Goal: Task Accomplishment & Management: Complete application form

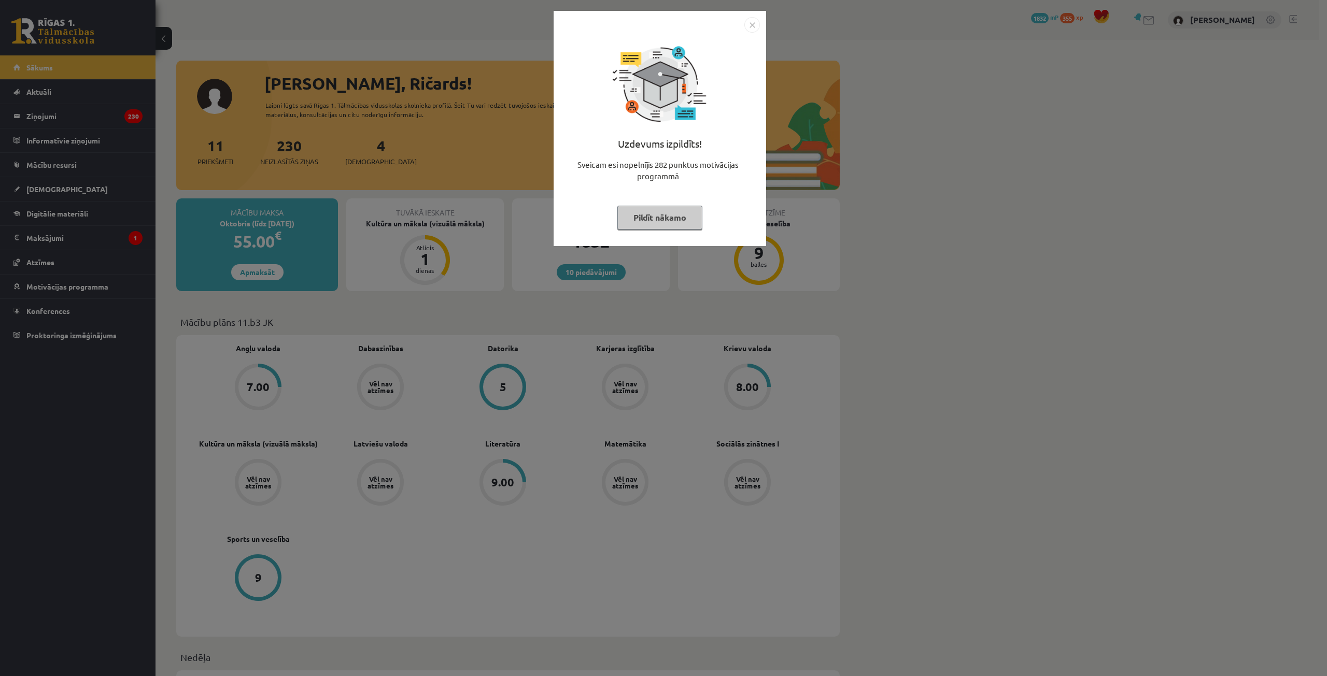
click at [454, 215] on div "Uzdevums izpildīts! Sveicam esi nopelnījis 282 punktus motivācijas programmā Pi…" at bounding box center [663, 338] width 1327 height 676
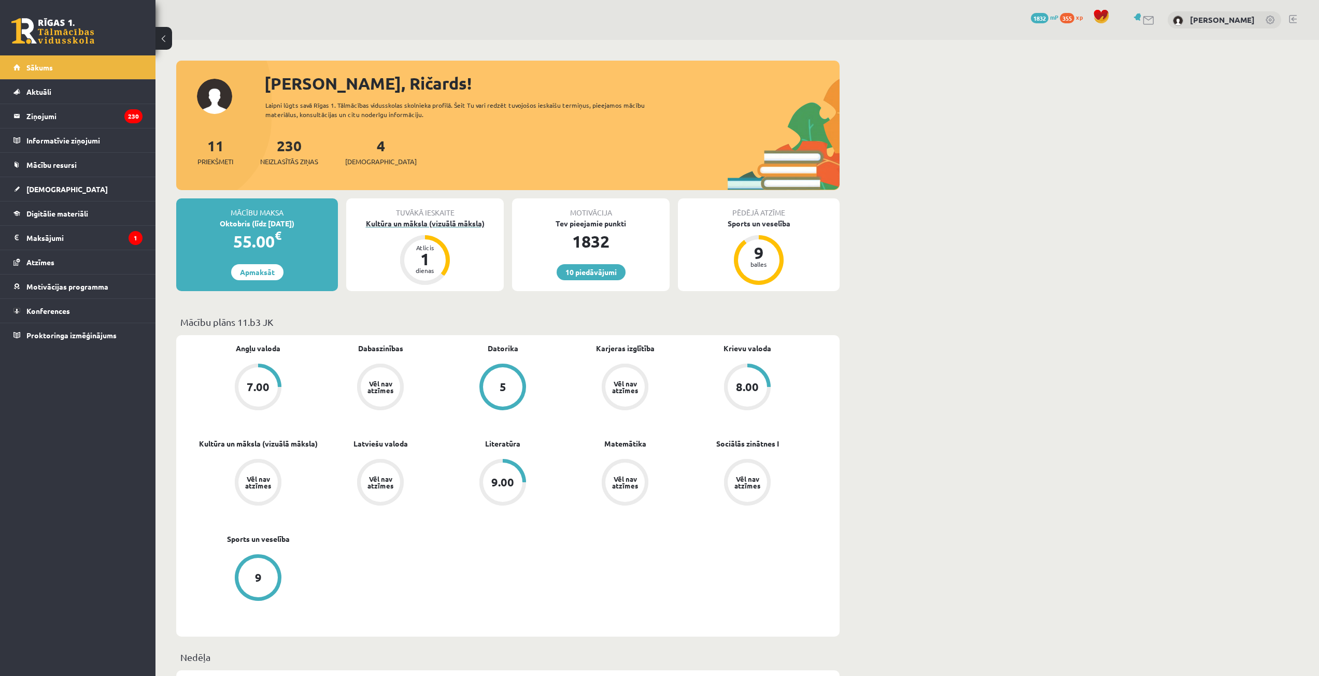
click at [441, 225] on div "Kultūra un māksla (vizuālā māksla)" at bounding box center [425, 223] width 158 height 11
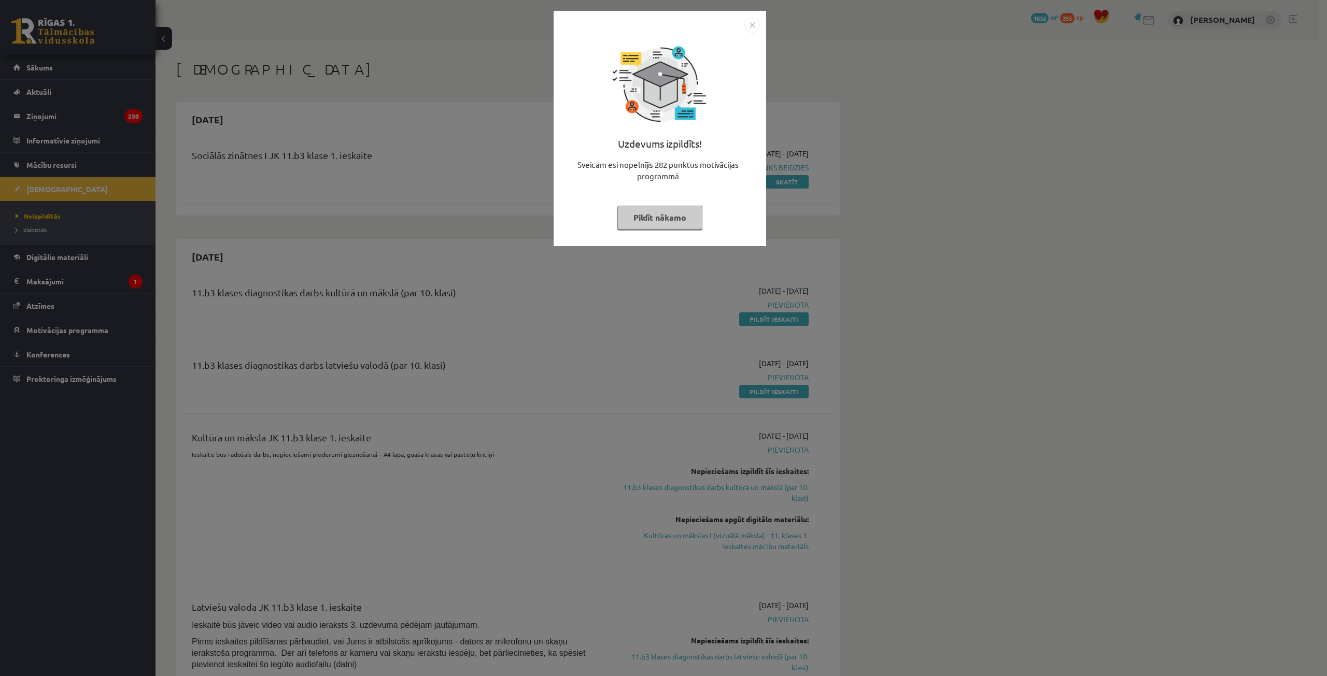
drag, startPoint x: 0, startPoint y: 0, endPoint x: 408, endPoint y: 228, distance: 467.3
click at [409, 227] on div "Uzdevums izpildīts! Sveicam esi nopelnījis 282 punktus motivācijas programmā Pi…" at bounding box center [663, 338] width 1327 height 676
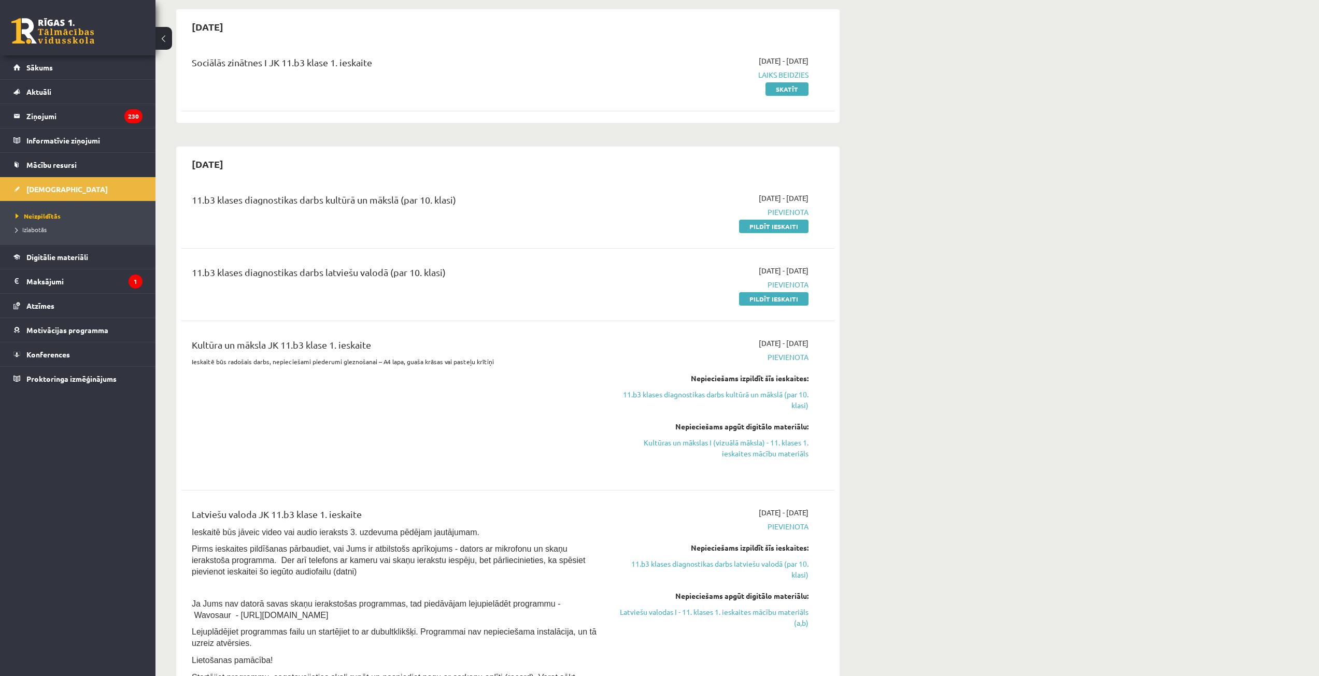
scroll to position [104, 0]
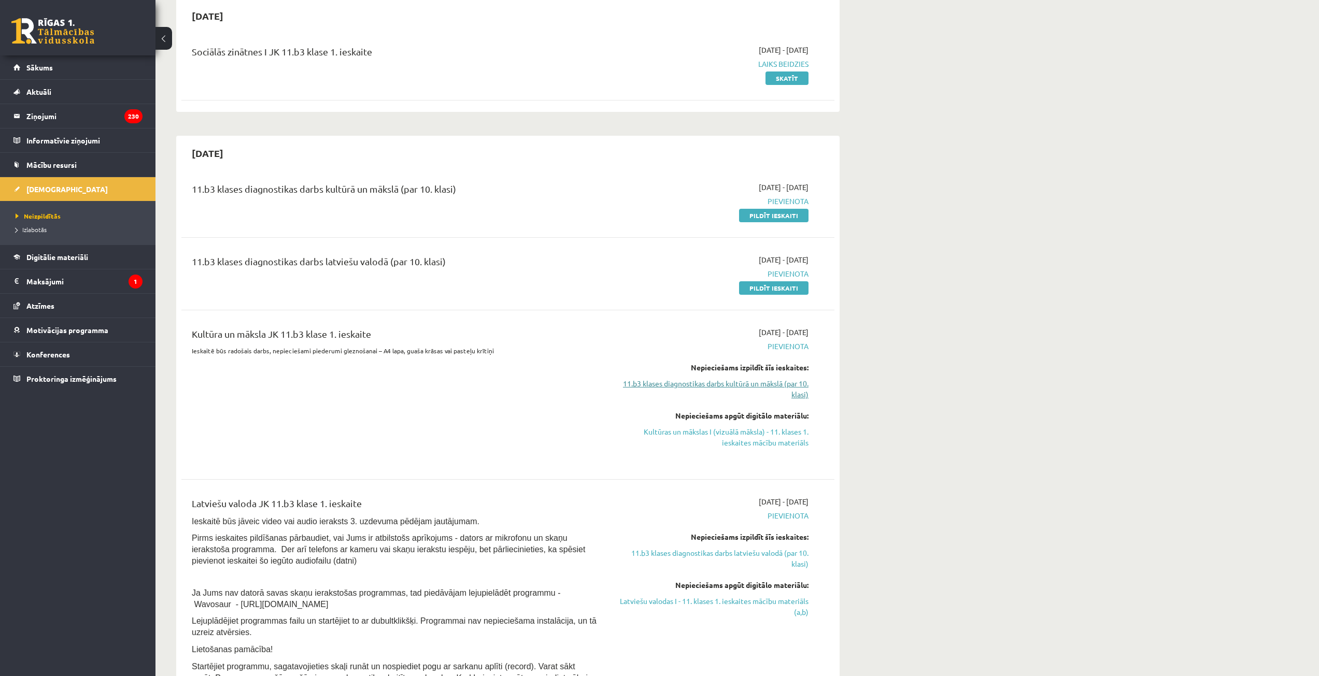
click at [695, 389] on link "11.b3 klases diagnostikas darbs kultūrā un mākslā (par 10. klasi)" at bounding box center [710, 389] width 195 height 22
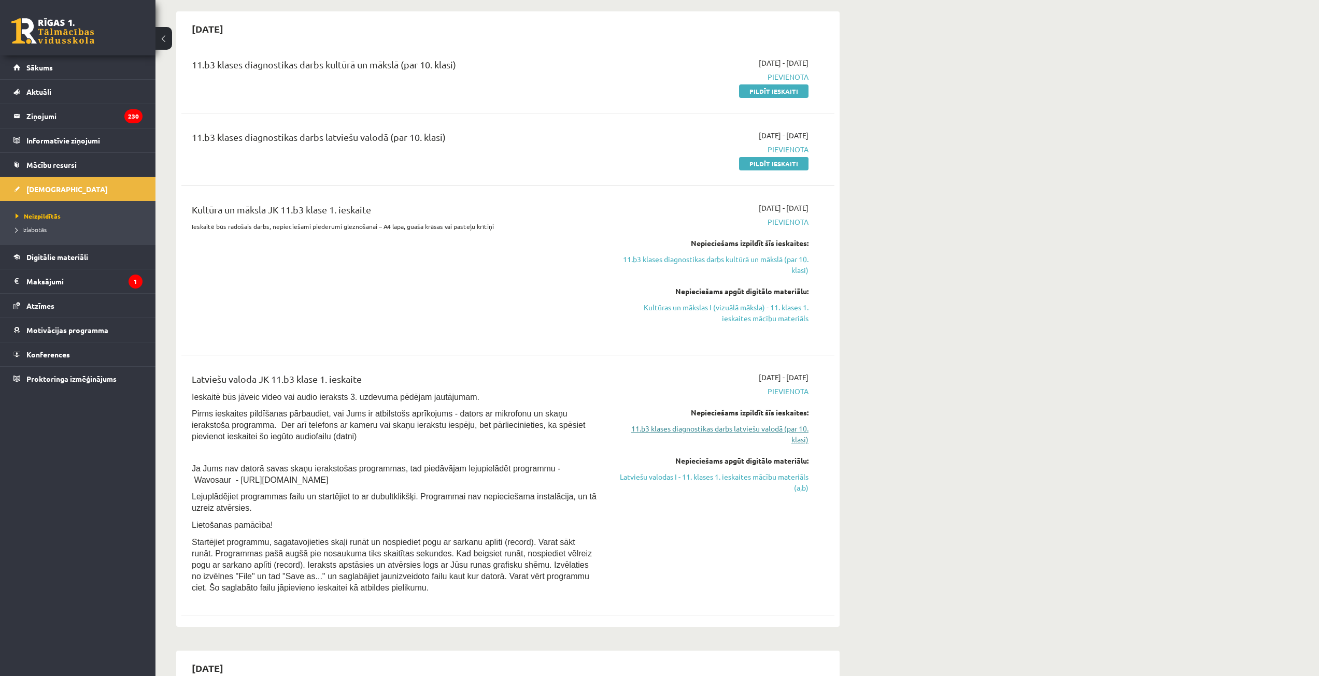
scroll to position [223, 0]
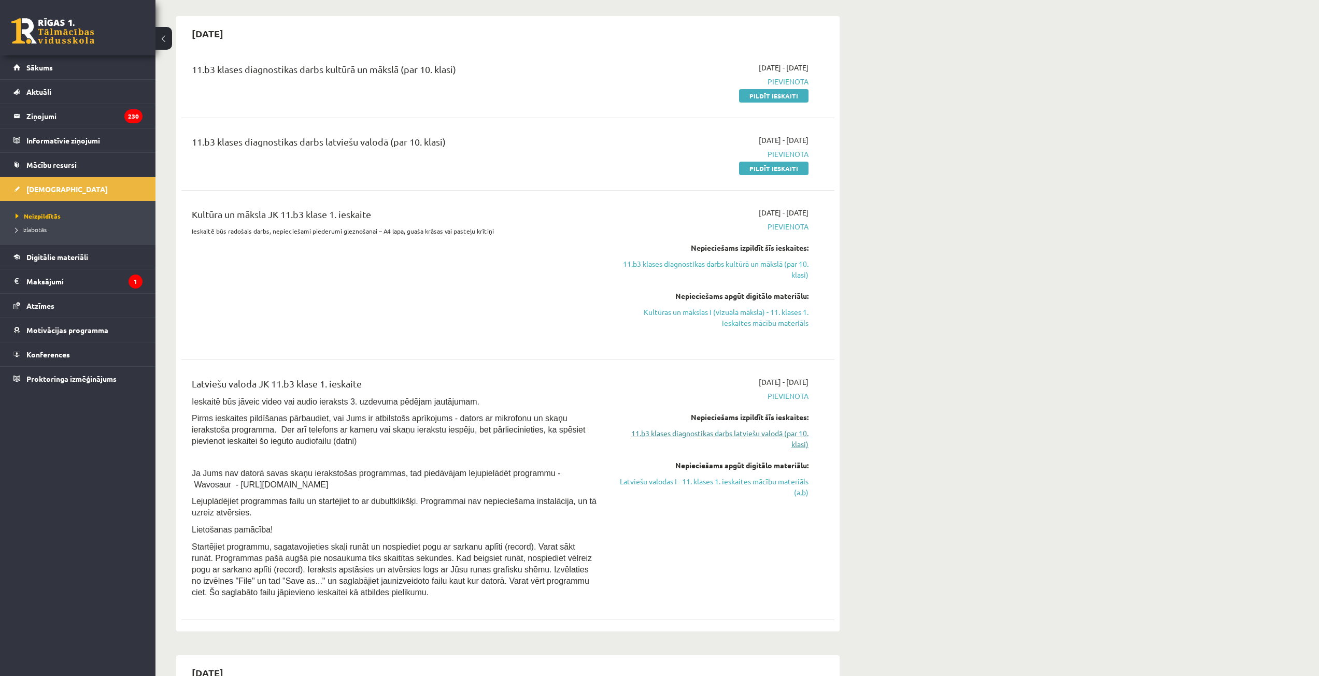
click at [689, 434] on link "11.b3 klases diagnostikas darbs latviešu valodā (par 10. klasi)" at bounding box center [710, 439] width 195 height 22
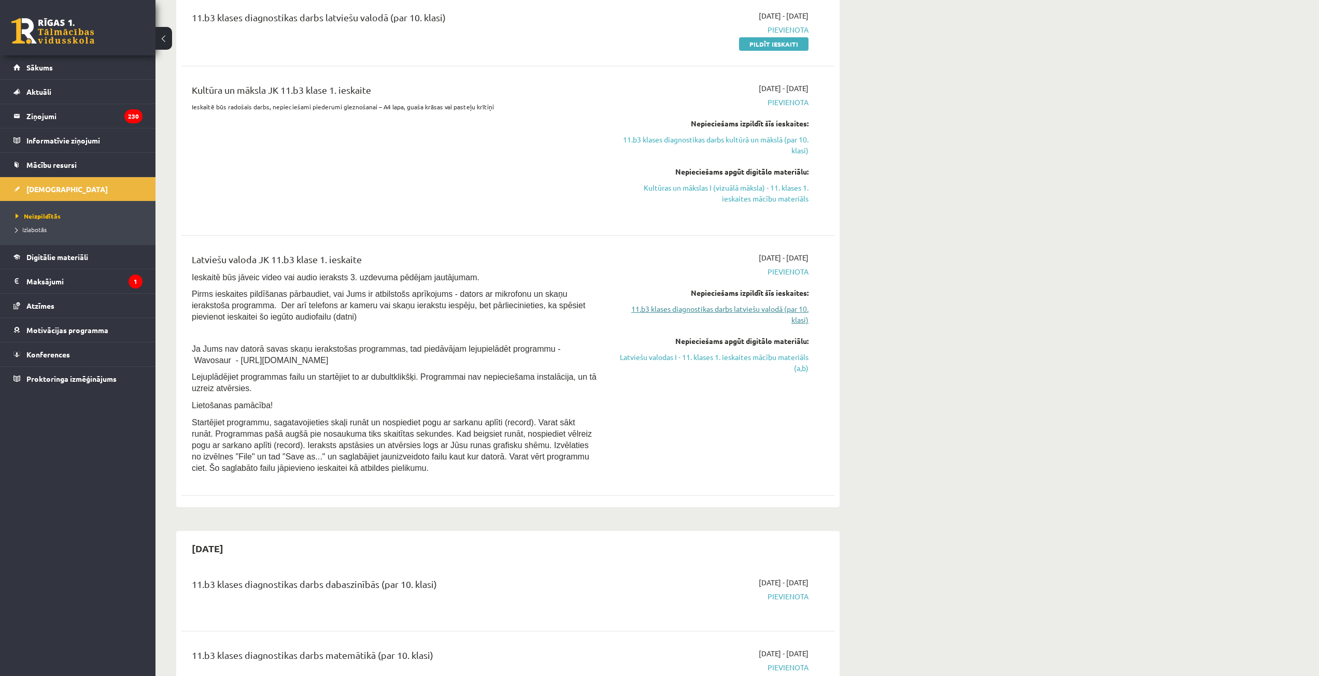
click at [677, 306] on link "11.b3 klases diagnostikas darbs latviešu valodā (par 10. klasi)" at bounding box center [710, 315] width 195 height 22
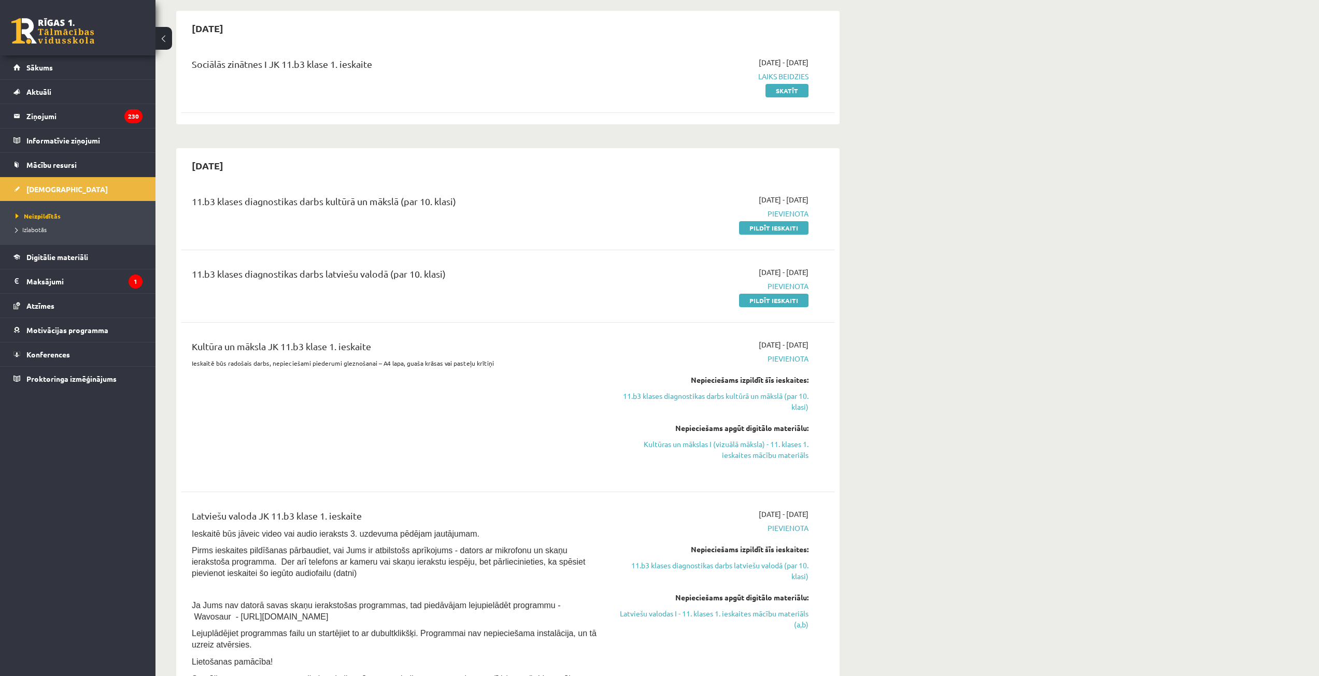
scroll to position [89, 0]
click at [693, 441] on div "Nepieciešams apgūt digitālo materiālu: Kultūras un mākslas I (vizuālā māksla) -…" at bounding box center [710, 445] width 195 height 38
click at [697, 449] on link "Kultūras un mākslas I (vizuālā māksla) - 11. klases 1. ieskaites mācību materiā…" at bounding box center [710, 453] width 195 height 22
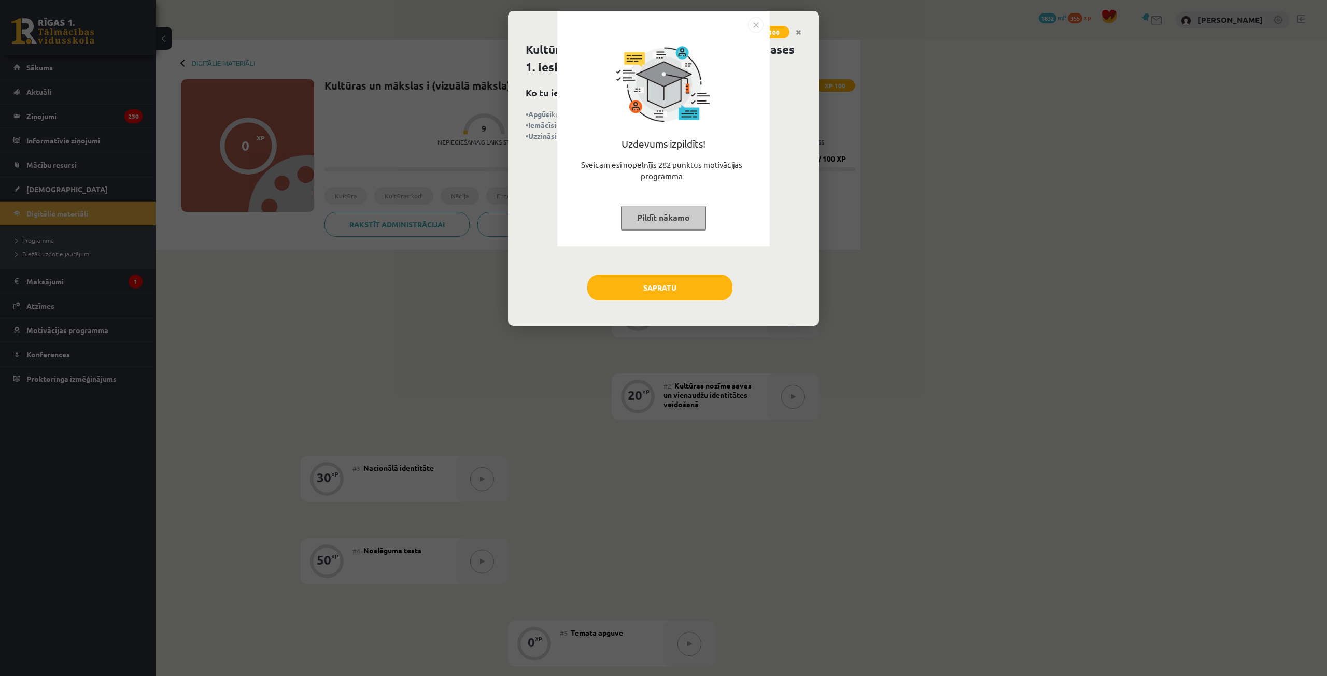
click at [686, 222] on button "Pildīt nākamo" at bounding box center [663, 218] width 85 height 24
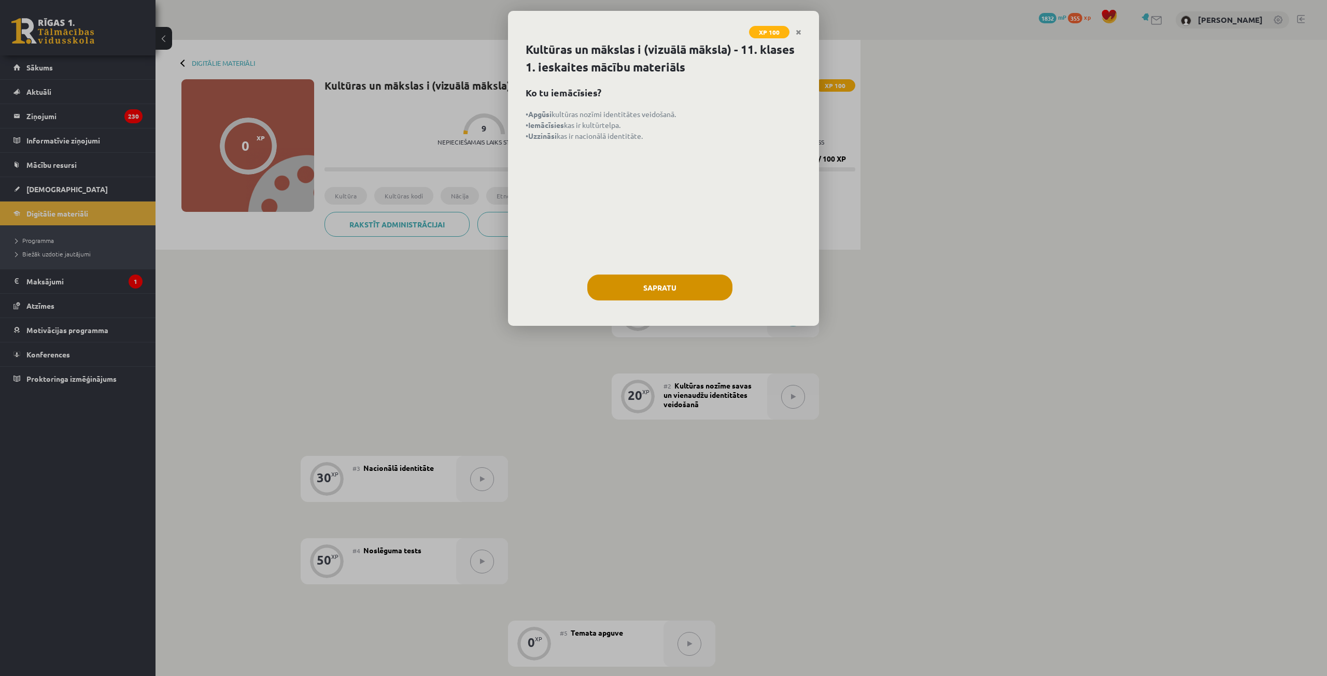
drag, startPoint x: 683, startPoint y: 268, endPoint x: 680, endPoint y: 277, distance: 9.8
click at [683, 269] on div "Kultūras un mākslas i (vizuālā māksla) - 11. klases 1. ieskaites mācību materiā…" at bounding box center [663, 183] width 311 height 285
drag, startPoint x: 679, startPoint y: 280, endPoint x: 687, endPoint y: 275, distance: 9.5
click at [678, 280] on button "Sapratu" at bounding box center [659, 288] width 145 height 26
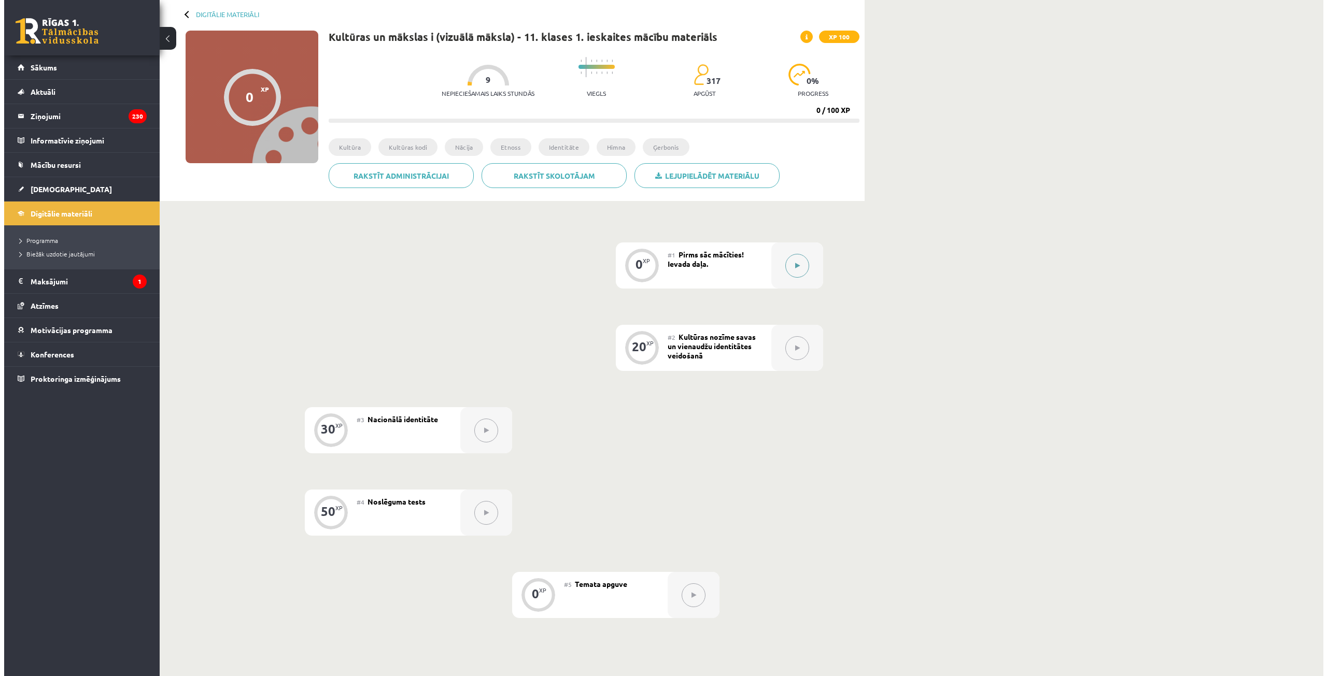
scroll to position [52, 0]
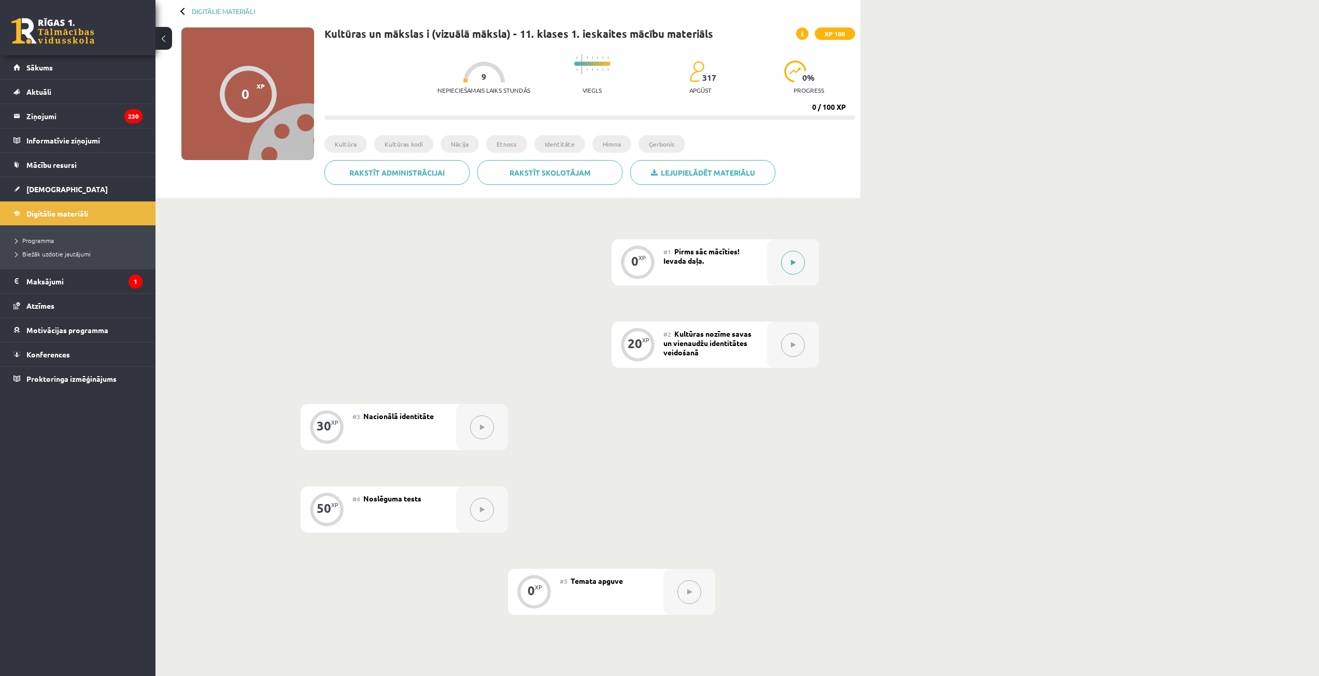
click at [789, 262] on button at bounding box center [793, 263] width 24 height 24
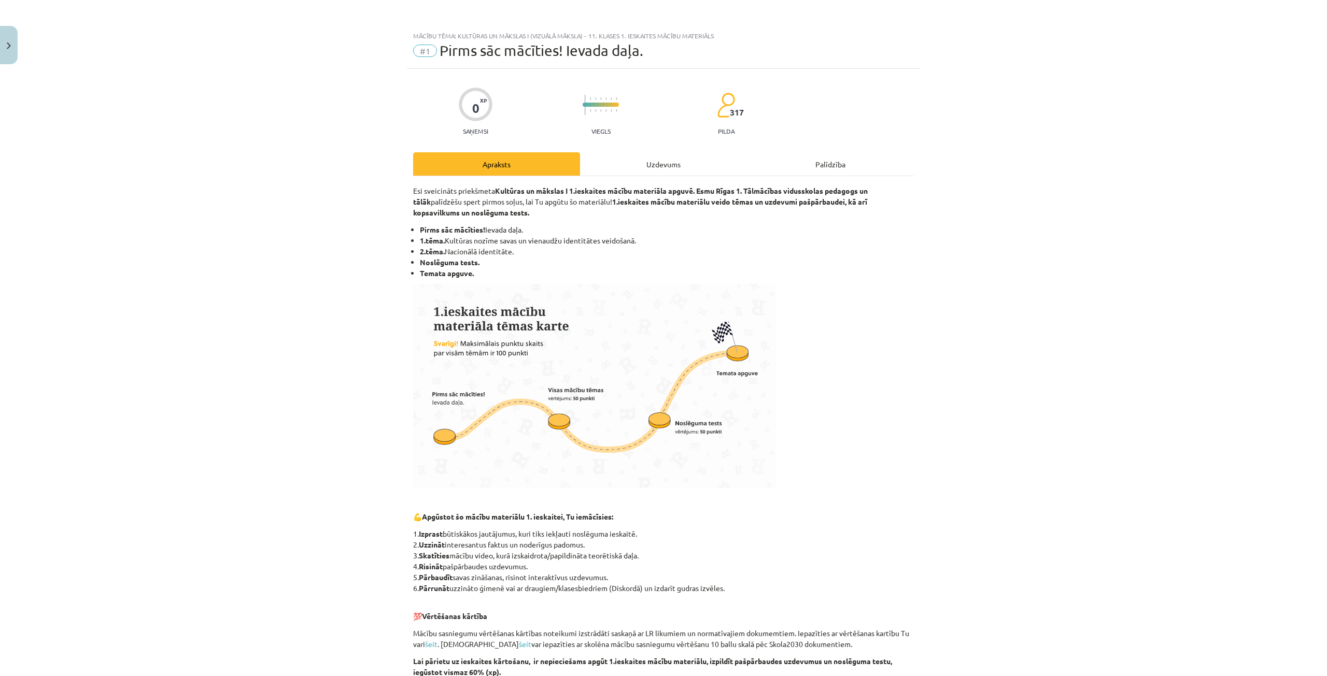
click at [695, 154] on div "Uzdevums" at bounding box center [663, 163] width 167 height 23
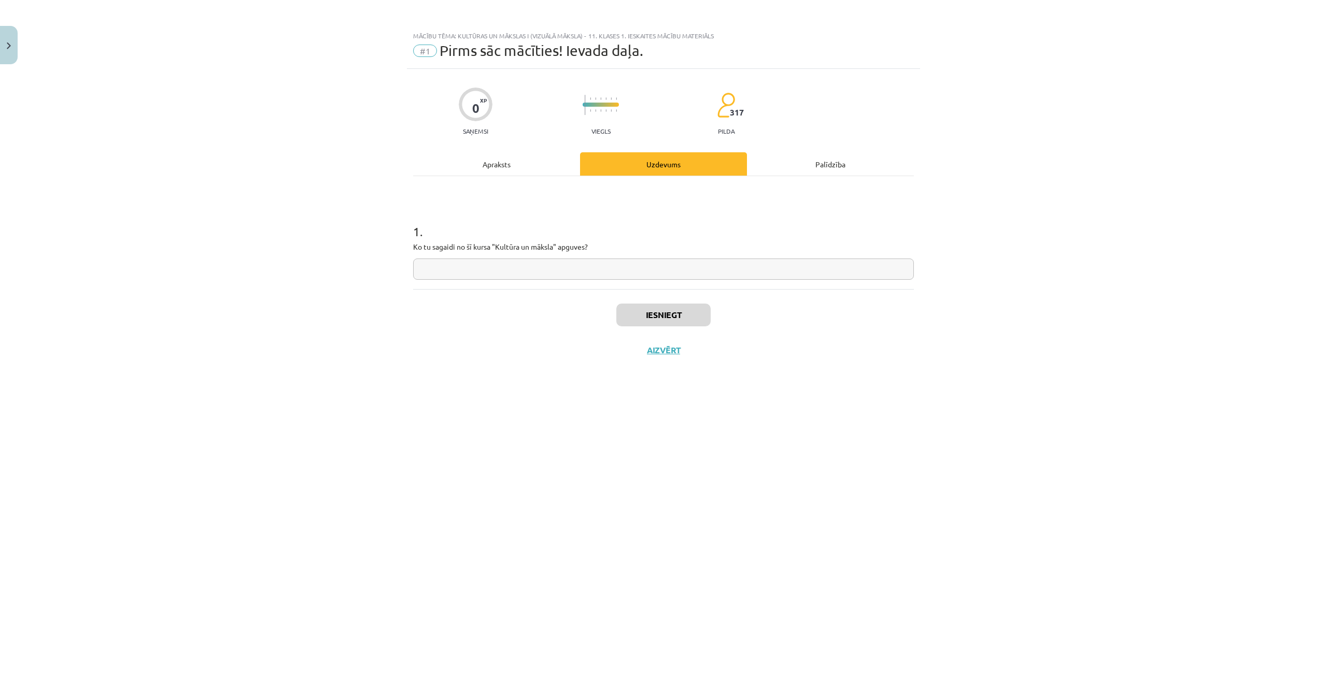
drag, startPoint x: 677, startPoint y: 168, endPoint x: 641, endPoint y: 242, distance: 81.6
click at [677, 168] on div "Uzdevums" at bounding box center [663, 163] width 167 height 23
click at [636, 264] on input "text" at bounding box center [663, 269] width 501 height 21
type input "***"
click at [661, 322] on button "Iesniegt" at bounding box center [663, 315] width 94 height 23
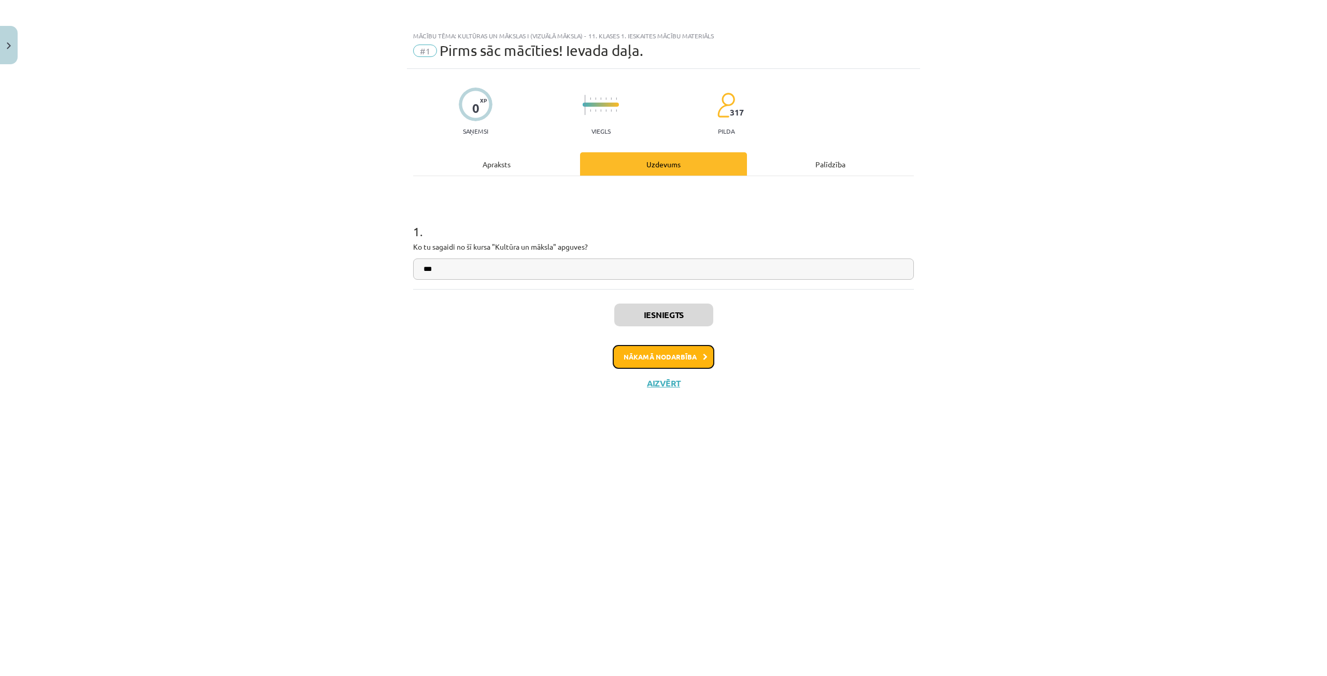
click at [650, 355] on button "Nākamā nodarbība" at bounding box center [664, 357] width 102 height 24
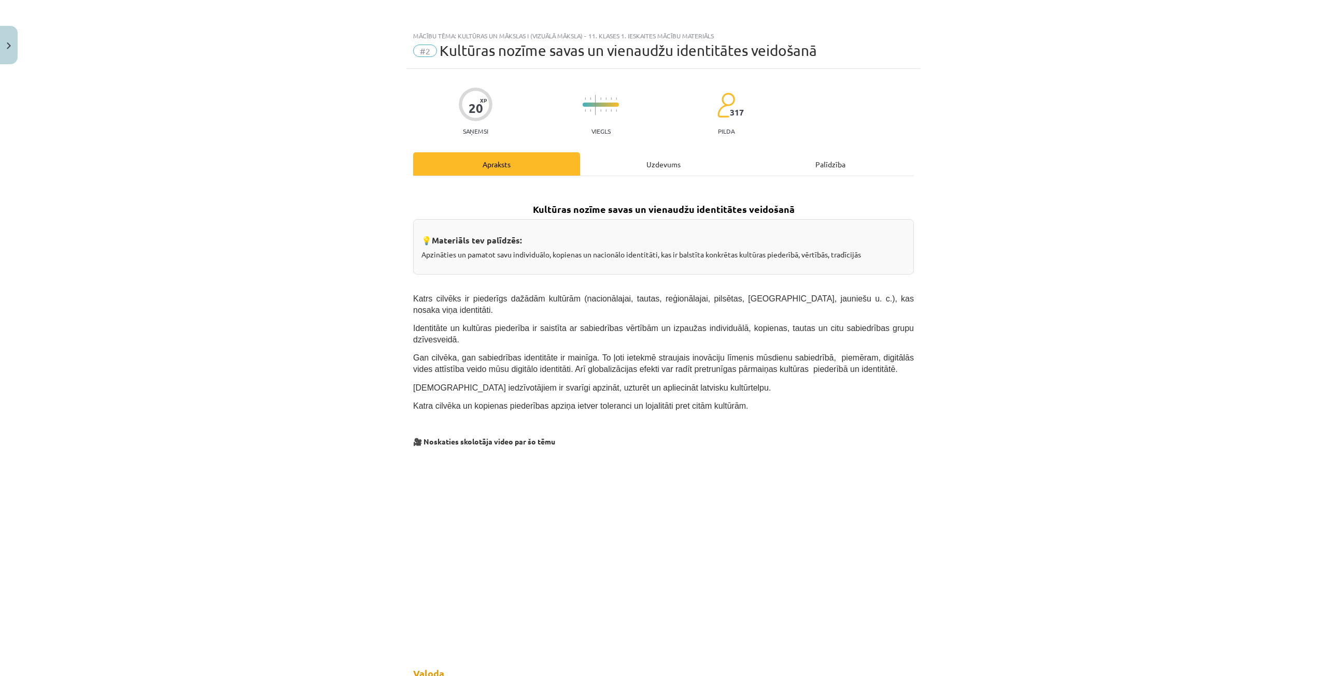
click at [630, 163] on div "Uzdevums" at bounding box center [663, 163] width 167 height 23
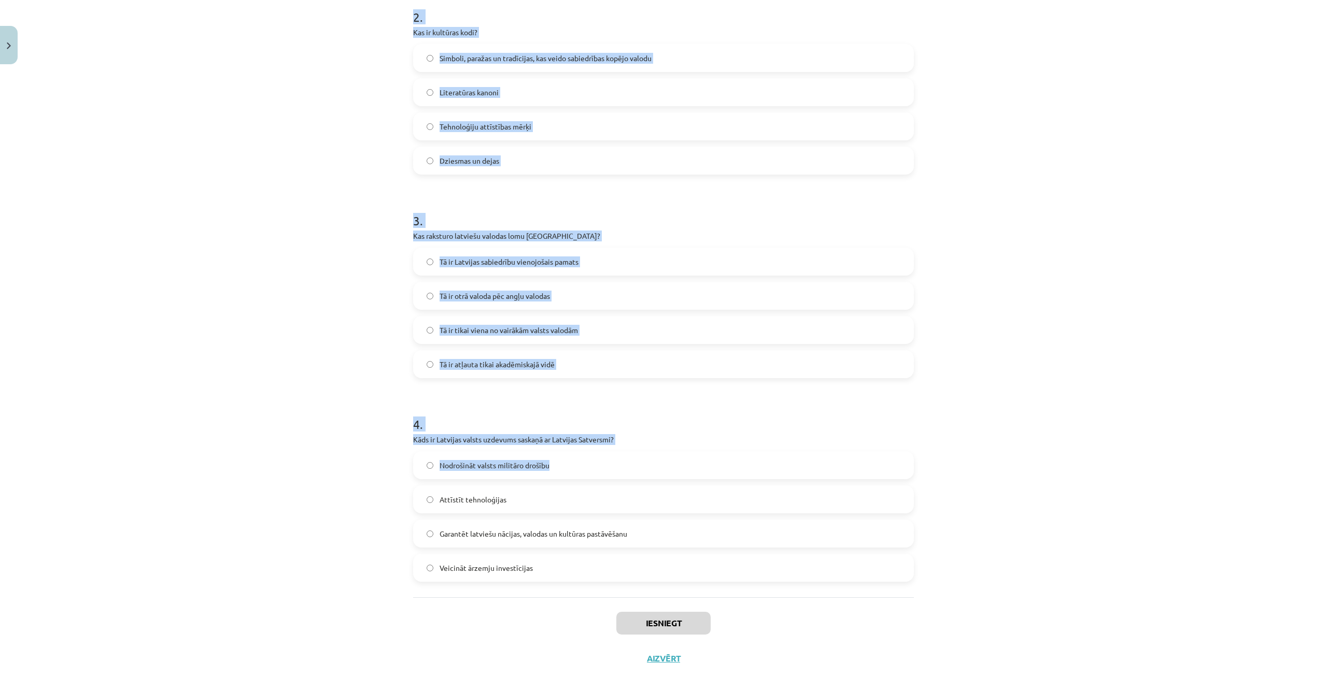
scroll to position [444, 0]
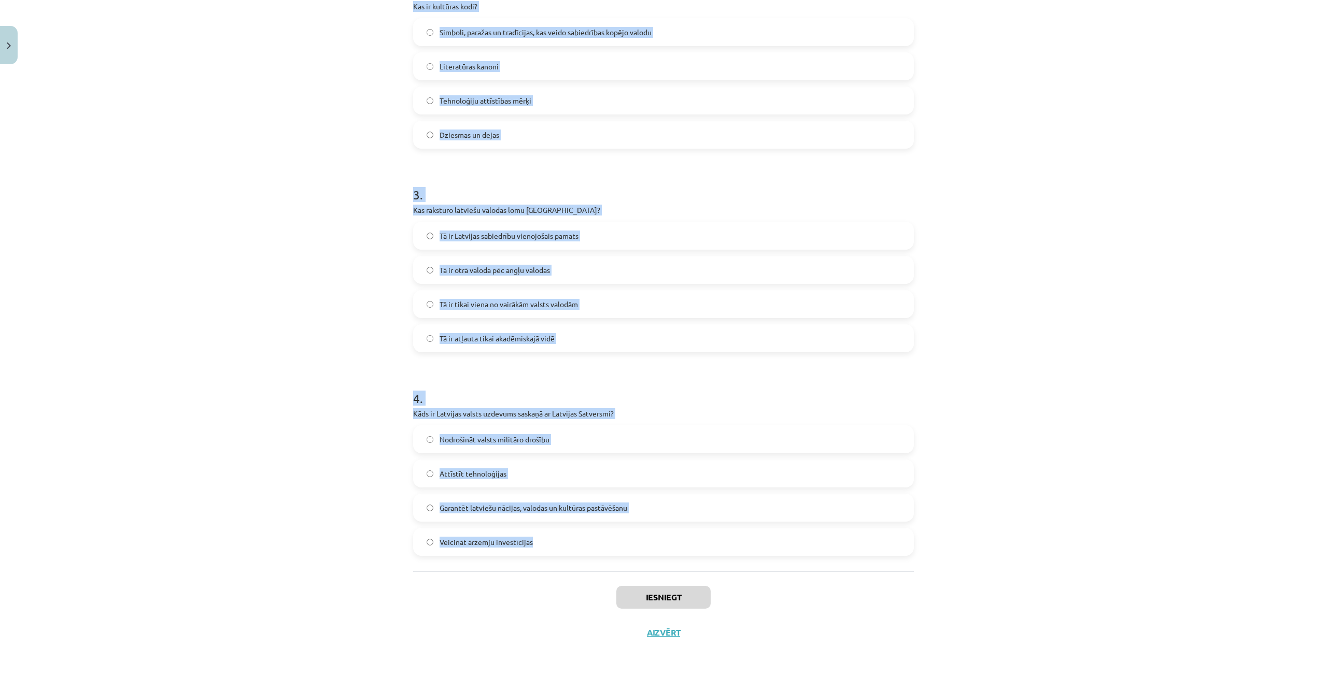
drag, startPoint x: 390, startPoint y: 214, endPoint x: 594, endPoint y: 537, distance: 382.5
click at [594, 537] on div "Mācību tēma: Kultūras un mākslas i (vizuālā māksla) - 11. klases 1. ieskaites m…" at bounding box center [663, 338] width 1327 height 676
copy form "Kas veido nacionālās identitātes pamatu Latvijā? Latviešu valoda un kultūrtelpa…"
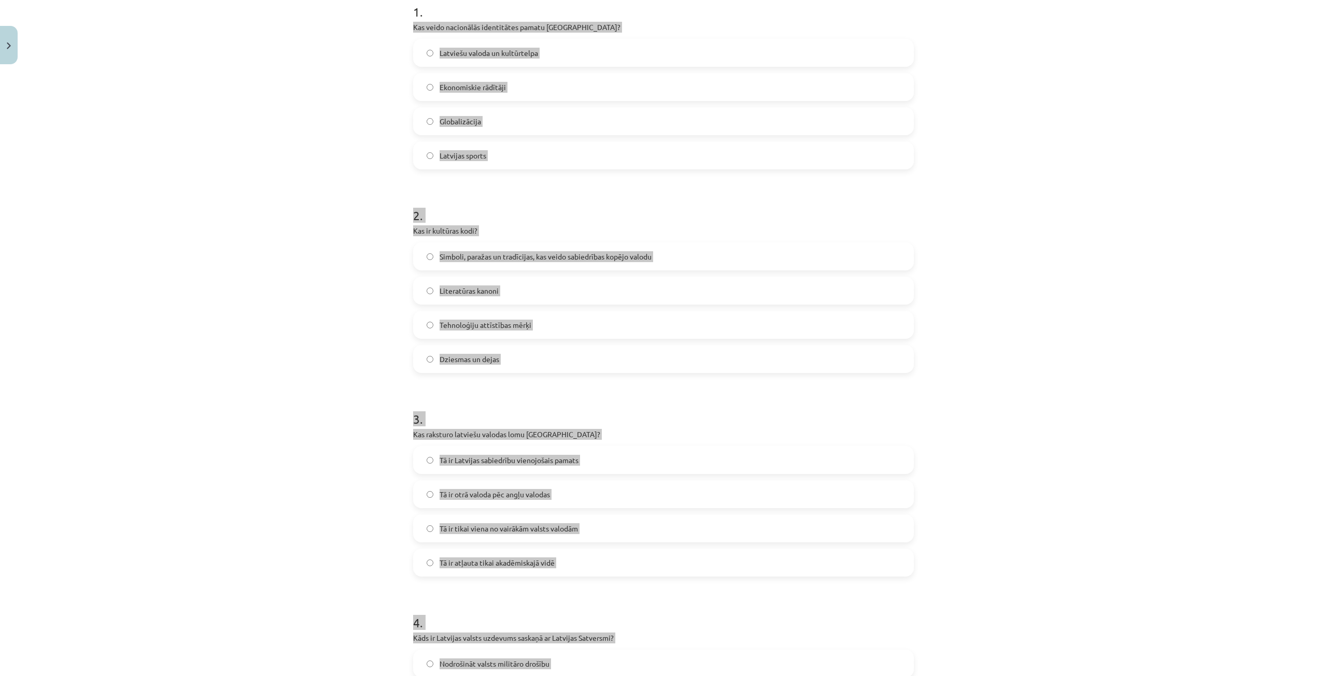
scroll to position [185, 0]
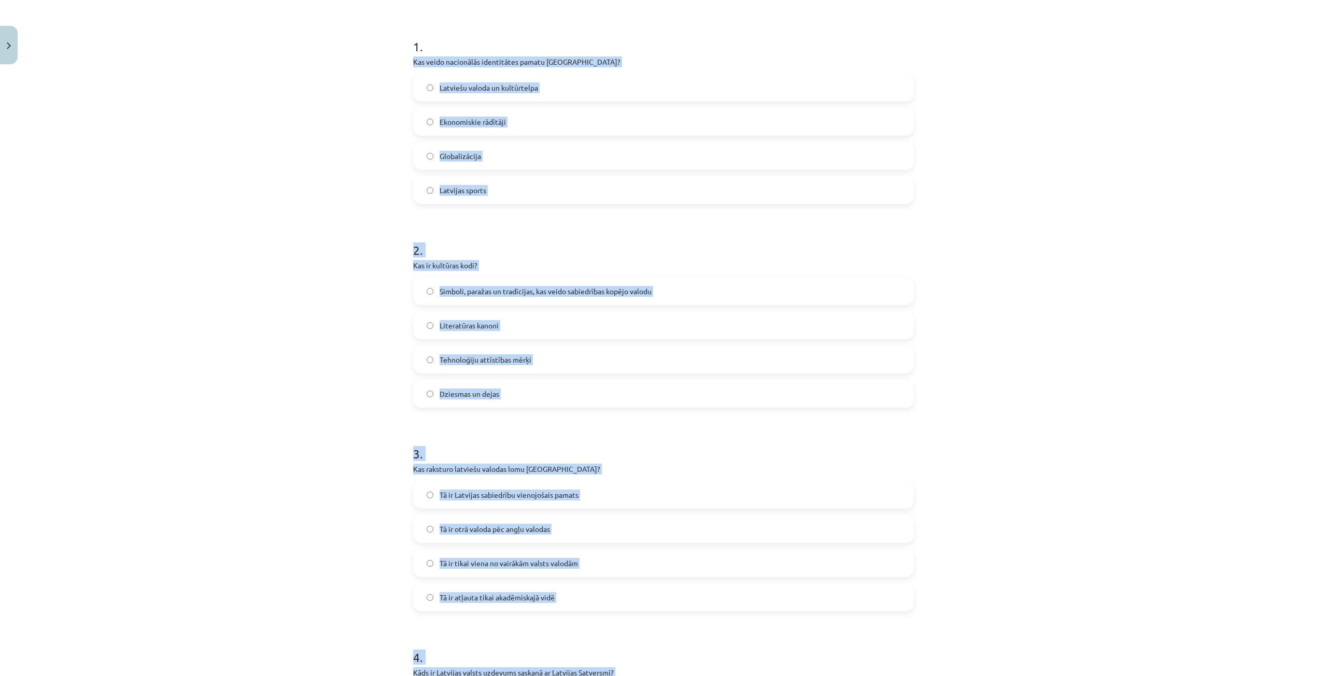
click at [187, 208] on div "Mācību tēma: Kultūras un mākslas i (vizuālā māksla) - 11. klases 1. ieskaites m…" at bounding box center [663, 338] width 1327 height 676
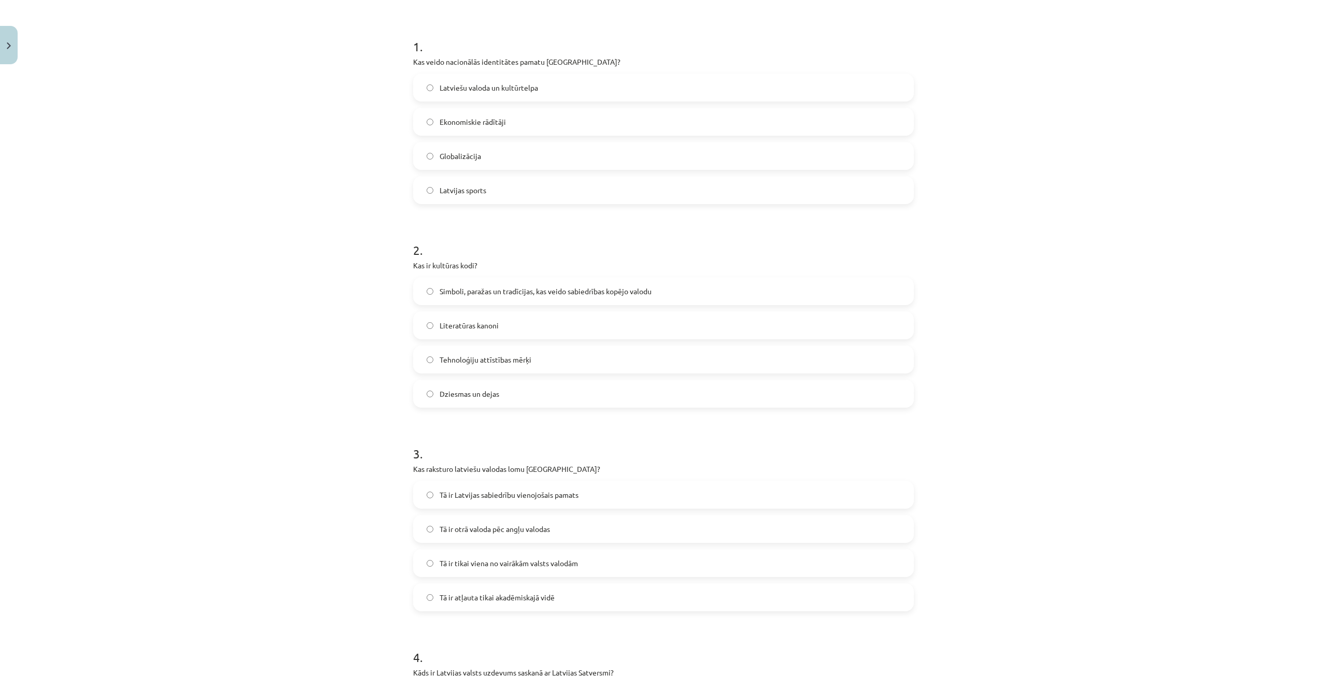
click at [440, 84] on span "Latviešu valoda un kultūrtelpa" at bounding box center [489, 87] width 98 height 11
click at [441, 292] on span "Simboli, paražas un tradīcijas, kas veido sabiedrības kopējo valodu" at bounding box center [546, 291] width 212 height 11
click at [448, 500] on span "Tā ir Latvijas sabiedrību vienojošais pamats" at bounding box center [509, 495] width 139 height 11
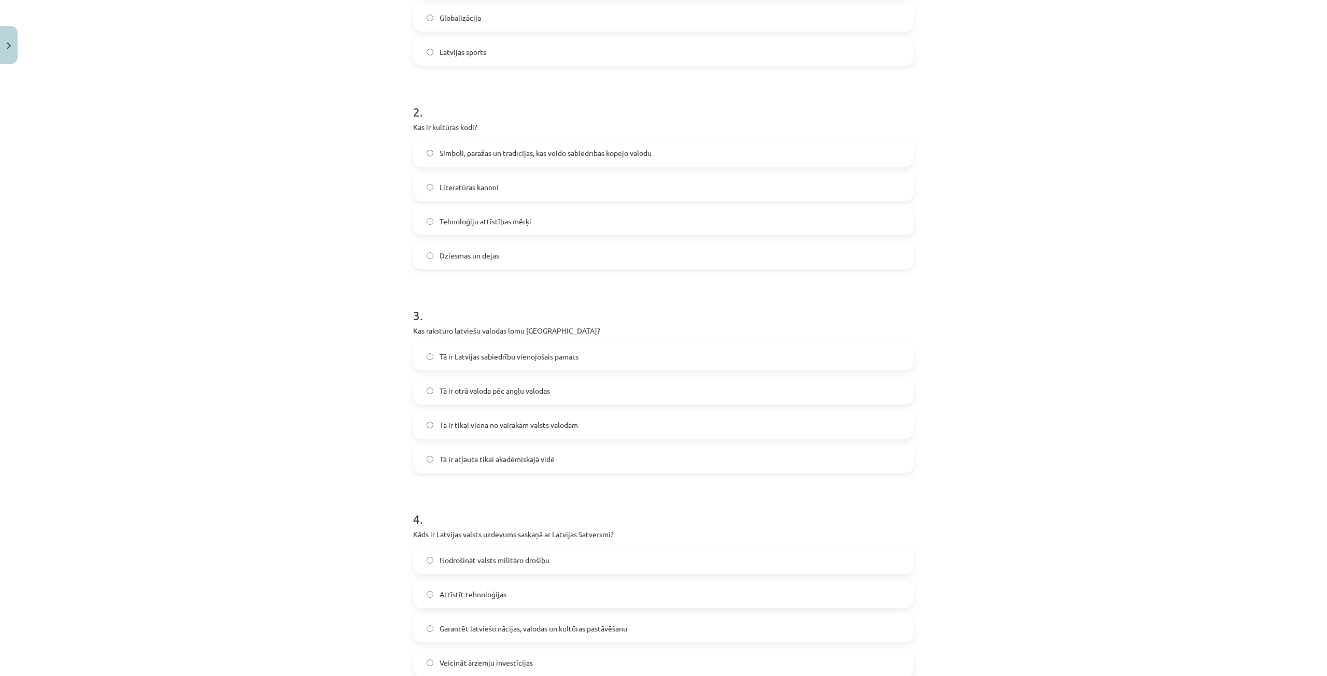
scroll to position [444, 0]
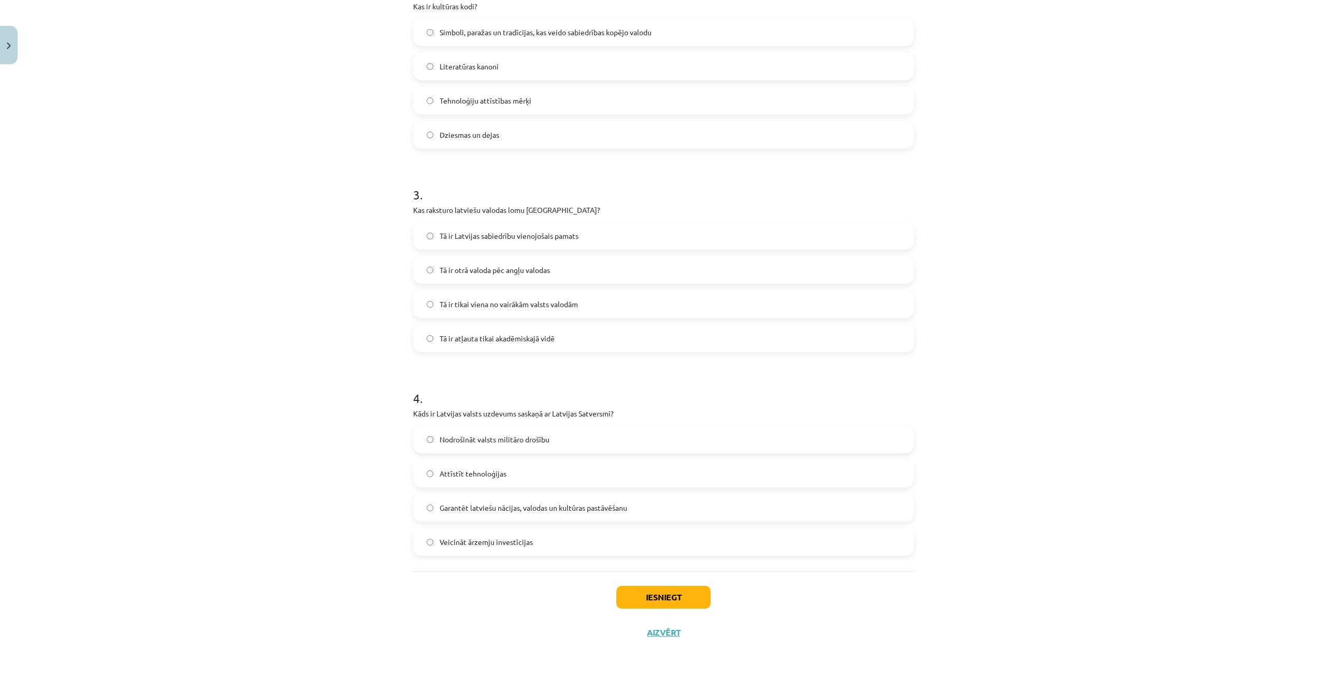
click at [446, 515] on label "Garantēt latviešu nācijas, valodas un kultūras pastāvēšanu" at bounding box center [663, 508] width 499 height 26
click at [650, 594] on button "Iesniegt" at bounding box center [663, 597] width 94 height 23
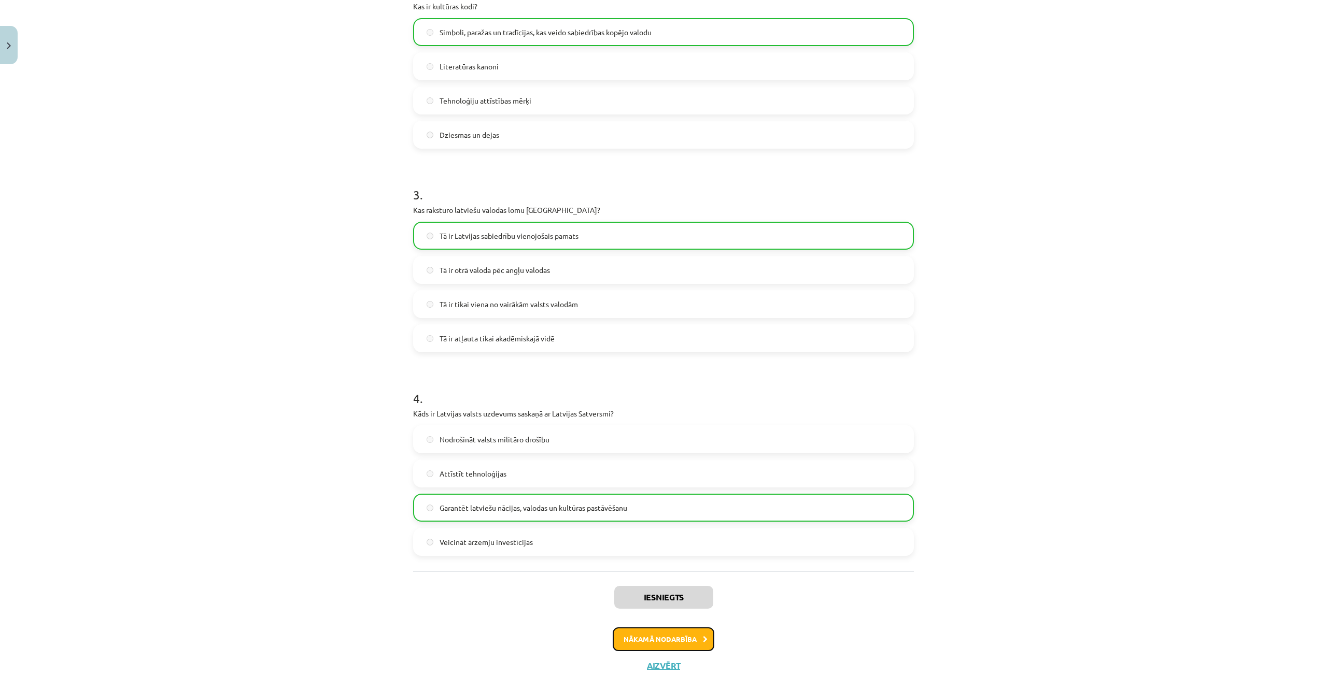
click at [639, 636] on button "Nākamā nodarbība" at bounding box center [664, 640] width 102 height 24
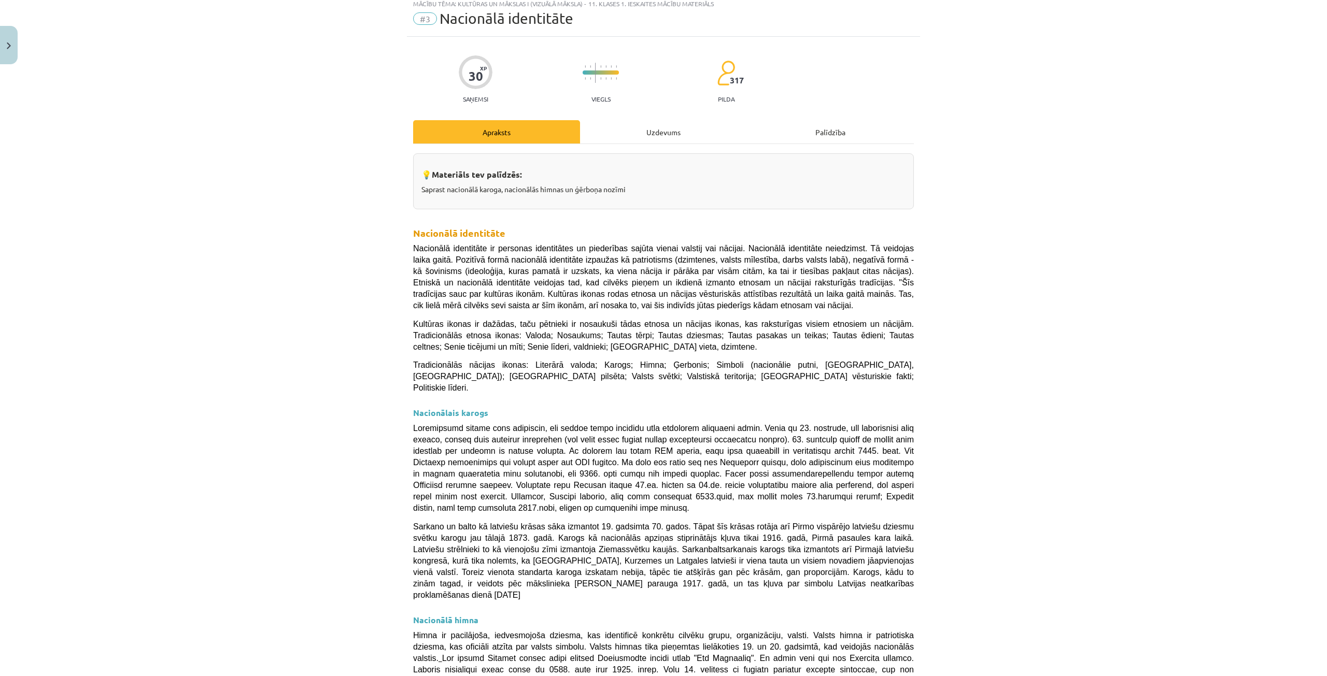
scroll to position [26, 0]
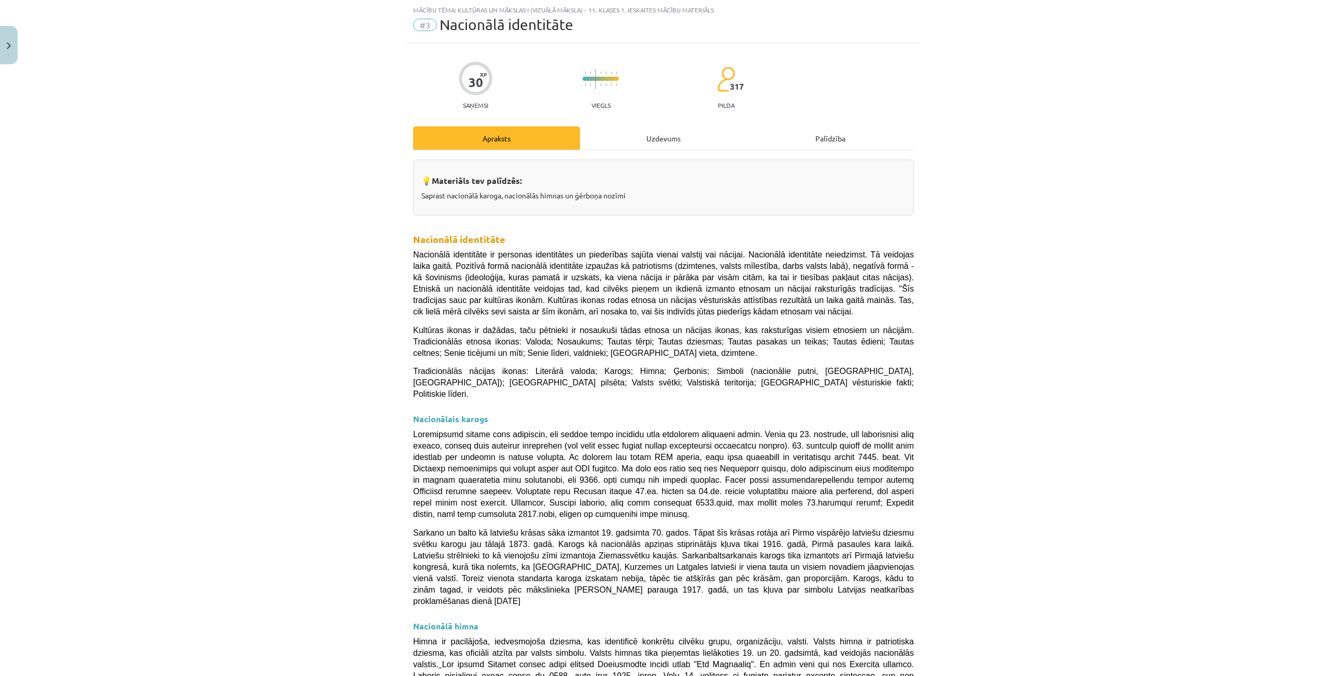
click at [626, 117] on div "30 XP Saņemsi Viegls 317 pilda Apraksts Uzdevums Palīdzība 💡 Materiāls tev palī…" at bounding box center [663, 607] width 513 height 1128
click at [631, 134] on div "Uzdevums" at bounding box center [663, 137] width 167 height 23
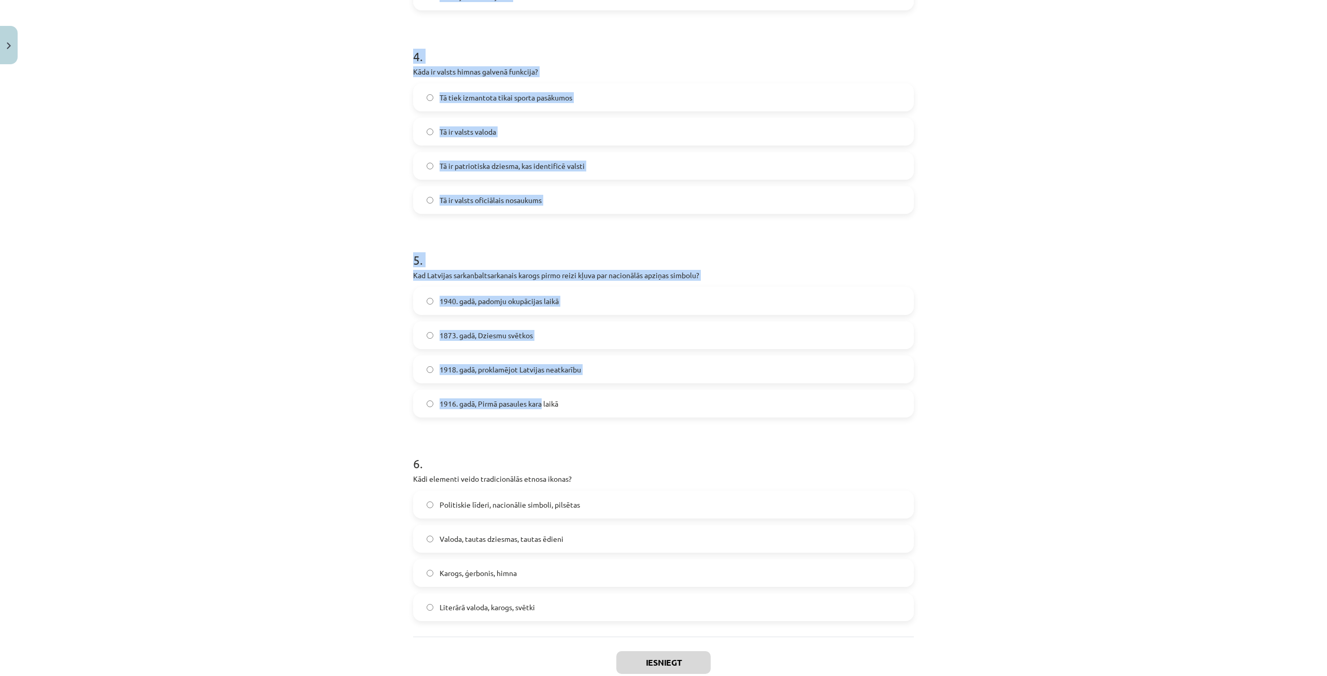
scroll to position [852, 0]
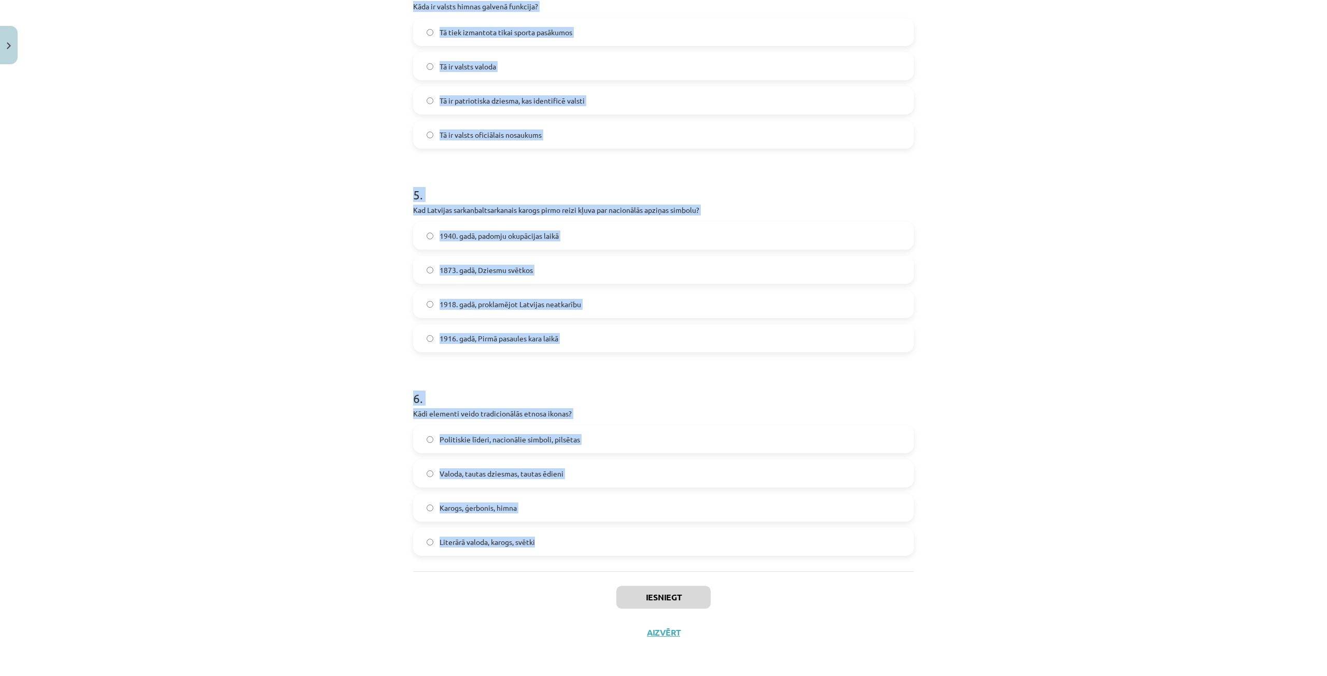
drag, startPoint x: 387, startPoint y: 206, endPoint x: 558, endPoint y: 560, distance: 392.9
click at [558, 560] on div "Mācību tēma: Kultūras un mākslas i (vizuālā māksla) - 11. klases 1. ieskaites m…" at bounding box center [663, 338] width 1327 height 676
copy form "1 . Kas ir nacionālās identitātes pozitīvā izpausme? Patriotisms Separātisms Et…"
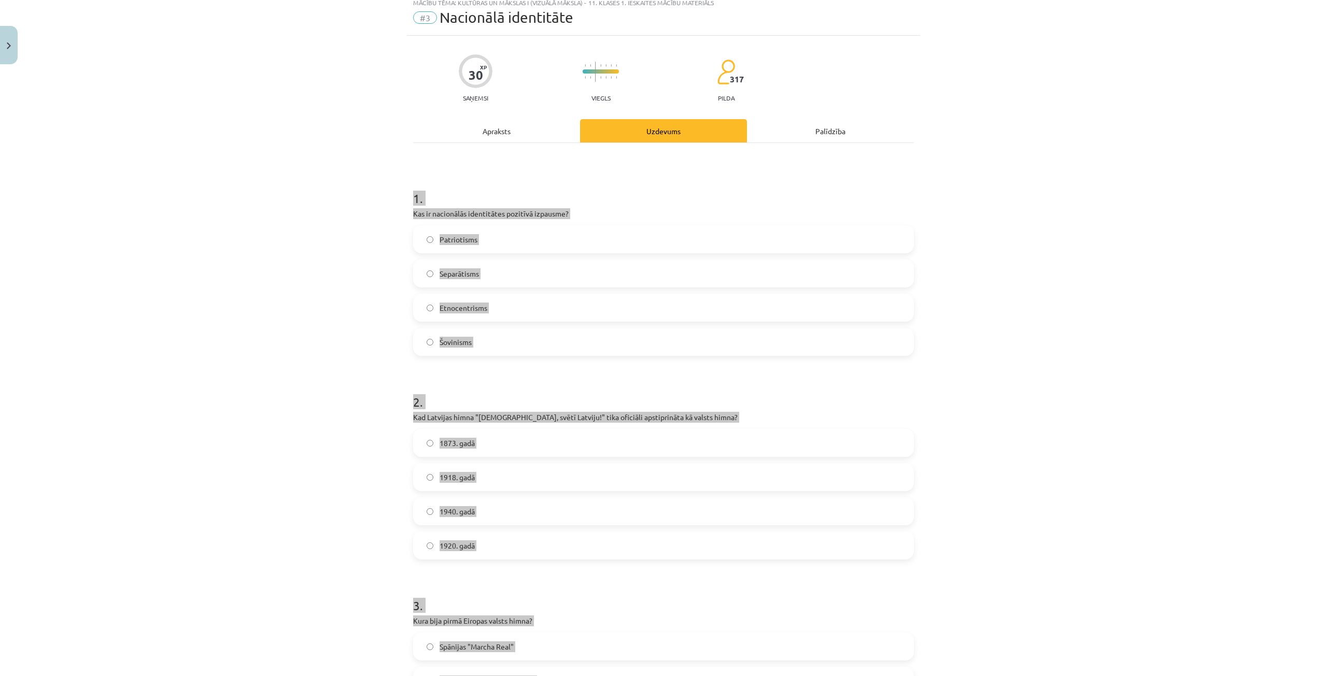
scroll to position [0, 0]
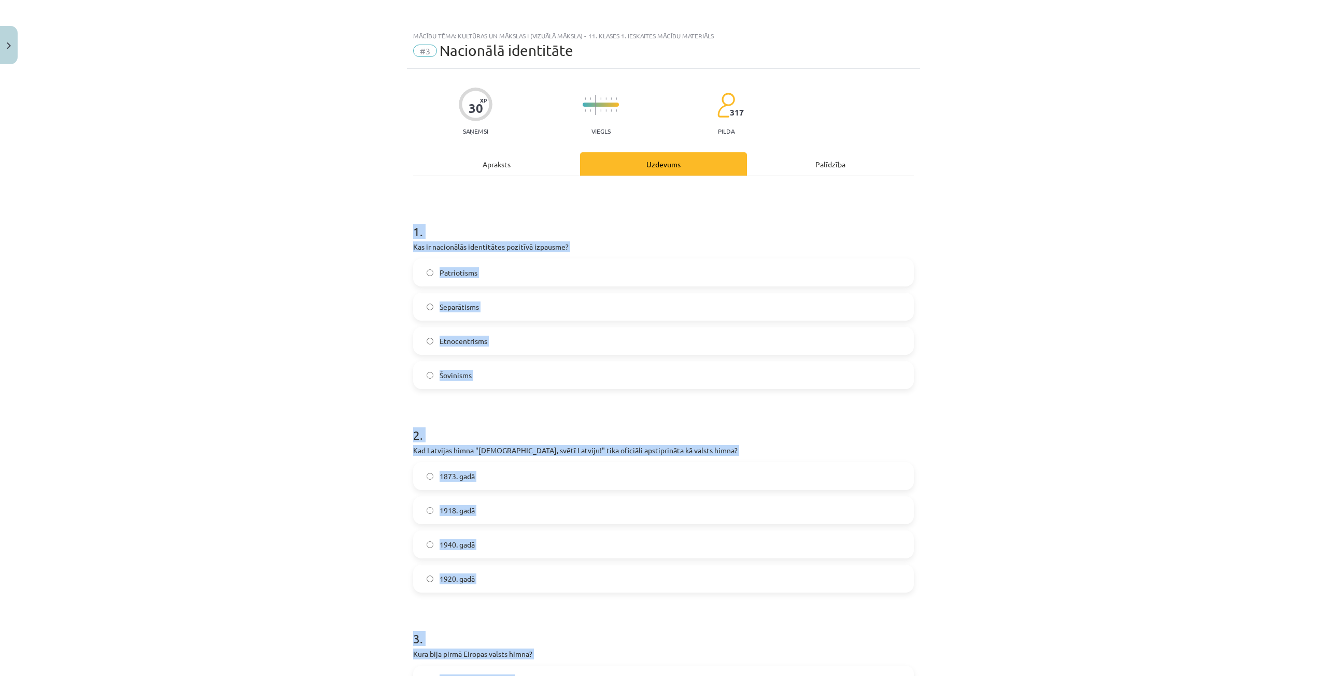
drag, startPoint x: 407, startPoint y: 271, endPoint x: 413, endPoint y: 271, distance: 5.7
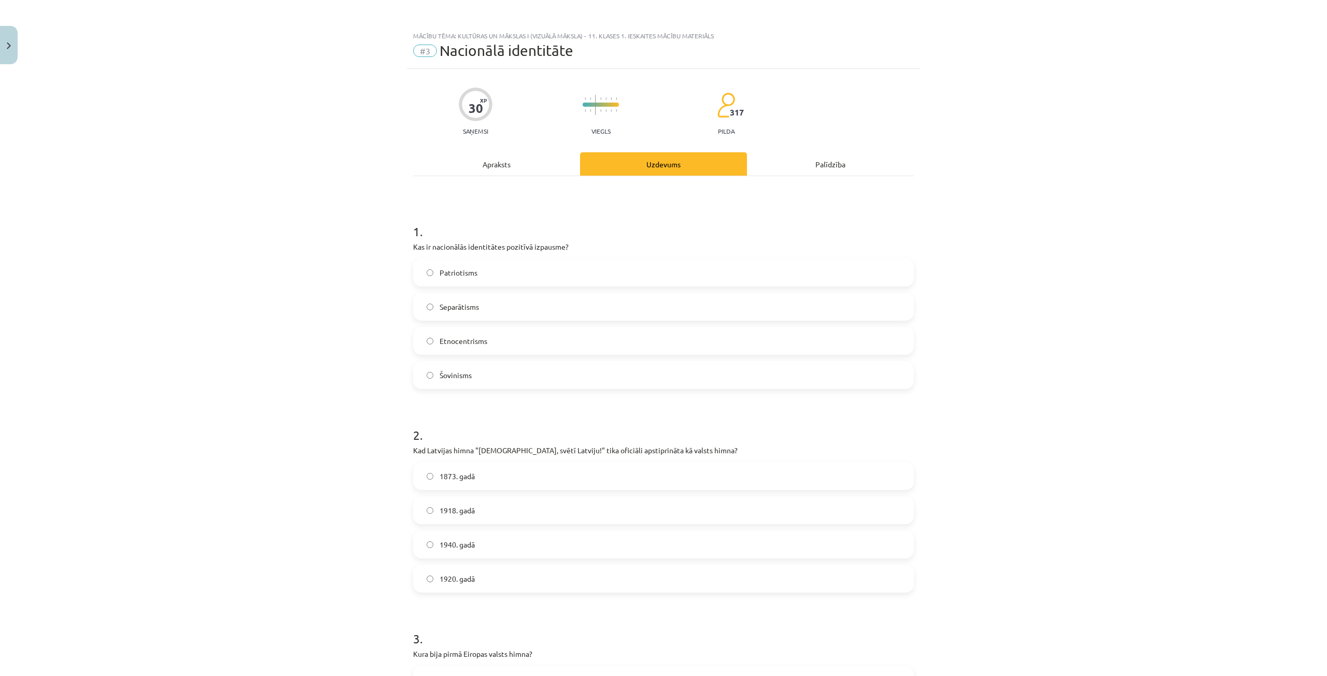
click at [433, 289] on div "Patriotisms Separātisms Etnocentrisms Šovinisms" at bounding box center [663, 324] width 501 height 131
click at [440, 274] on span "Patriotisms" at bounding box center [459, 272] width 38 height 11
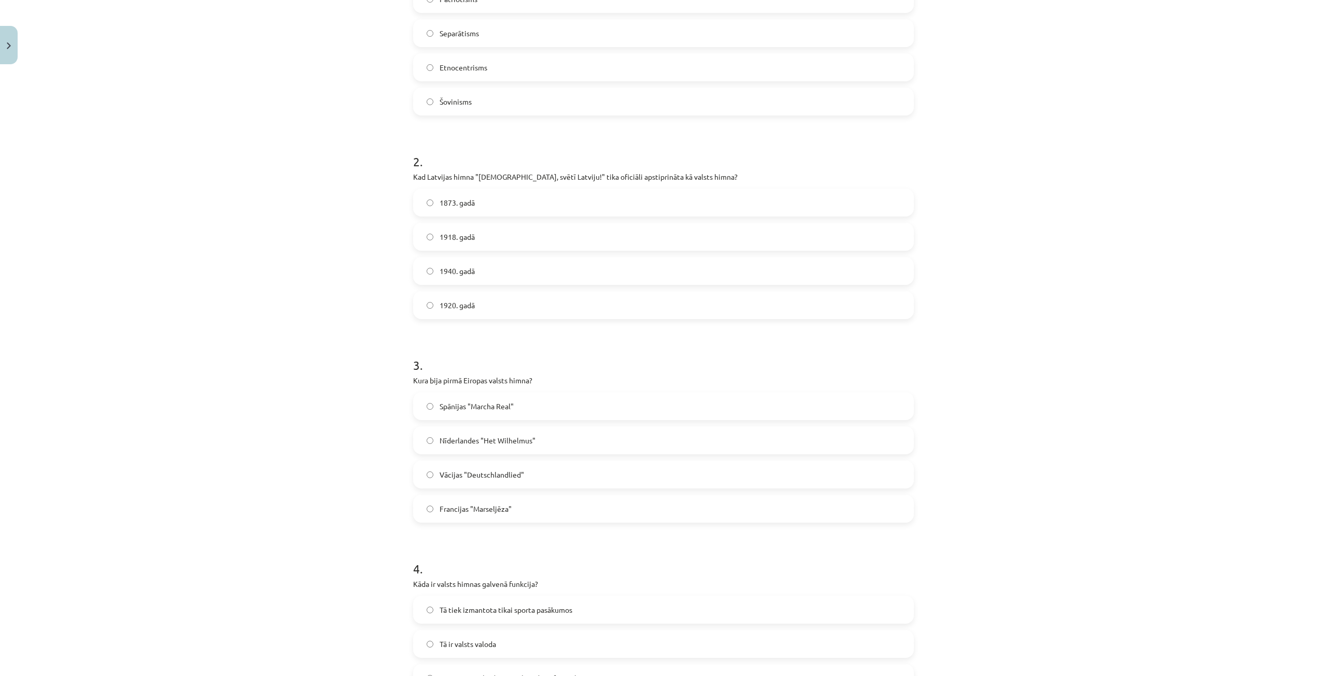
scroll to position [311, 0]
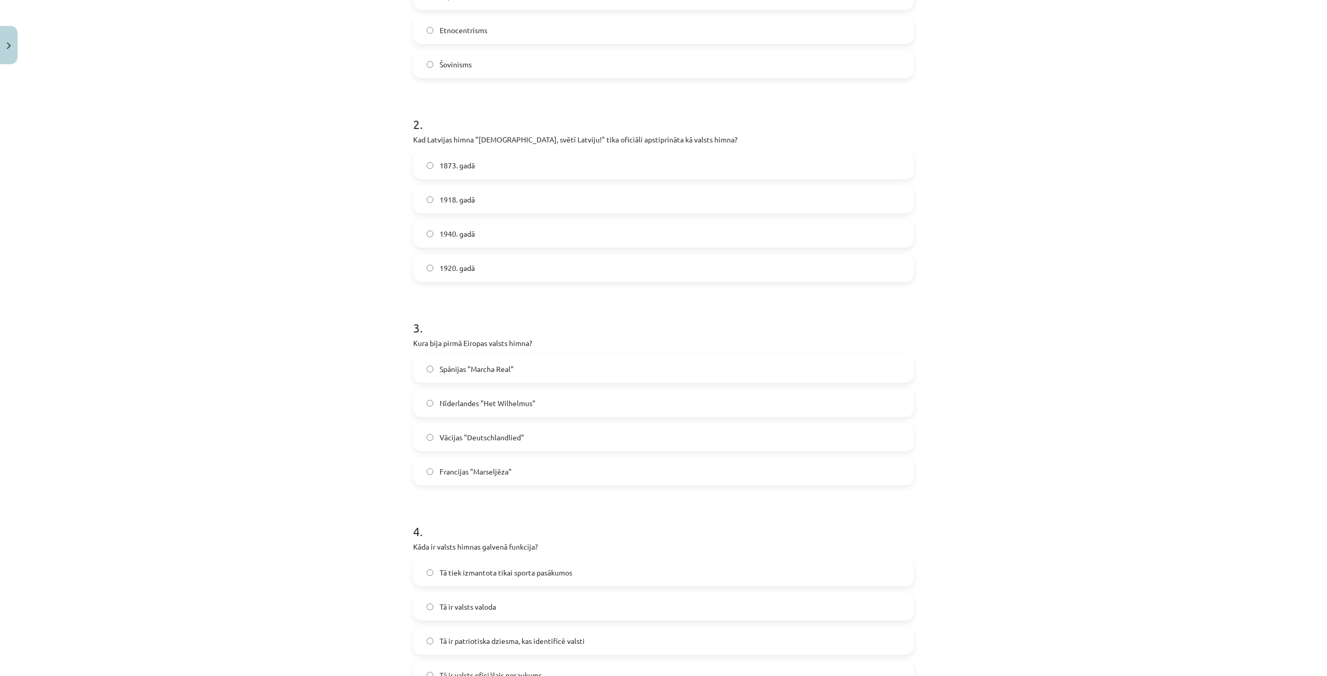
click at [450, 261] on label "1920. gadā" at bounding box center [663, 268] width 499 height 26
click at [469, 202] on label "Nīderlandes "Het Wilhelmus"" at bounding box center [663, 196] width 499 height 26
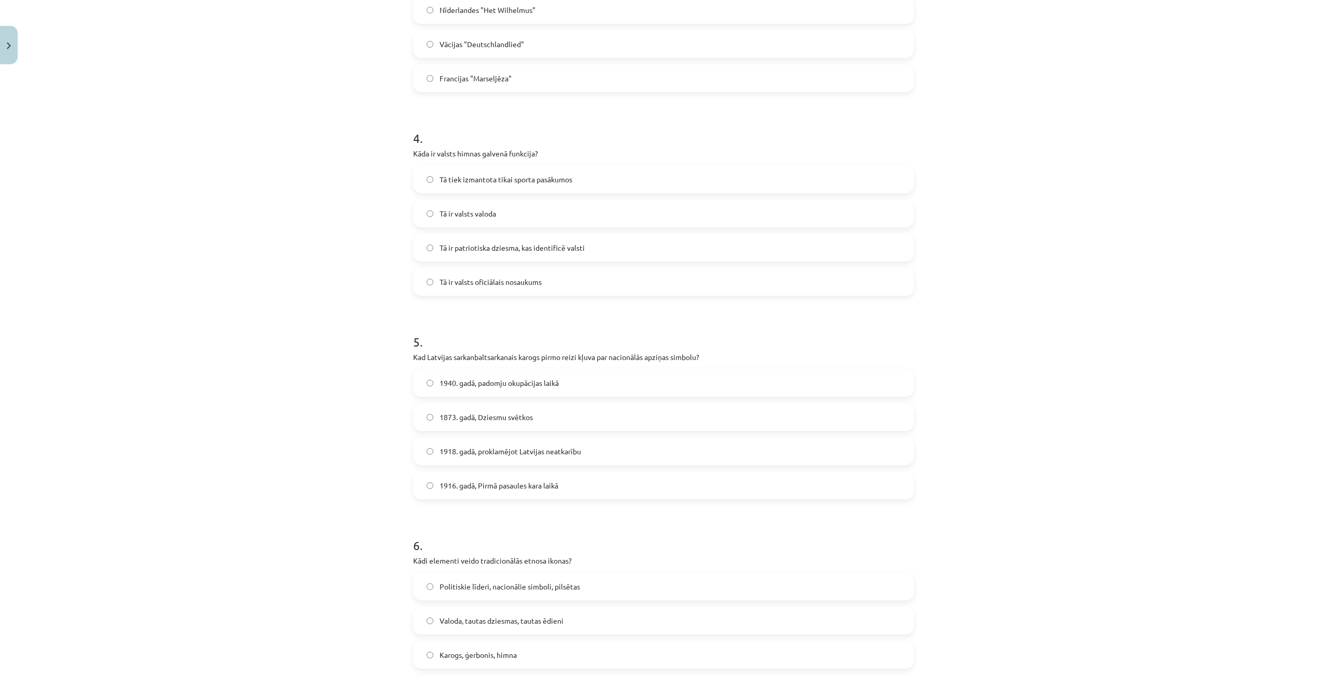
scroll to position [726, 0]
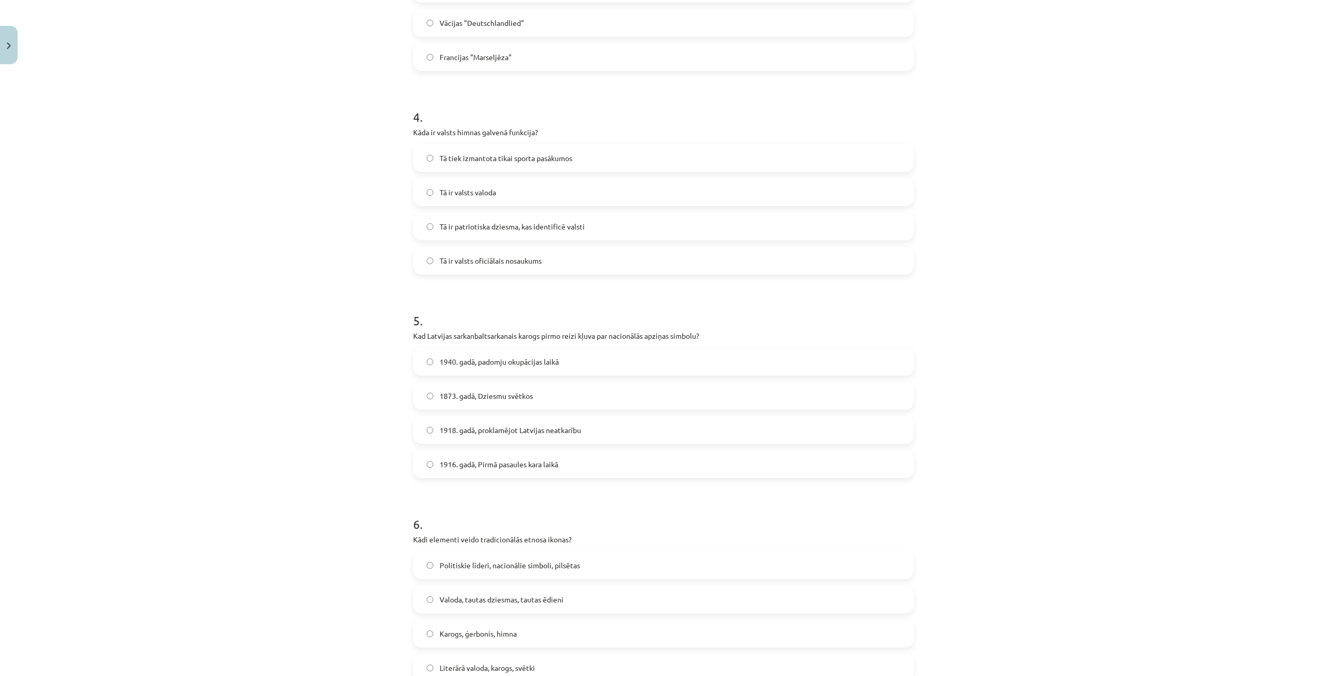
click at [457, 230] on span "Tā ir patriotiska dziesma, kas identificē valsti" at bounding box center [512, 226] width 145 height 11
click at [470, 404] on label "1873. gadā, Dziesmu svētkos" at bounding box center [663, 396] width 499 height 26
drag, startPoint x: 471, startPoint y: 598, endPoint x: 464, endPoint y: 523, distance: 74.9
click at [471, 597] on span "Valoda, tautas dziesmas, tautas ēdieni" at bounding box center [502, 599] width 124 height 11
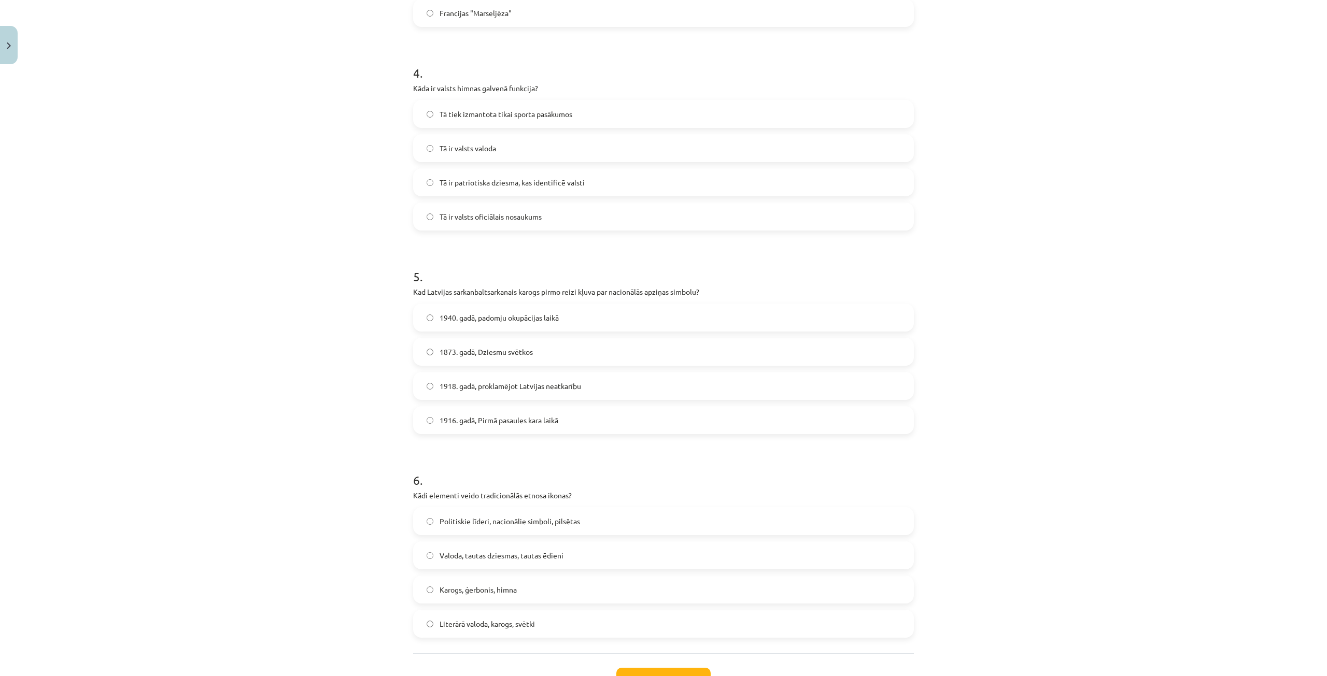
scroll to position [852, 0]
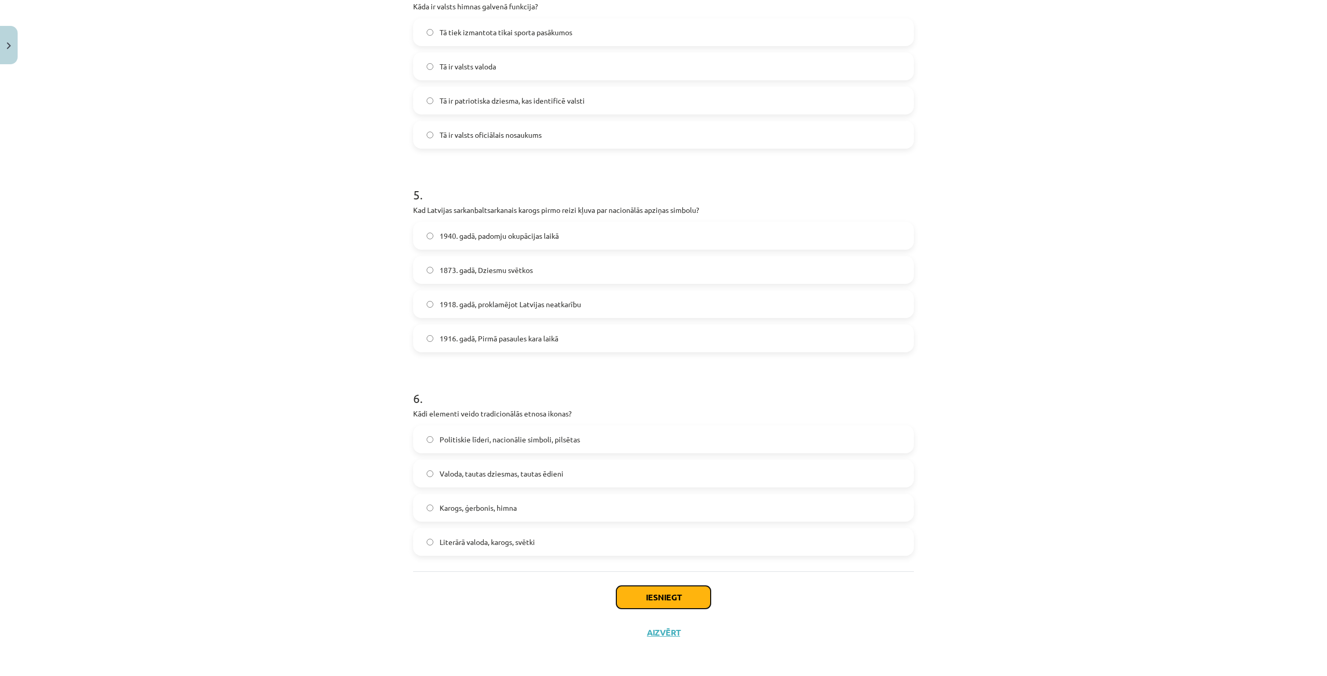
click at [681, 596] on button "Iesniegt" at bounding box center [663, 597] width 94 height 23
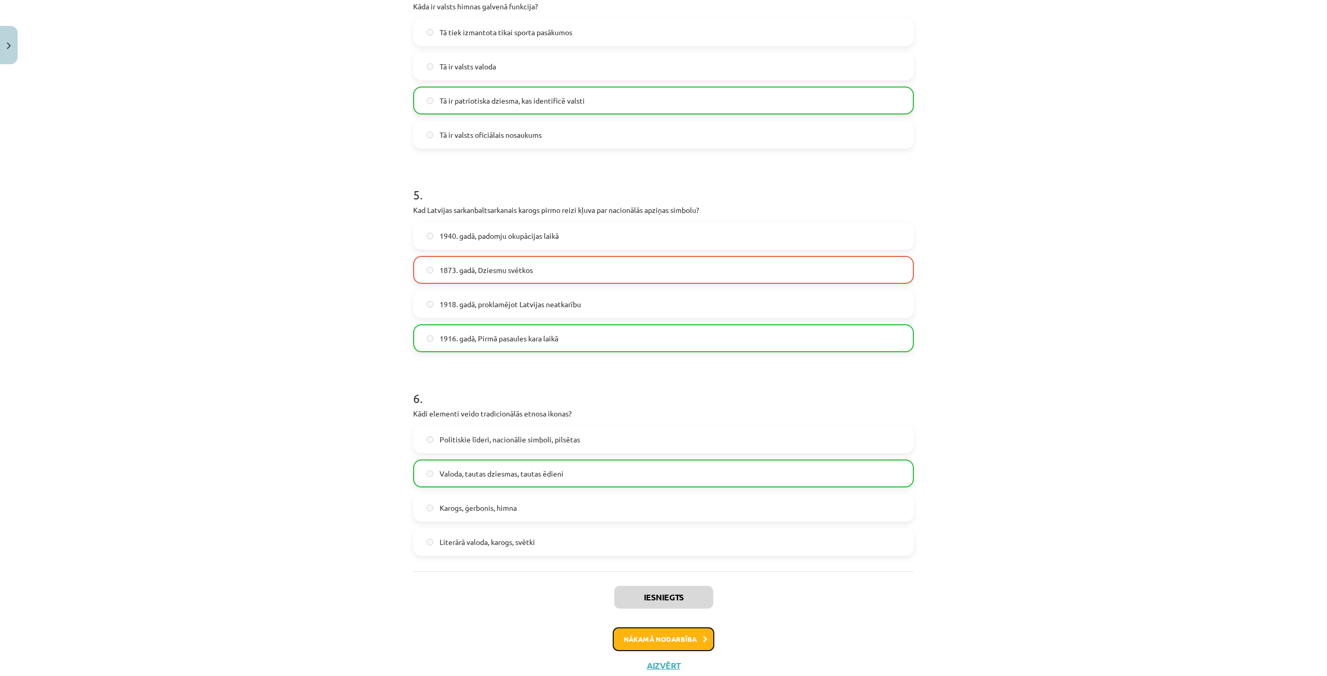
click at [643, 633] on button "Nākamā nodarbība" at bounding box center [664, 640] width 102 height 24
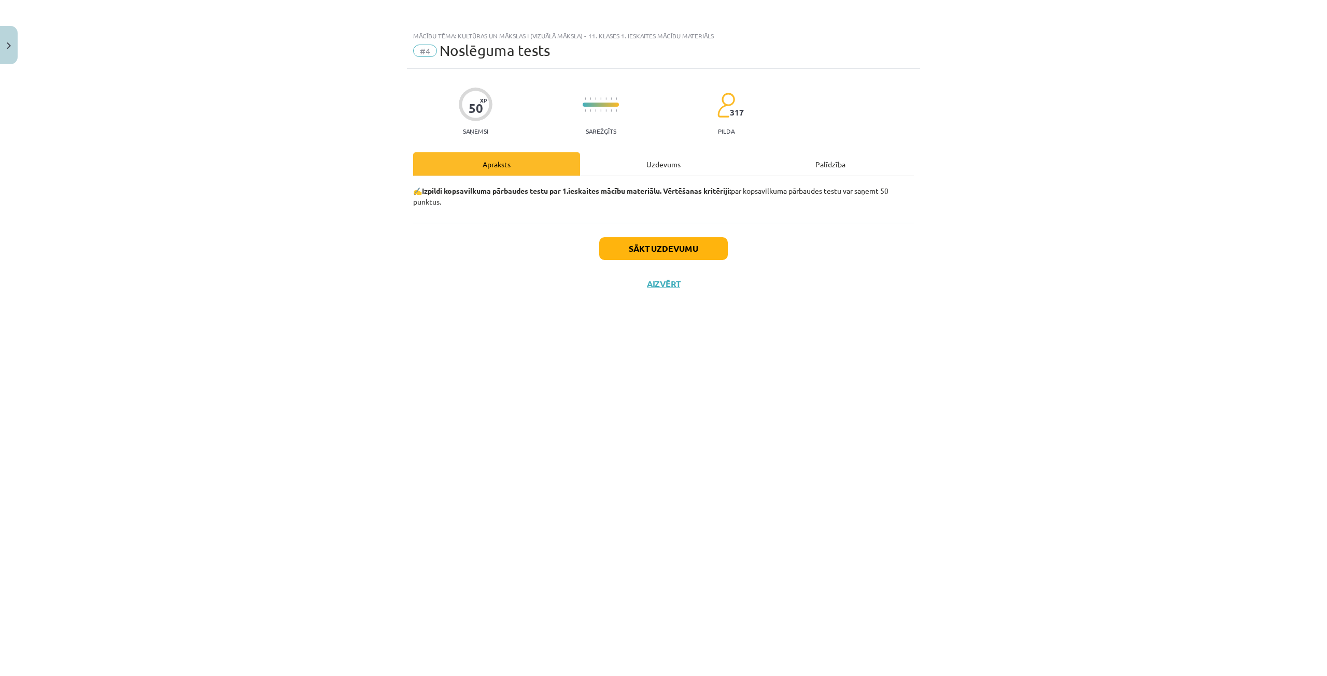
click at [656, 165] on div "Uzdevums" at bounding box center [663, 163] width 167 height 23
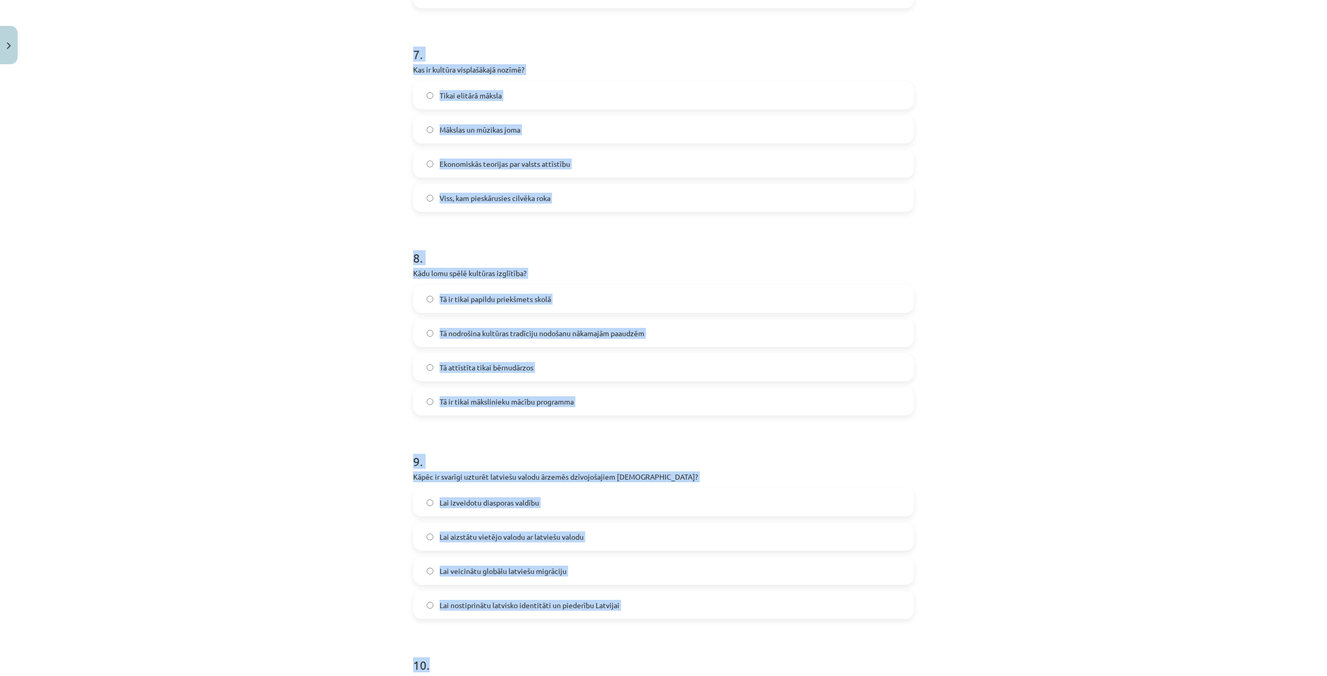
scroll to position [1666, 0]
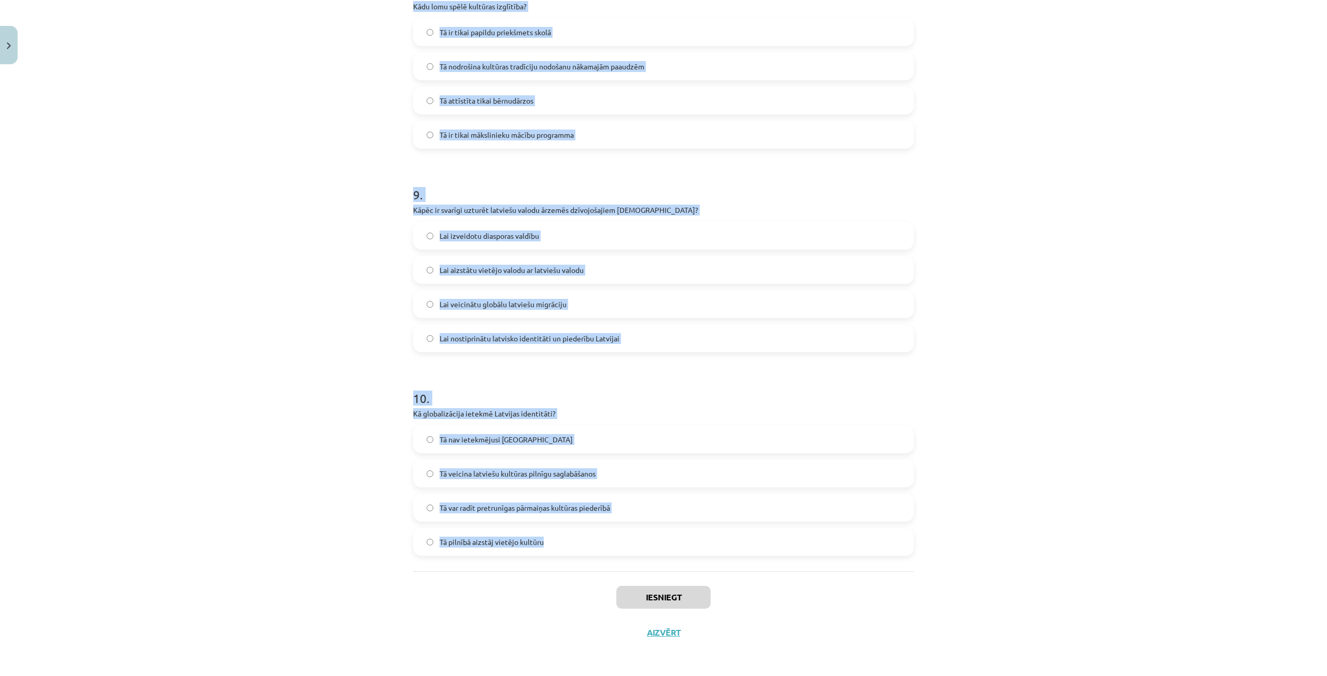
drag, startPoint x: 421, startPoint y: 249, endPoint x: 658, endPoint y: 559, distance: 390.5
copy form "1 . Kāda ir kultūras loma sabiedrībā? Tā ir ekonomikas nozare Kultūra ir tikai …"
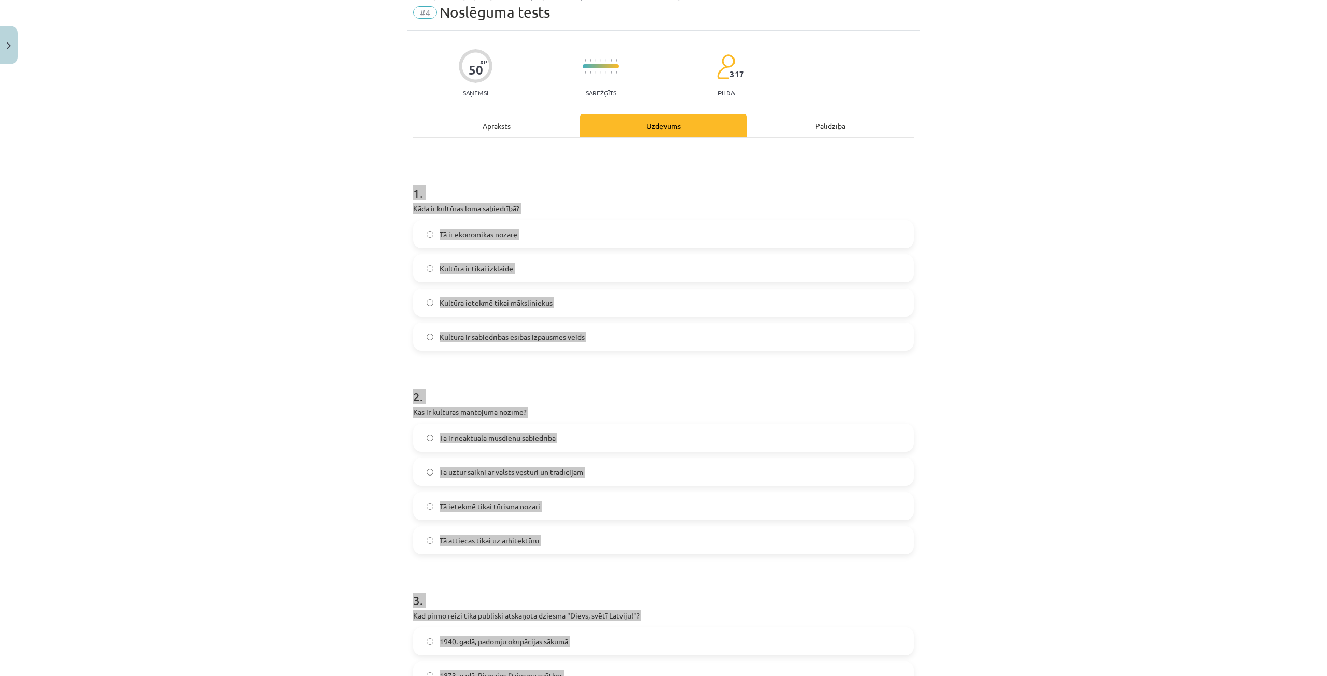
scroll to position [0, 0]
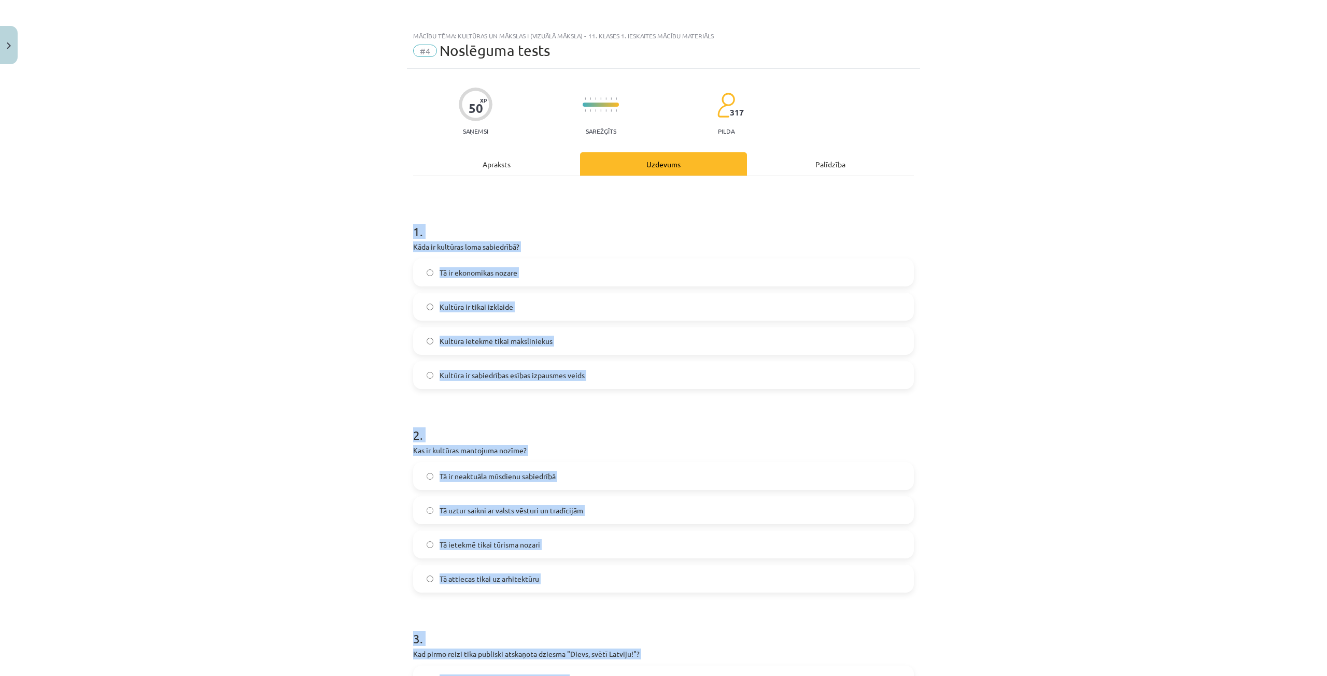
drag, startPoint x: 381, startPoint y: 306, endPoint x: 388, endPoint y: 311, distance: 8.2
click at [381, 306] on div "Mācību tēma: Kultūras un mākslas i (vizuālā māksla) - 11. klases 1. ieskaites m…" at bounding box center [663, 338] width 1327 height 676
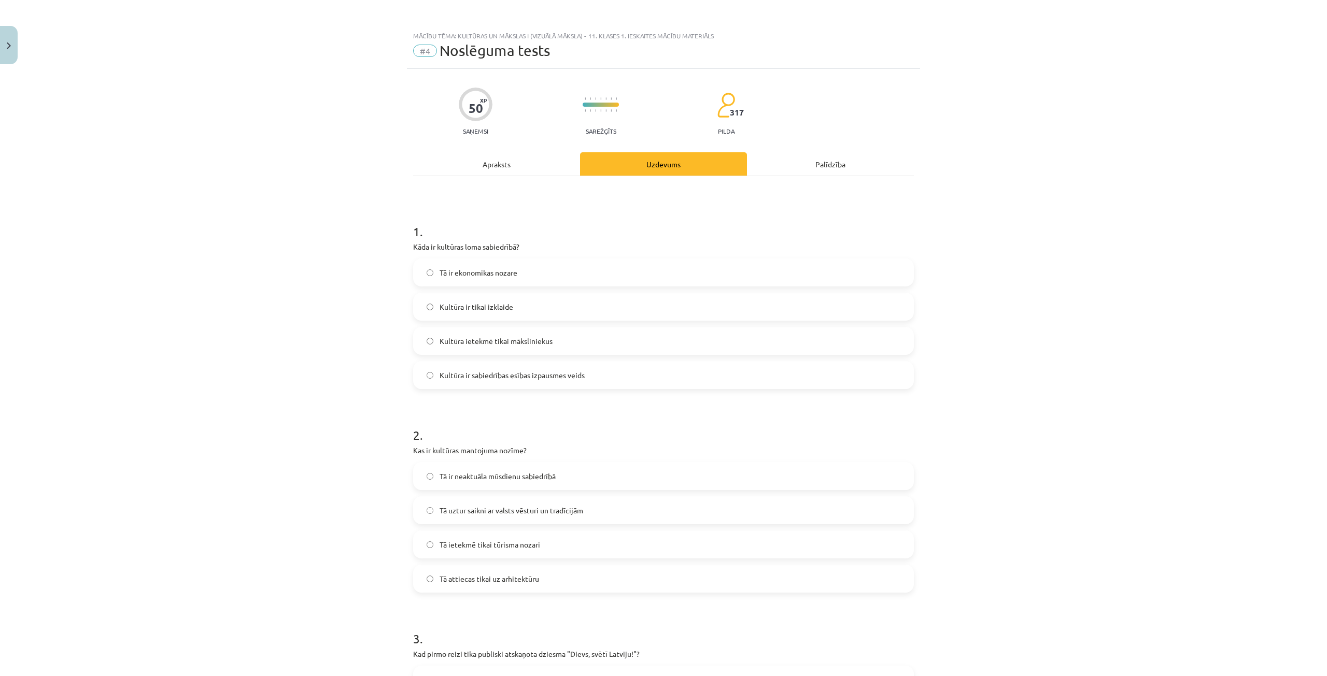
click at [441, 367] on label "Kultūra ir sabiedrības esības izpausmes veids" at bounding box center [663, 375] width 499 height 26
click at [450, 502] on label "Tā uztur saikni ar valsts vēsturi un tradīcijām" at bounding box center [663, 511] width 499 height 26
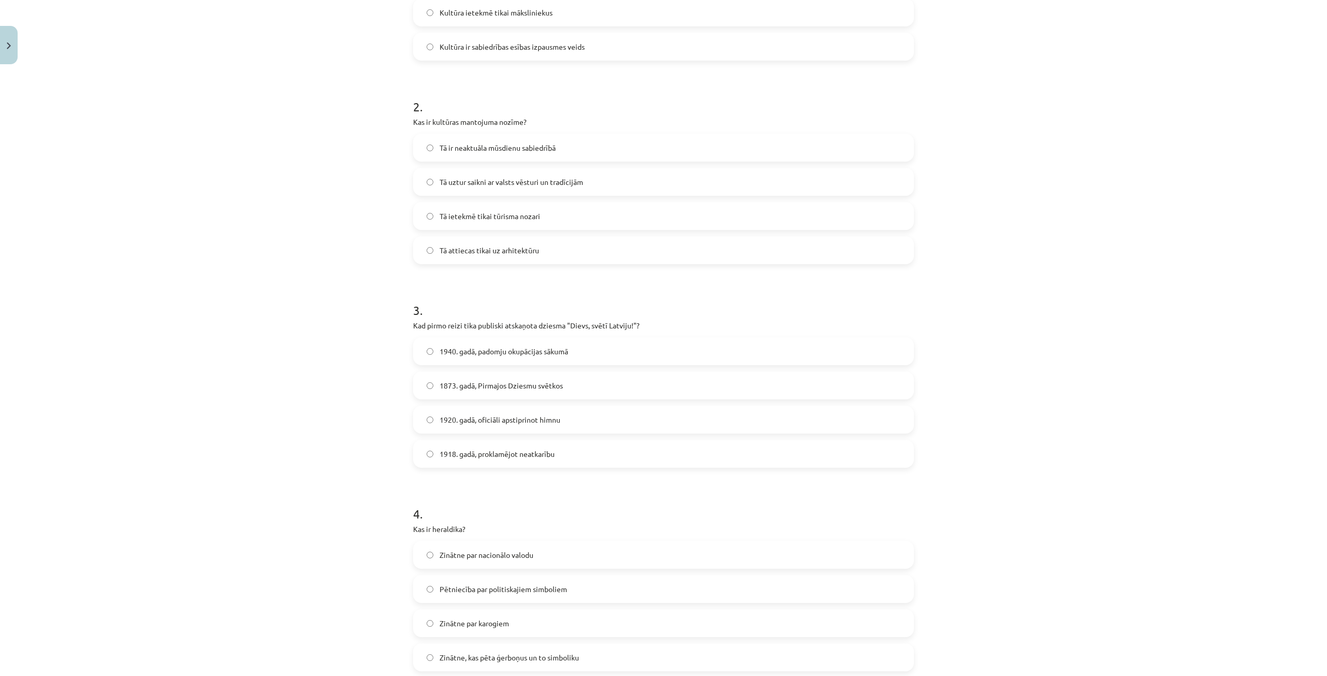
scroll to position [363, 0]
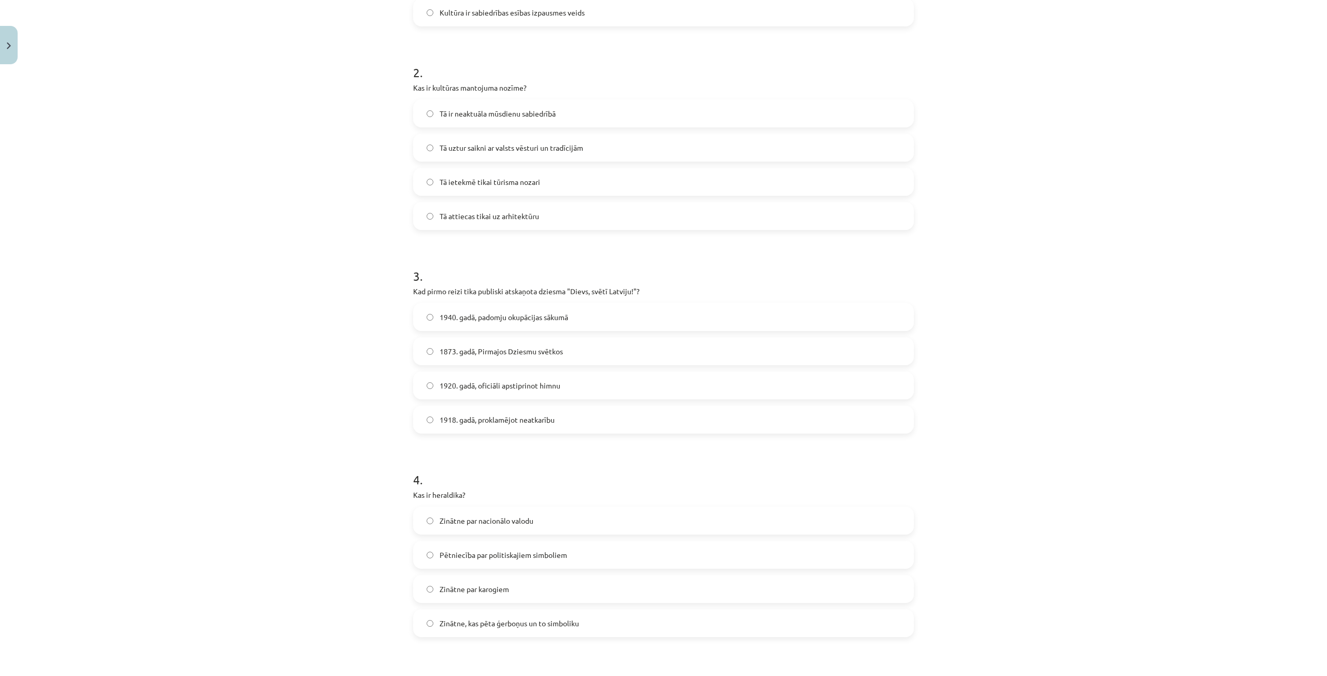
click at [451, 350] on span "1873. gadā, Pirmajos Dziesmu svētkos" at bounding box center [501, 351] width 123 height 11
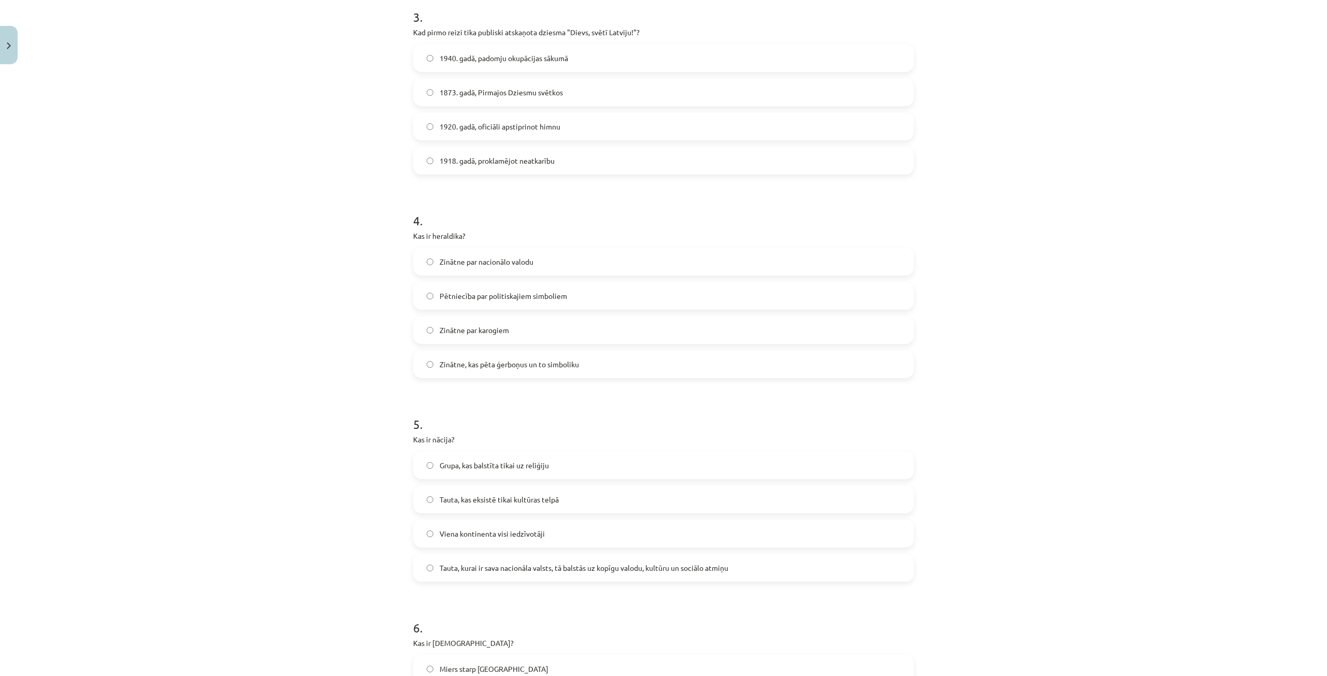
click at [457, 373] on label "Zinātne, kas pēta ģerboņus un to simboliku" at bounding box center [663, 364] width 499 height 26
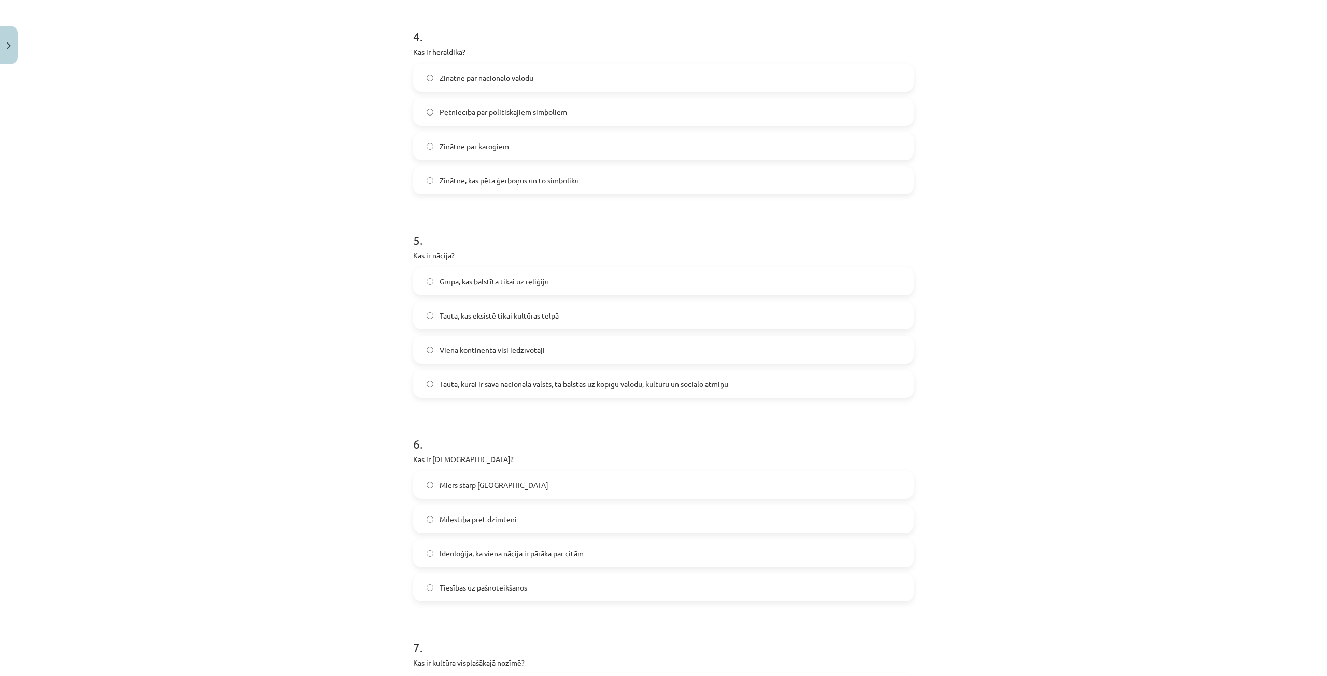
scroll to position [829, 0]
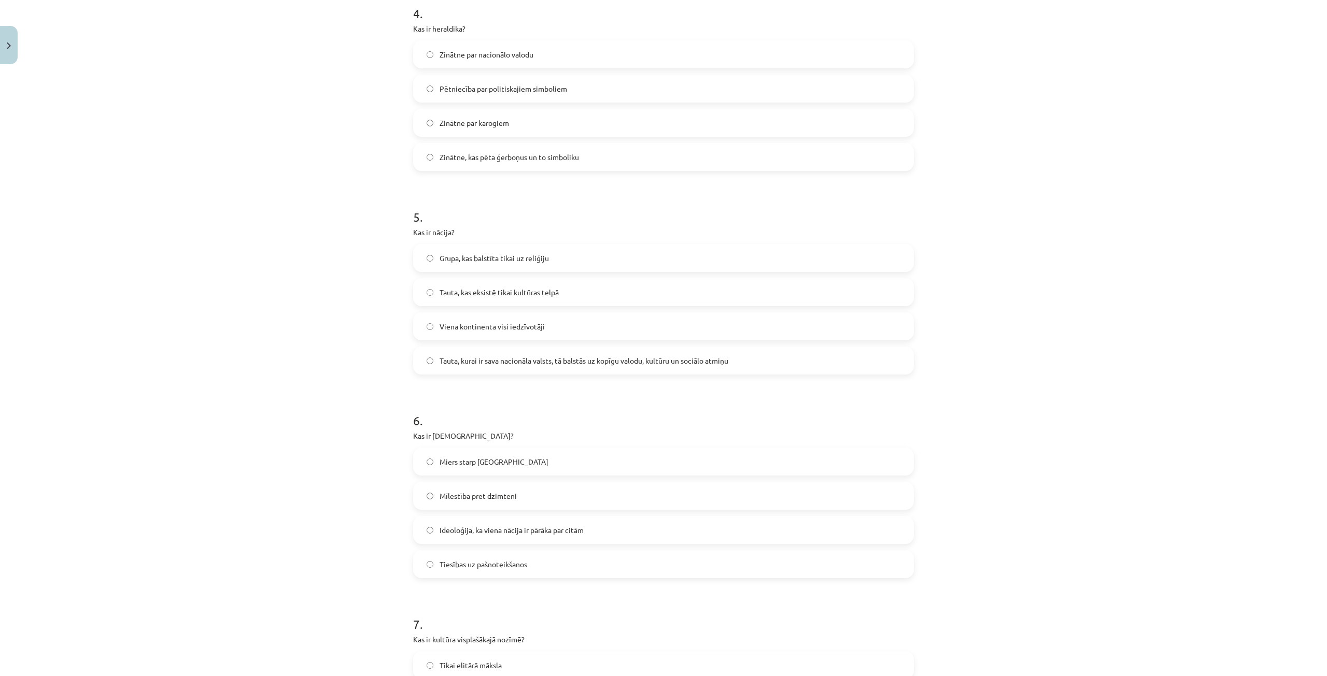
click at [451, 367] on label "Tauta, kurai ir sava nacionāla valsts, tā balstās uz kopīgu valodu, kultūru un …" at bounding box center [663, 361] width 499 height 26
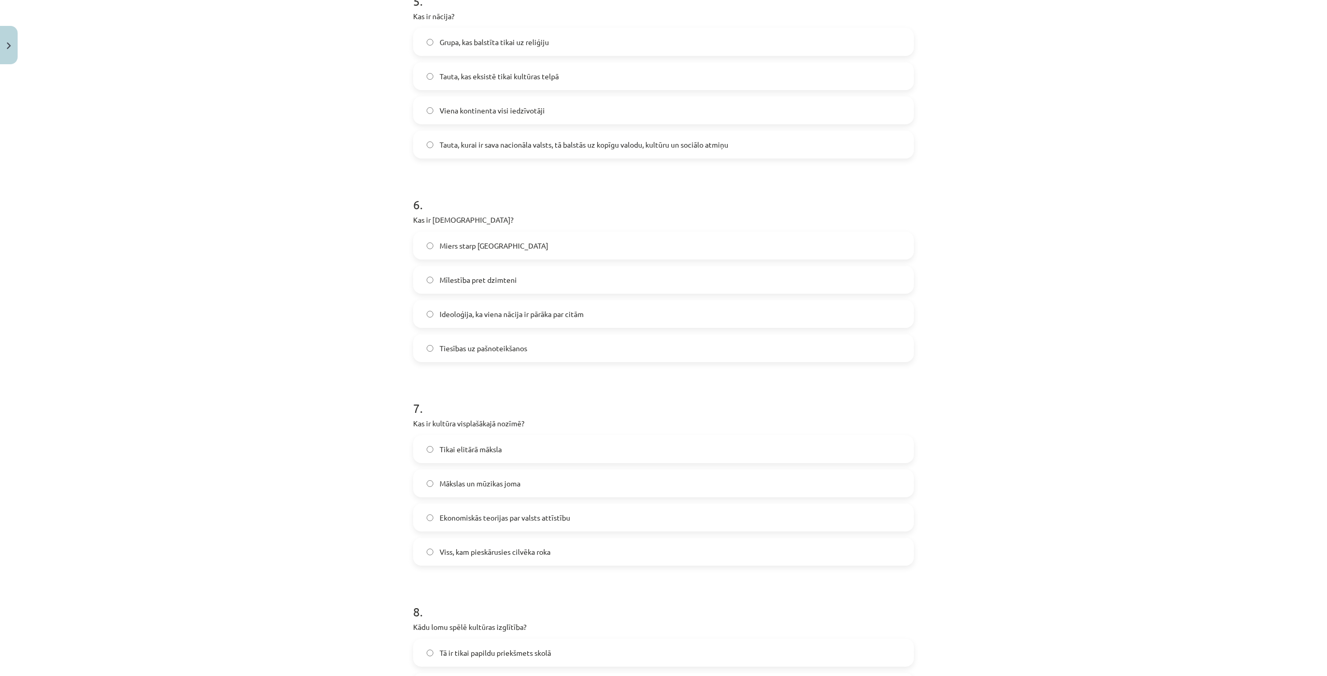
scroll to position [1088, 0]
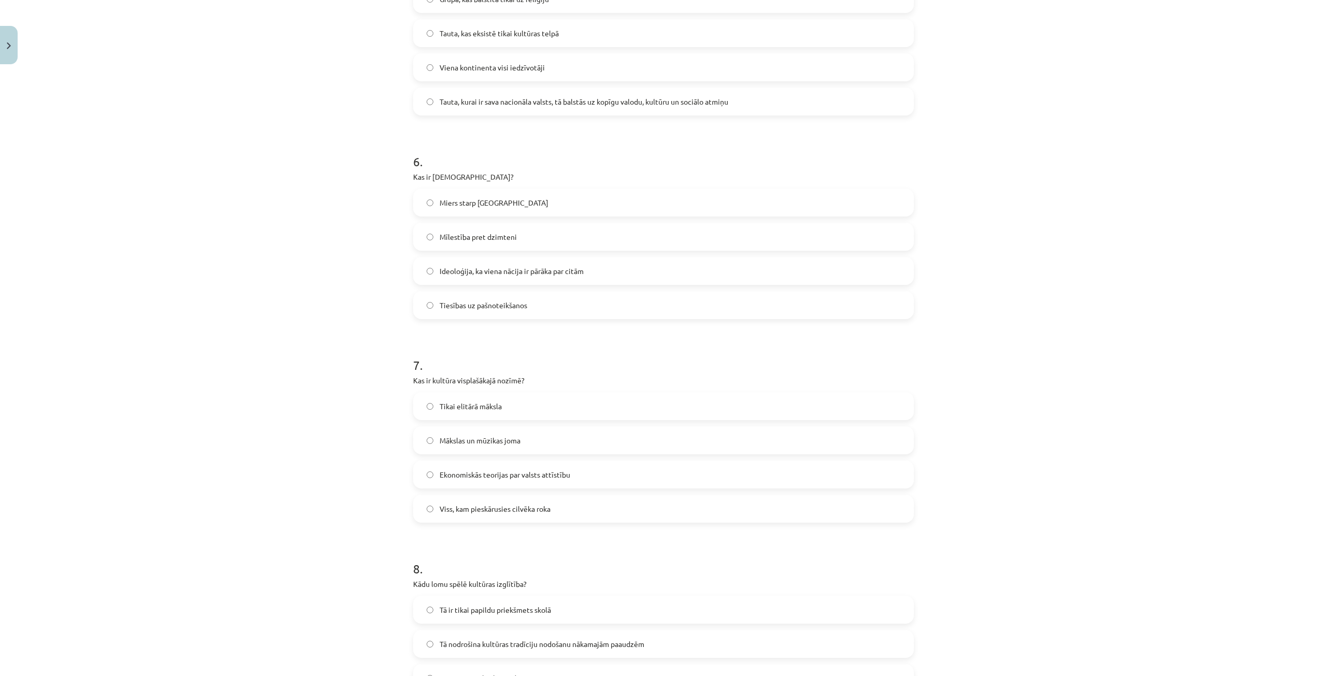
click at [468, 273] on span "Ideoloģija, ka viena nācija ir pārāka par citām" at bounding box center [512, 271] width 144 height 11
drag, startPoint x: 466, startPoint y: 509, endPoint x: 484, endPoint y: 597, distance: 88.8
click at [466, 512] on span "Viss, kam pieskārusies cilvēka roka" at bounding box center [495, 509] width 111 height 11
drag, startPoint x: 489, startPoint y: 643, endPoint x: 486, endPoint y: 618, distance: 25.0
click at [488, 642] on span "Tā nodrošina kultūras tradīciju nodošanu nākamajām paaudzēm" at bounding box center [542, 644] width 205 height 11
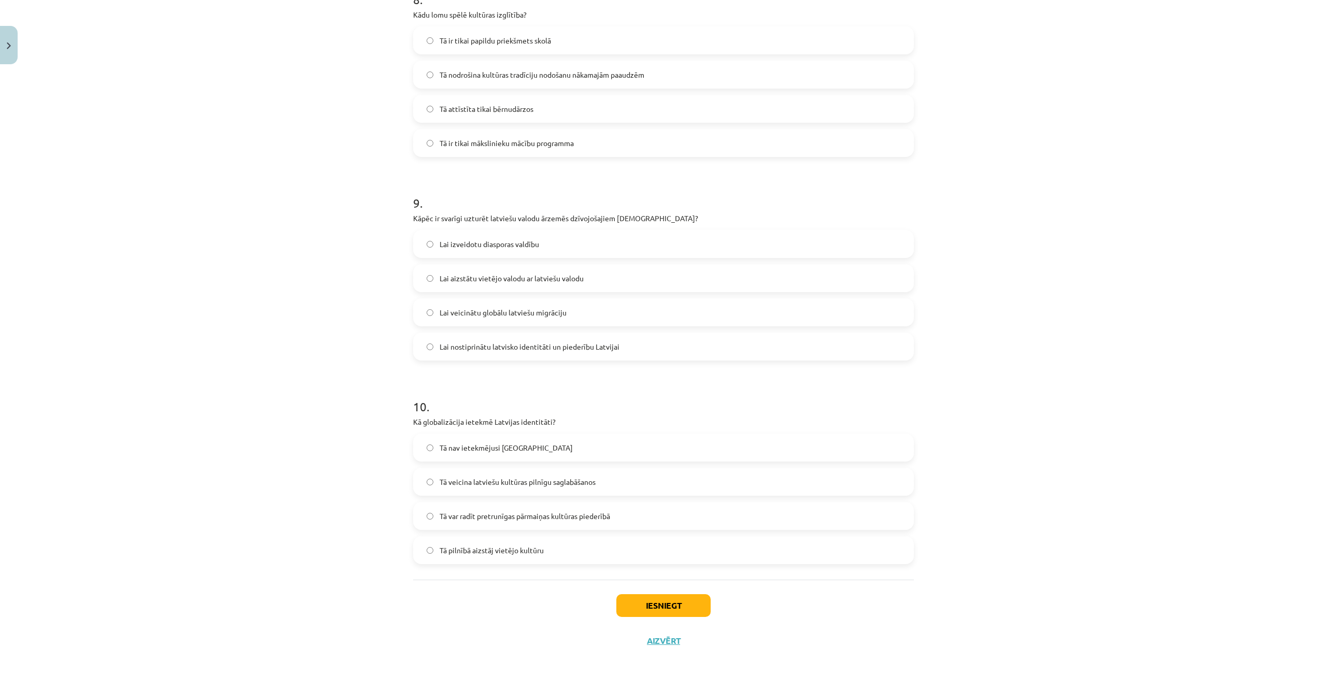
scroll to position [1666, 0]
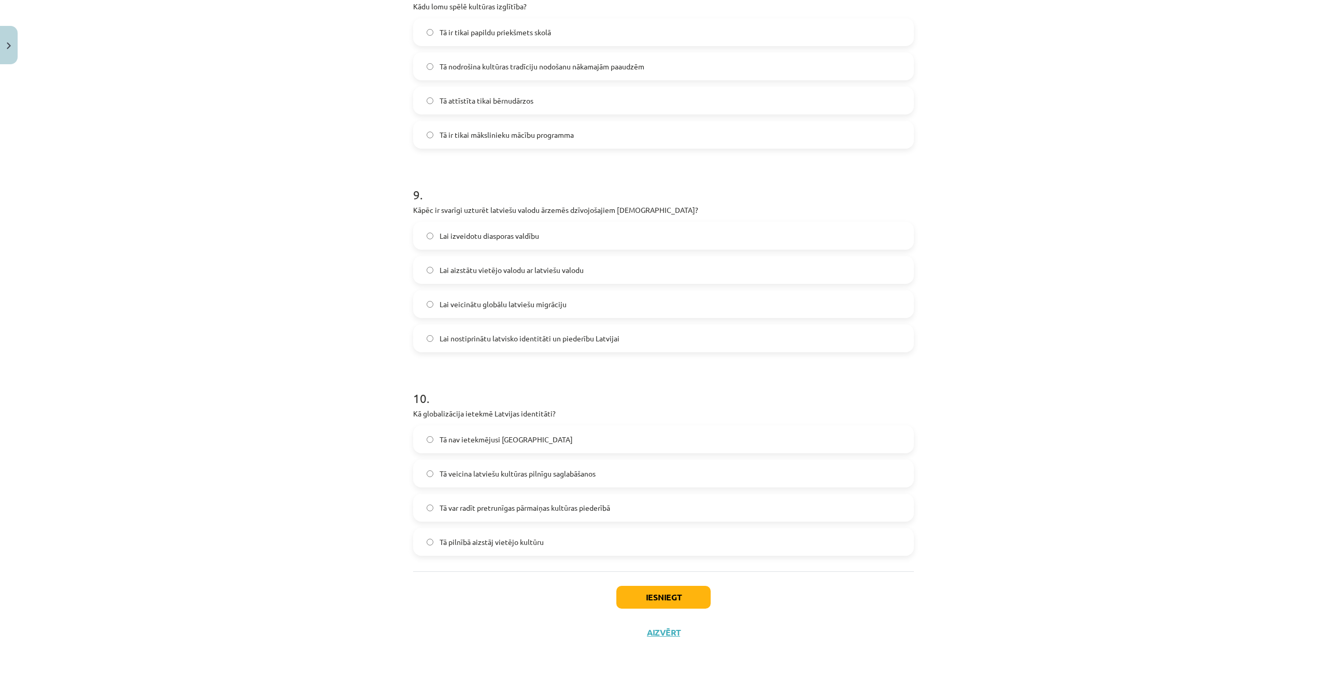
click at [442, 338] on span "Lai nostiprinātu latvisko identitāti un piederību Latvijai" at bounding box center [530, 338] width 180 height 11
click at [456, 518] on label "Tā var radīt pretrunīgas pārmaiņas kultūras piederībā" at bounding box center [663, 508] width 499 height 26
click at [649, 575] on div "Iesniegt Aizvērt" at bounding box center [663, 608] width 501 height 73
click at [659, 589] on button "Iesniegt" at bounding box center [663, 597] width 94 height 23
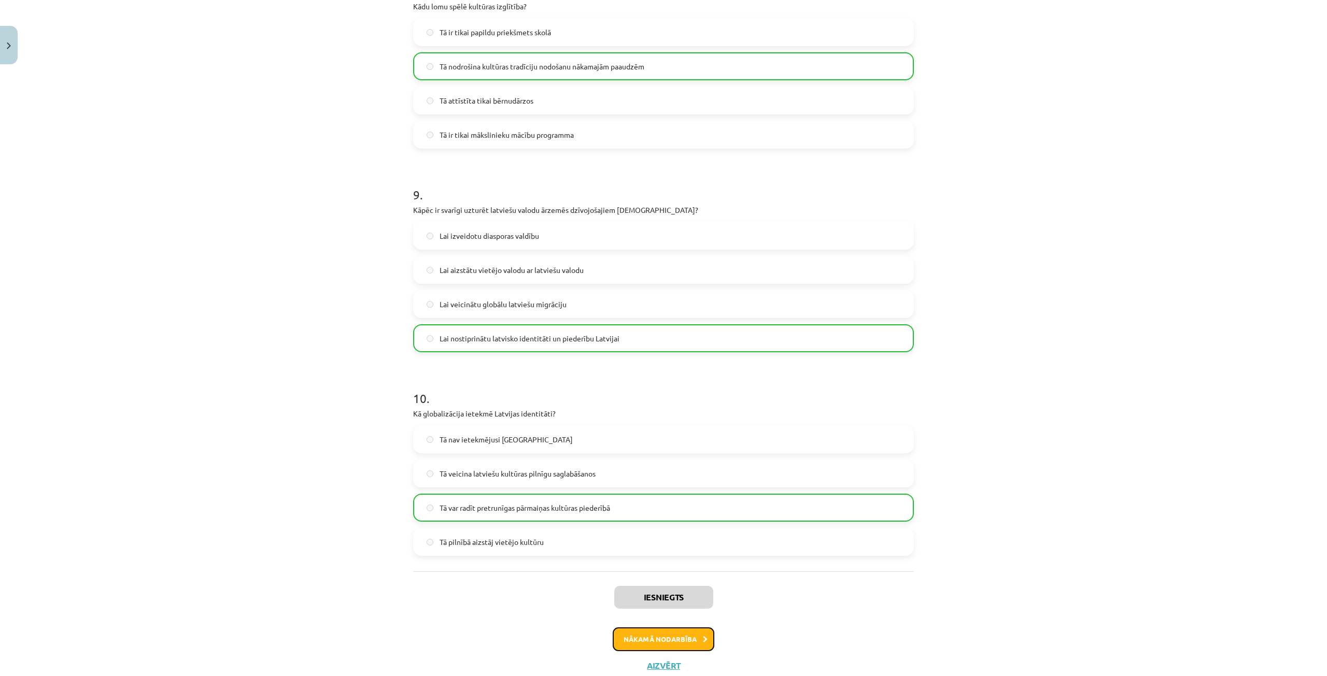
click at [678, 648] on button "Nākamā nodarbība" at bounding box center [664, 640] width 102 height 24
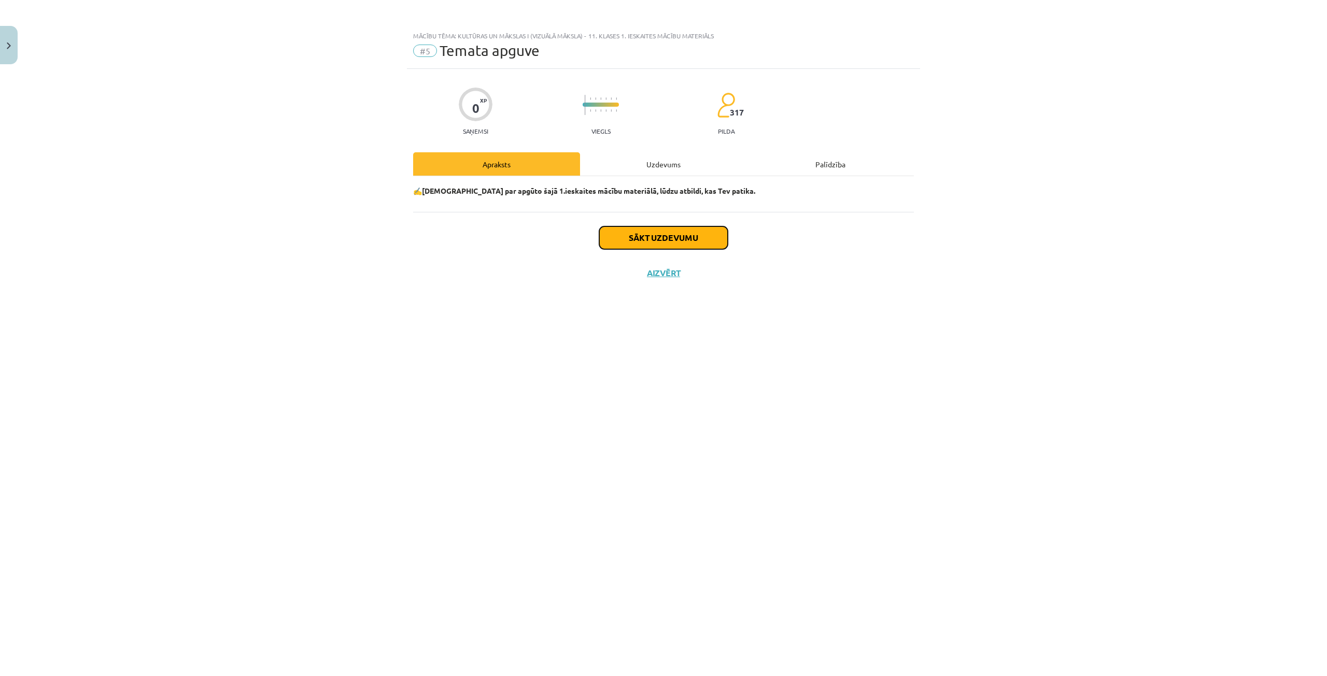
click at [667, 240] on button "Sākt uzdevumu" at bounding box center [663, 238] width 129 height 23
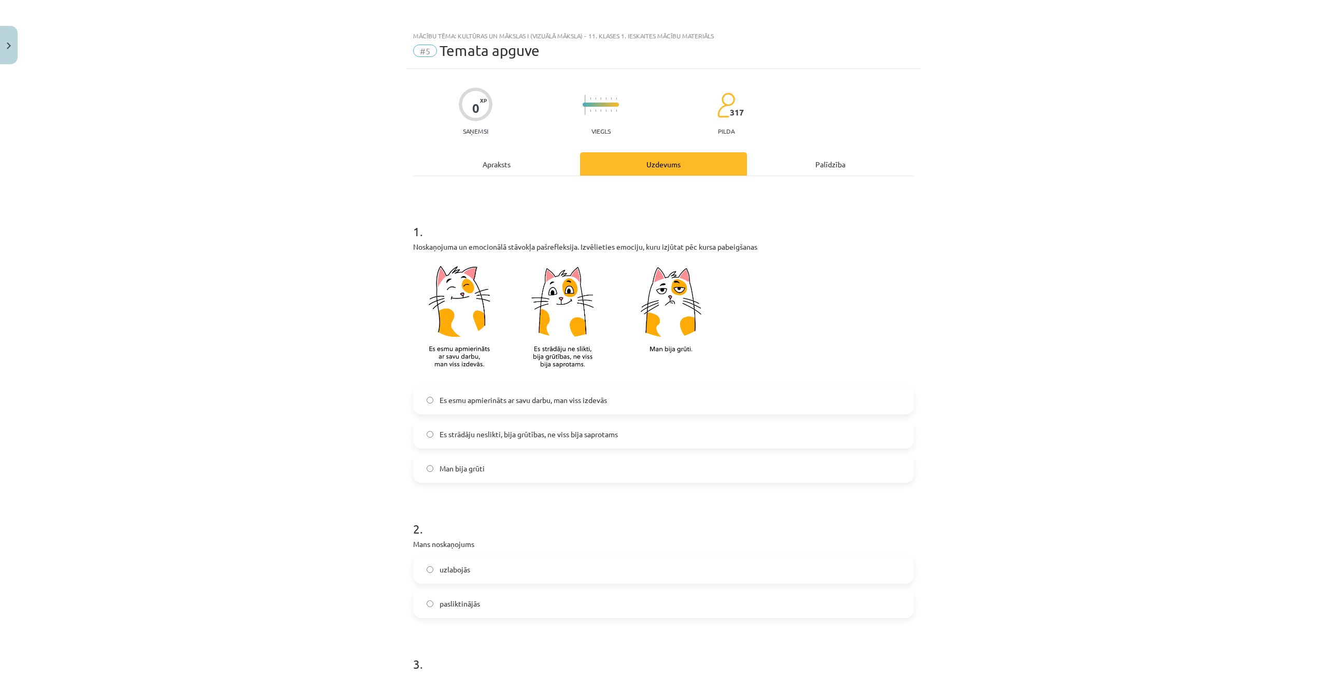
drag, startPoint x: 465, startPoint y: 564, endPoint x: 476, endPoint y: 492, distance: 72.3
click at [465, 562] on label "uzlabojās" at bounding box center [663, 570] width 499 height 26
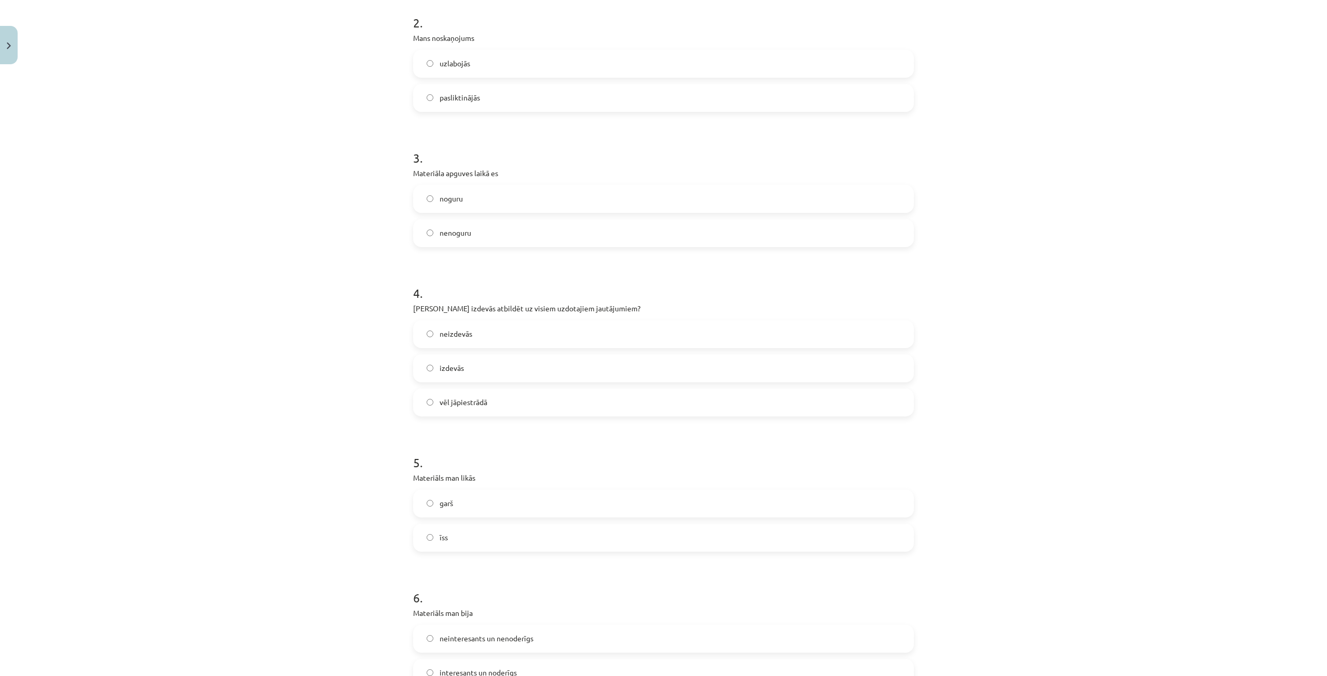
scroll to position [638, 0]
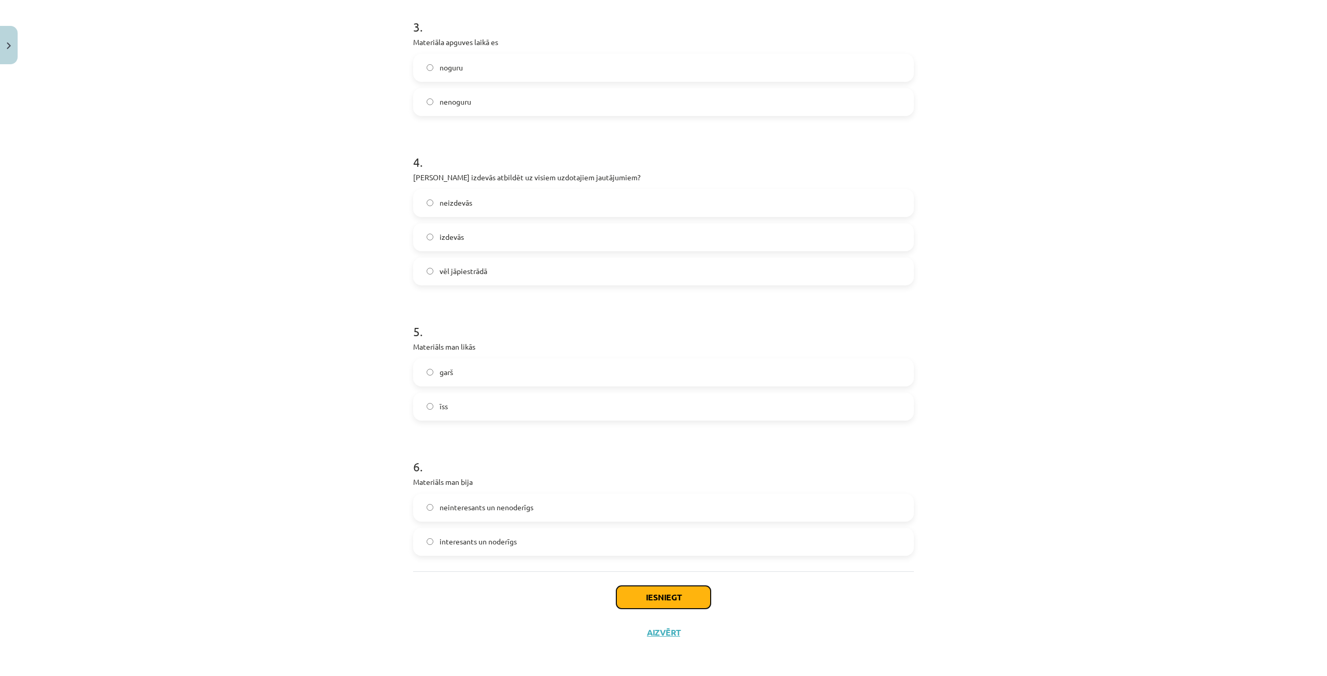
click at [654, 589] on button "Iesniegt" at bounding box center [663, 597] width 94 height 23
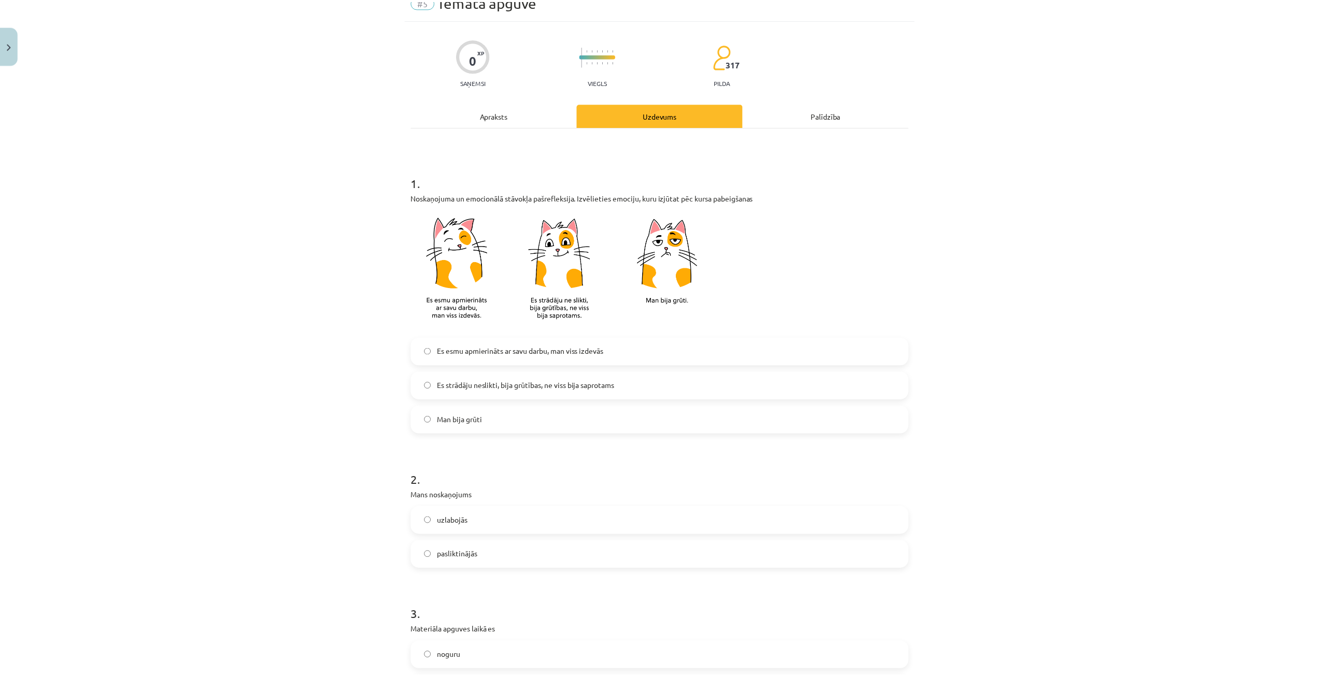
scroll to position [0, 0]
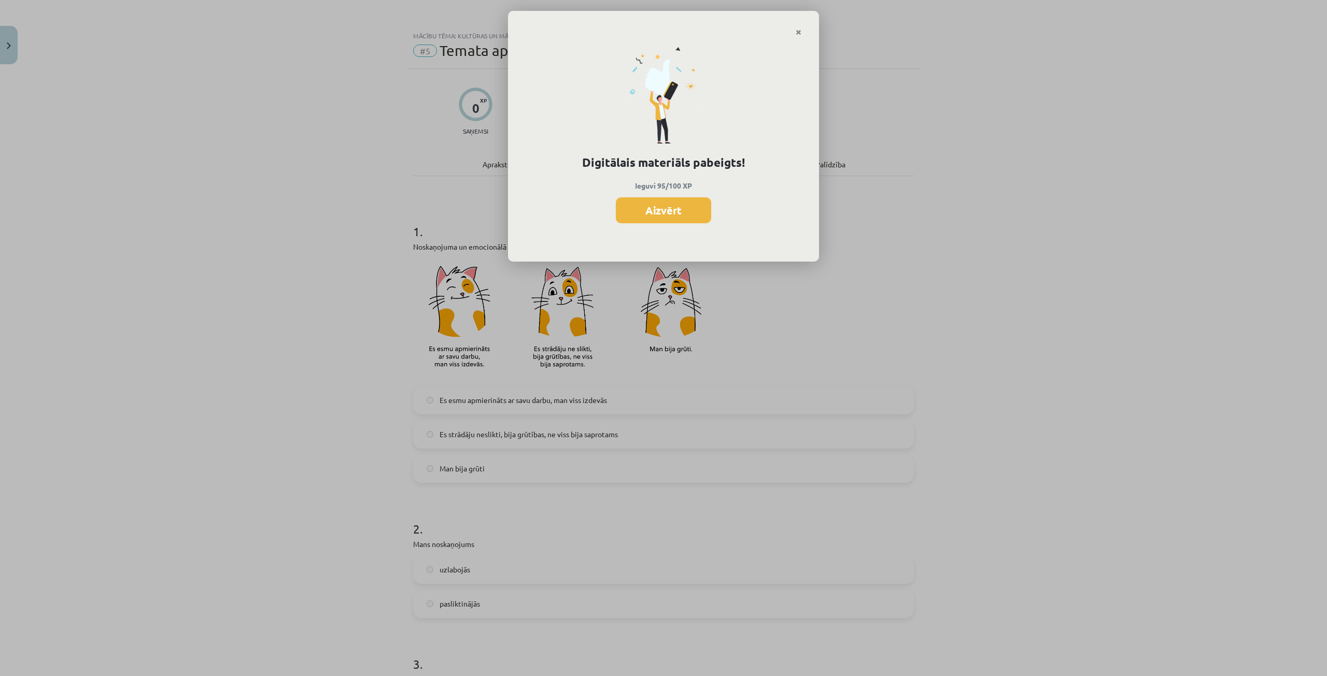
click at [664, 208] on button "Aizvērt" at bounding box center [663, 210] width 95 height 26
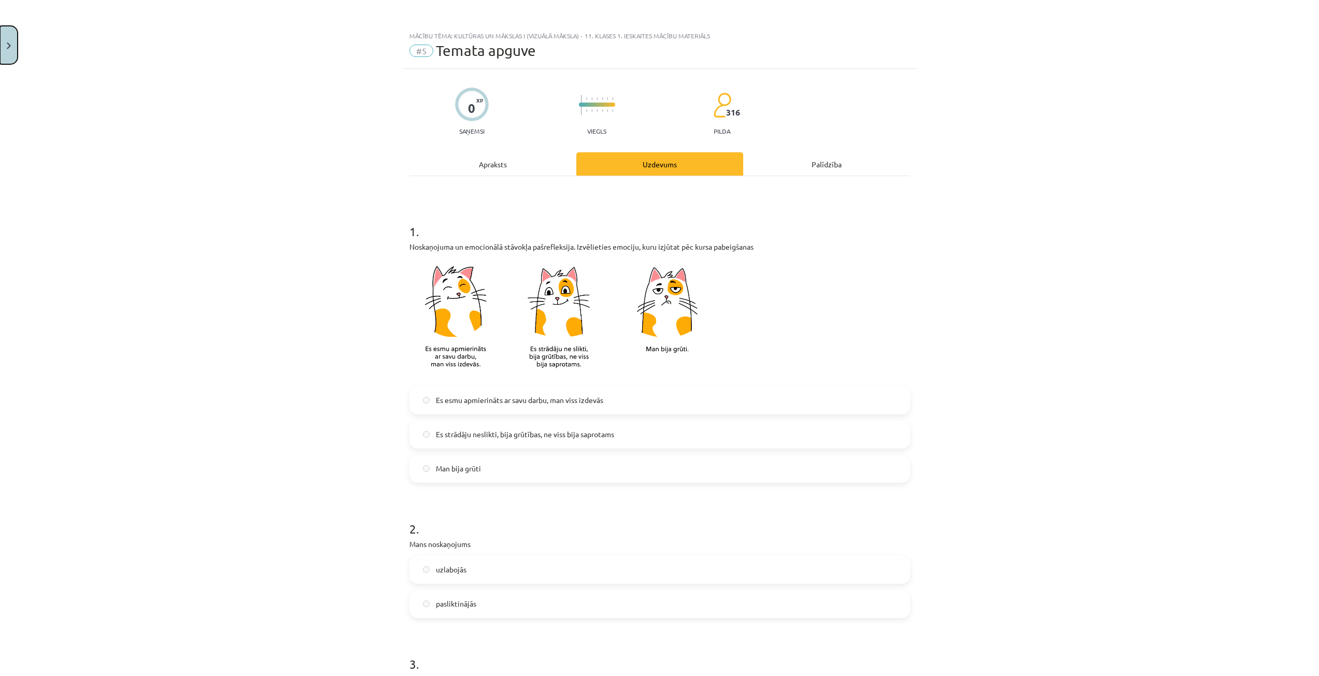
click at [2, 55] on button "Close" at bounding box center [9, 45] width 18 height 38
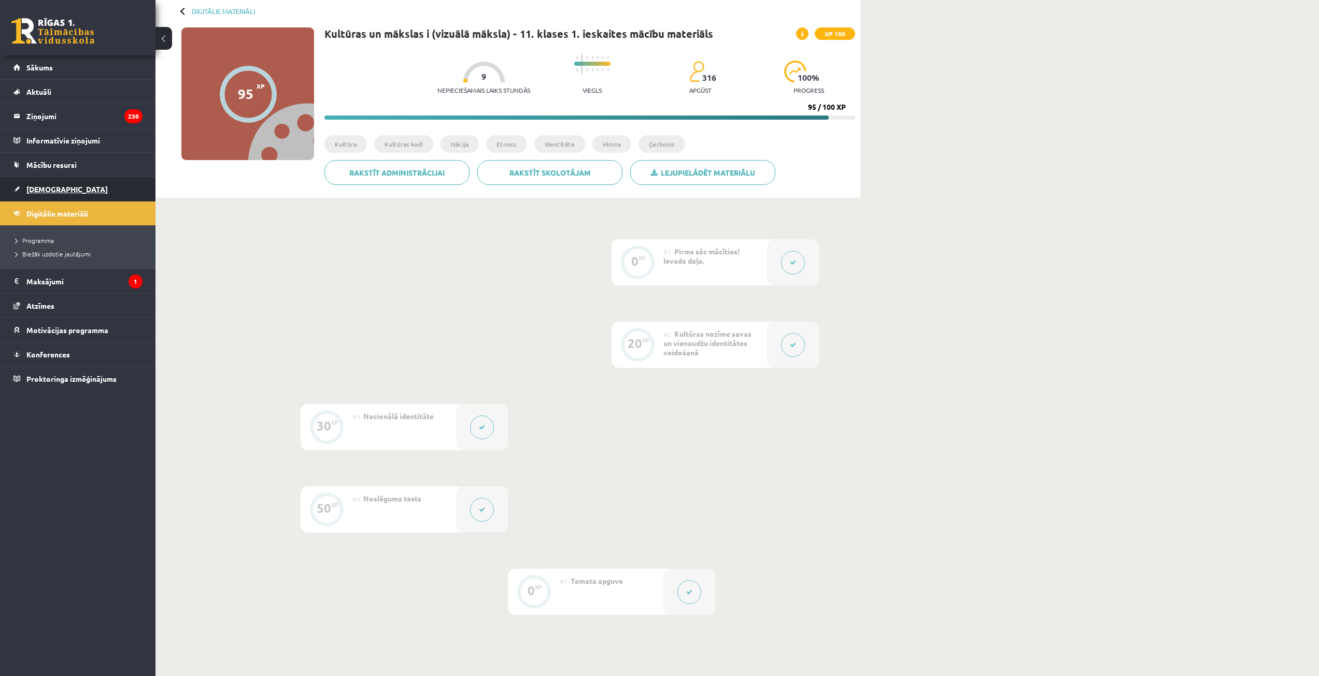
click at [39, 188] on span "[DEMOGRAPHIC_DATA]" at bounding box center [66, 189] width 81 height 9
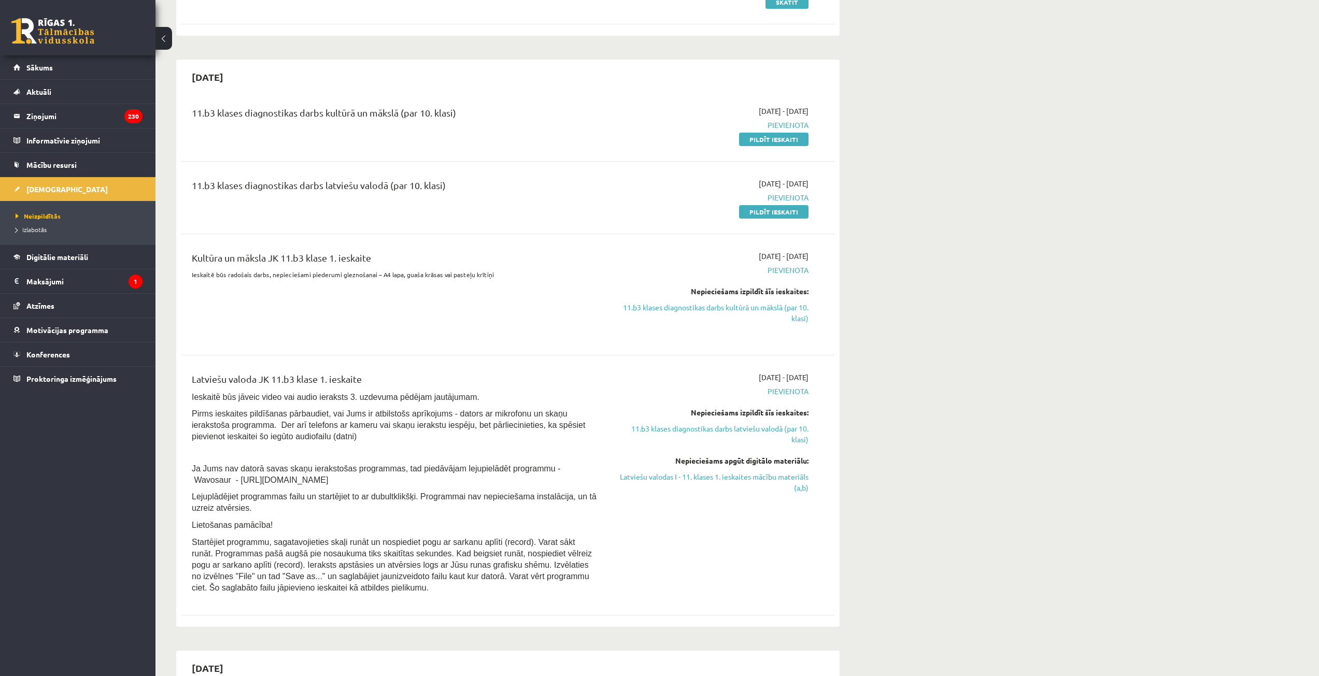
scroll to position [207, 0]
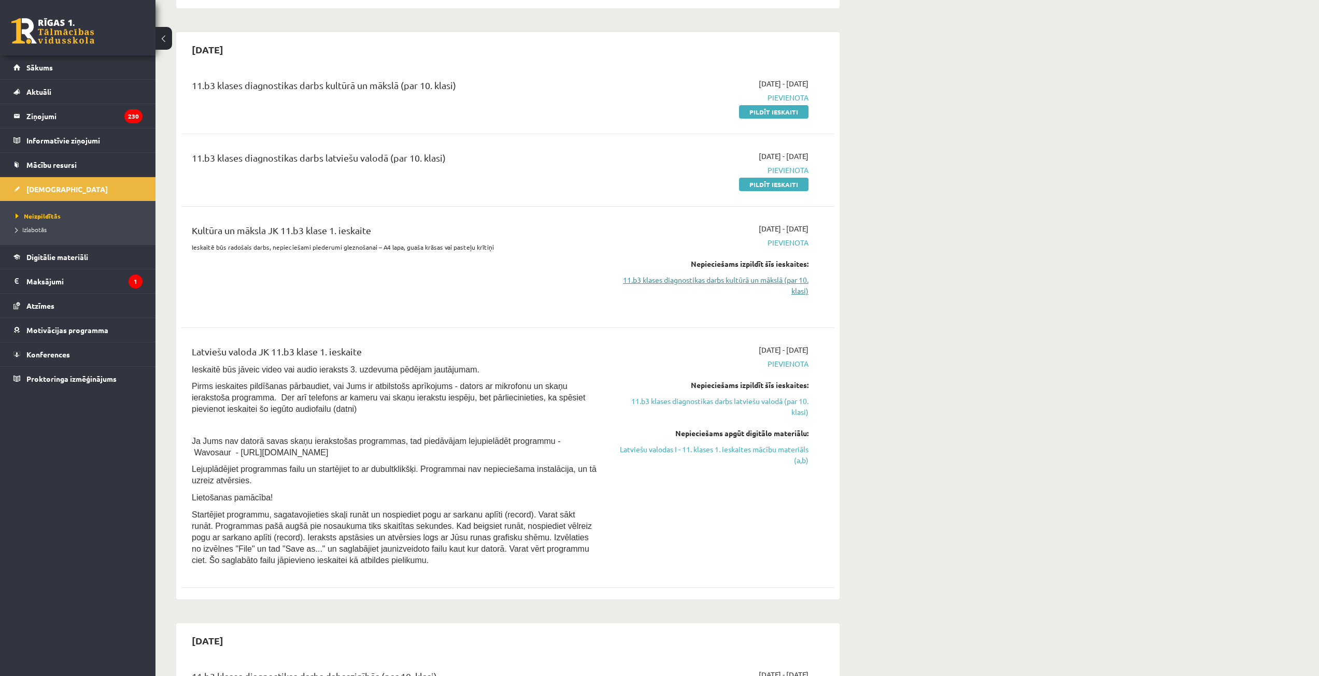
click at [708, 282] on link "11.b3 klases diagnostikas darbs kultūrā un mākslā (par 10. klasi)" at bounding box center [710, 286] width 195 height 22
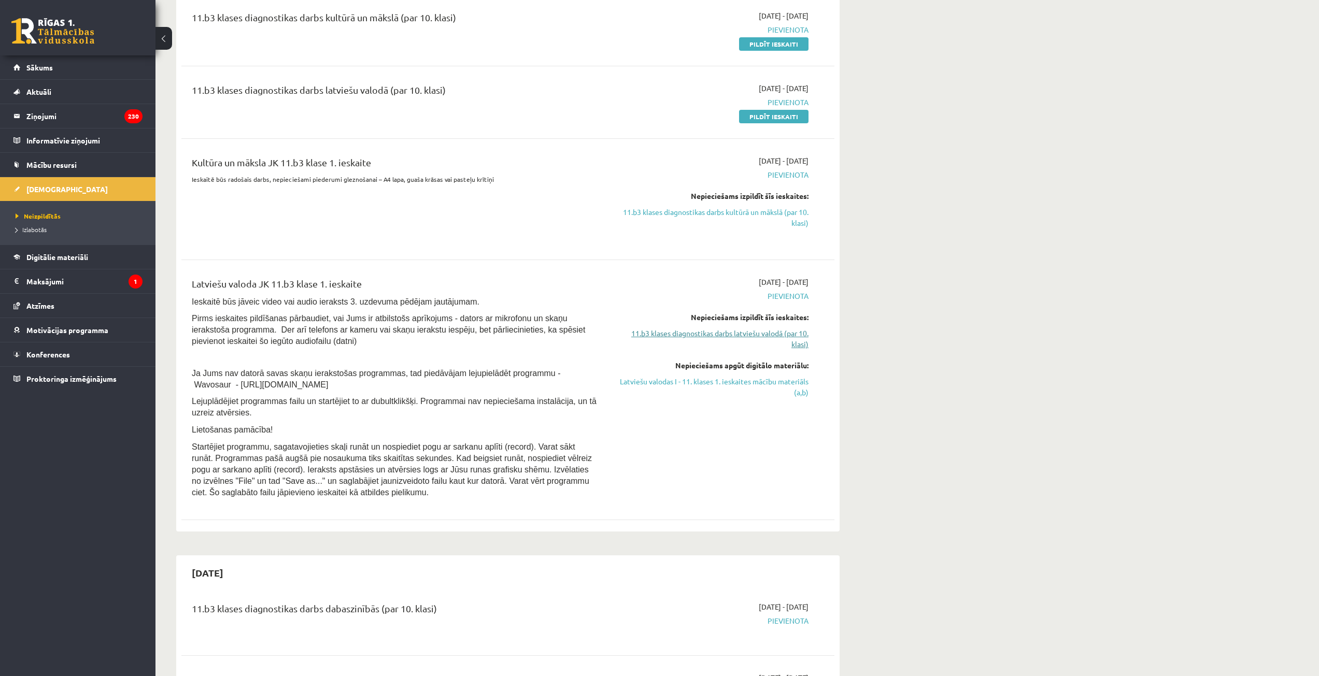
click at [654, 336] on link "11.b3 klases diagnostikas darbs latviešu valodā (par 10. klasi)" at bounding box center [710, 339] width 195 height 22
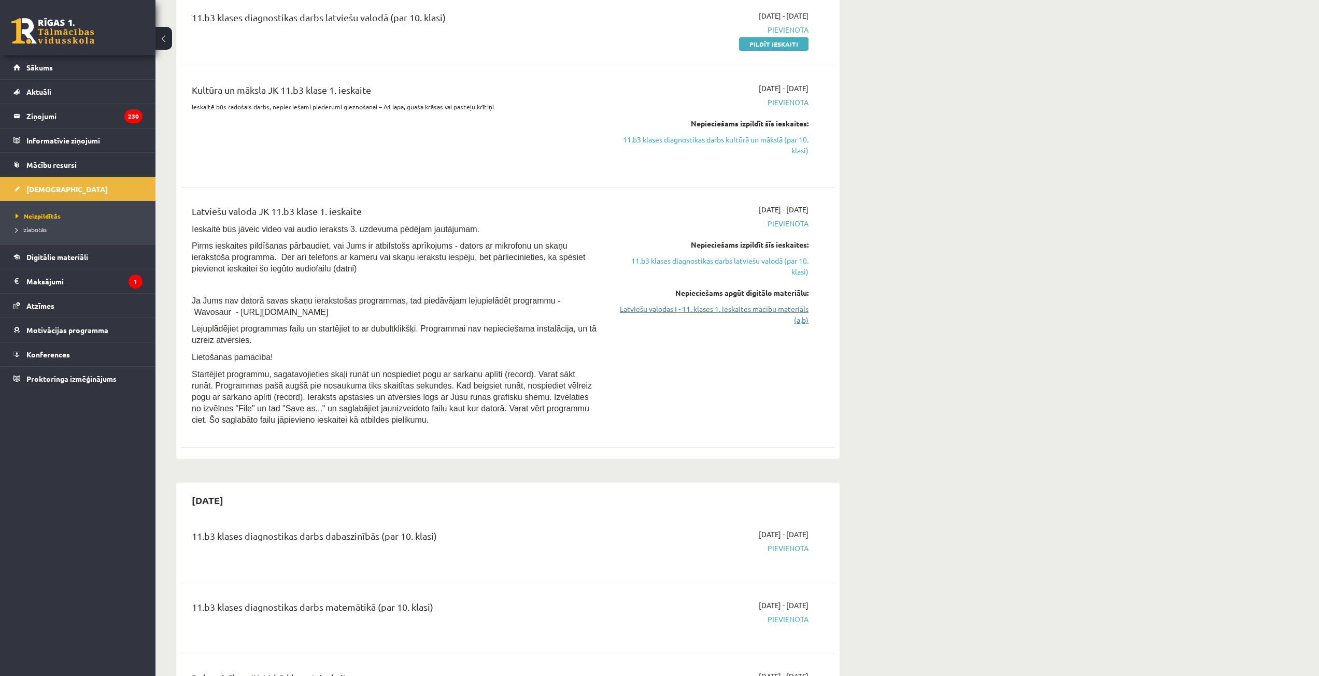
click at [685, 306] on link "Latviešu valodas I - 11. klases 1. ieskaites mācību materiāls (a,b)" at bounding box center [710, 315] width 195 height 22
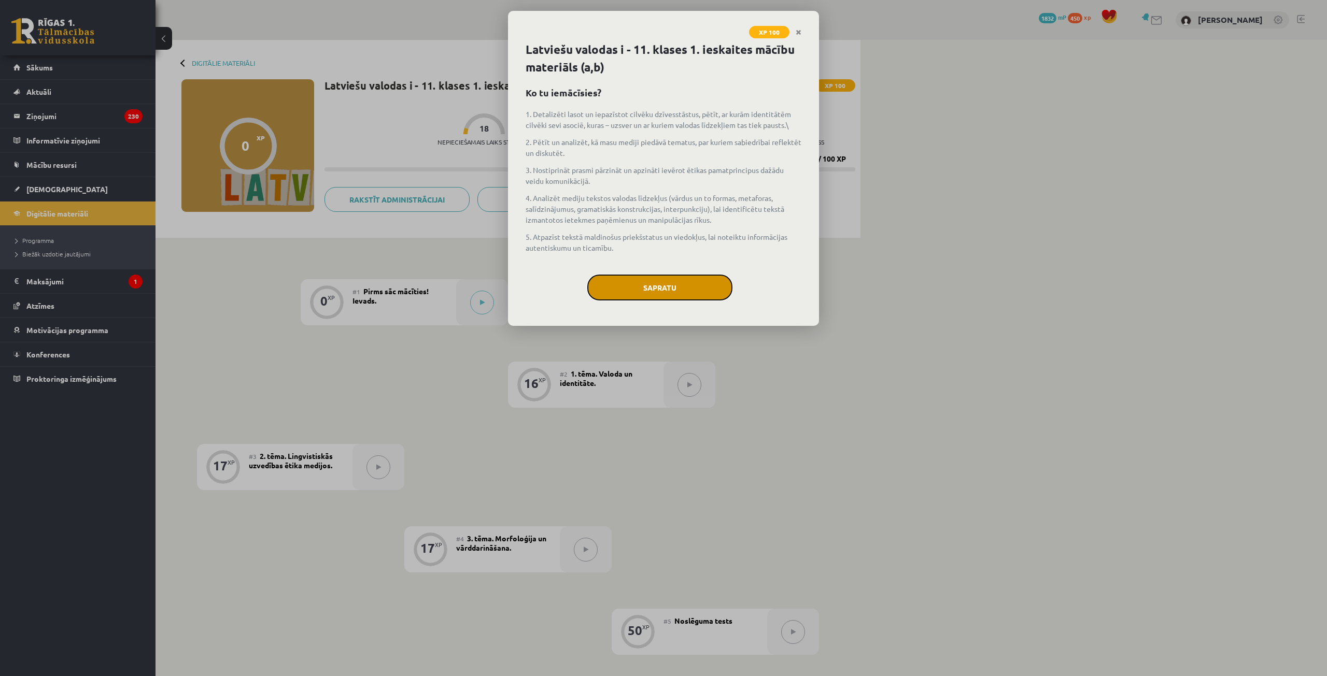
click at [673, 282] on button "Sapratu" at bounding box center [659, 288] width 145 height 26
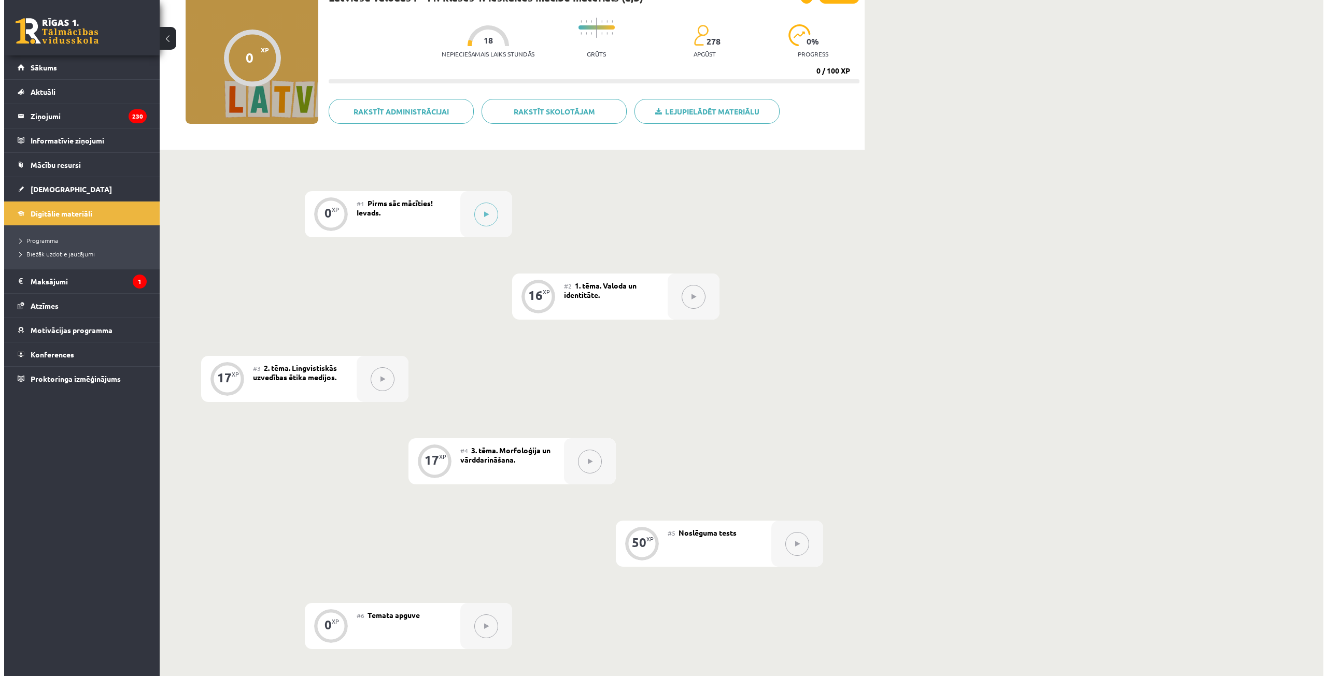
scroll to position [155, 0]
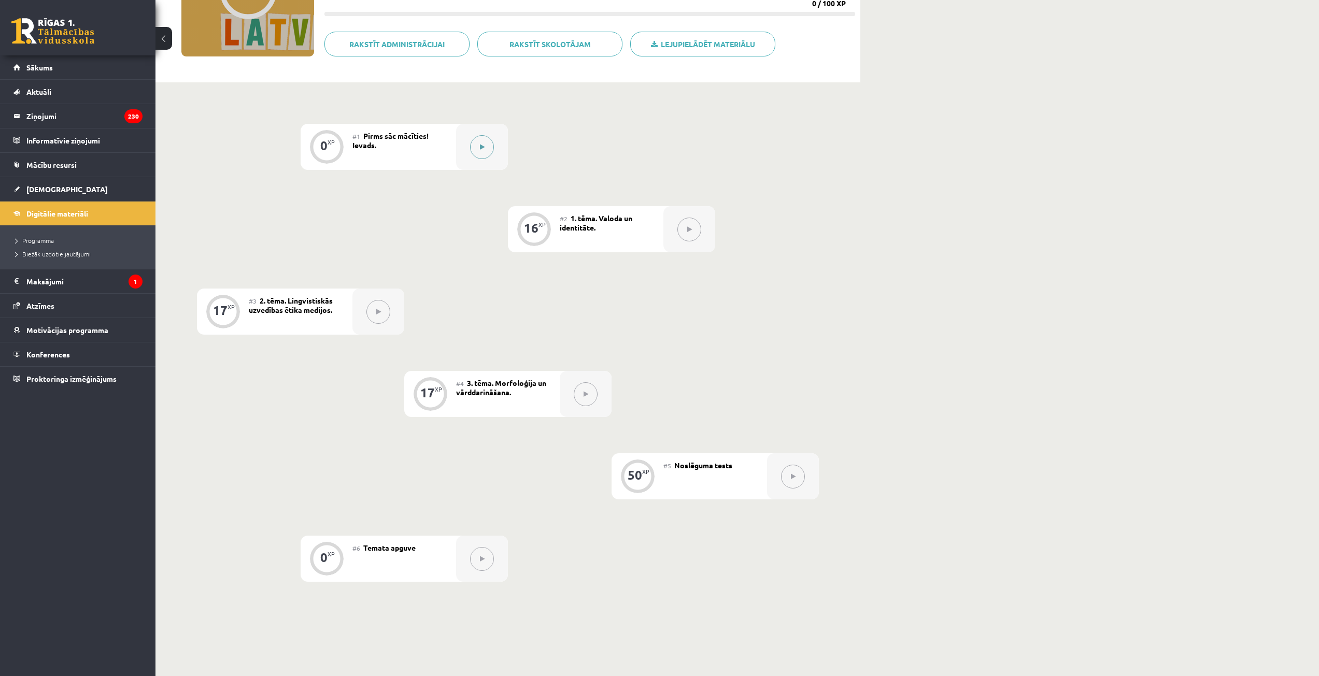
click at [480, 148] on icon at bounding box center [482, 147] width 5 height 6
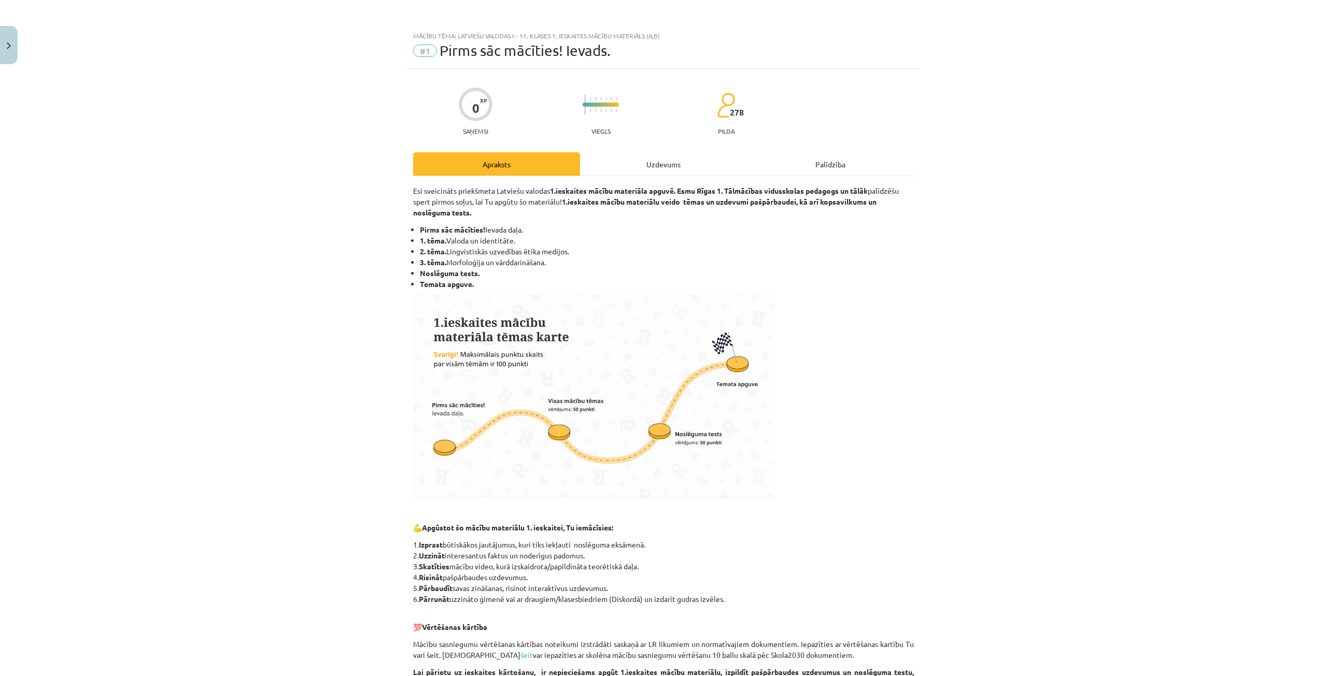
click at [691, 167] on div "Uzdevums" at bounding box center [663, 163] width 167 height 23
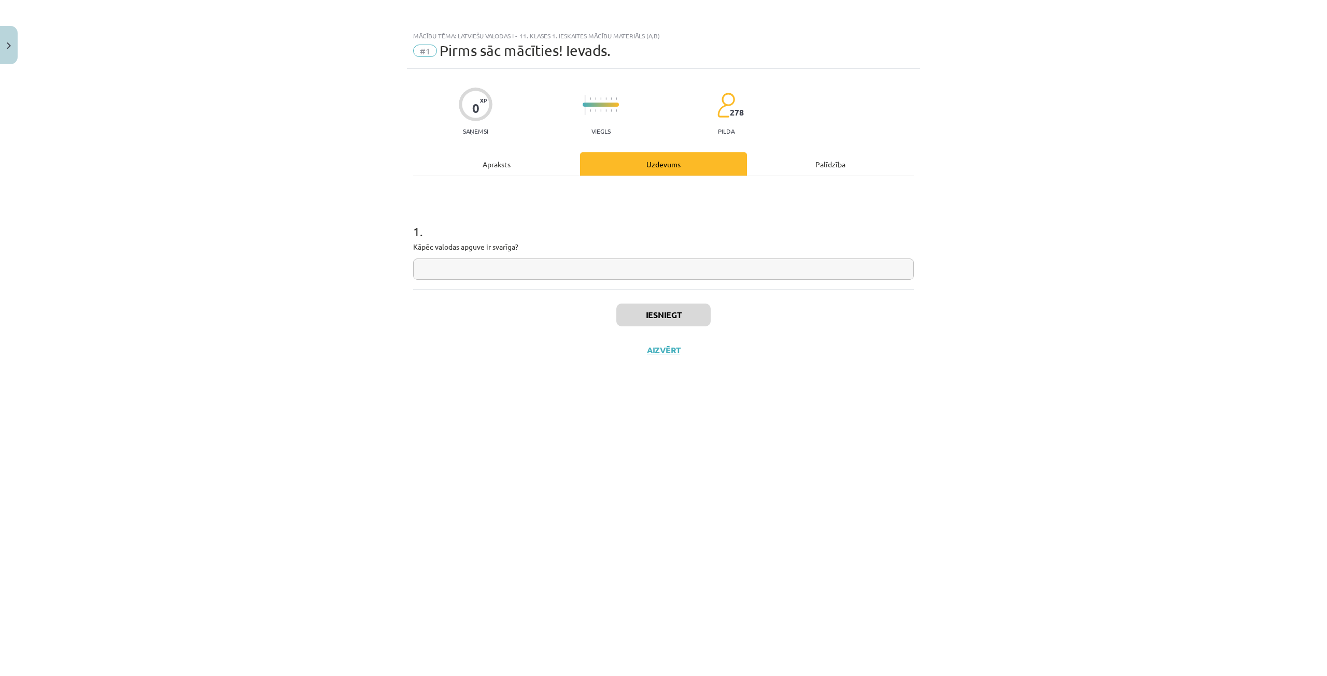
click at [612, 279] on input "text" at bounding box center [663, 269] width 501 height 21
type input "***"
click at [661, 313] on button "Iesniegt" at bounding box center [663, 315] width 94 height 23
click at [638, 352] on button "Nākamā nodarbība" at bounding box center [664, 357] width 102 height 24
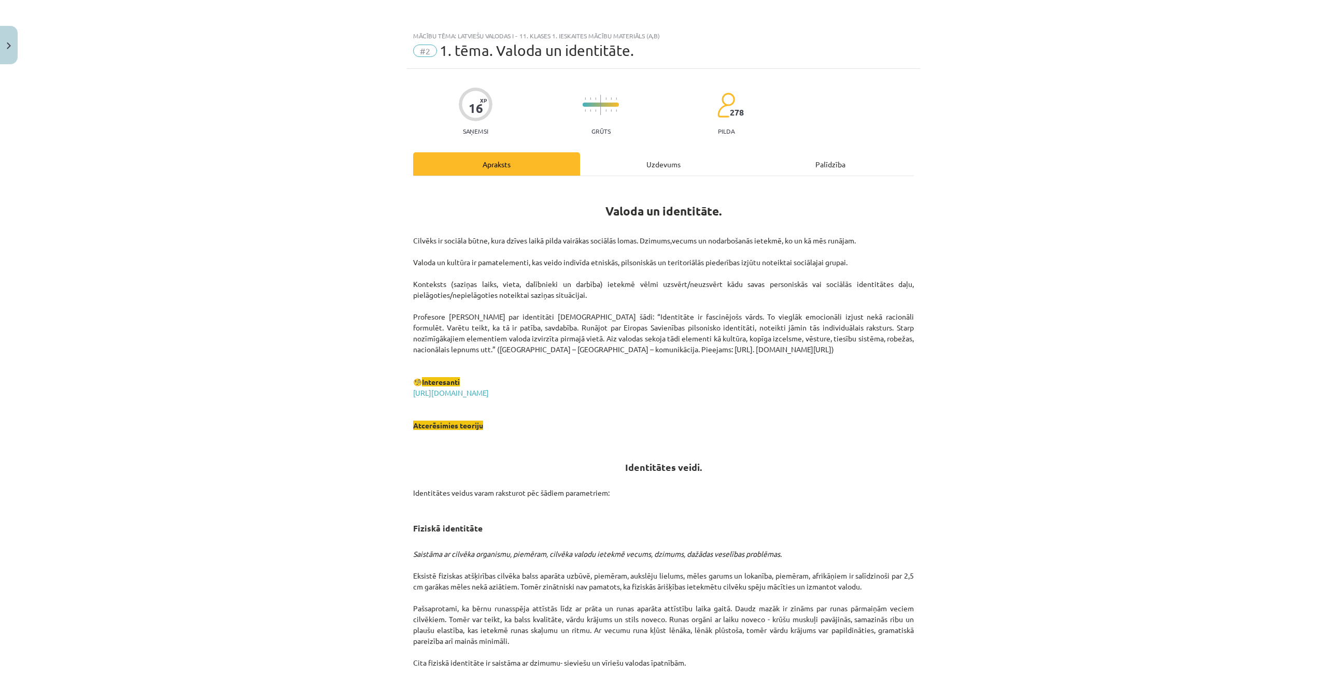
click at [601, 172] on div "Uzdevums" at bounding box center [663, 163] width 167 height 23
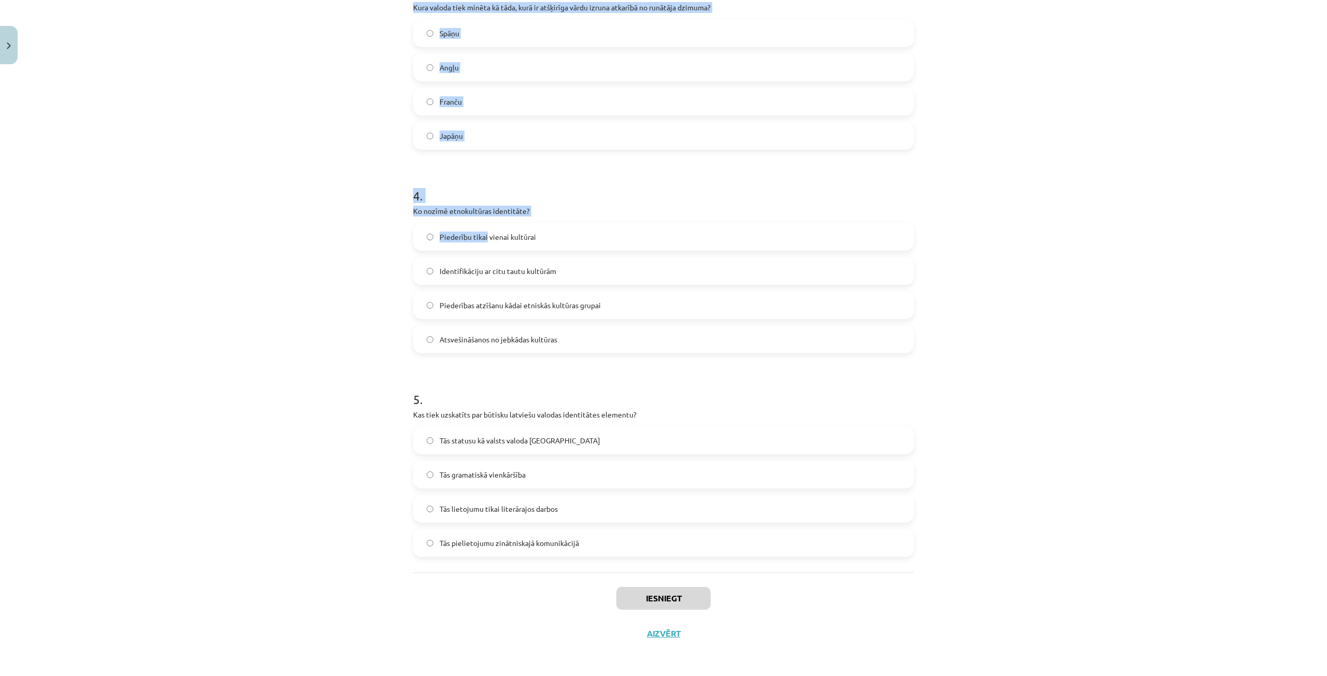
scroll to position [648, 0]
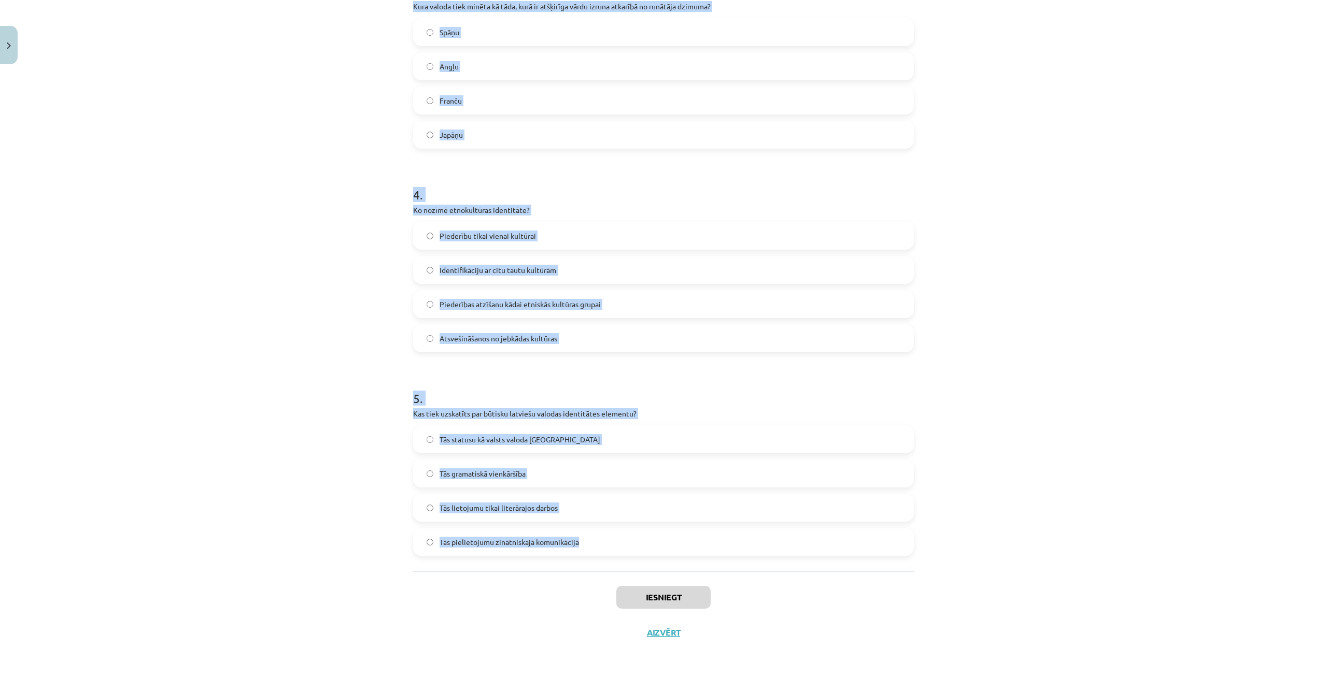
drag, startPoint x: 402, startPoint y: 209, endPoint x: 600, endPoint y: 559, distance: 401.7
click at [600, 559] on div "Mācību tēma: Latviešu valodas i - 11. klases 1. ieskaites mācību materiāls (a,b…" at bounding box center [663, 338] width 1327 height 676
copy form "1 . Kas ir viena no pazīstamākajām ģeogrāfiskās identitātes pazīmēm? Reģionālā …"
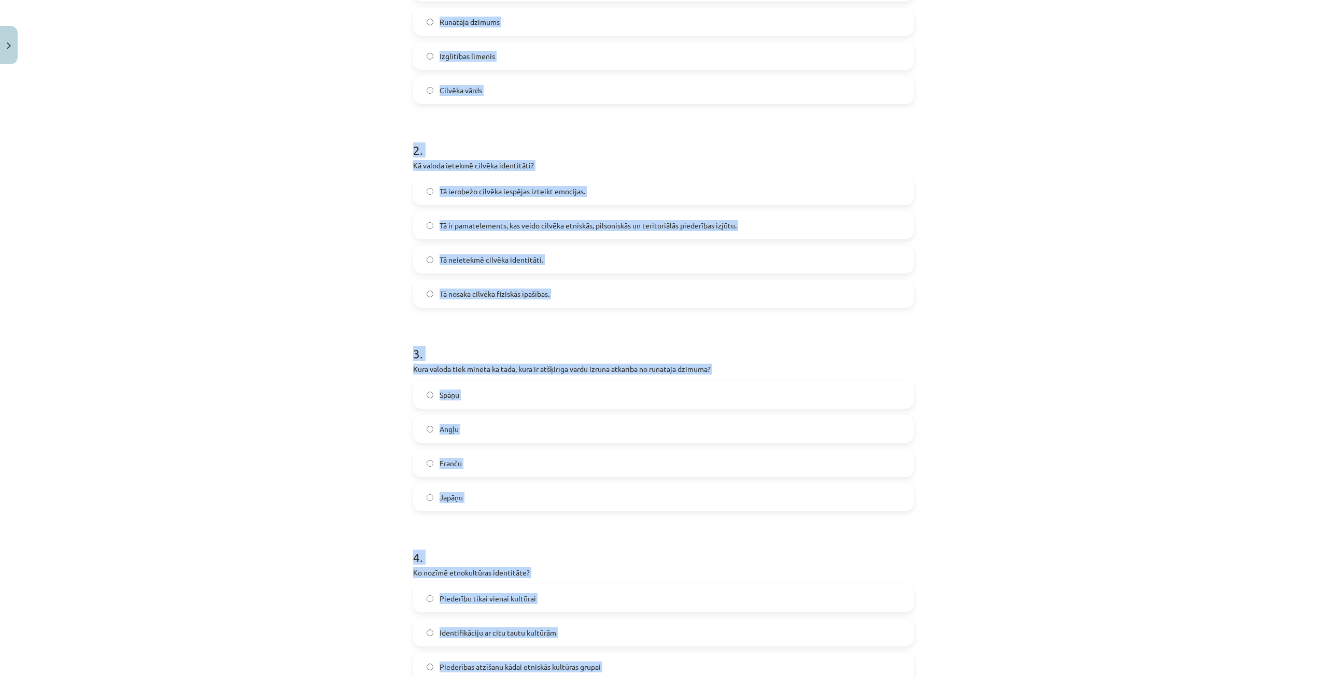
click at [359, 280] on div "Mācību tēma: Latviešu valodas i - 11. klases 1. ieskaites mācību materiāls (a,b…" at bounding box center [663, 338] width 1327 height 676
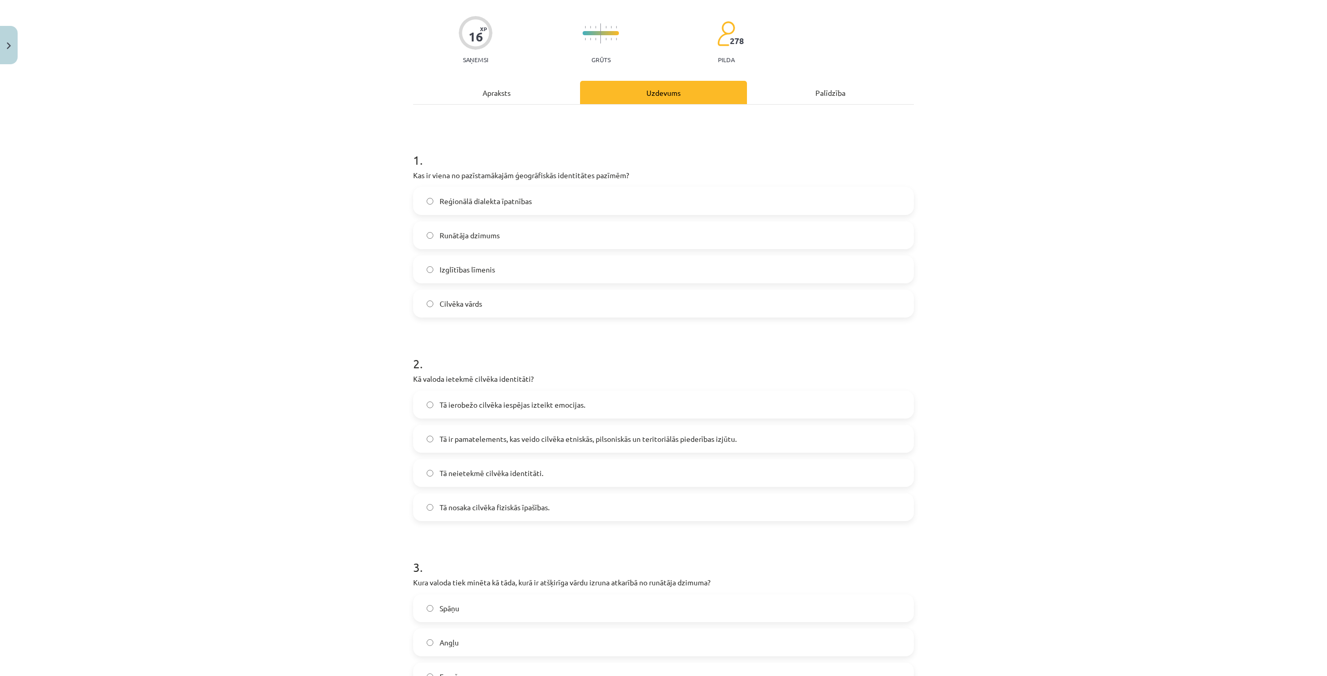
scroll to position [26, 0]
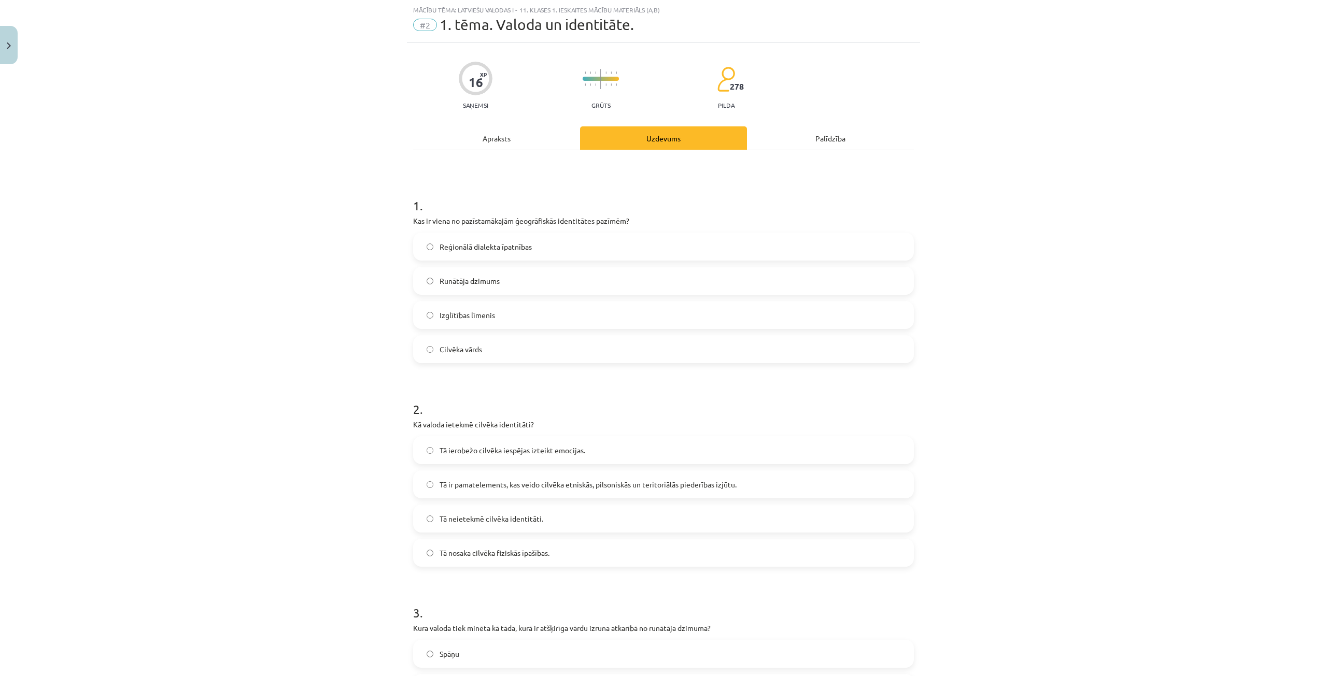
click at [443, 242] on span "Reģionālā dialekta īpatnības" at bounding box center [486, 247] width 92 height 11
click at [463, 477] on label "Tā ir pamatelements, kas veido cilvēka etniskās, pilsoniskās un teritoriālās pi…" at bounding box center [663, 485] width 499 height 26
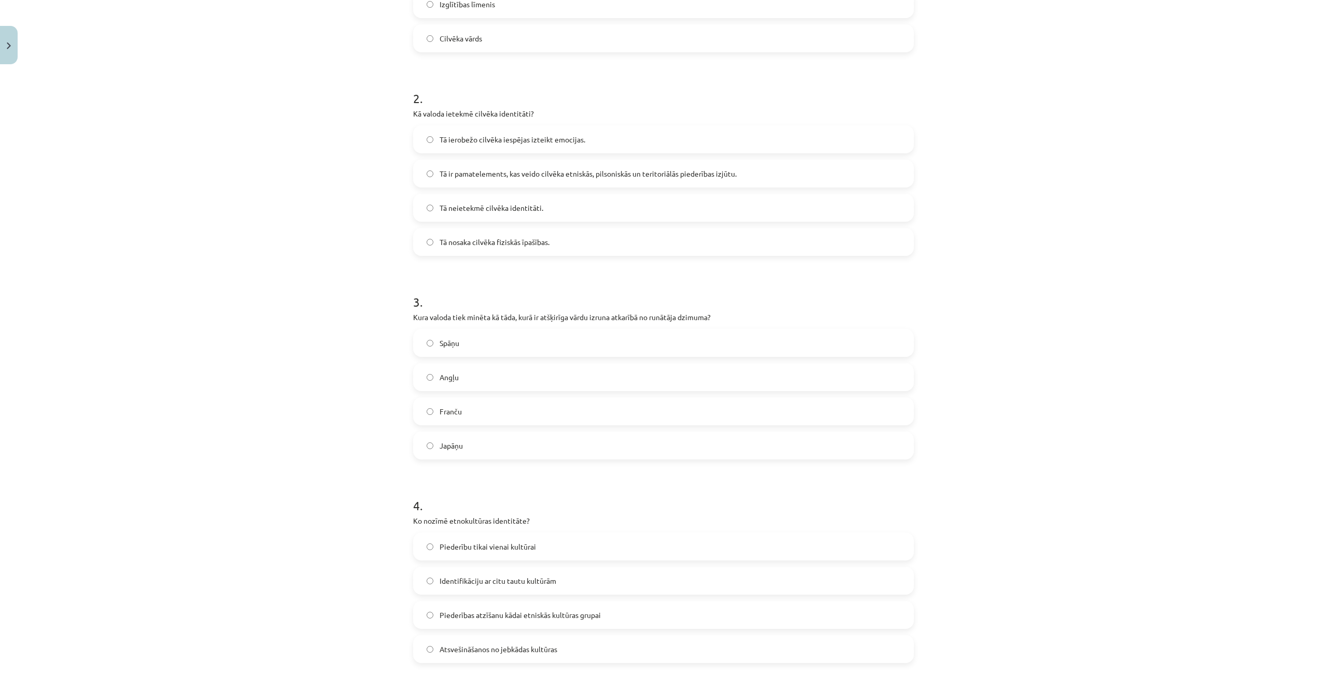
click at [473, 445] on label "Japāņu" at bounding box center [663, 446] width 499 height 26
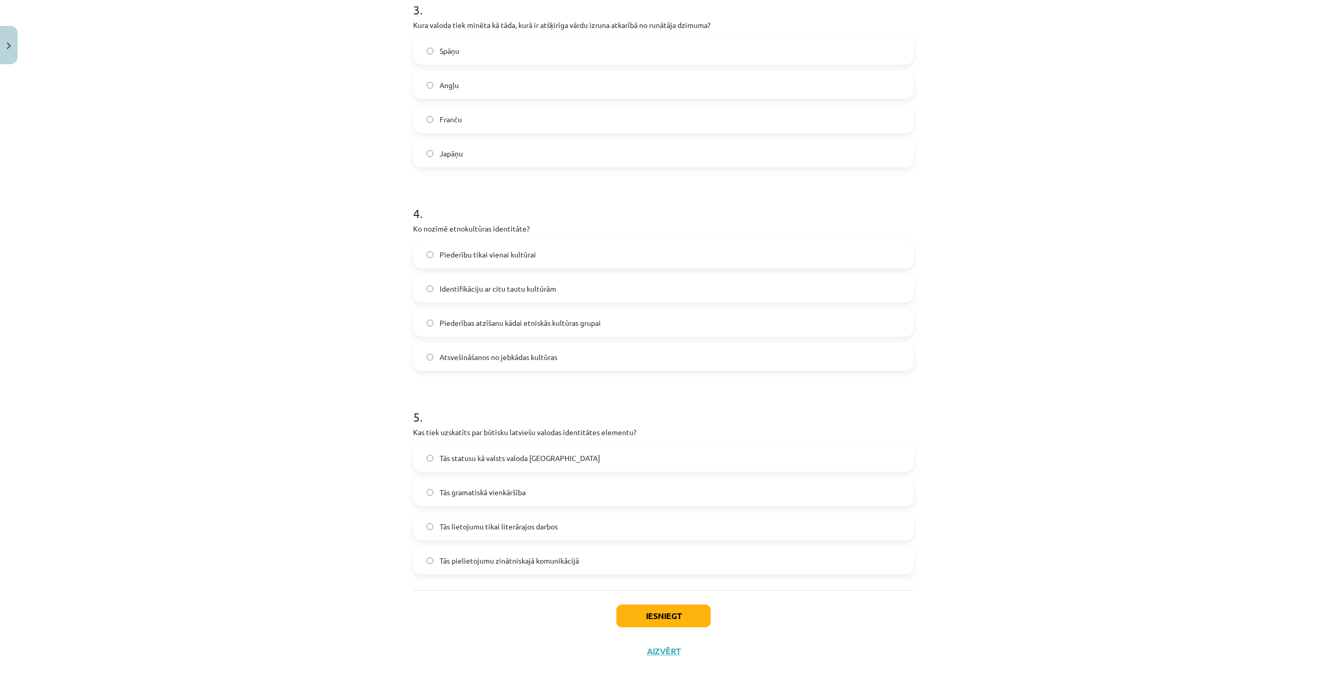
scroll to position [648, 0]
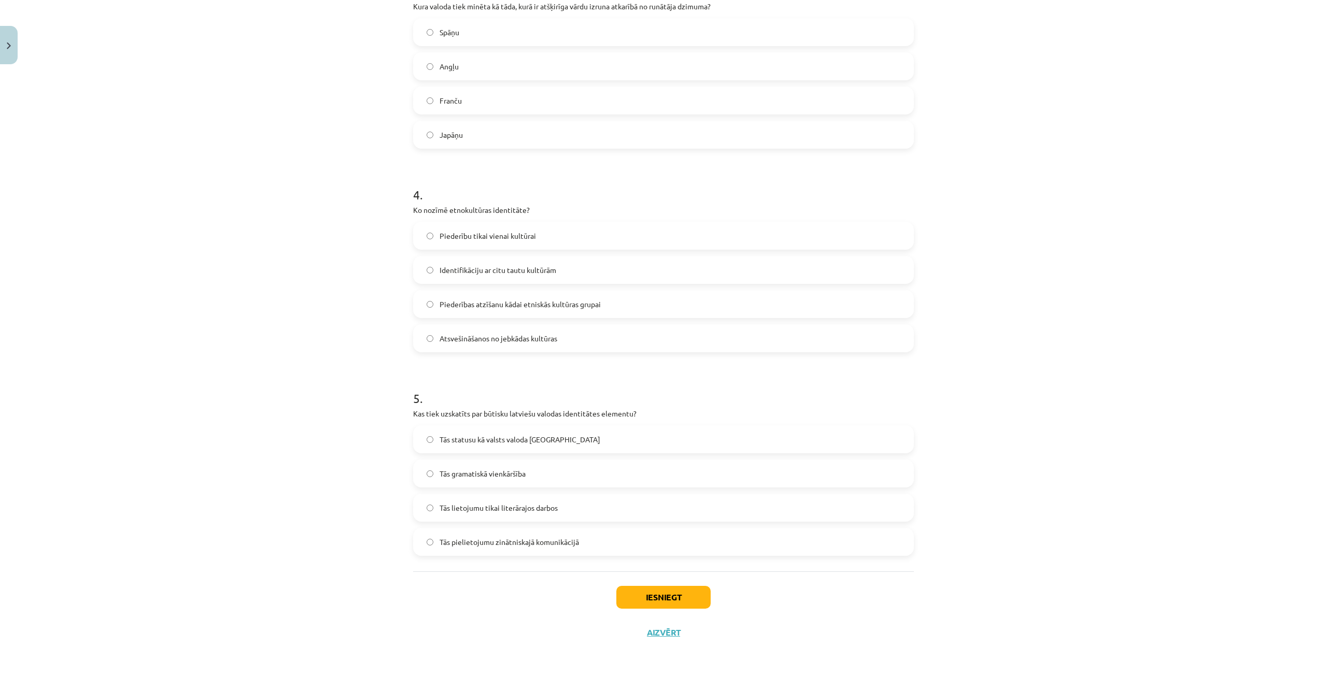
drag, startPoint x: 473, startPoint y: 303, endPoint x: 477, endPoint y: 377, distance: 74.2
click at [473, 303] on span "Piederības atzīšanu kādai etniskās kultūras grupai" at bounding box center [520, 304] width 161 height 11
click at [478, 438] on span "Tās statusu kā valsts valoda Latvijā" at bounding box center [520, 439] width 161 height 11
click at [646, 604] on button "Iesniegt" at bounding box center [663, 597] width 94 height 23
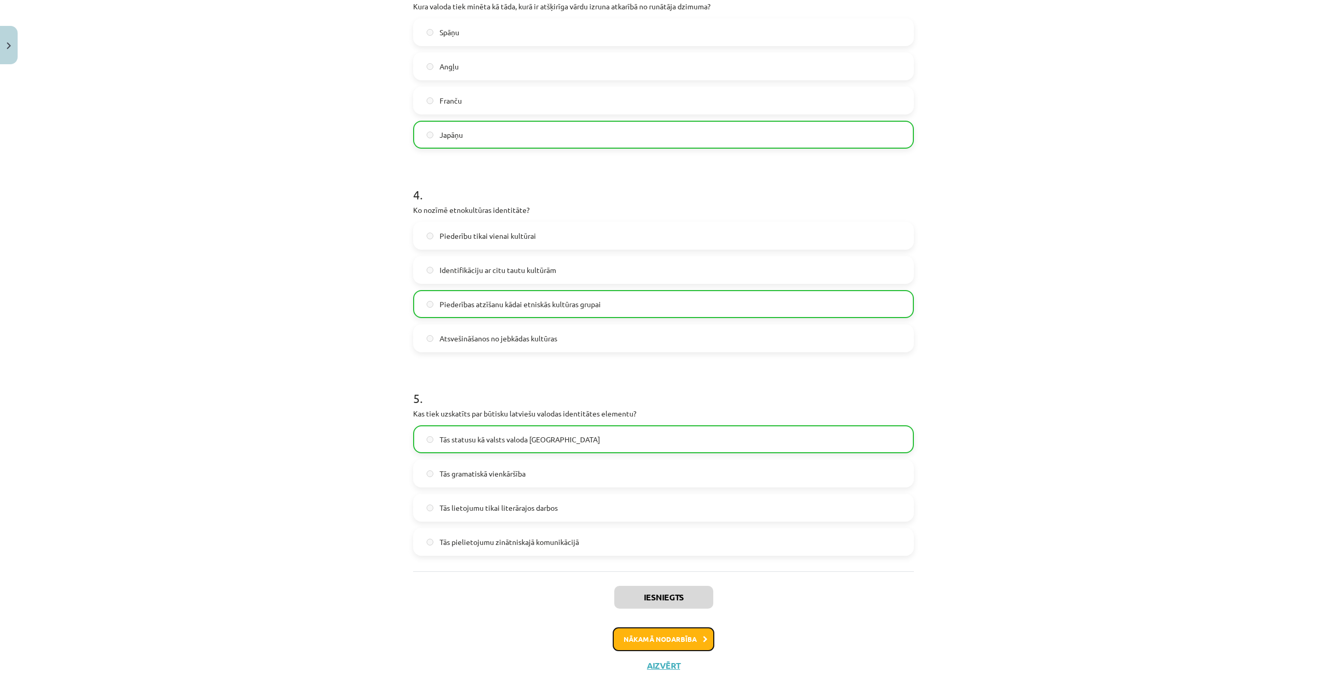
click at [678, 636] on button "Nākamā nodarbība" at bounding box center [664, 640] width 102 height 24
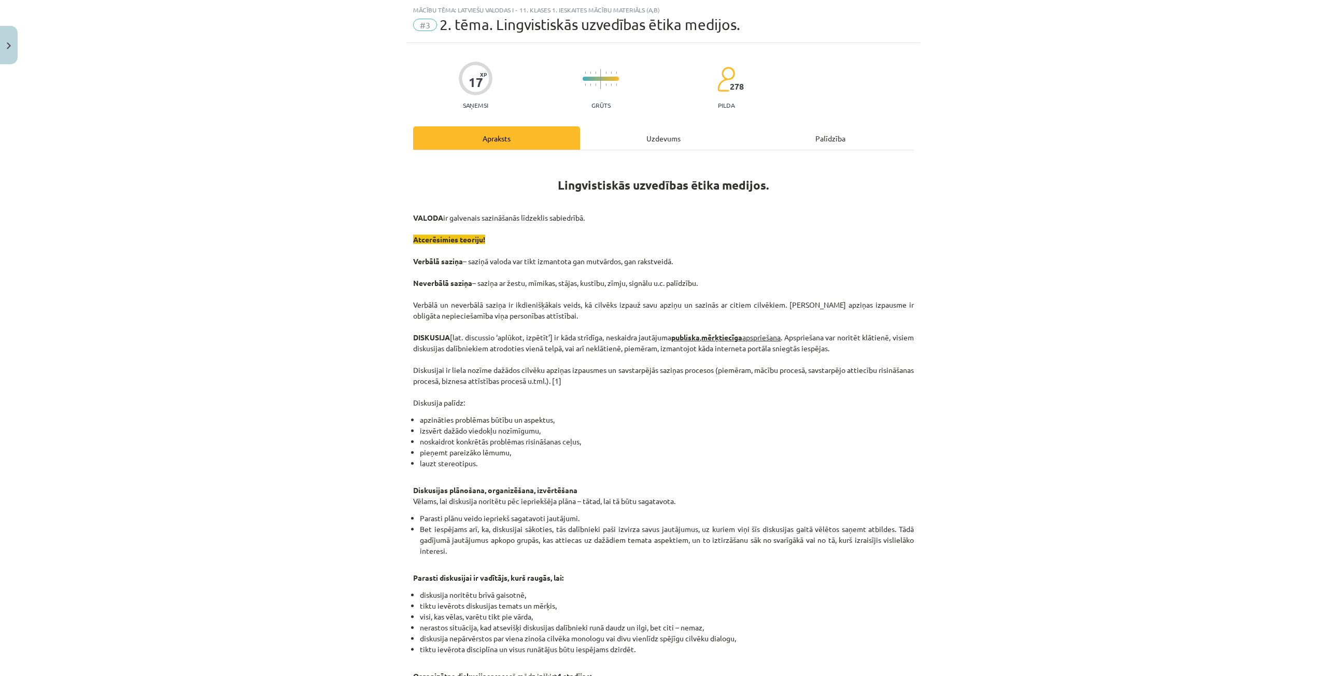
click at [617, 146] on div "Uzdevums" at bounding box center [663, 137] width 167 height 23
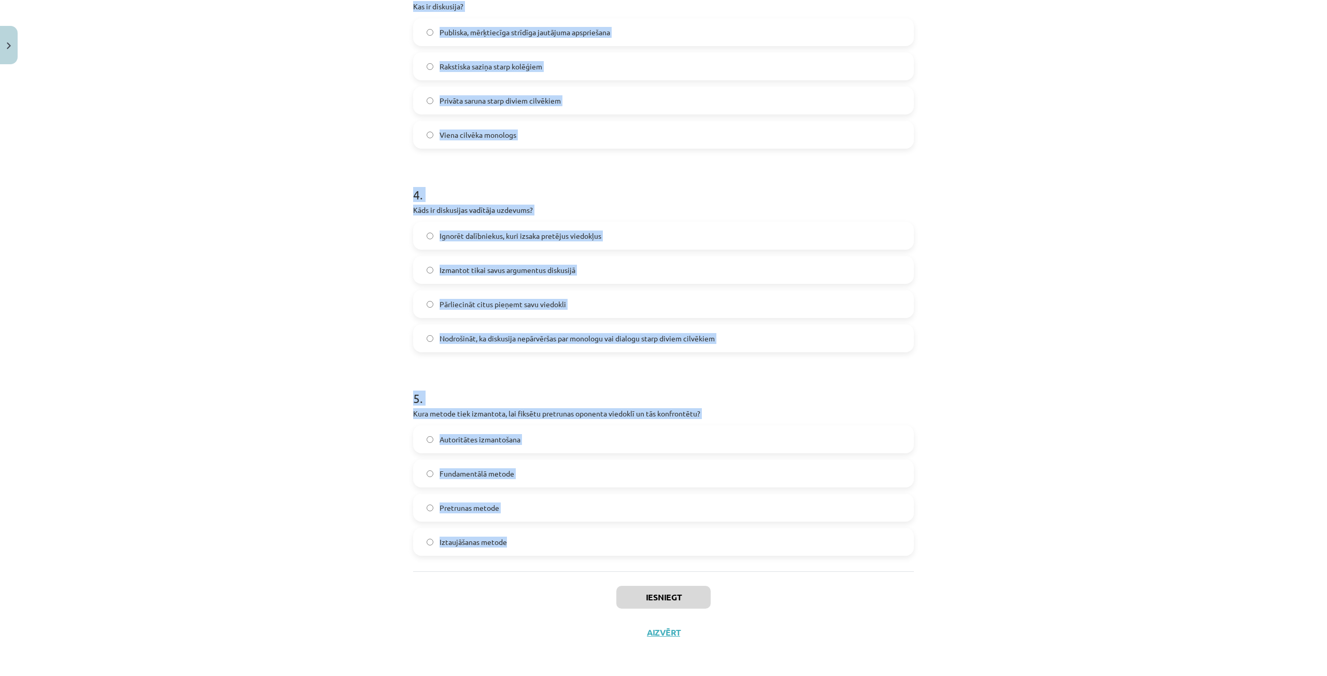
drag, startPoint x: 384, startPoint y: 218, endPoint x: 518, endPoint y: 555, distance: 362.2
click at [519, 556] on div "Mācību tēma: Latviešu valodas i - 11. klases 1. ieskaites mācību materiāls (a,b…" at bounding box center [663, 338] width 1327 height 676
copy form "1 . Kura no šīm metodēm pieder pie argumentācijas palīgmetodēm? Pārspīlēšana De…"
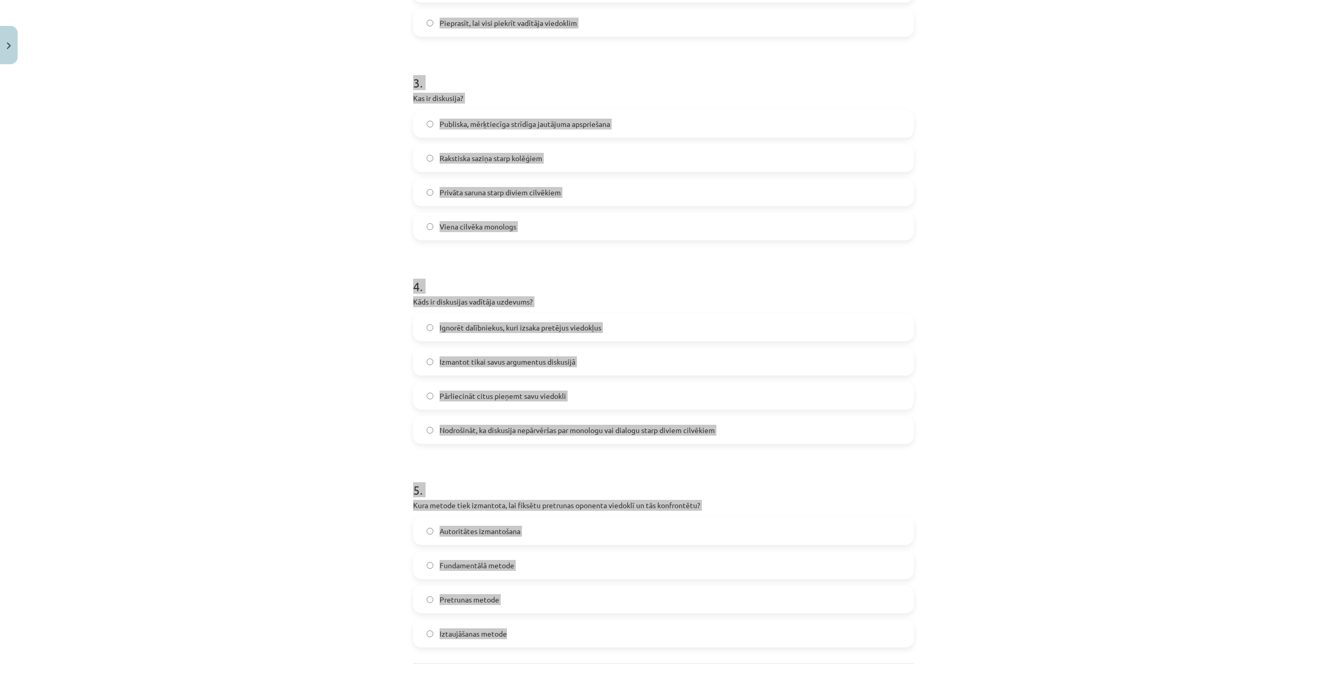
scroll to position [285, 0]
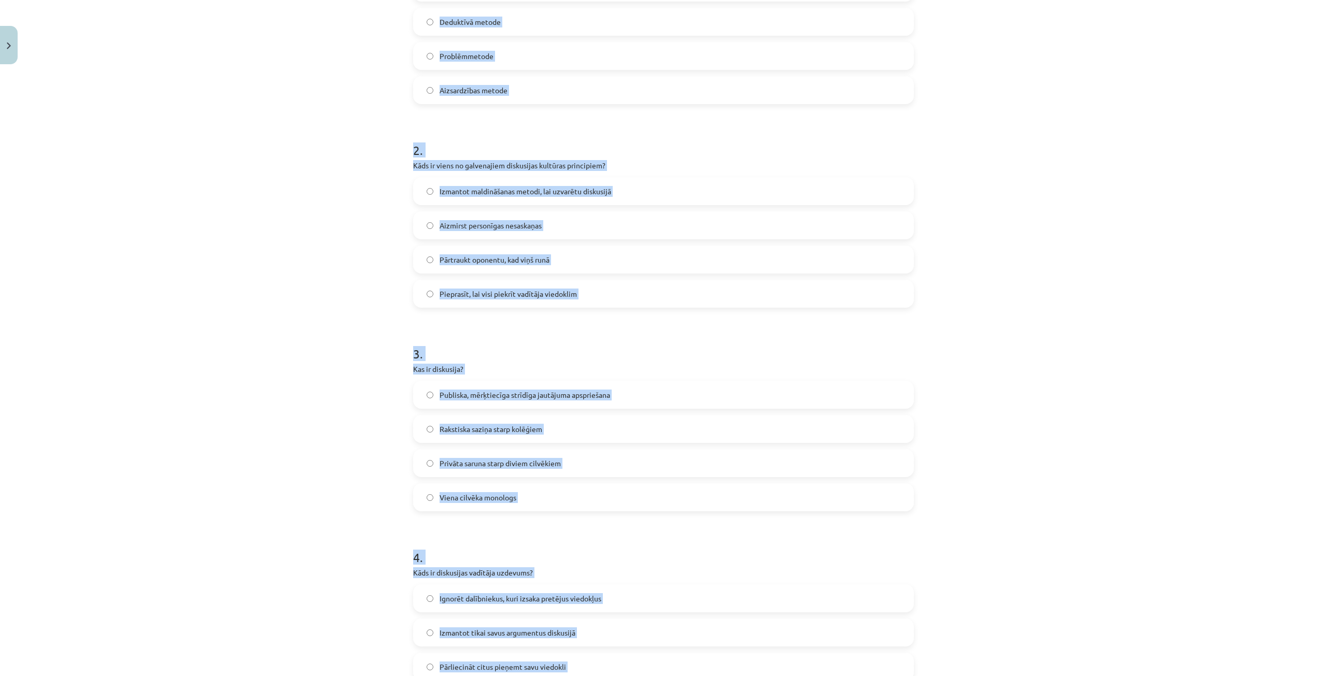
click at [362, 208] on div "Mācību tēma: Latviešu valodas i - 11. klases 1. ieskaites mācību materiāls (a,b…" at bounding box center [663, 338] width 1327 height 676
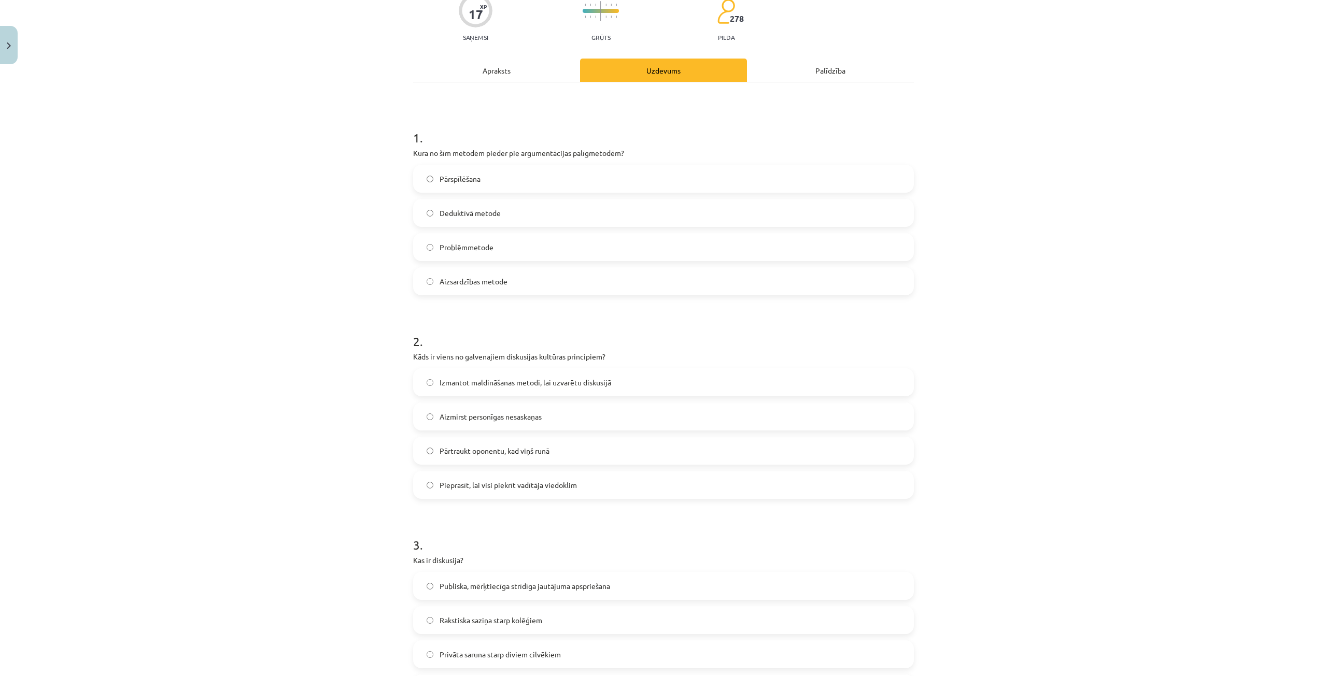
scroll to position [26, 0]
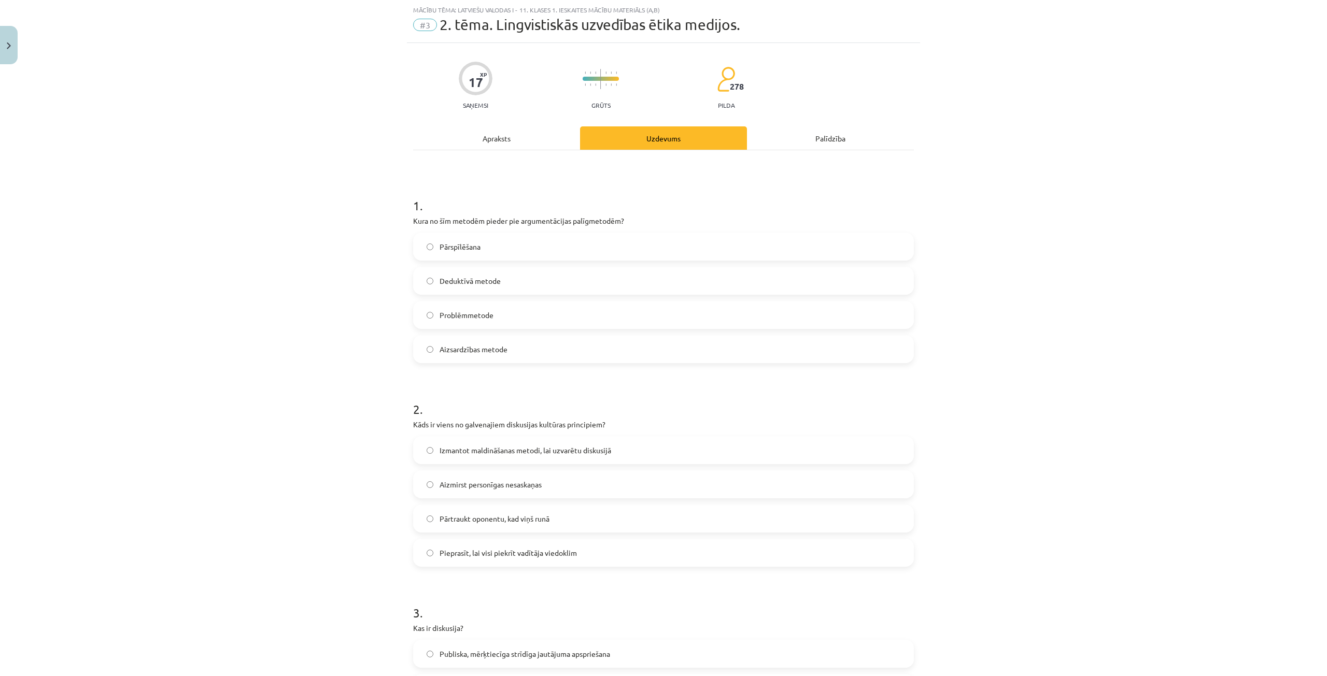
click at [449, 252] on span "Pārspīlēšana" at bounding box center [460, 247] width 41 height 11
click at [494, 482] on span "Aizmirst personīgas nesaskaņas" at bounding box center [491, 484] width 102 height 11
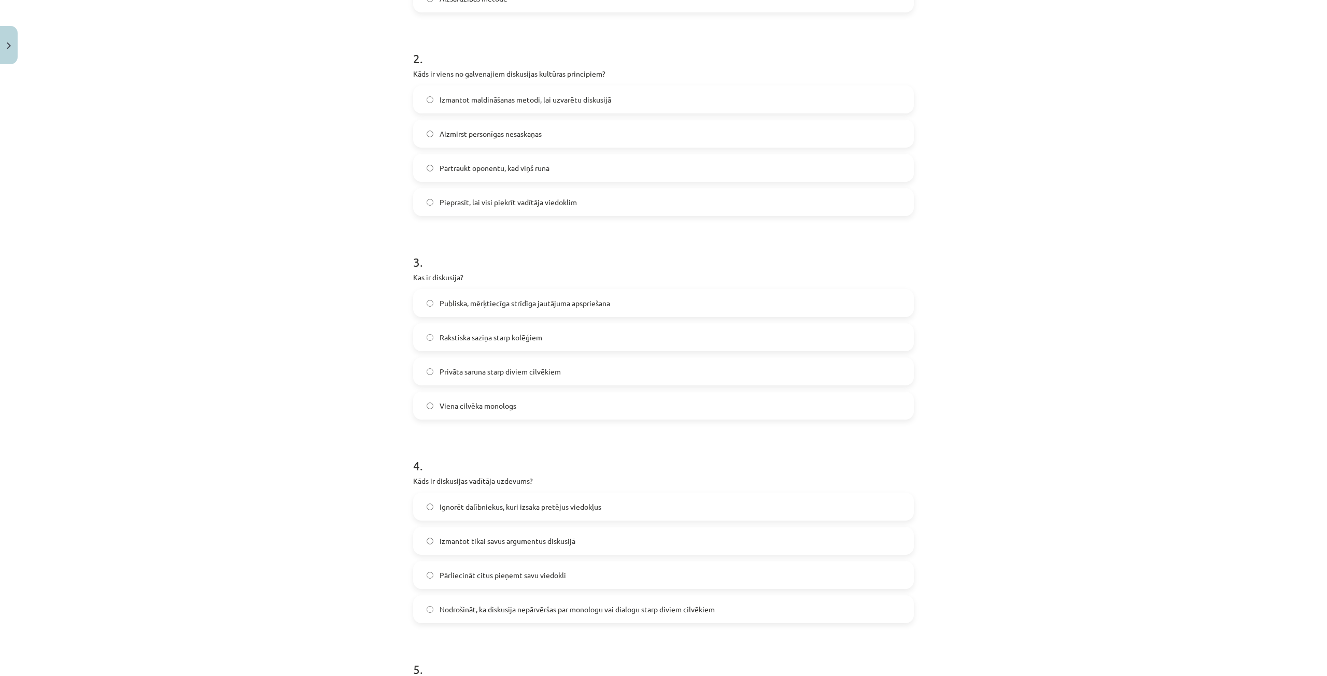
scroll to position [441, 0]
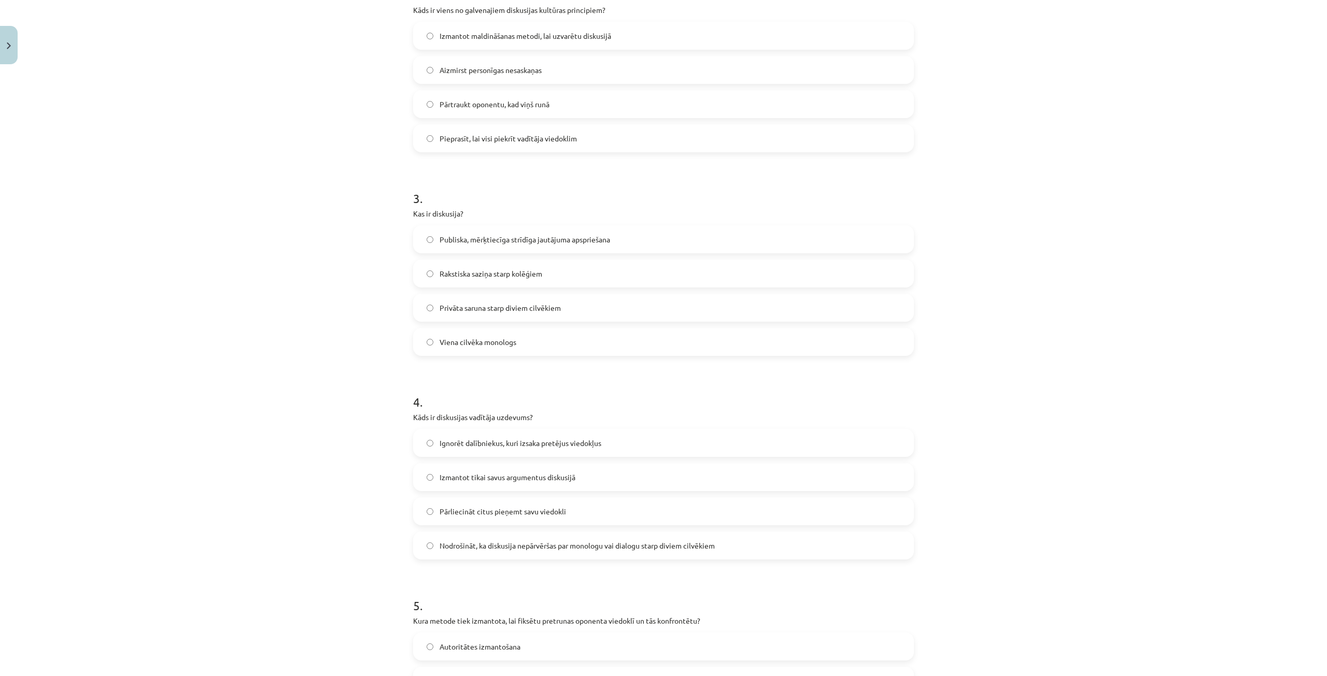
click at [462, 234] on span "Publiska, mērķtiecīga strīdīga jautājuma apspriešana" at bounding box center [525, 239] width 171 height 11
click at [468, 516] on span "Pārliecināt citus pieņemt savu viedokli" at bounding box center [503, 511] width 126 height 11
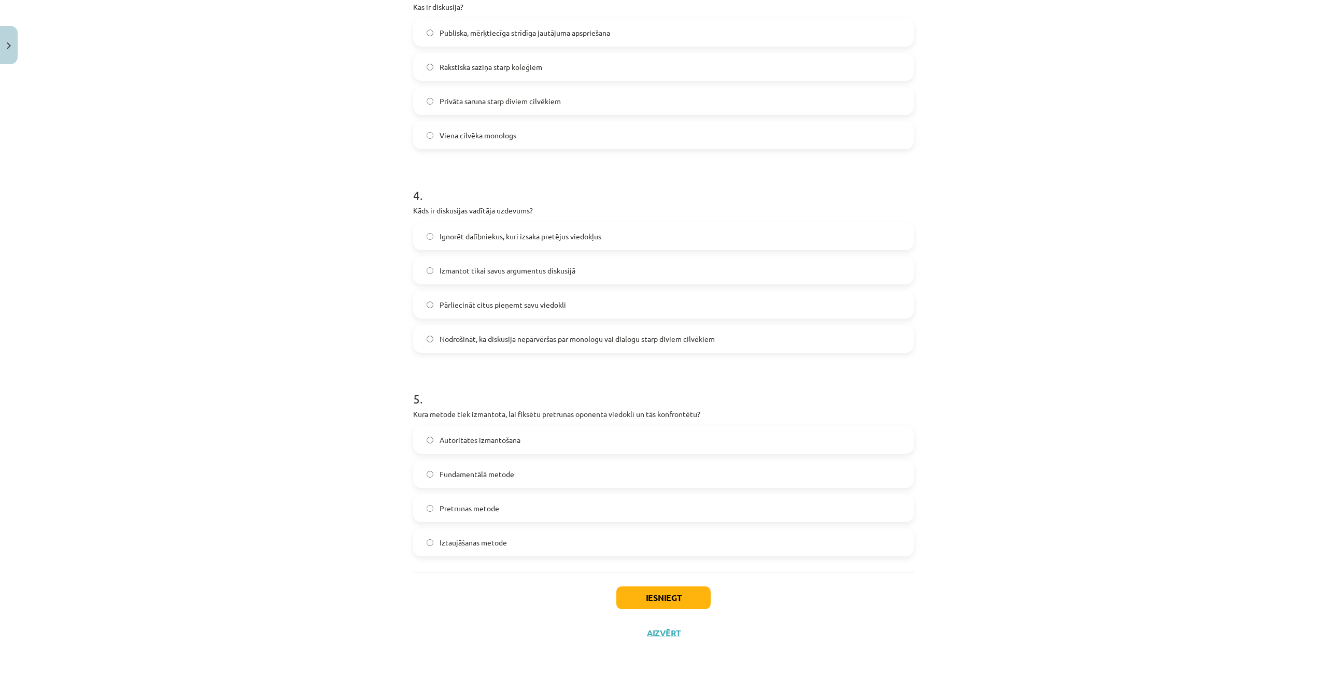
scroll to position [648, 0]
click at [456, 330] on label "Nodrošināt, ka diskusija nepārvēršas par monologu vai dialogu starp diviem cilv…" at bounding box center [663, 338] width 499 height 26
click at [458, 513] on span "Pretrunas metode" at bounding box center [470, 508] width 60 height 11
click at [695, 595] on button "Iesniegt" at bounding box center [663, 597] width 94 height 23
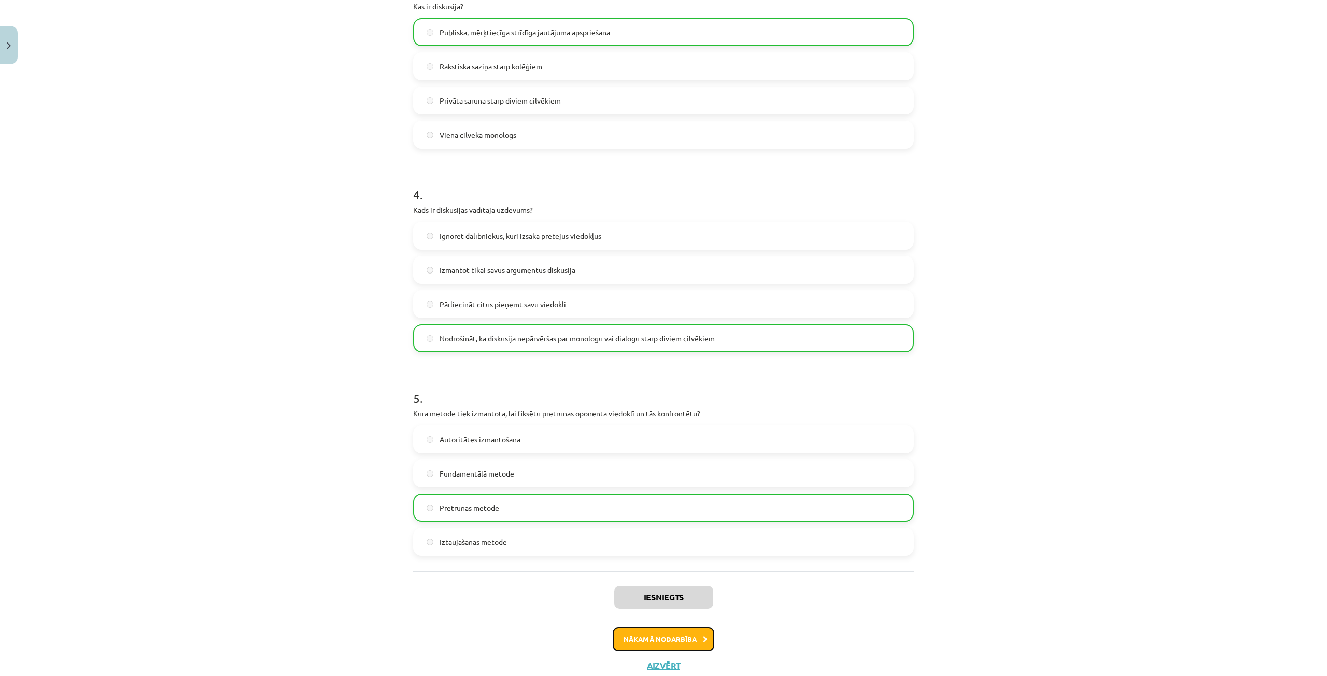
click at [667, 635] on button "Nākamā nodarbība" at bounding box center [664, 640] width 102 height 24
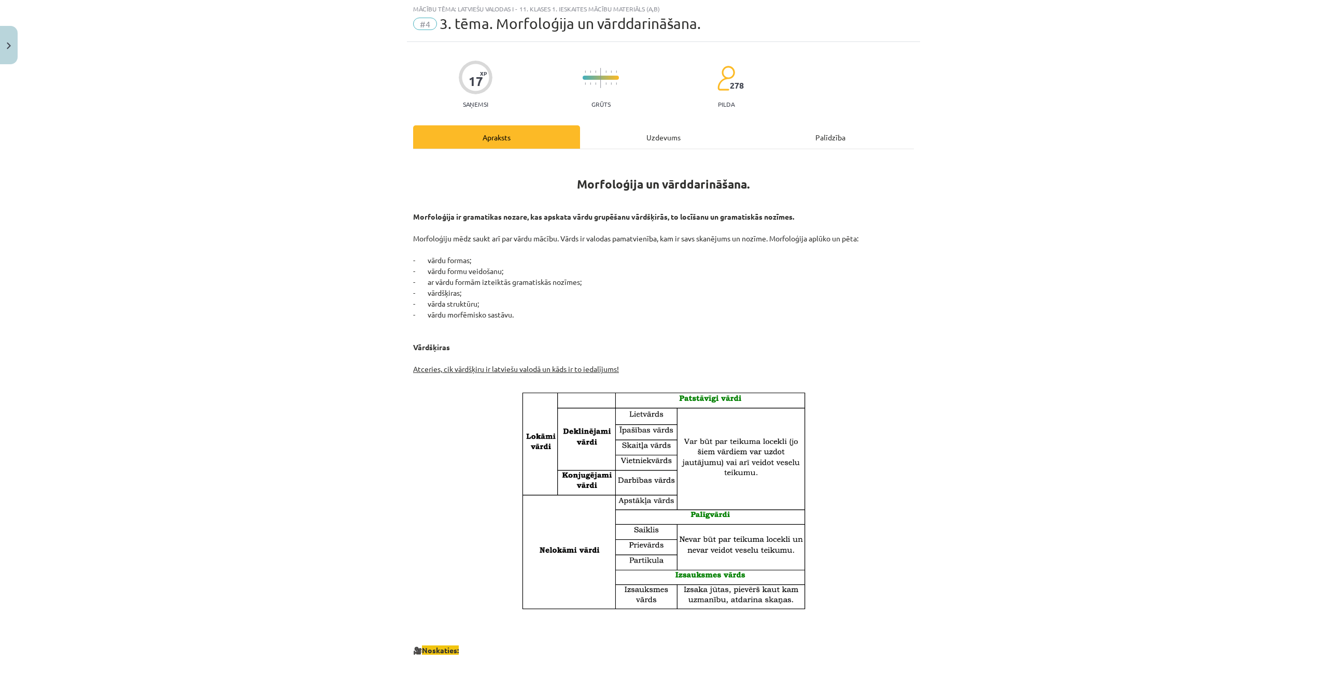
scroll to position [26, 0]
click at [627, 145] on div "Uzdevums" at bounding box center [663, 137] width 167 height 23
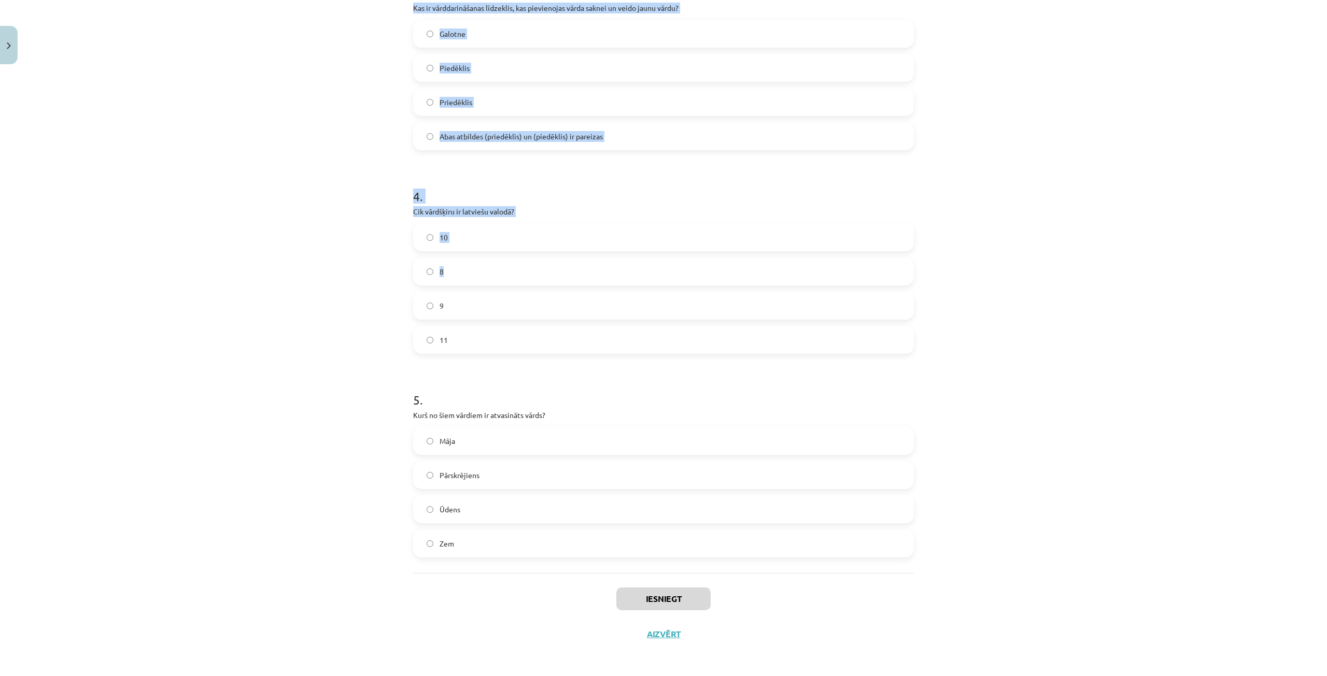
scroll to position [648, 0]
drag, startPoint x: 383, startPoint y: 204, endPoint x: 514, endPoint y: 564, distance: 383.5
click at [514, 564] on div "Mācību tēma: Latviešu valodas i - 11. klases 1. ieskaites mācību materiāls (a,b…" at bounding box center [663, 338] width 1327 height 676
copy form "1 . Kurš no šiem ir pirmatnīgs vārds? Zieds Ieziedēt Ziedonis Ziedošs 2 . Kurš …"
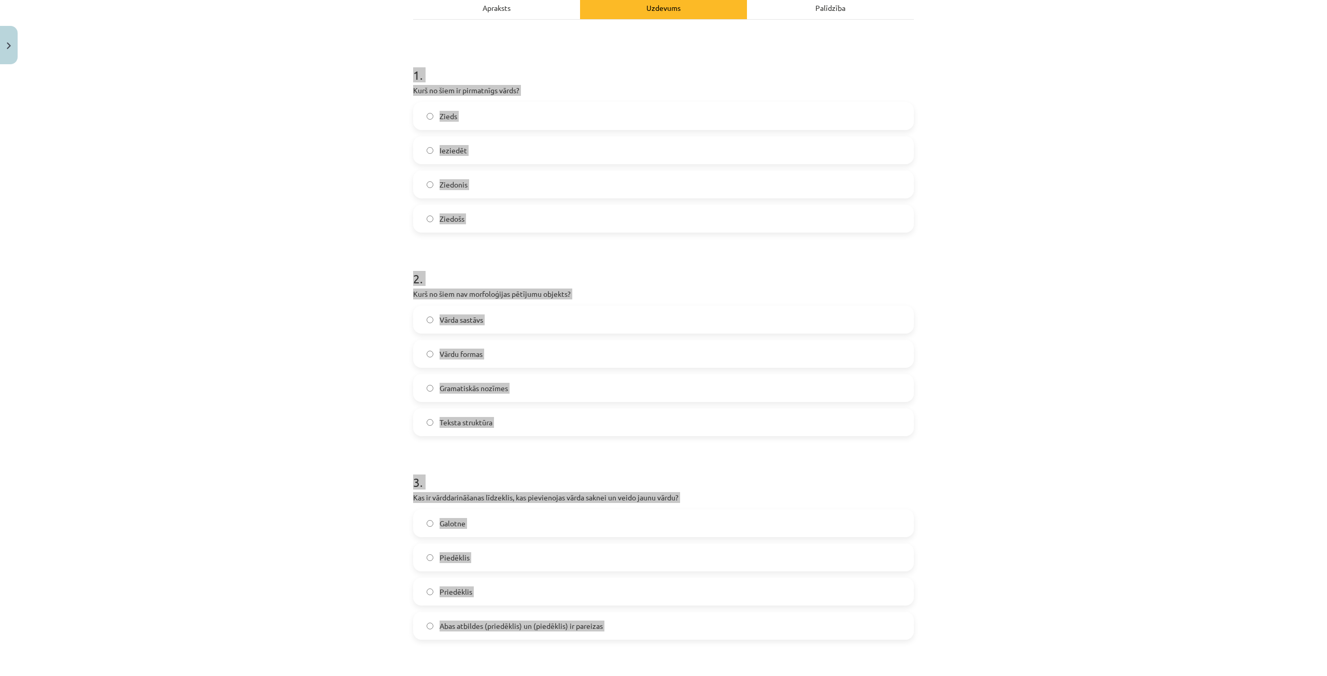
scroll to position [0, 0]
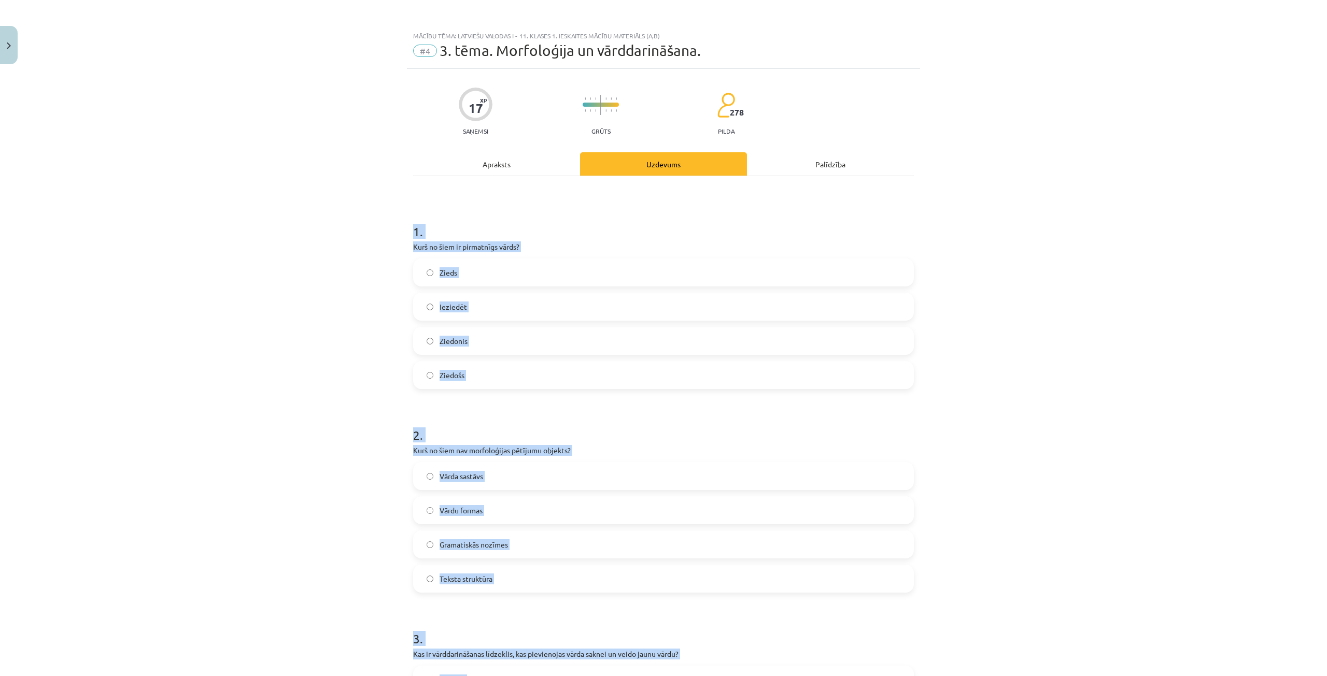
click at [131, 252] on div "Mācību tēma: Latviešu valodas i - 11. klases 1. ieskaites mācību materiāls (a,b…" at bounding box center [663, 338] width 1327 height 676
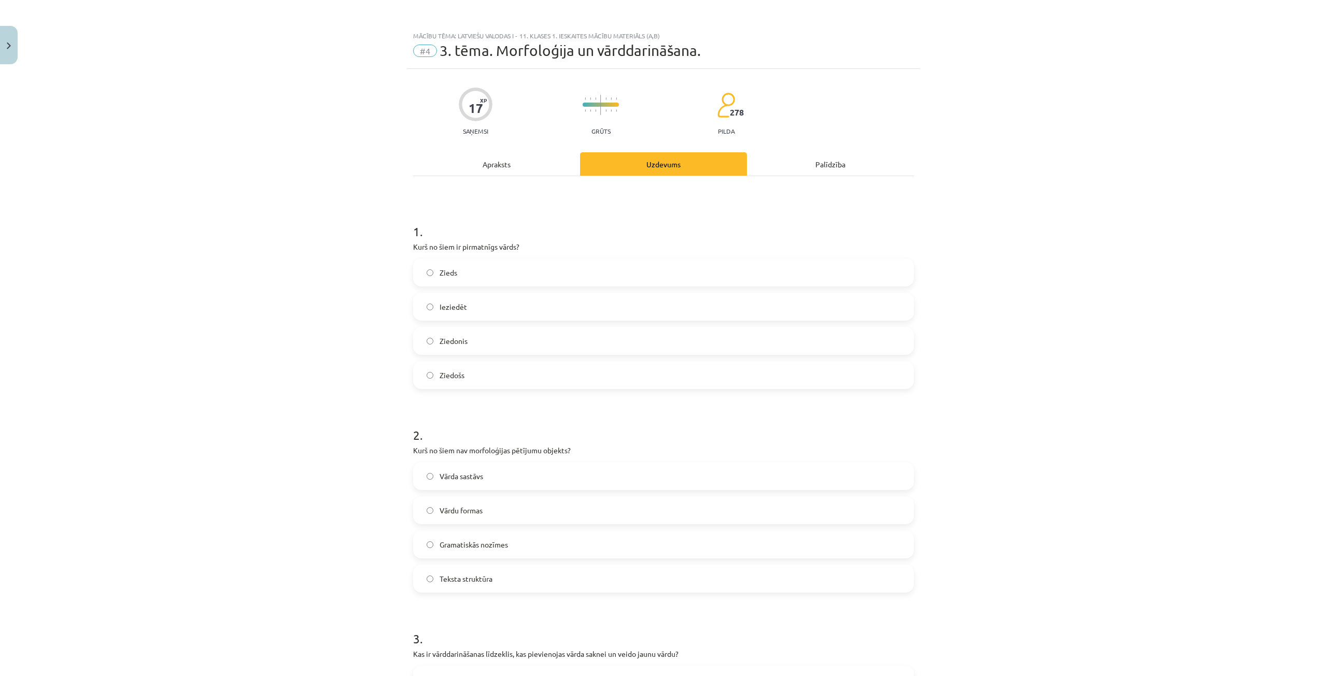
click at [447, 268] on span "Zieds" at bounding box center [449, 272] width 18 height 11
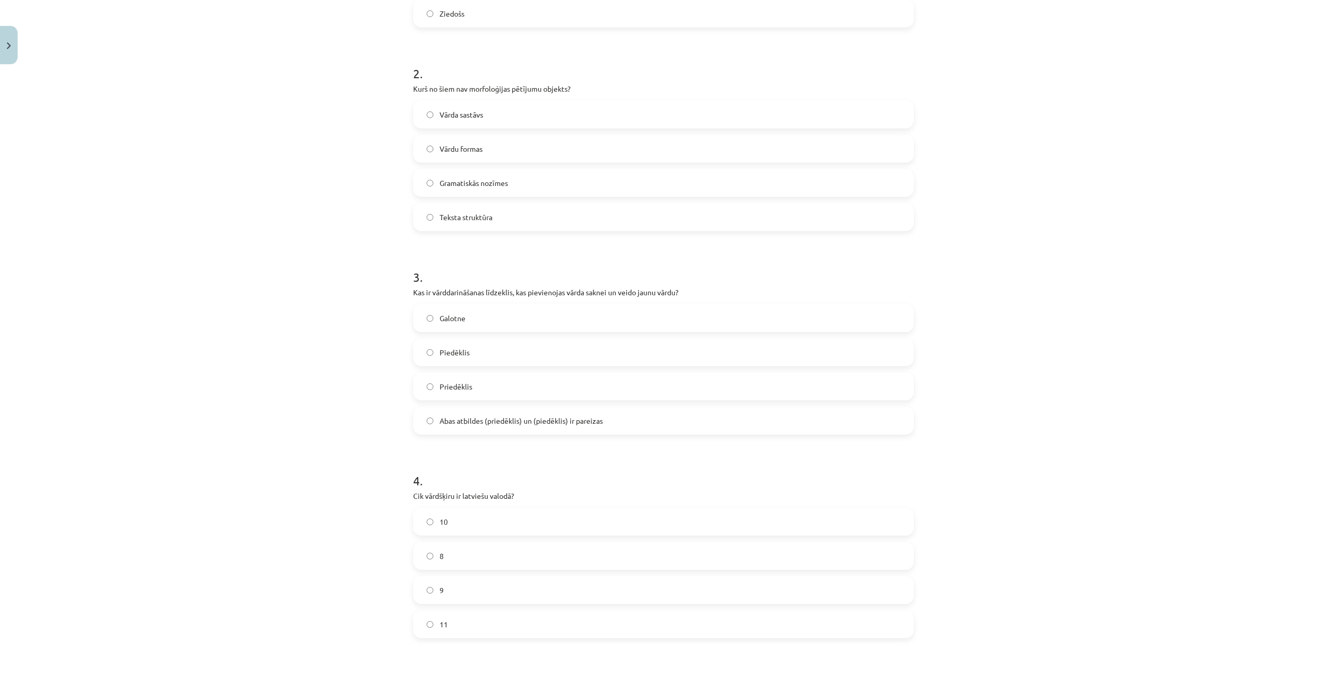
scroll to position [363, 0]
click at [454, 208] on label "Teksta struktūra" at bounding box center [663, 216] width 499 height 26
click at [454, 416] on span "Abas atbildes (priedēklis) un (piedēklis) ir pareizas" at bounding box center [521, 420] width 163 height 11
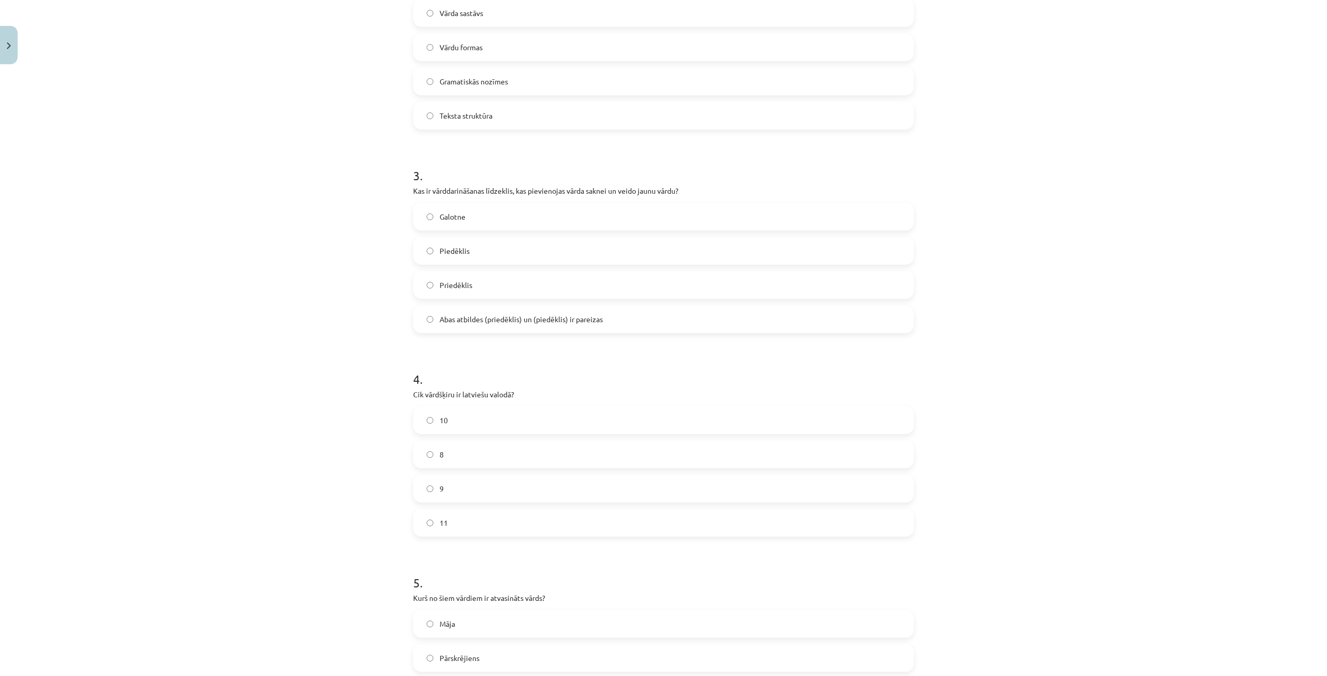
scroll to position [648, 0]
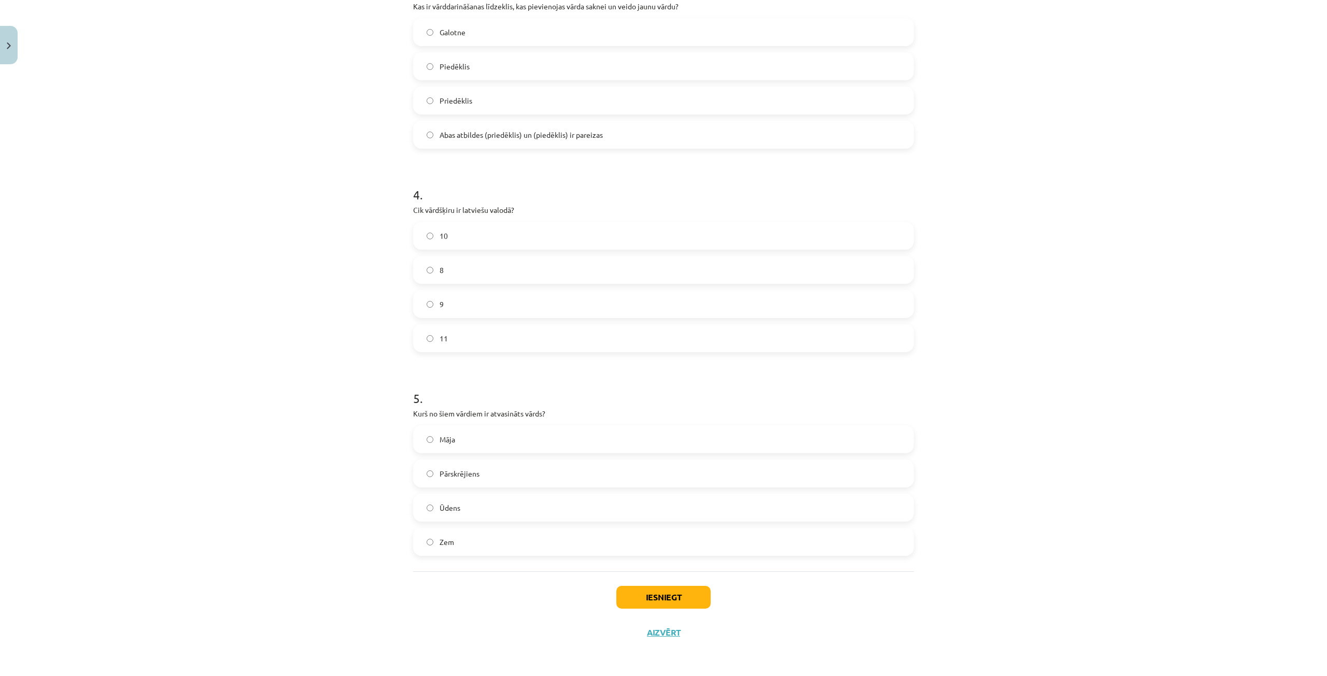
click at [452, 307] on label "9" at bounding box center [663, 304] width 499 height 26
click at [452, 471] on span "Pārskrējiens" at bounding box center [460, 474] width 40 height 11
click at [644, 608] on button "Iesniegt" at bounding box center [663, 597] width 94 height 23
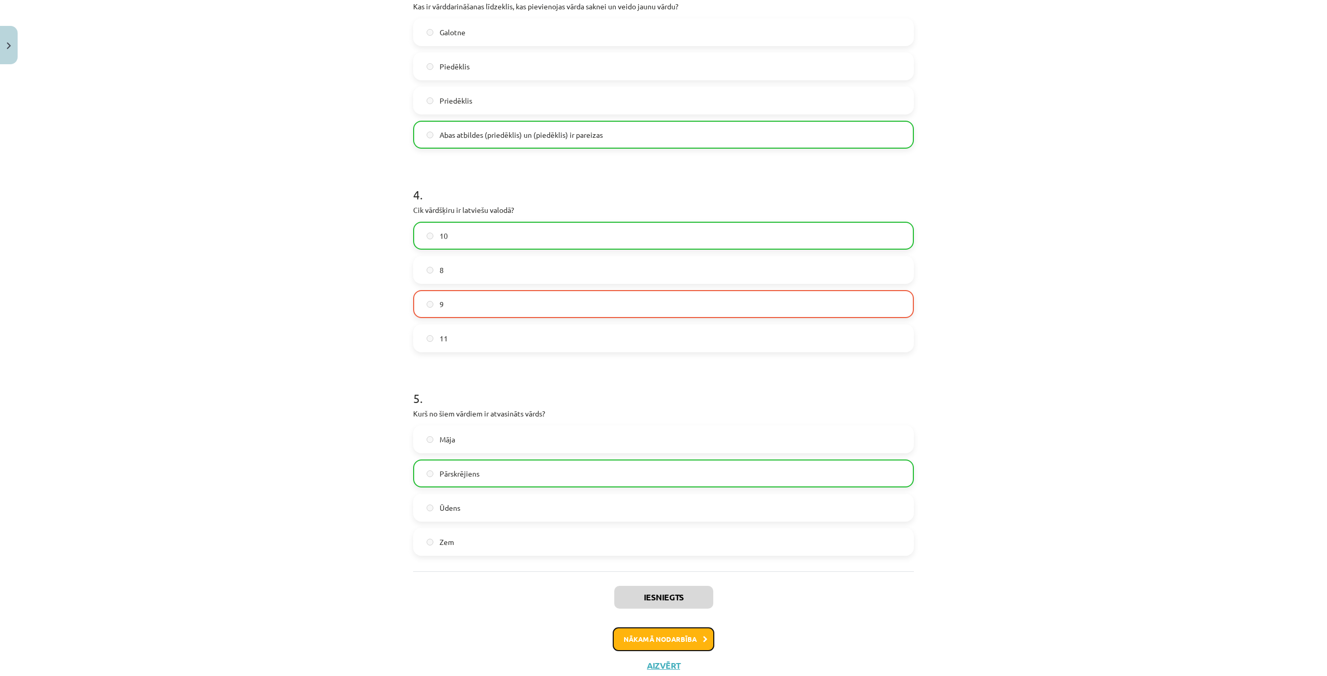
click at [673, 640] on button "Nākamā nodarbība" at bounding box center [664, 640] width 102 height 24
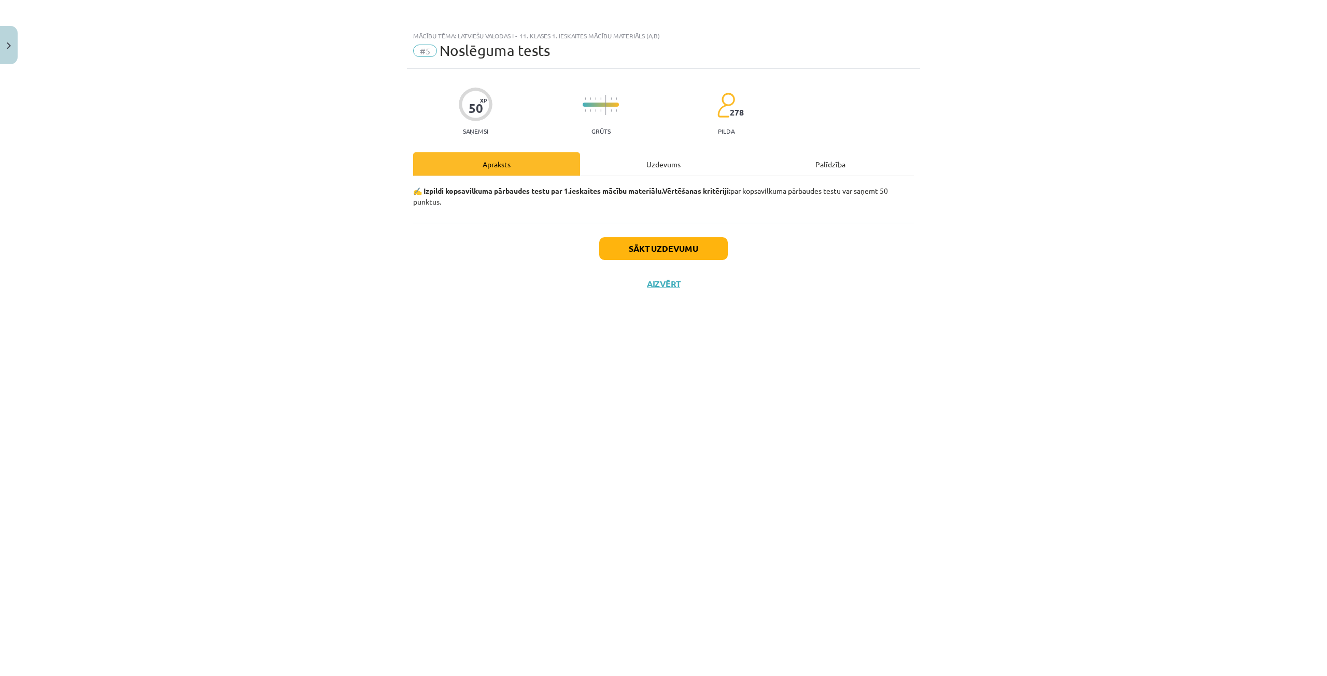
click at [650, 166] on div "Uzdevums" at bounding box center [663, 163] width 167 height 23
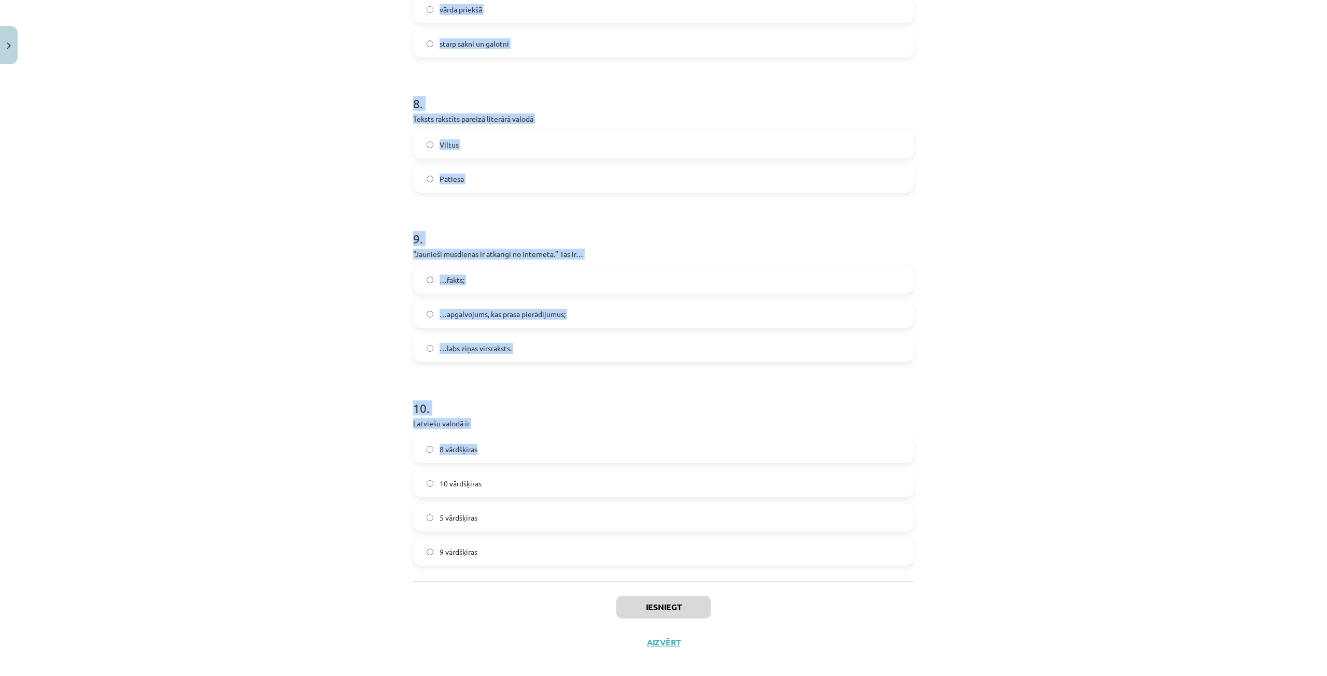
scroll to position [1505, 0]
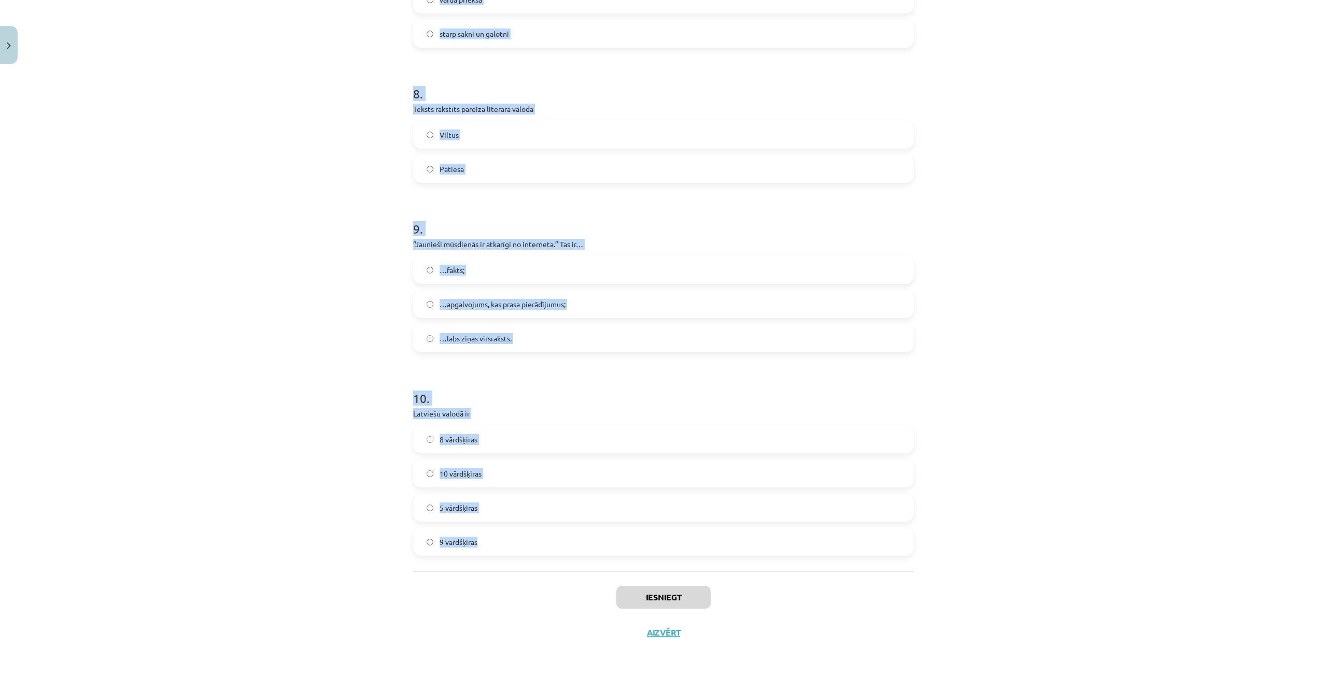
drag, startPoint x: 382, startPoint y: 226, endPoint x: 512, endPoint y: 546, distance: 345.2
click at [512, 546] on div "Mācību tēma: Latviešu valodas i - 11. klases 1. ieskaites mācību materiāls (a,b…" at bounding box center [663, 338] width 1327 height 676
copy form "1 . Sieviešu dzimtes lietvārds ir mikrofons lācis acs nags 2 . Kura ir neiederī…"
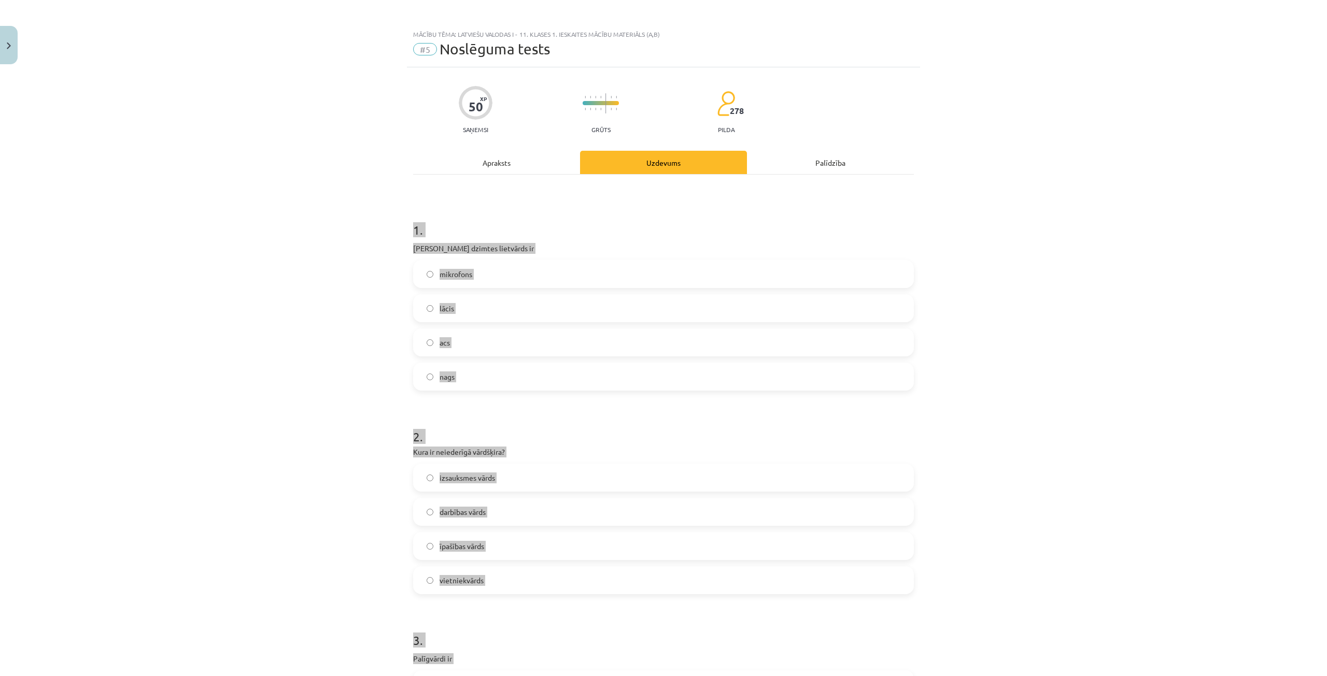
scroll to position [0, 0]
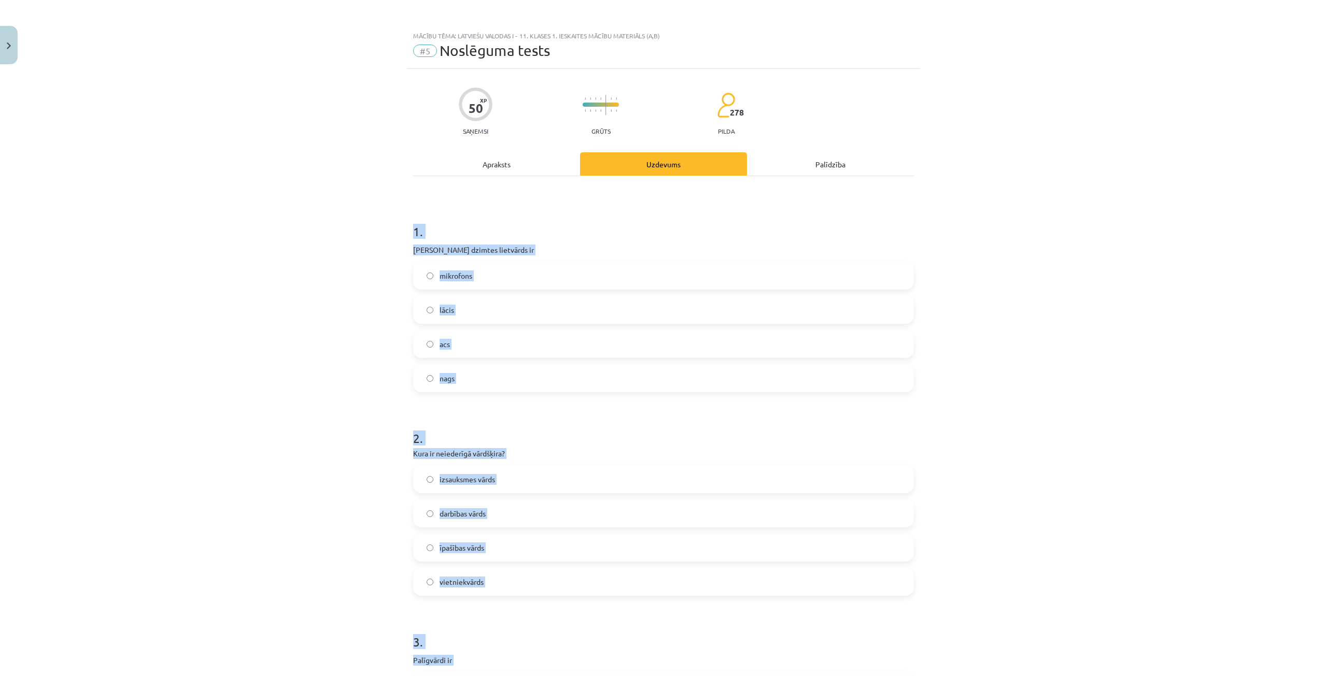
click at [254, 332] on div "Mācību tēma: Latviešu valodas i - 11. klases 1. ieskaites mācību materiāls (a,b…" at bounding box center [663, 338] width 1327 height 676
click at [440, 351] on label "acs" at bounding box center [663, 344] width 499 height 26
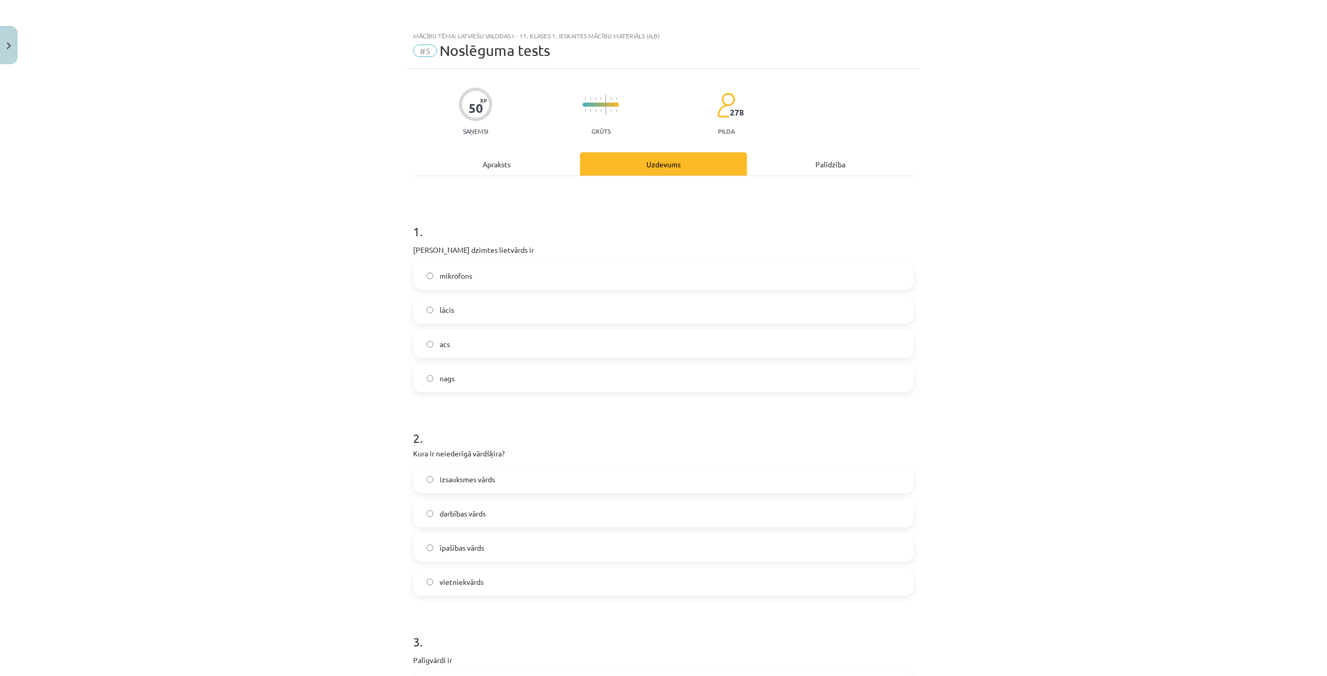
click at [457, 480] on span "izsauksmes vārds" at bounding box center [467, 479] width 55 height 11
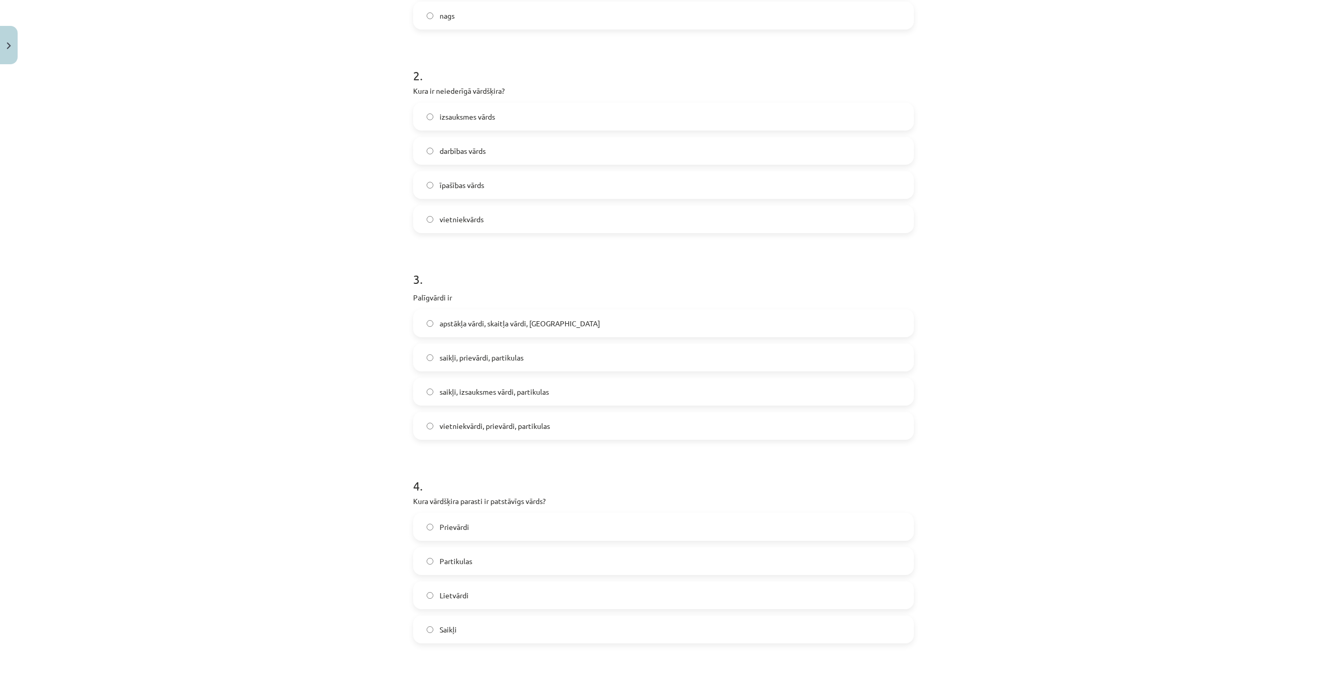
click at [456, 368] on label "saikļi, prievārdi, partikulas" at bounding box center [663, 358] width 499 height 26
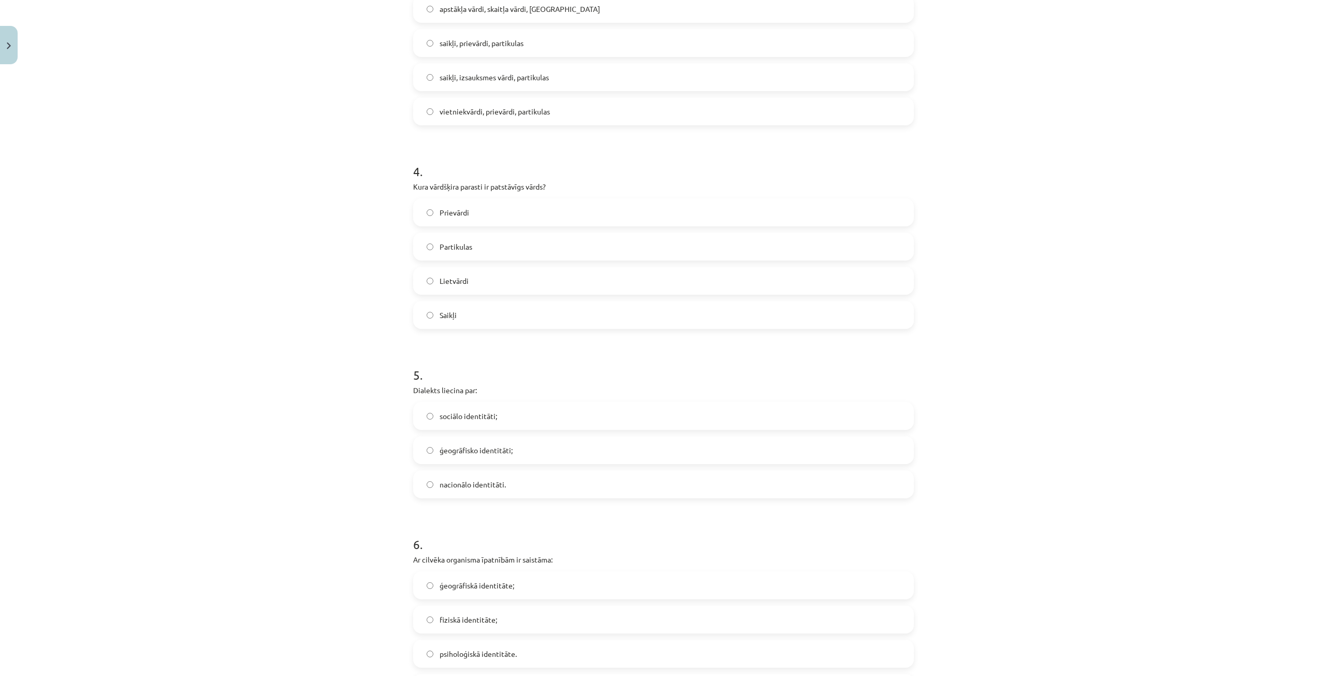
scroll to position [726, 0]
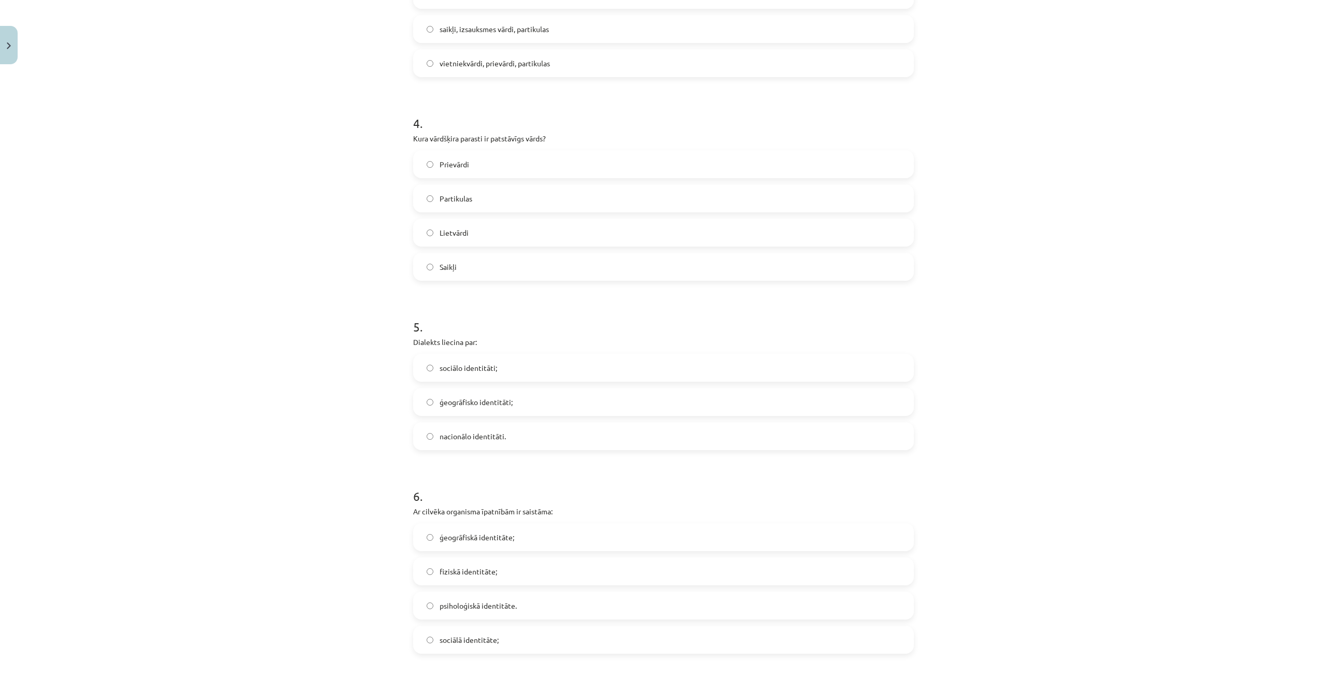
click at [432, 261] on label "Saikļi" at bounding box center [663, 267] width 499 height 26
click at [447, 231] on span "Lietvārdi" at bounding box center [454, 233] width 29 height 11
drag, startPoint x: 436, startPoint y: 394, endPoint x: 438, endPoint y: 414, distance: 20.3
click at [436, 395] on label "ģeogrāfisko identitāti;" at bounding box center [663, 402] width 499 height 26
drag, startPoint x: 450, startPoint y: 572, endPoint x: 452, endPoint y: 510, distance: 61.7
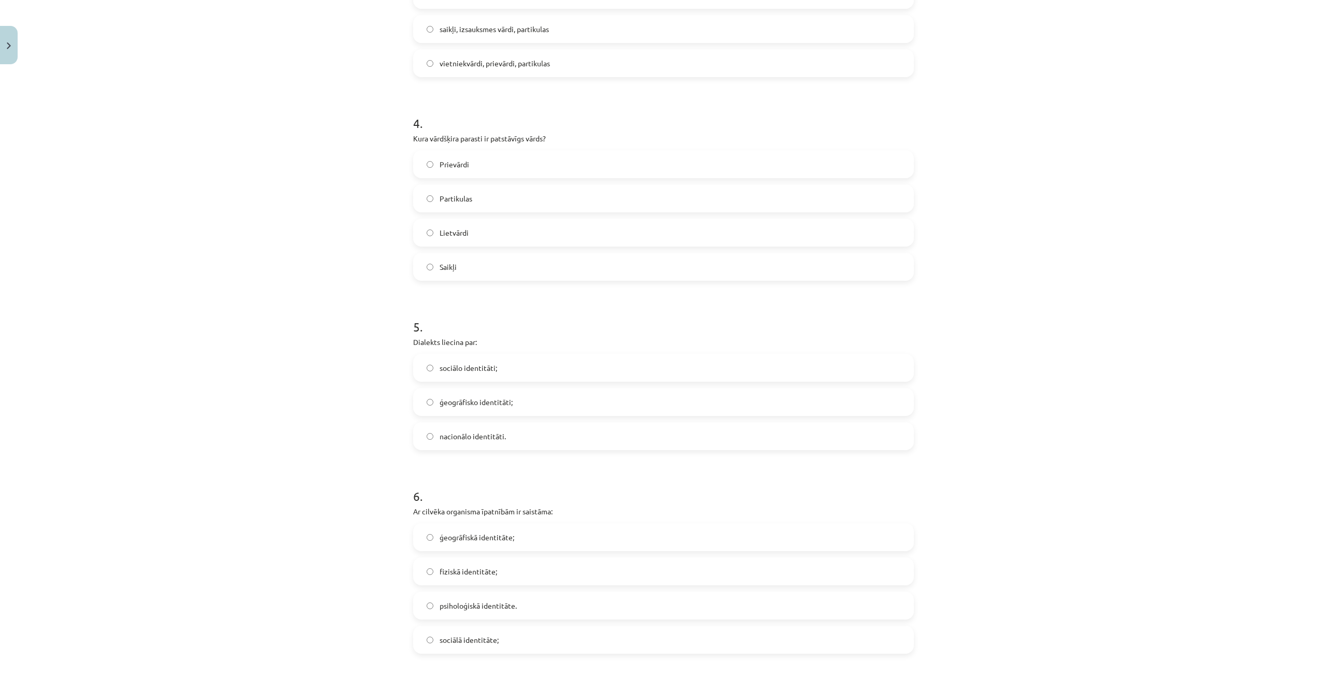
click at [450, 570] on span "fiziskā identitāte;" at bounding box center [469, 572] width 58 height 11
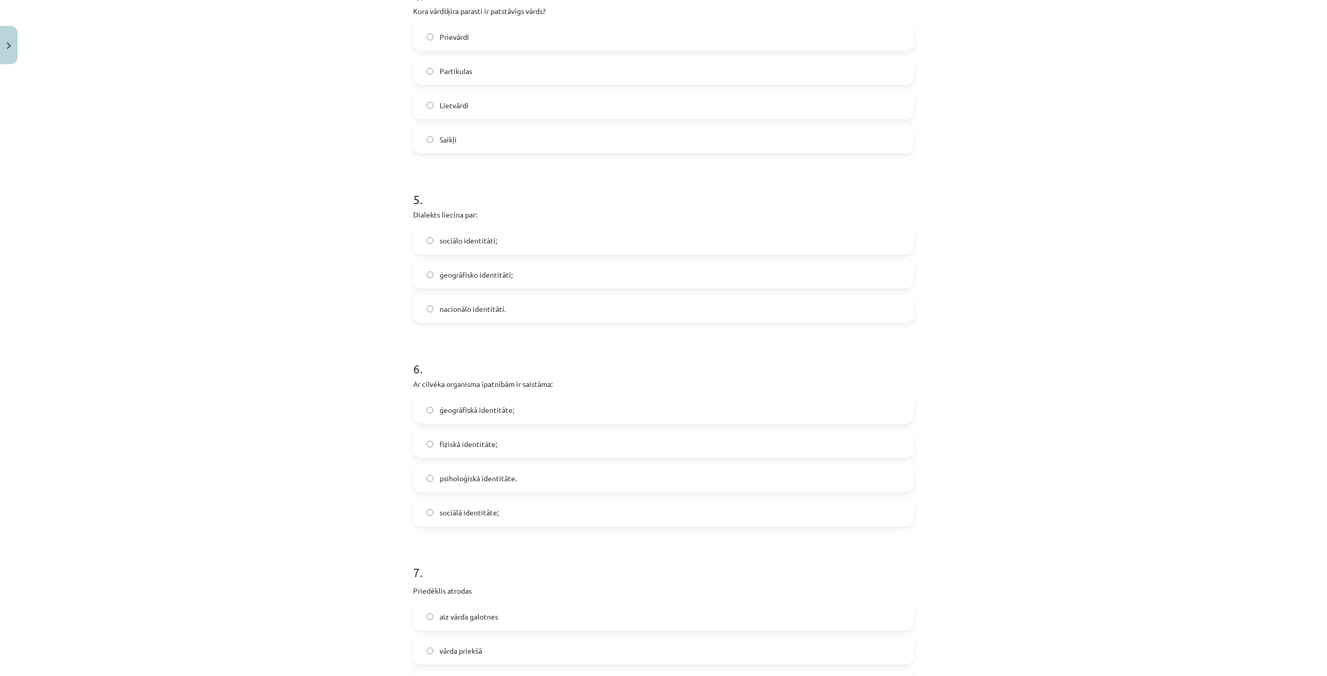
scroll to position [1088, 0]
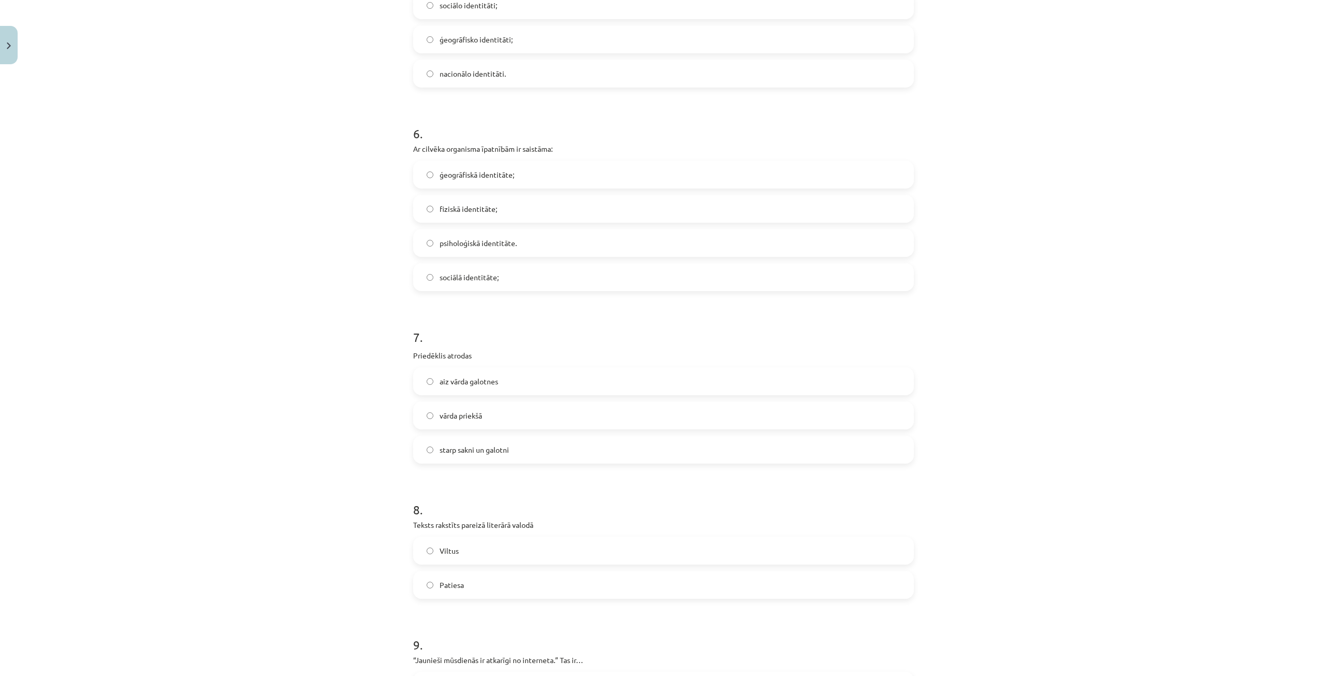
click at [432, 418] on label "vārda priekšā" at bounding box center [663, 416] width 499 height 26
drag, startPoint x: 450, startPoint y: 586, endPoint x: 444, endPoint y: 566, distance: 21.1
click at [450, 586] on span "Patiesa" at bounding box center [452, 585] width 24 height 11
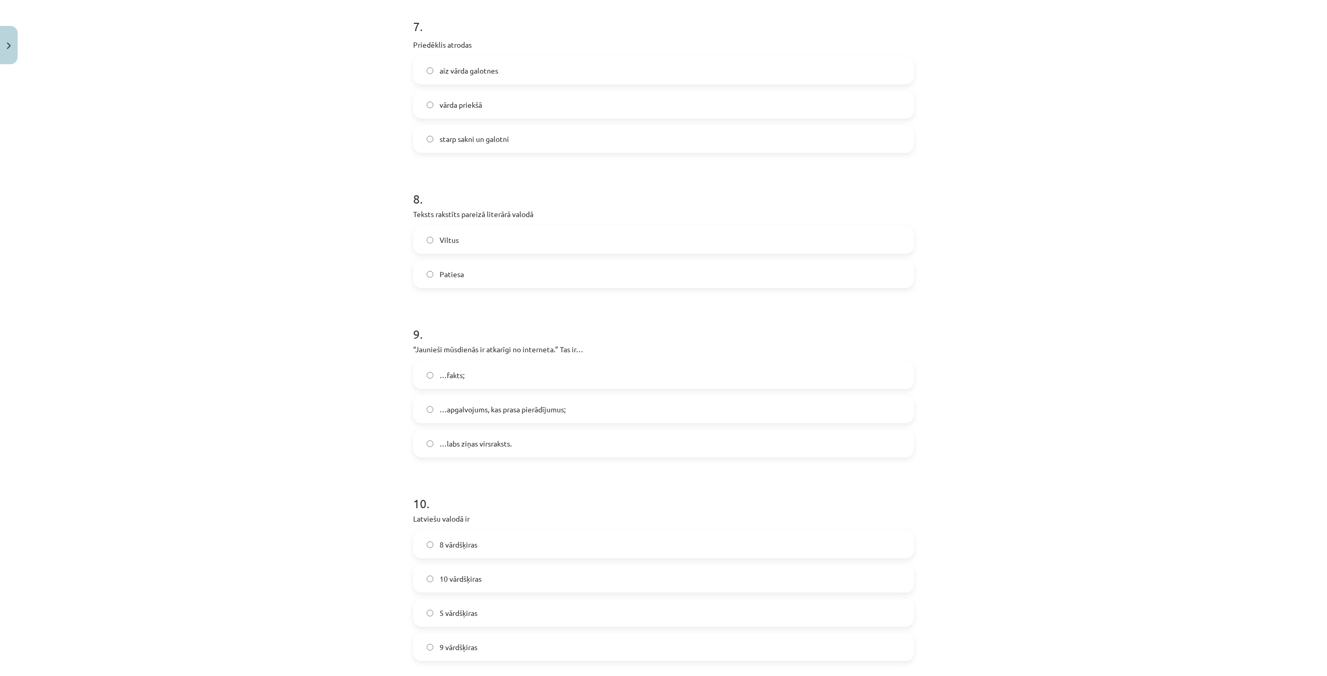
click at [461, 410] on span "…apgalvojums, kas prasa pierādījumus;" at bounding box center [503, 409] width 126 height 11
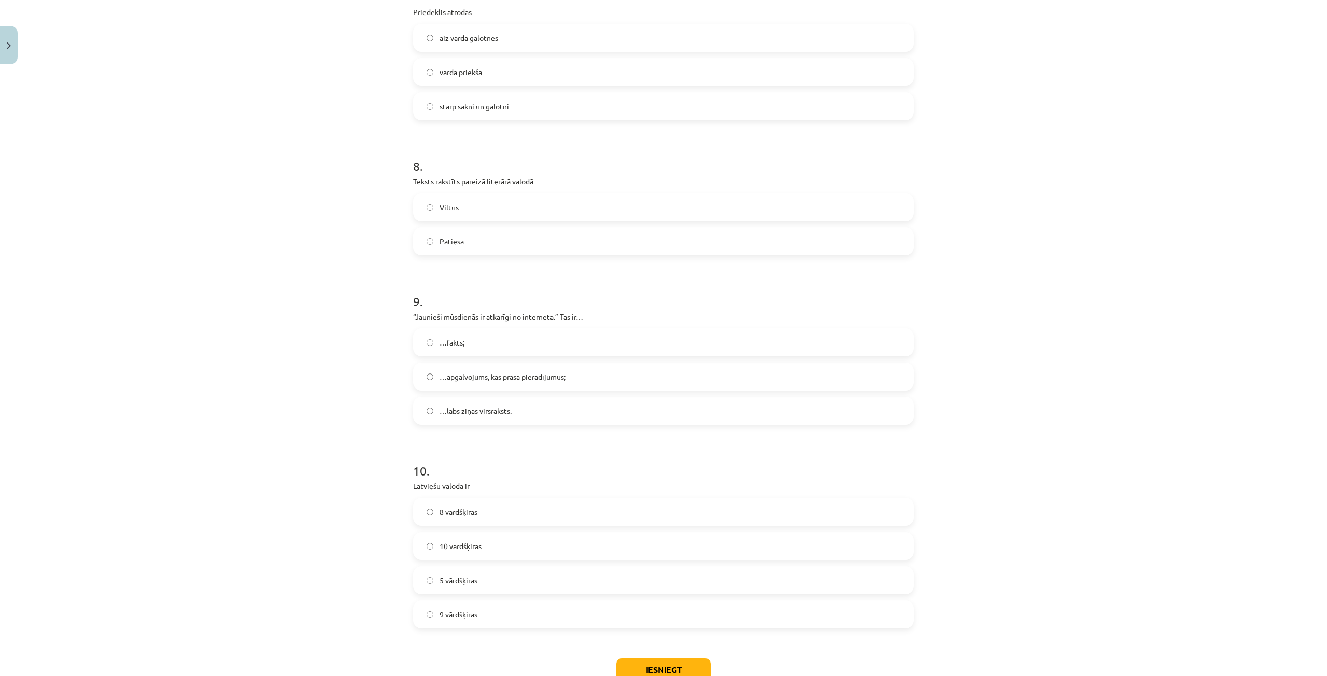
scroll to position [1505, 0]
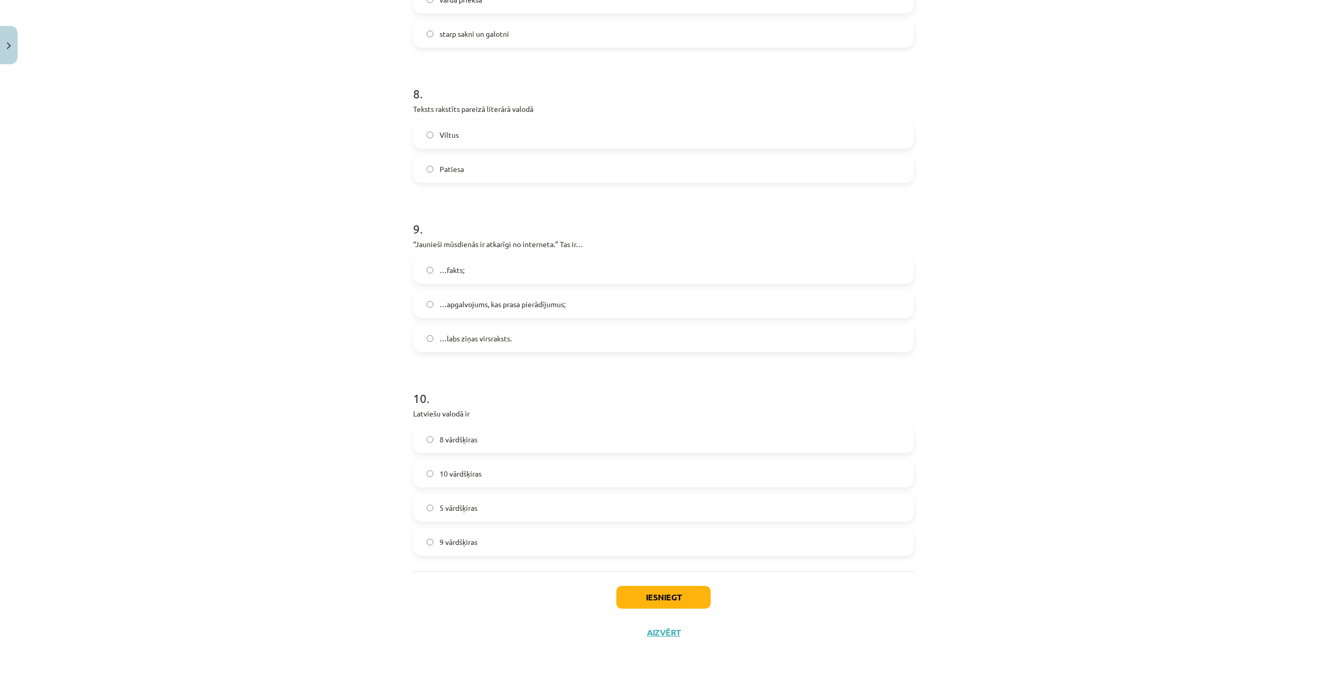
click at [464, 546] on span "9 vārdšķiras" at bounding box center [459, 542] width 38 height 11
click at [668, 592] on button "Iesniegt" at bounding box center [663, 597] width 94 height 23
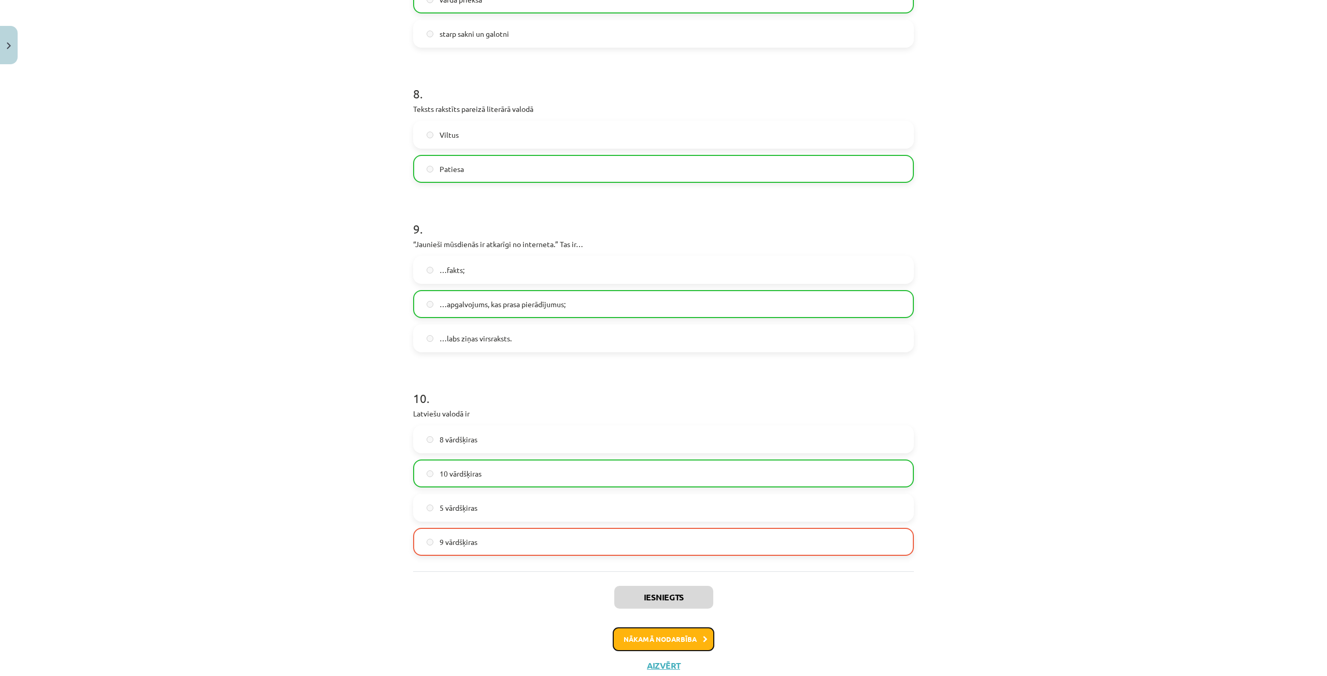
click at [656, 635] on button "Nākamā nodarbība" at bounding box center [664, 640] width 102 height 24
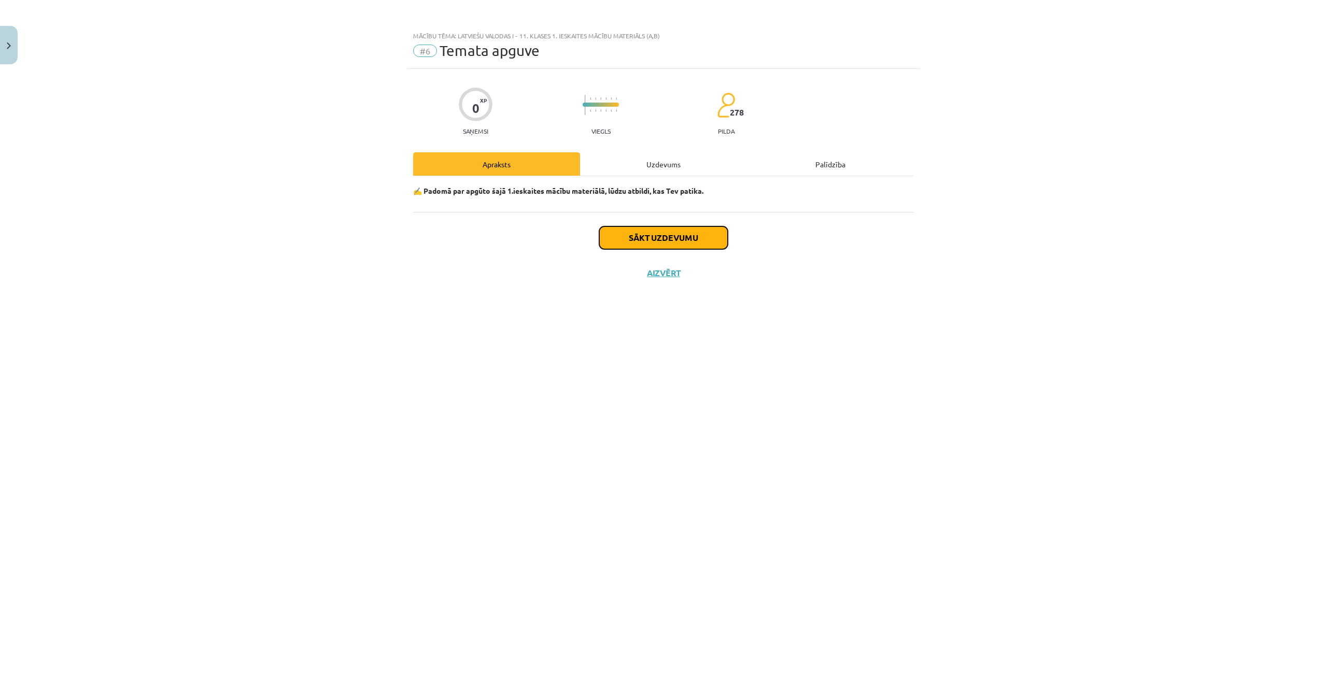
click at [666, 238] on button "Sākt uzdevumu" at bounding box center [663, 238] width 129 height 23
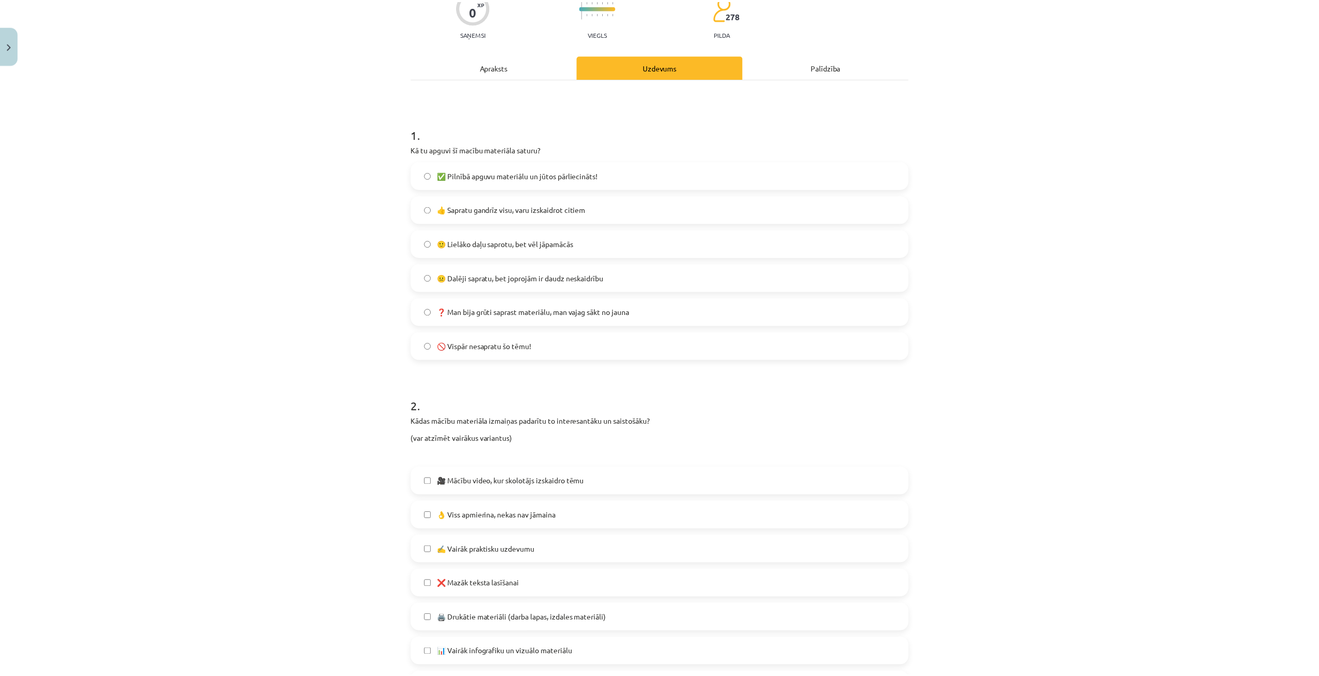
scroll to position [345, 0]
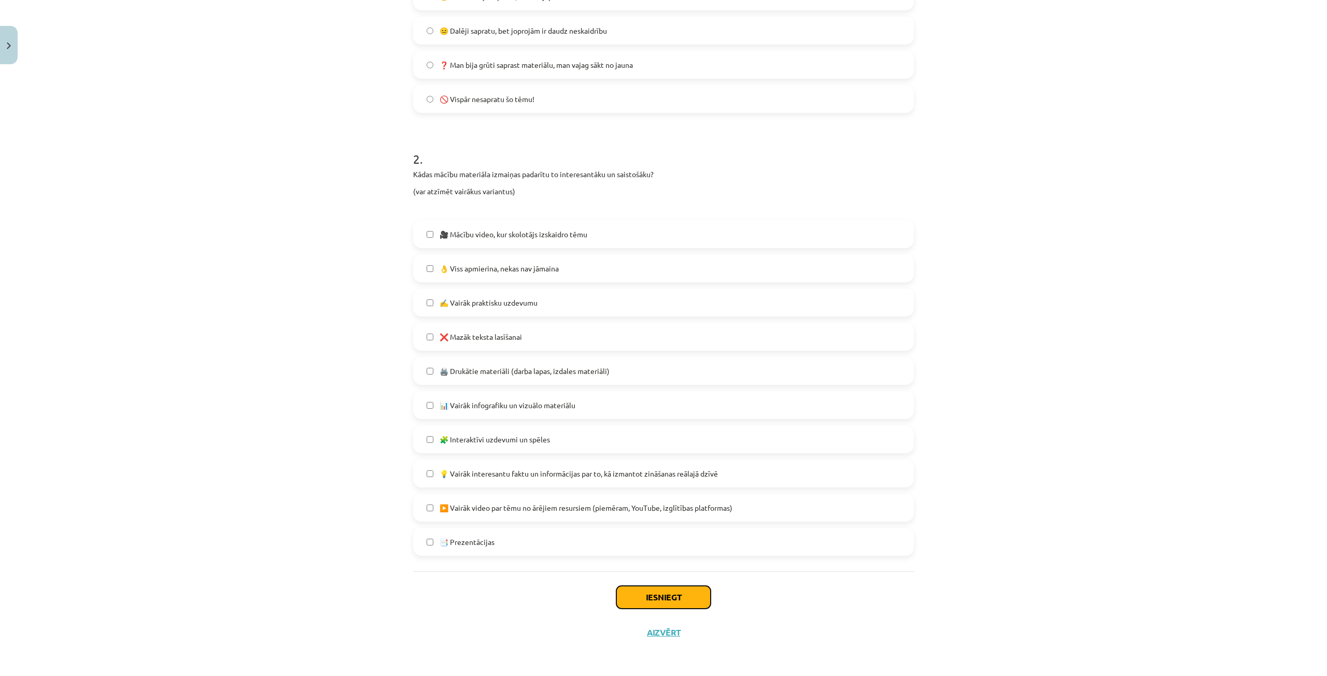
click at [666, 593] on button "Iesniegt" at bounding box center [663, 597] width 94 height 23
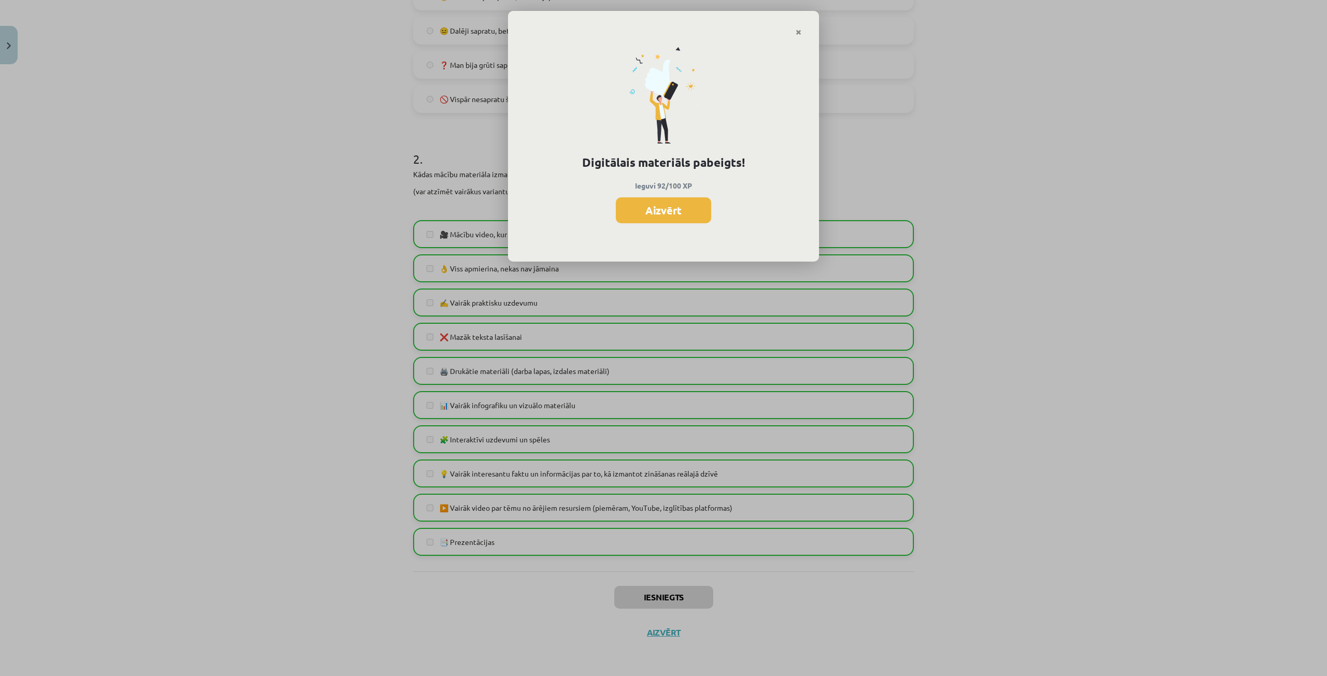
click at [666, 190] on p "Ieguvi 92/100 XP" at bounding box center [664, 185] width 276 height 11
click at [664, 190] on p "Ieguvi 92/100 XP" at bounding box center [664, 185] width 276 height 11
click at [663, 199] on button "Aizvērt" at bounding box center [663, 210] width 95 height 26
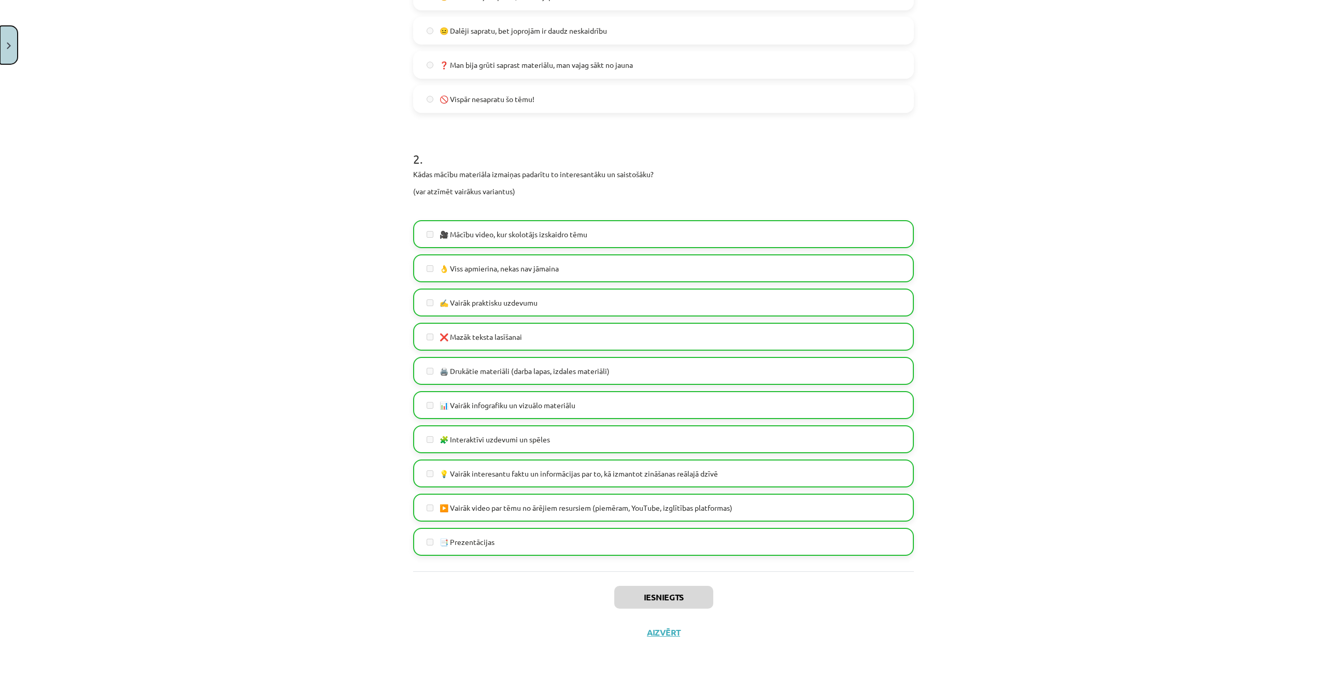
click at [1, 52] on button "Close" at bounding box center [9, 45] width 18 height 38
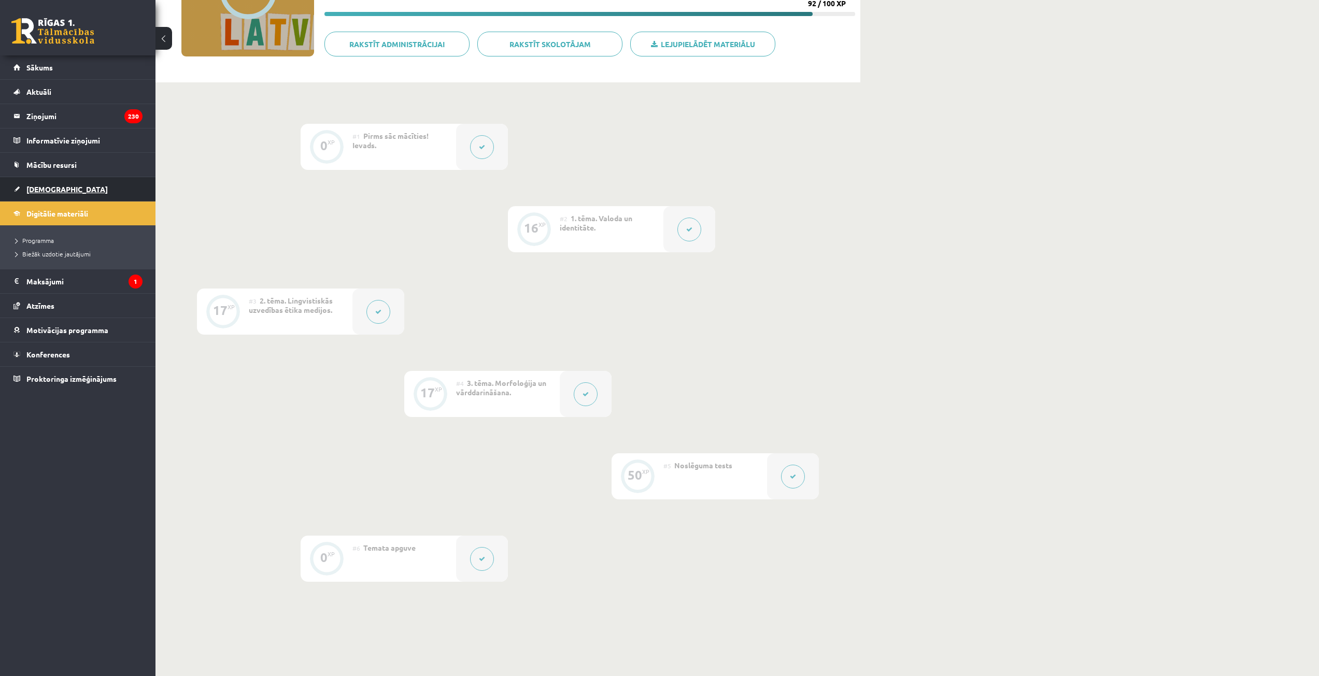
click at [50, 192] on span "[DEMOGRAPHIC_DATA]" at bounding box center [66, 189] width 81 height 9
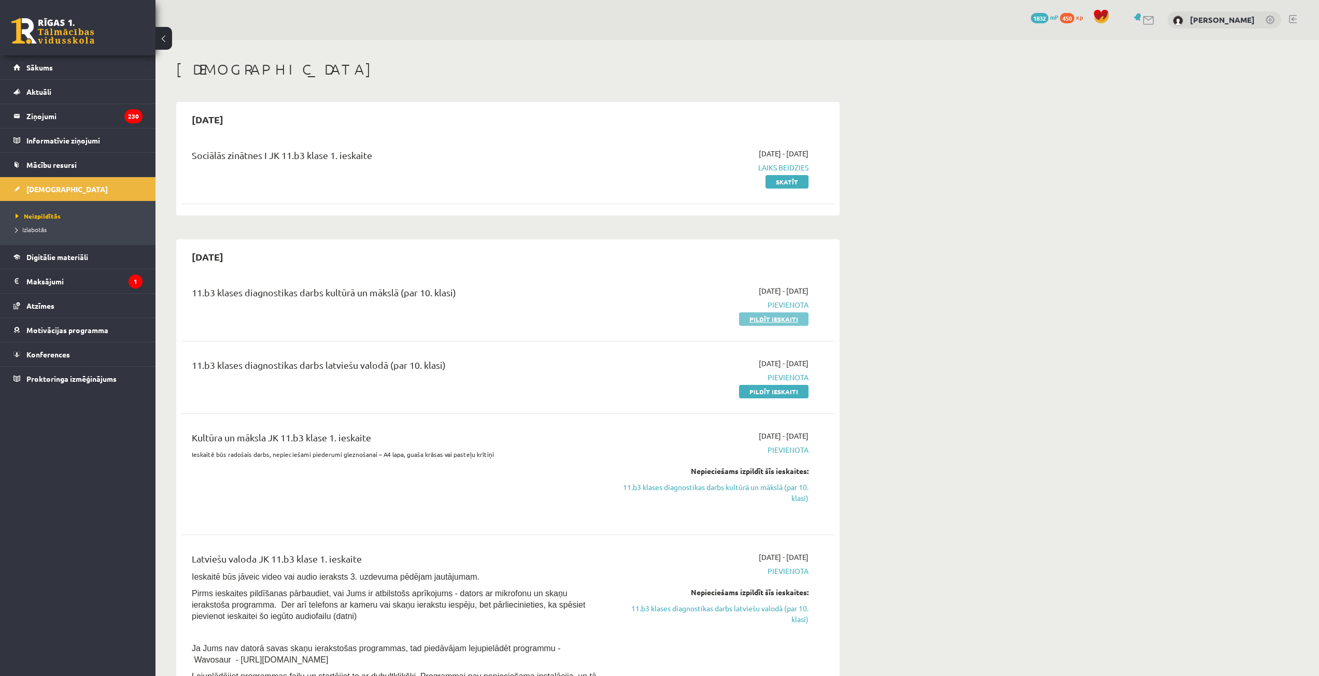
click at [767, 313] on link "Pildīt ieskaiti" at bounding box center [773, 319] width 69 height 13
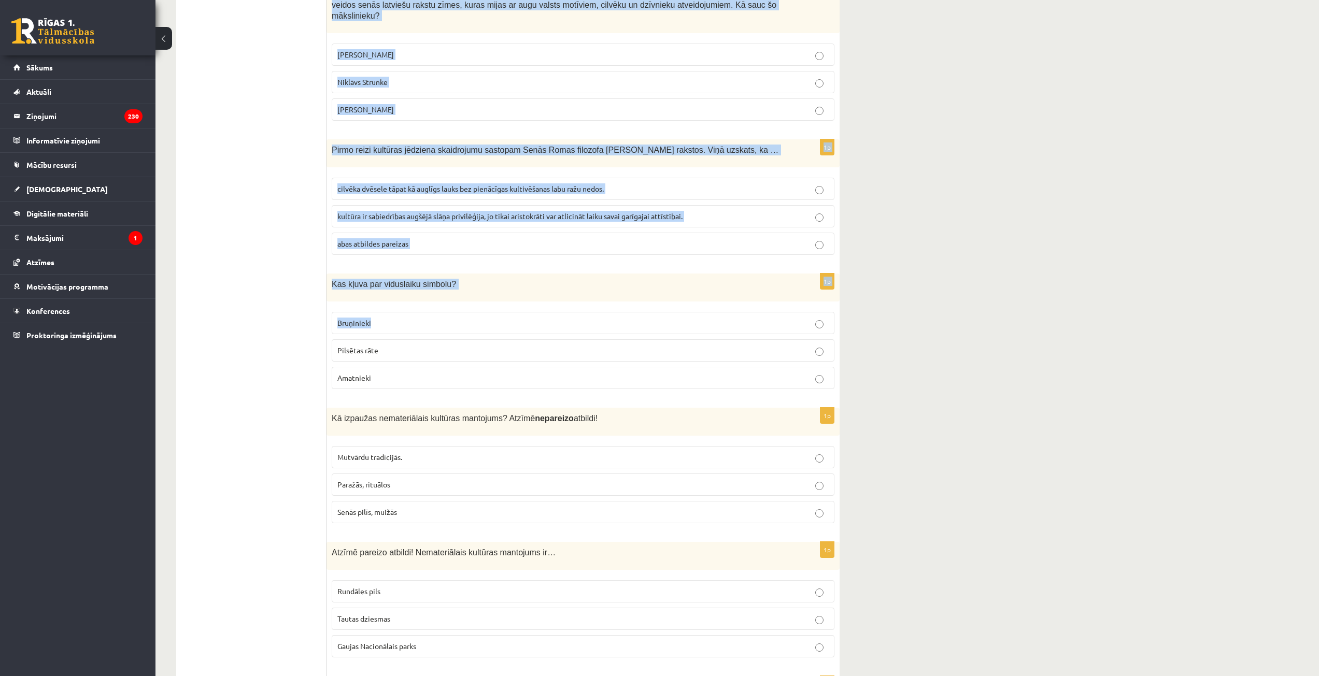
drag, startPoint x: 330, startPoint y: 194, endPoint x: 891, endPoint y: 301, distance: 570.9
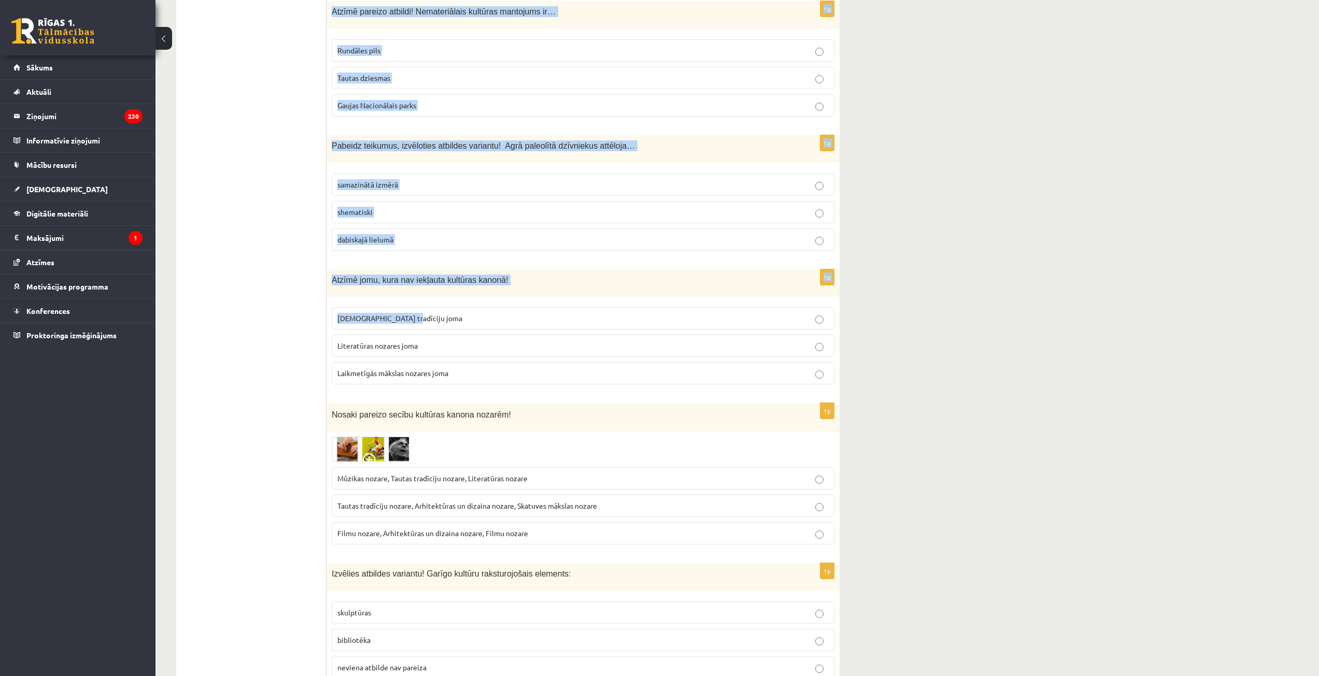
scroll to position [2073, 0]
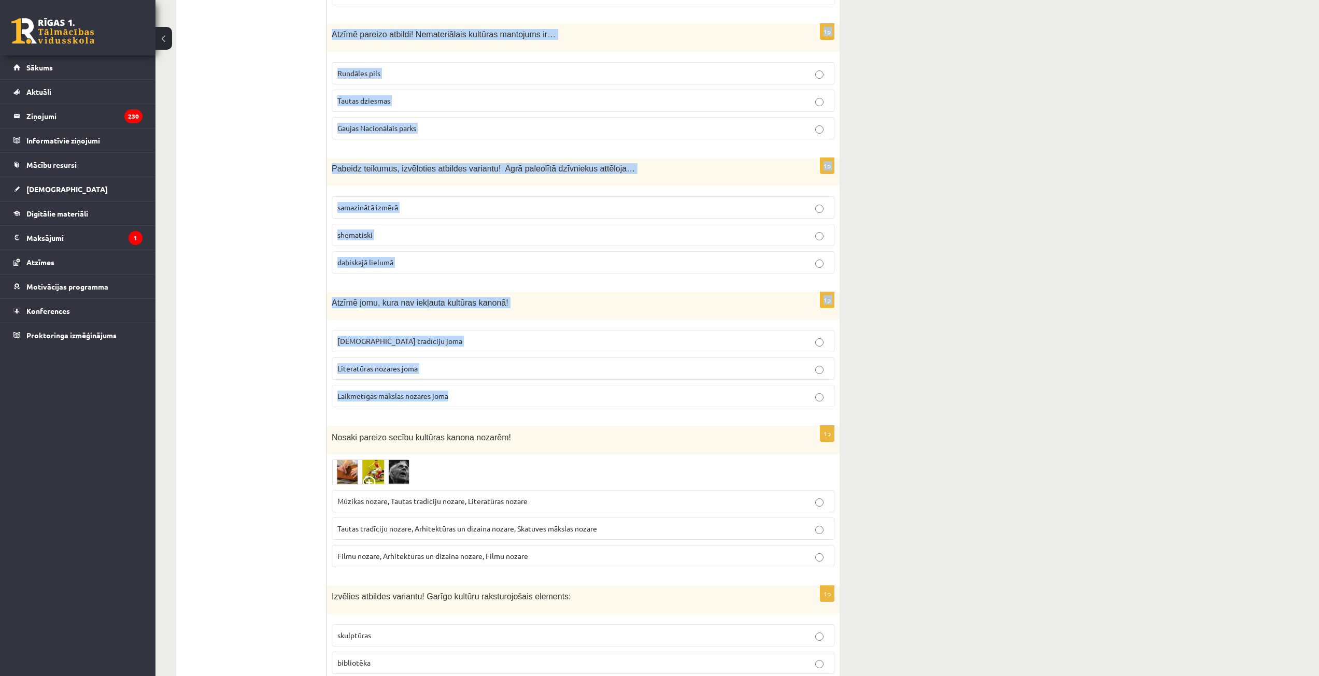
drag, startPoint x: 333, startPoint y: 329, endPoint x: 505, endPoint y: 377, distance: 179.2
click at [505, 377] on form "1p Ko simbolizē vertikālā līnija šajā zīmējumā uz šamaņa bungām? [DEMOGRAPHIC_D…" at bounding box center [583, 294] width 492 height 4362
copy form "Loremip dolorsit ametcons, adipiscing elitsed doeiusmo temporin! Utl etdolorema…"
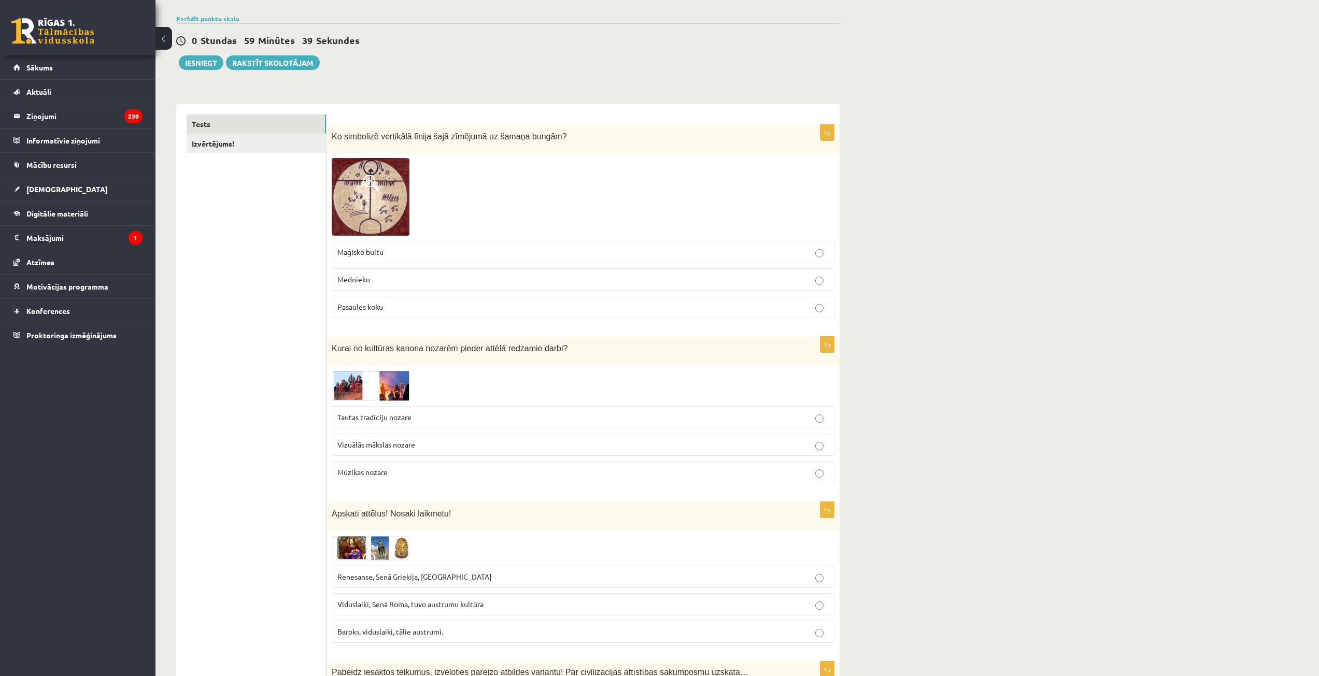
scroll to position [415, 0]
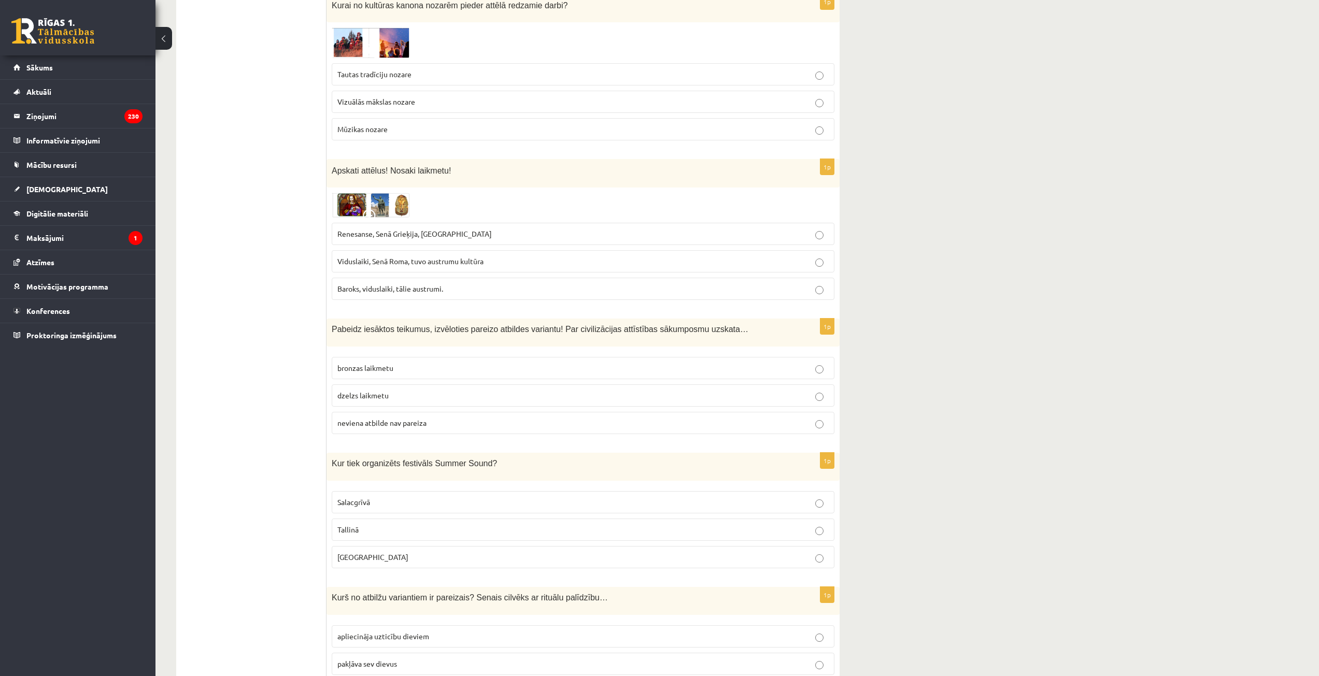
click at [347, 415] on label "neviena atbilde nav pareiza" at bounding box center [583, 423] width 503 height 22
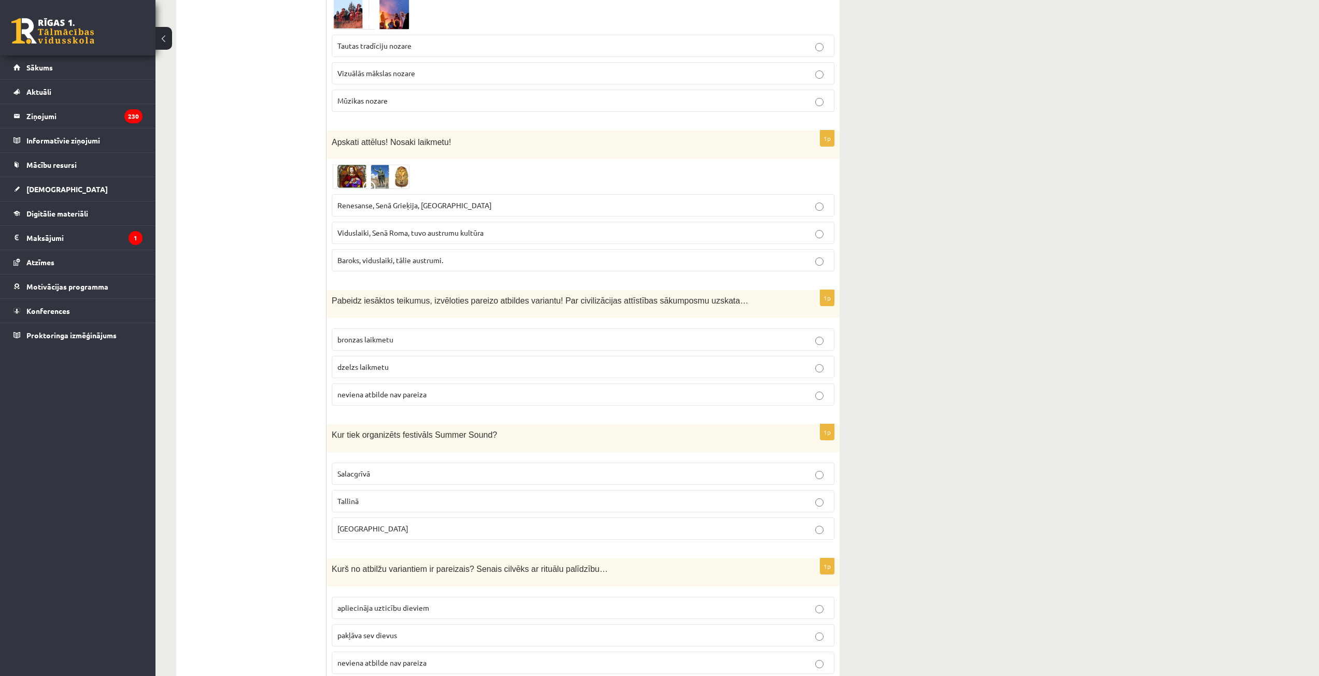
scroll to position [622, 0]
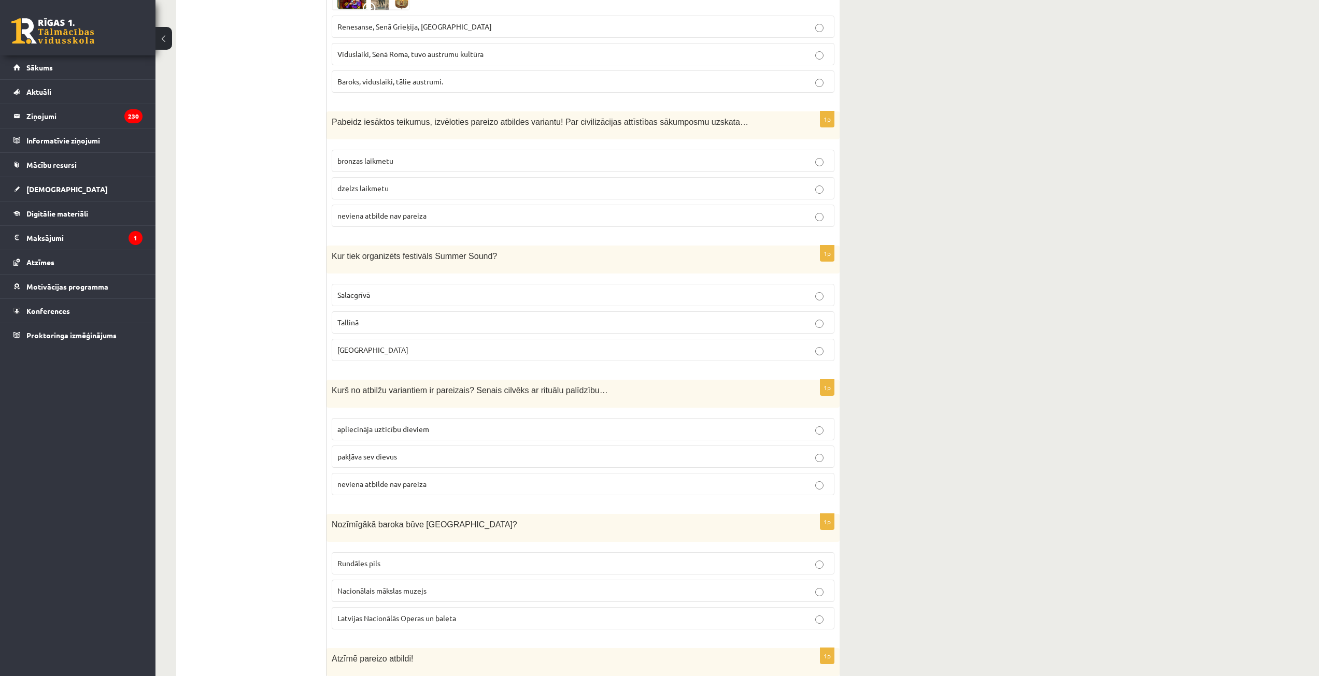
click at [394, 351] on p "[GEOGRAPHIC_DATA]" at bounding box center [582, 350] width 491 height 11
click at [381, 425] on p "apliecināja uzticību dieviem" at bounding box center [582, 429] width 491 height 11
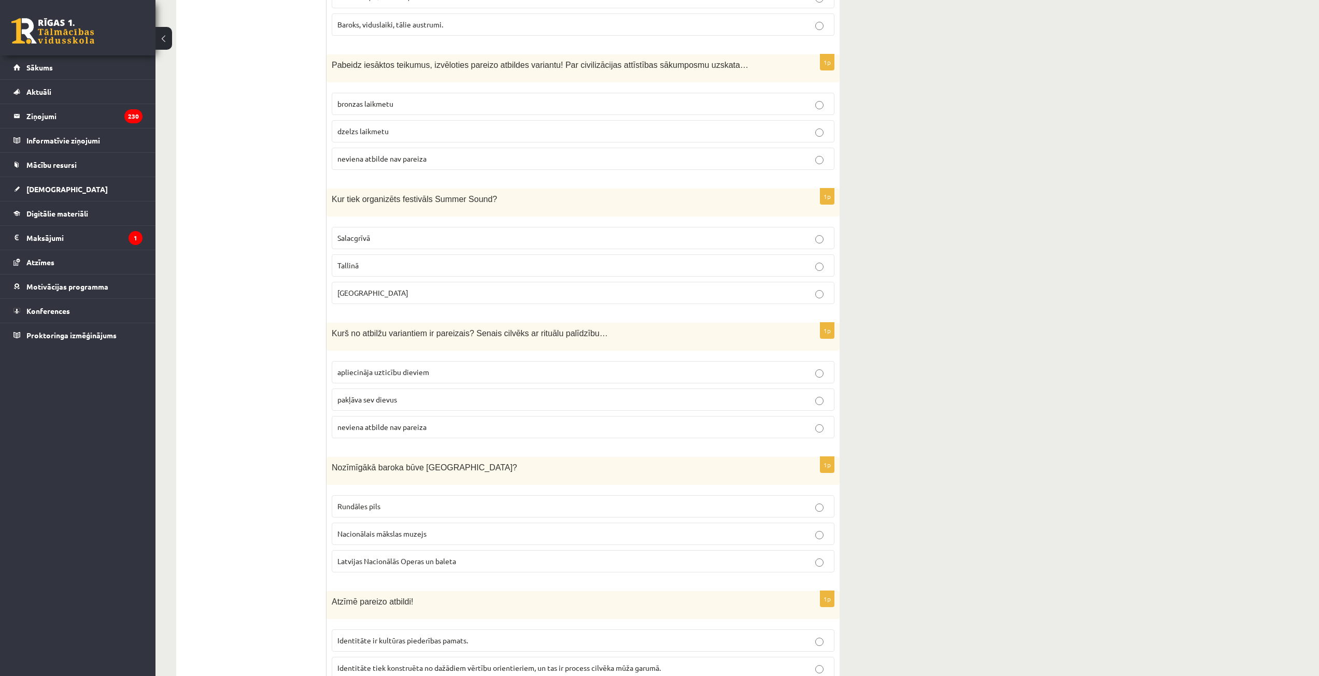
scroll to position [985, 0]
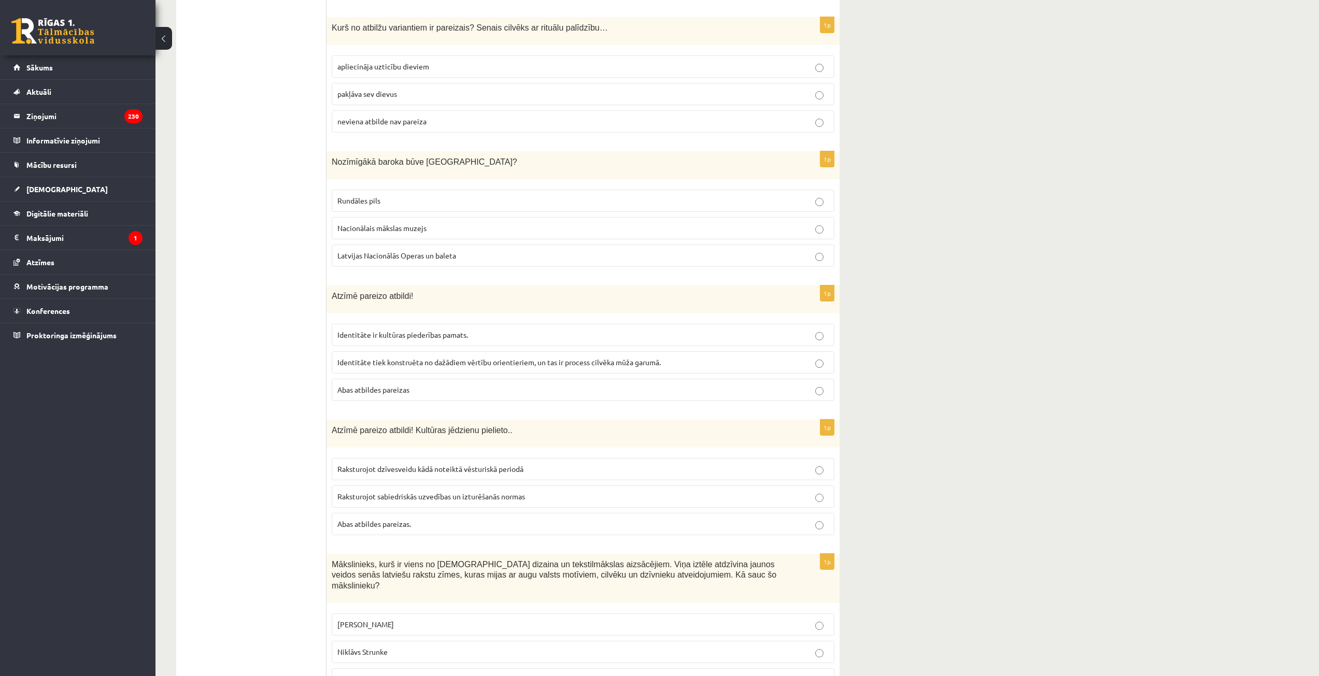
click at [778, 195] on label "Rundāles pils" at bounding box center [583, 201] width 503 height 22
click at [779, 387] on p "Abas atbildes pareizas" at bounding box center [582, 390] width 491 height 11
click at [778, 522] on p "Abas atbildes pareizas." at bounding box center [582, 524] width 491 height 11
drag, startPoint x: 775, startPoint y: 608, endPoint x: 776, endPoint y: 575, distance: 33.7
click at [776, 614] on label "[PERSON_NAME]" at bounding box center [583, 625] width 503 height 22
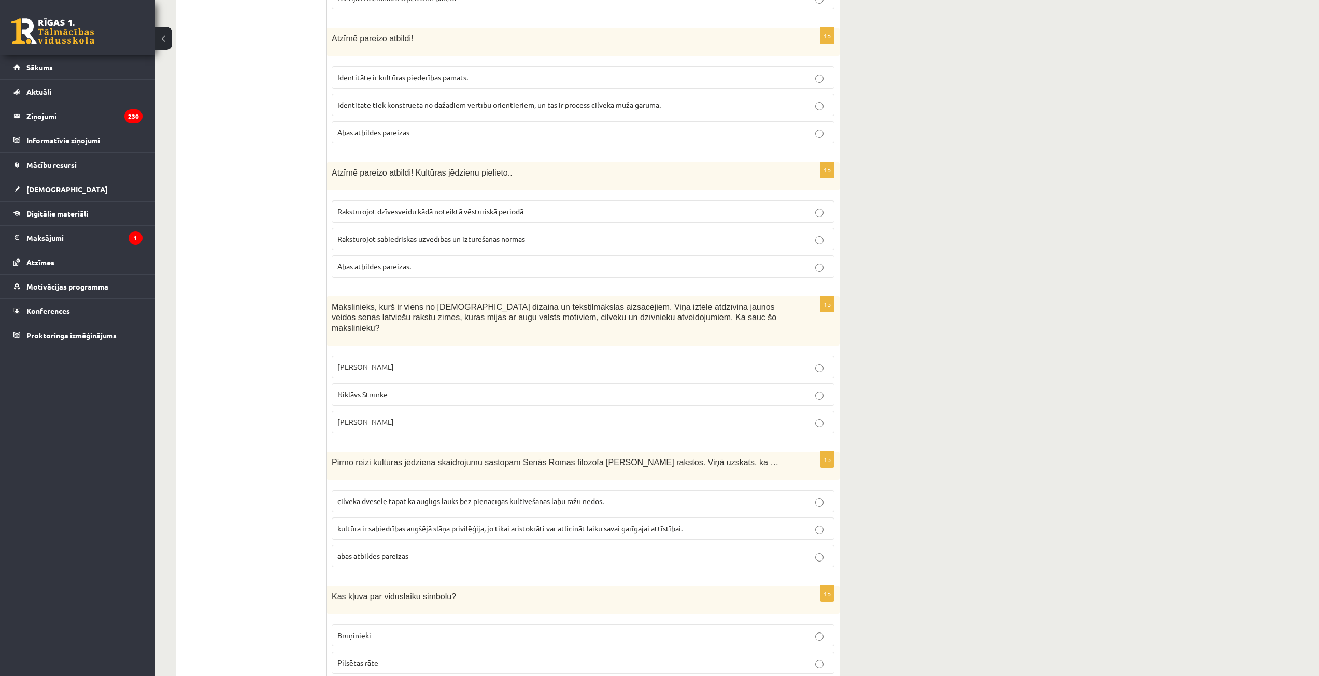
scroll to position [1244, 0]
click at [800, 494] on p "cilvēka dvēsele tāpat kā auglīgs lauks bez pienācīgas kultivēšanas labu ražu ne…" at bounding box center [582, 499] width 491 height 11
click at [812, 623] on label "Bruņinieki" at bounding box center [583, 634] width 503 height 22
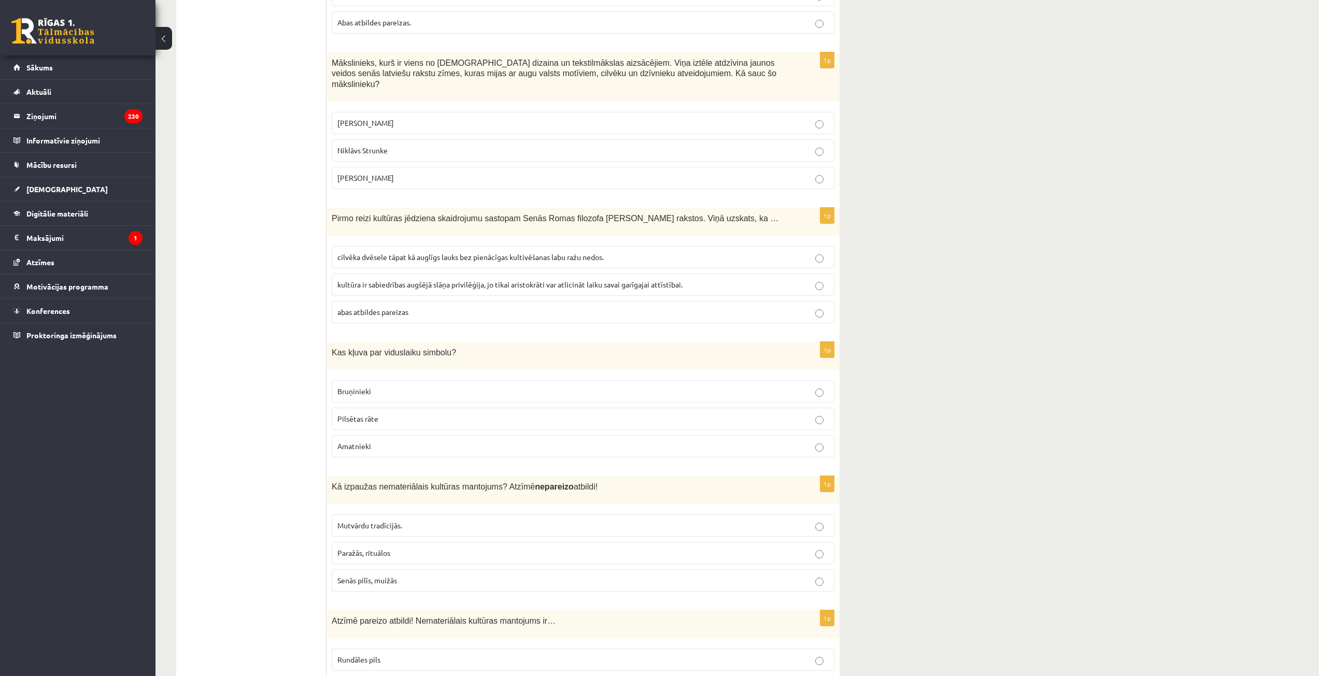
scroll to position [1555, 0]
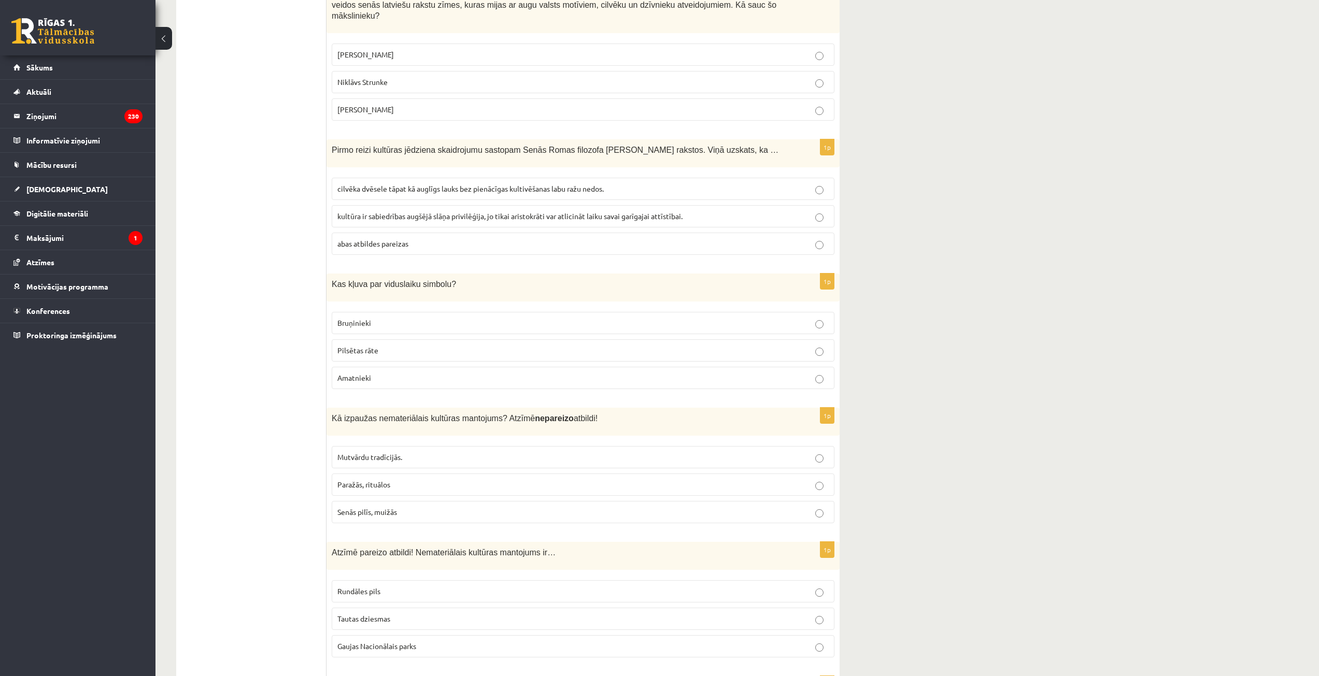
click at [812, 507] on p "Senās pilīs, muižās" at bounding box center [582, 512] width 491 height 11
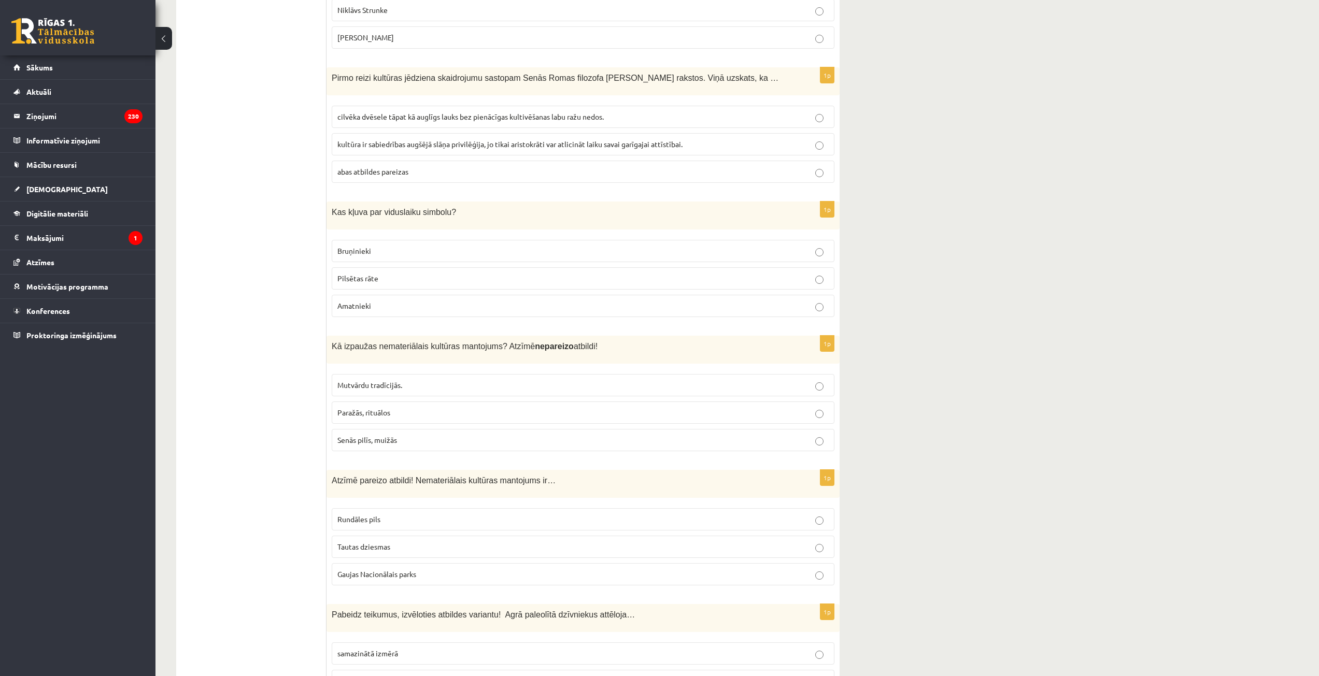
scroll to position [1866, 0]
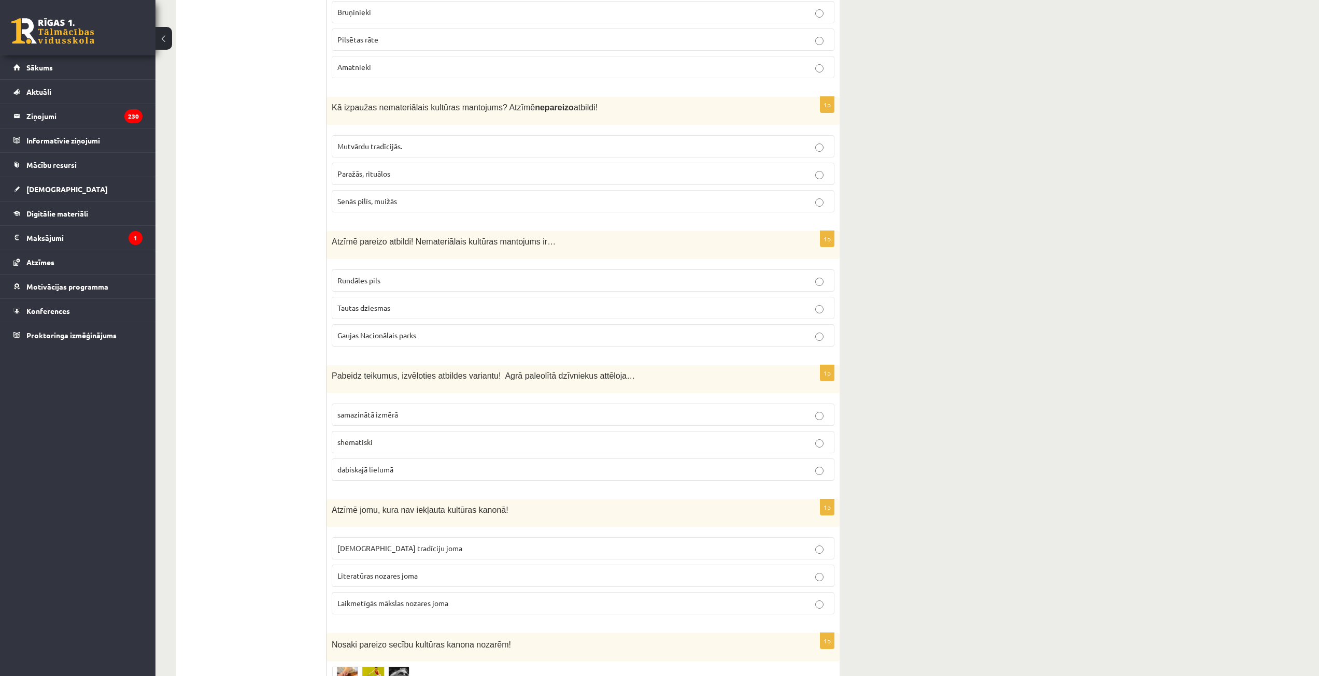
click at [801, 303] on p "Tautas dziesmas" at bounding box center [582, 308] width 491 height 11
click at [812, 464] on p "dabiskajā lielumā" at bounding box center [582, 469] width 491 height 11
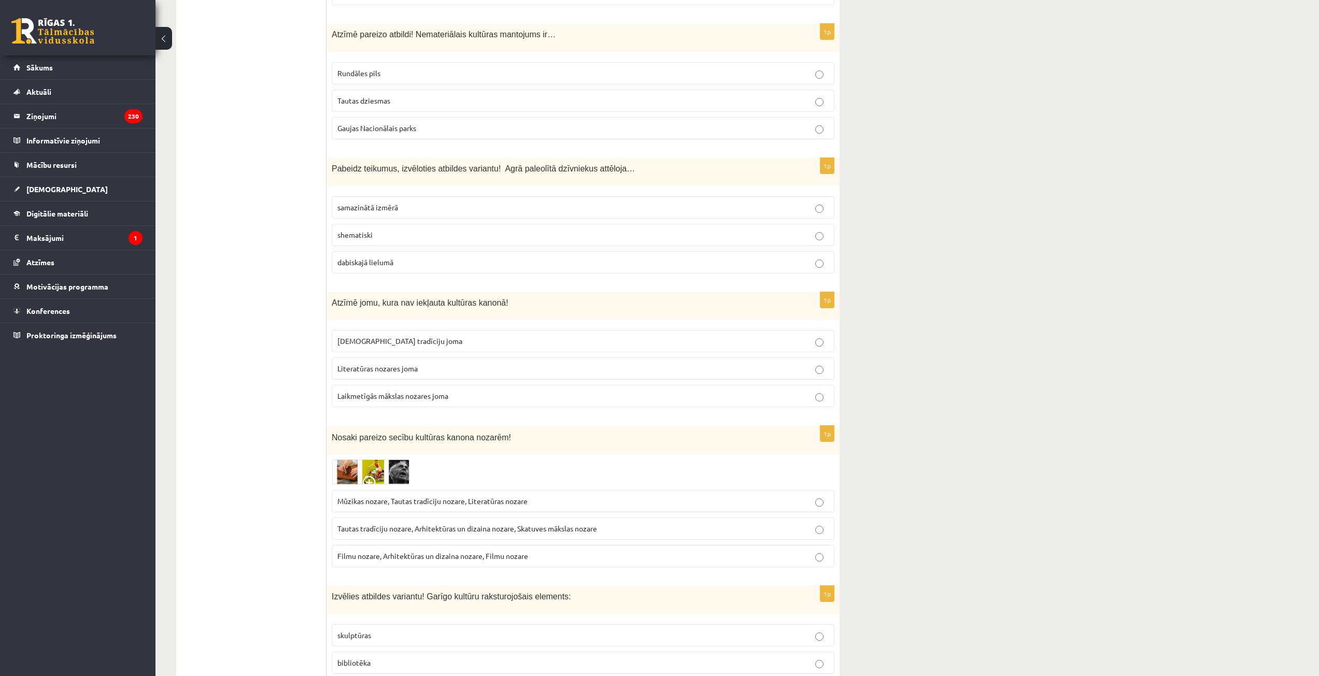
click at [796, 391] on p "Laikmetīgās mākslas nozares joma" at bounding box center [582, 396] width 491 height 11
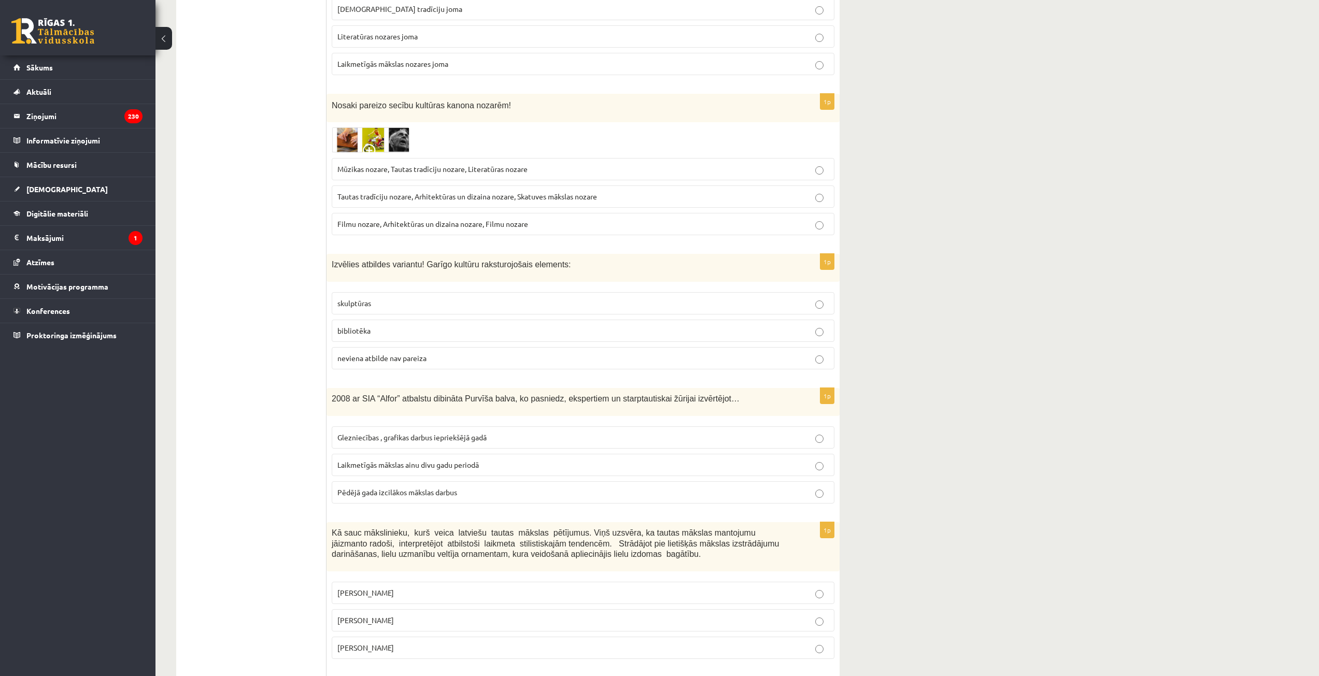
scroll to position [2436, 0]
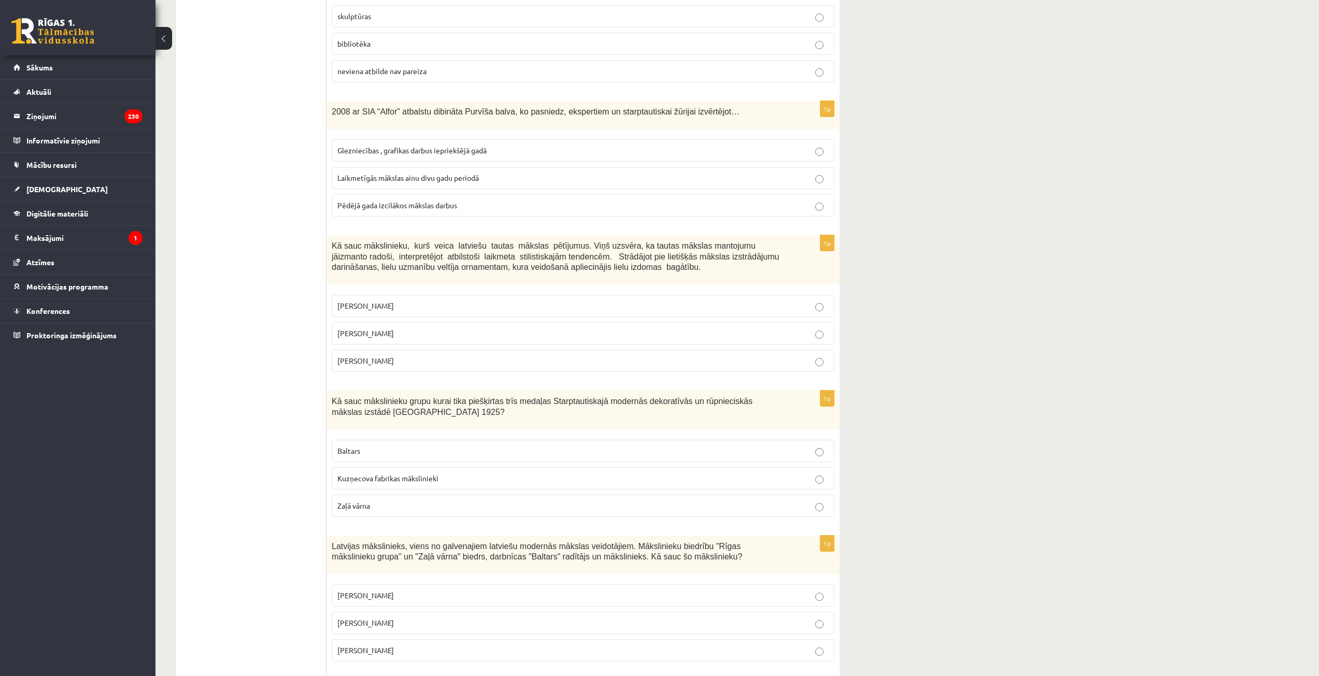
drag, startPoint x: 325, startPoint y: 222, endPoint x: 399, endPoint y: 247, distance: 77.4
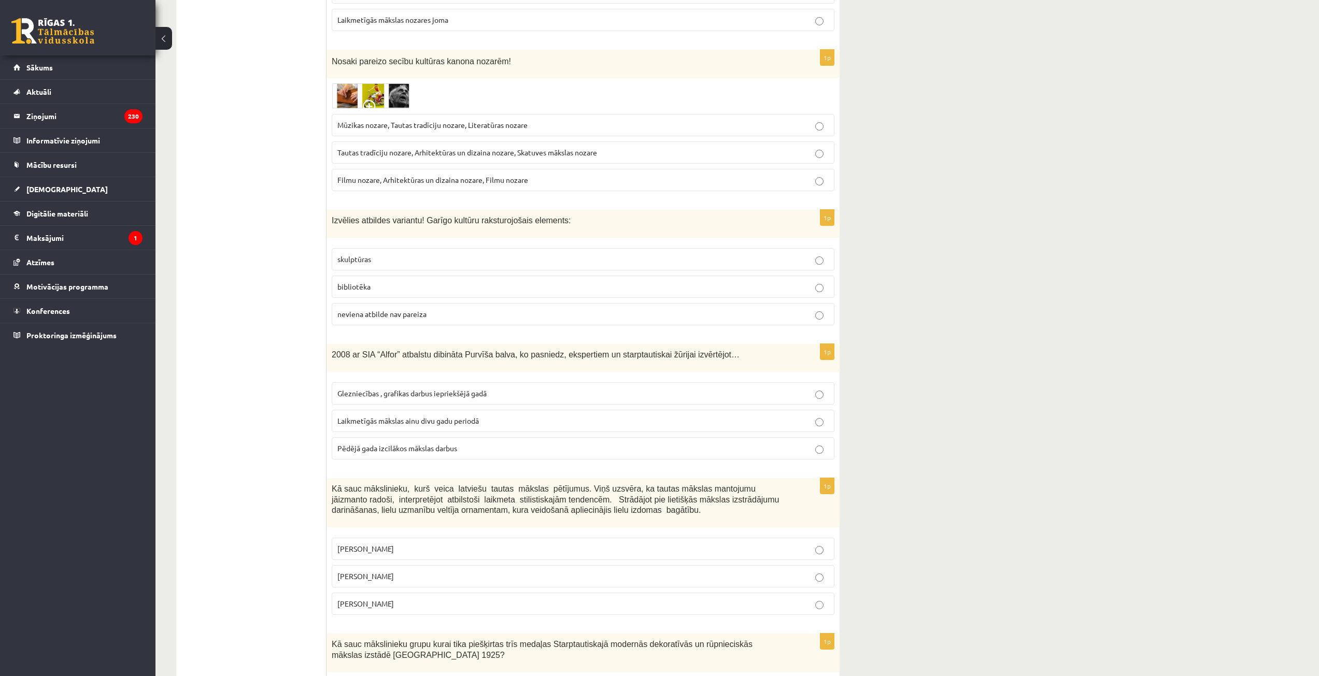
scroll to position [2384, 0]
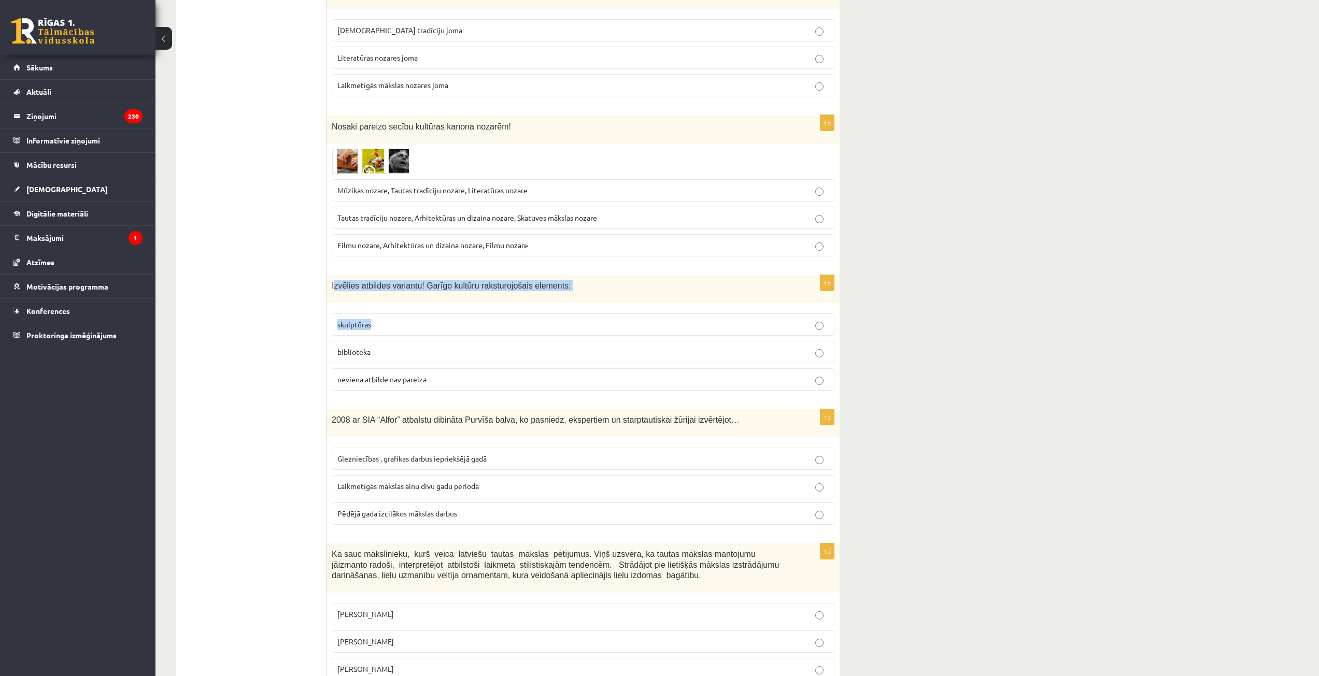
drag, startPoint x: 333, startPoint y: 273, endPoint x: 371, endPoint y: 281, distance: 38.2
click at [438, 296] on div "1p Izvēlies atbildes variantu! Garīgo kultūru raksturojošais elements: skulptūr…" at bounding box center [583, 337] width 513 height 124
click at [365, 281] on span "Izvēlies atbildes variantu! Garīgo kultūru raksturojošais elements:" at bounding box center [451, 285] width 239 height 9
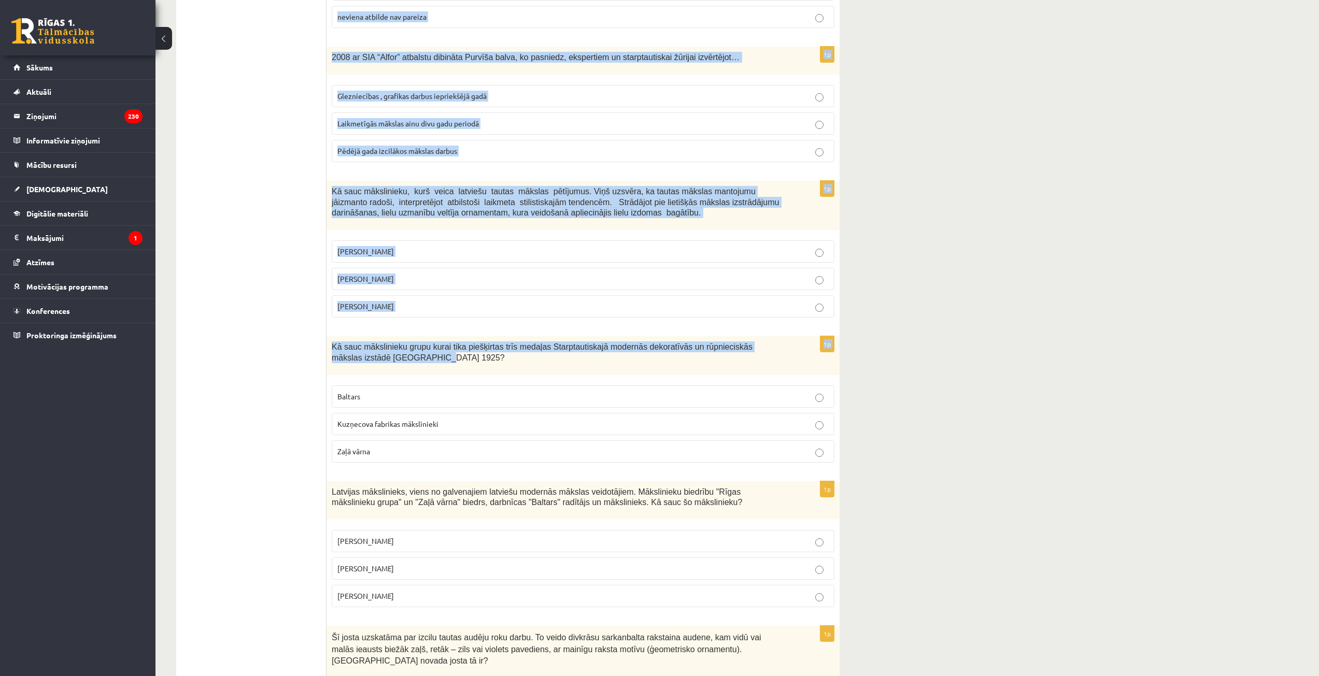
scroll to position [3058, 0]
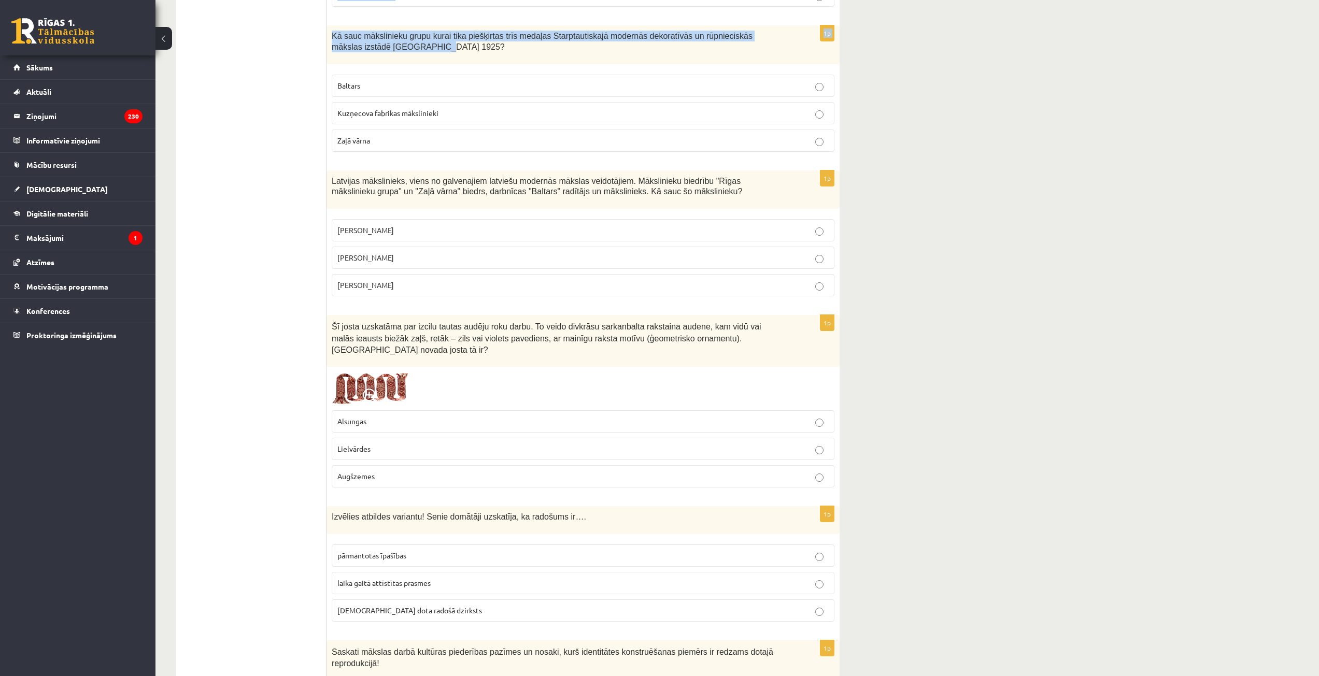
drag, startPoint x: 330, startPoint y: 272, endPoint x: 472, endPoint y: 265, distance: 142.2
copy form "Izvēlies atbildes variantu! Garīgo kultūru raksturojošais elements: skulptūras …"
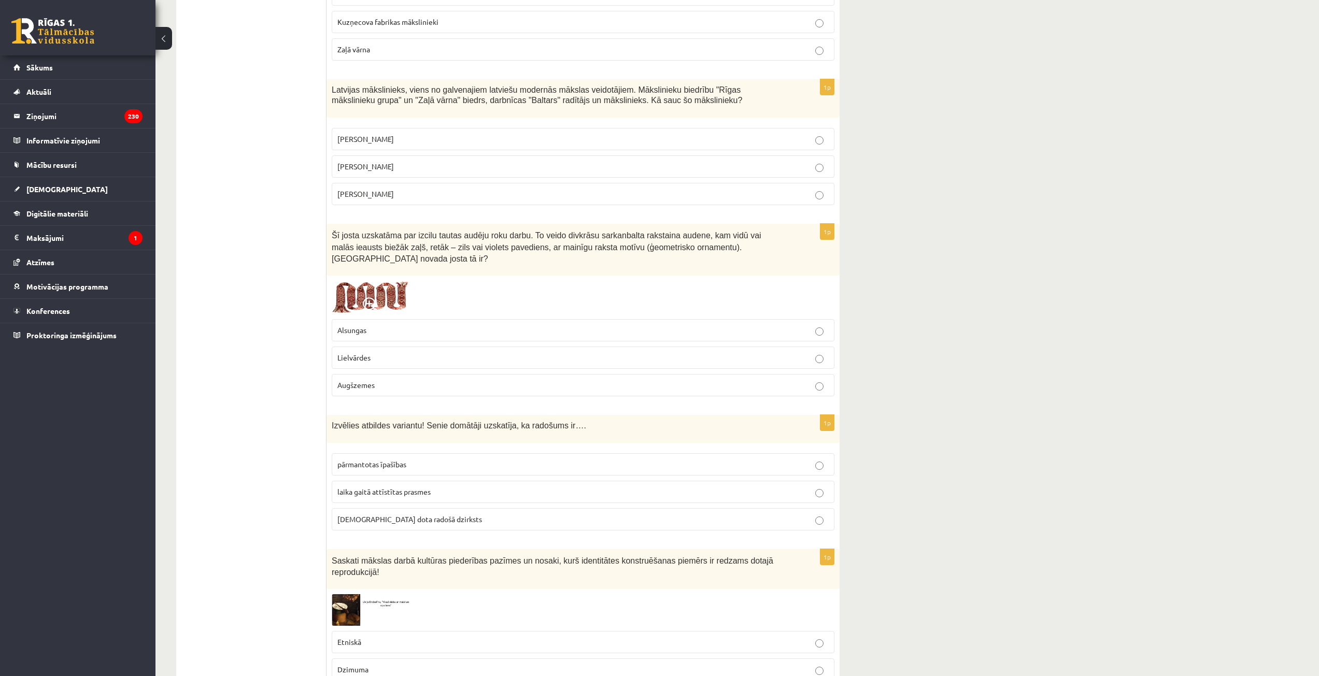
scroll to position [3421, 0]
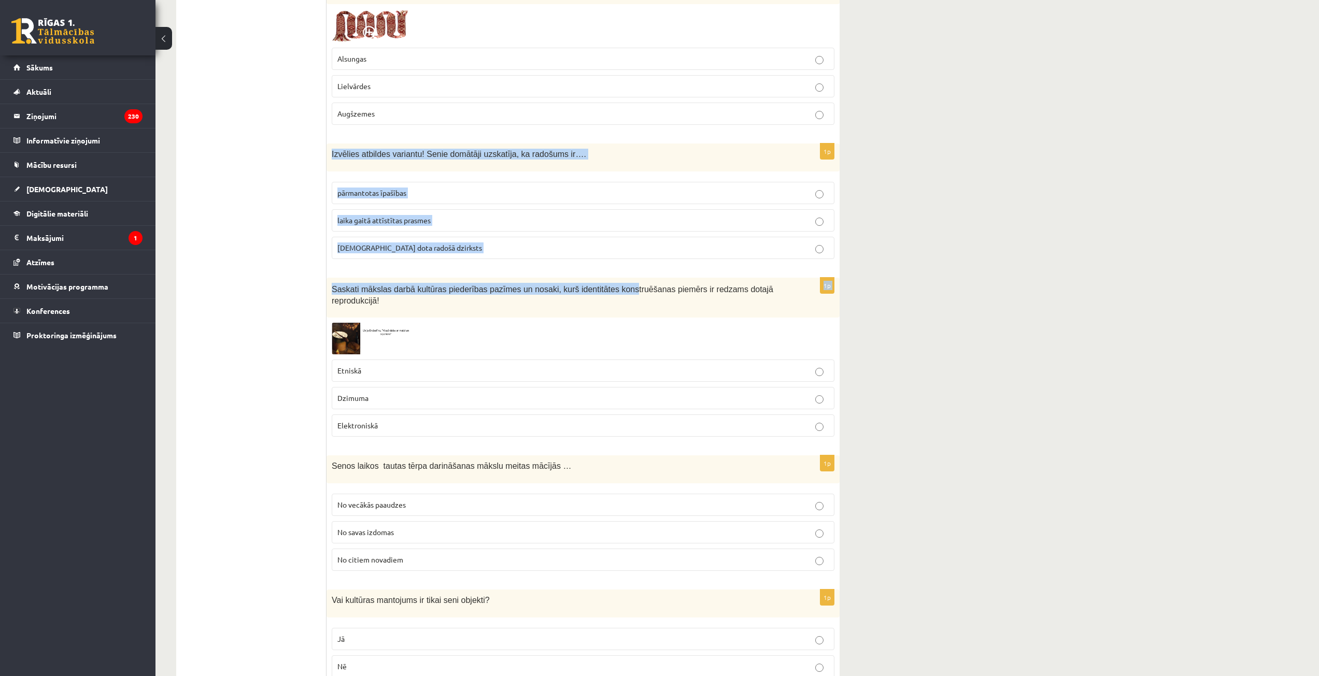
drag, startPoint x: 397, startPoint y: 161, endPoint x: 606, endPoint y: 246, distance: 225.8
copy form "Izvēlies atbildes variantu! Senie domātāji uzskatīja, ka radošums ir…. pārmanto…"
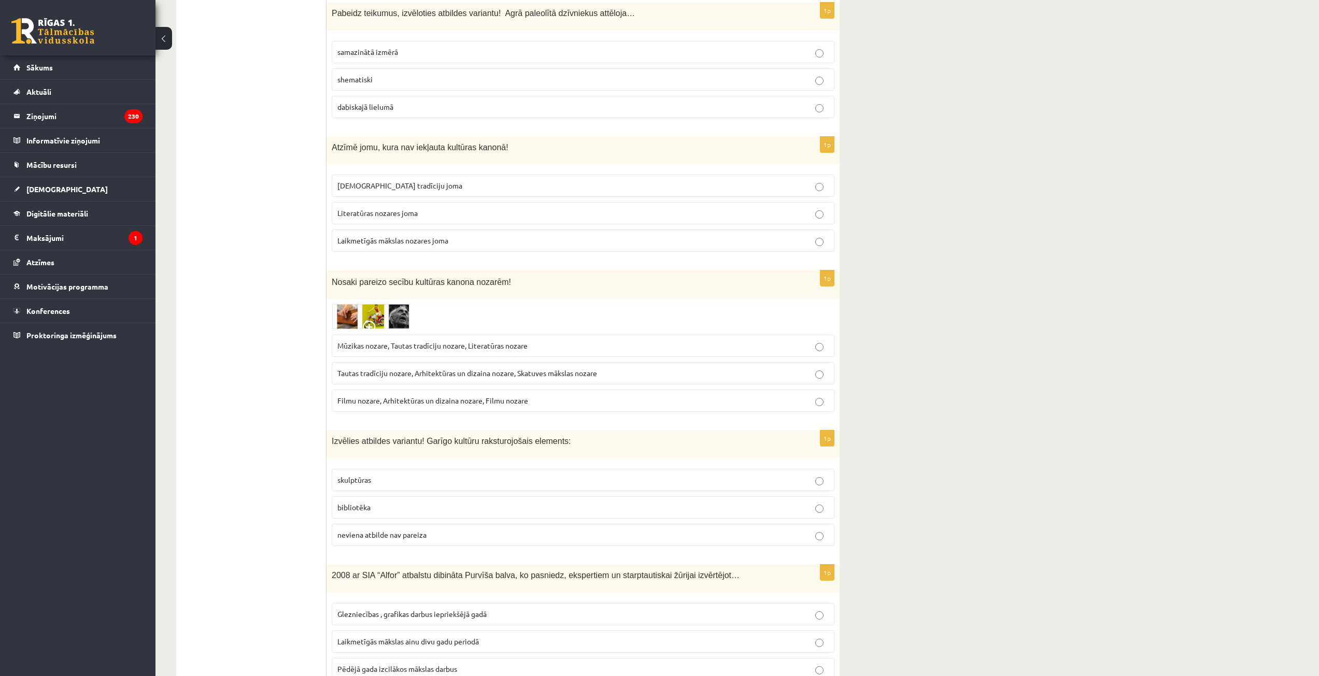
click at [366, 503] on span "bibliotēka" at bounding box center [353, 507] width 33 height 9
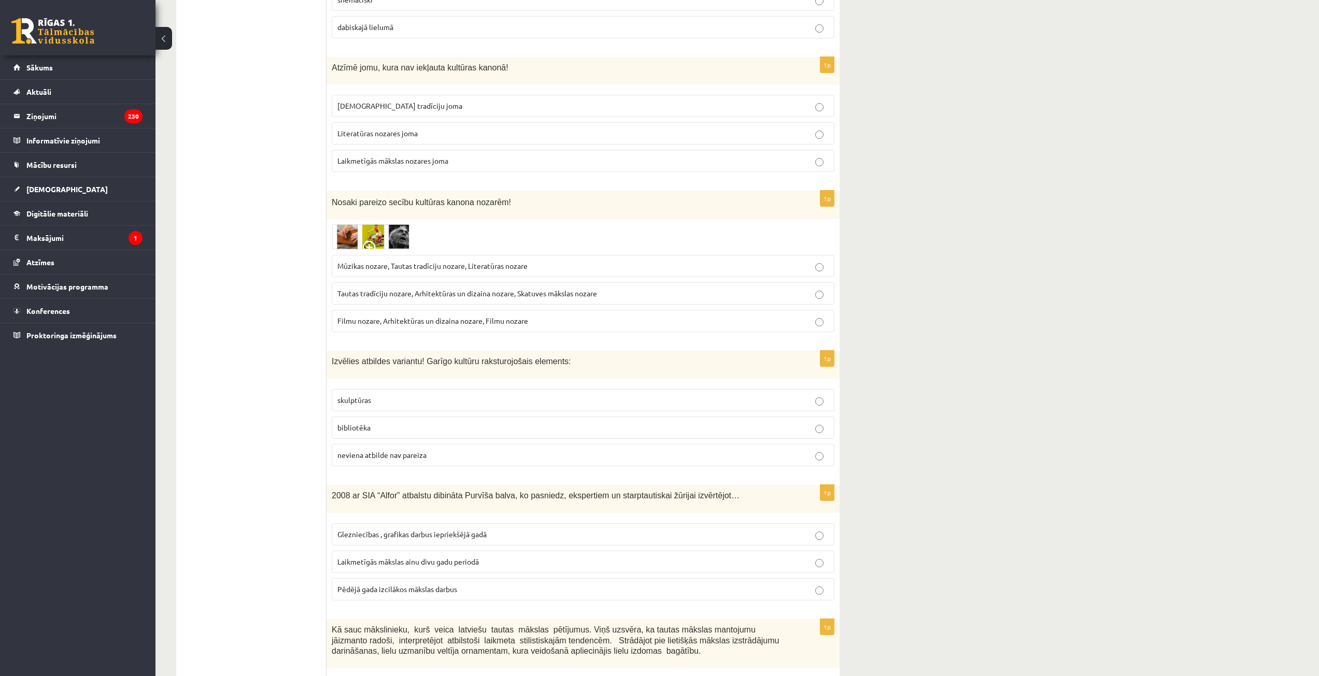
scroll to position [2488, 0]
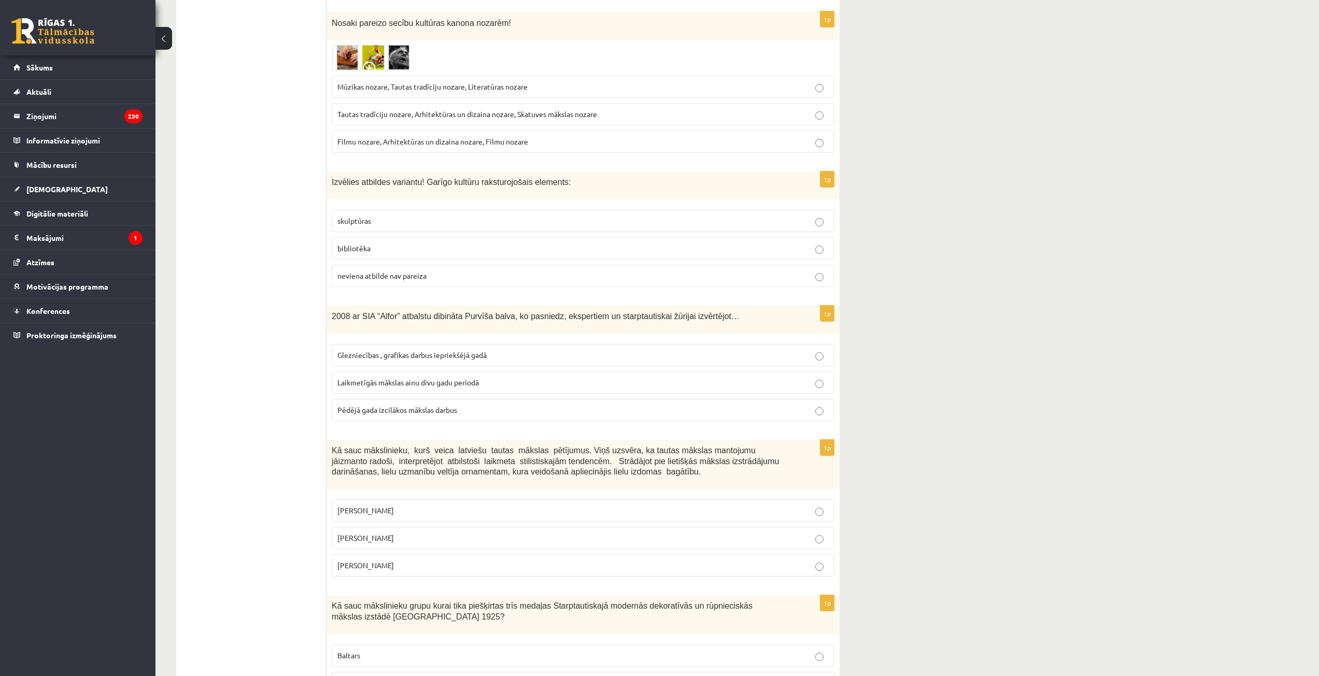
click at [608, 360] on fieldset "Glezniecības , grafikas darbus iepriekšējā gadā Laikmetīgās mākslas ainu divu g…" at bounding box center [583, 382] width 503 height 86
click at [610, 372] on label "Laikmetīgās mākslas ainu divu gadu periodā" at bounding box center [583, 383] width 503 height 22
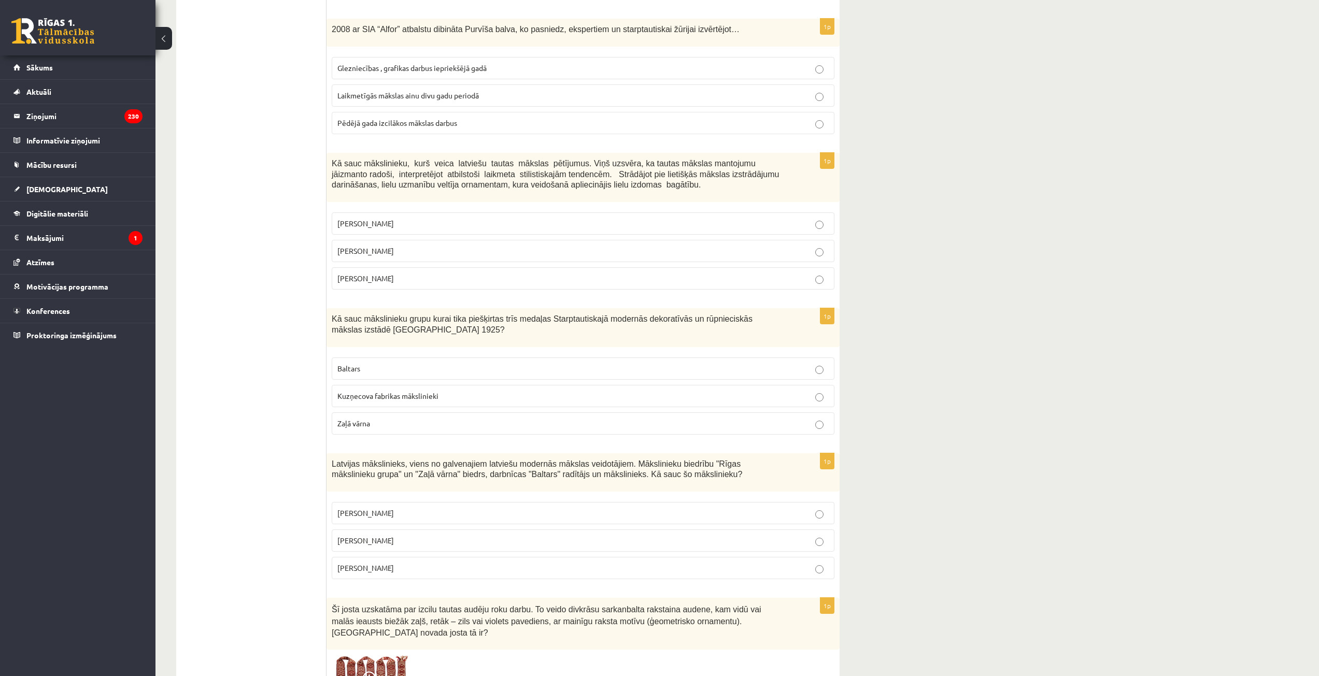
scroll to position [2799, 0]
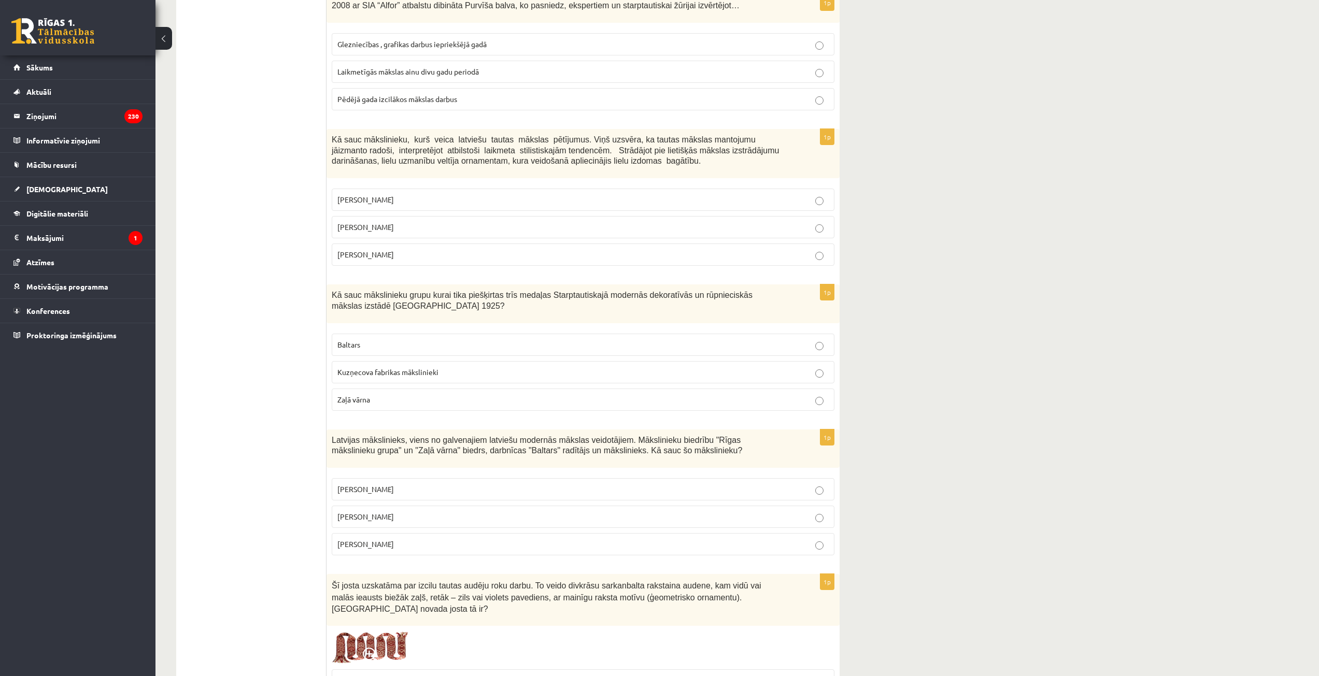
click at [686, 222] on p "Jūlijs Madernieks" at bounding box center [582, 227] width 491 height 11
click at [558, 339] on p "Baltars" at bounding box center [582, 344] width 491 height 11
click at [407, 512] on label "Romāns Suta" at bounding box center [583, 517] width 503 height 22
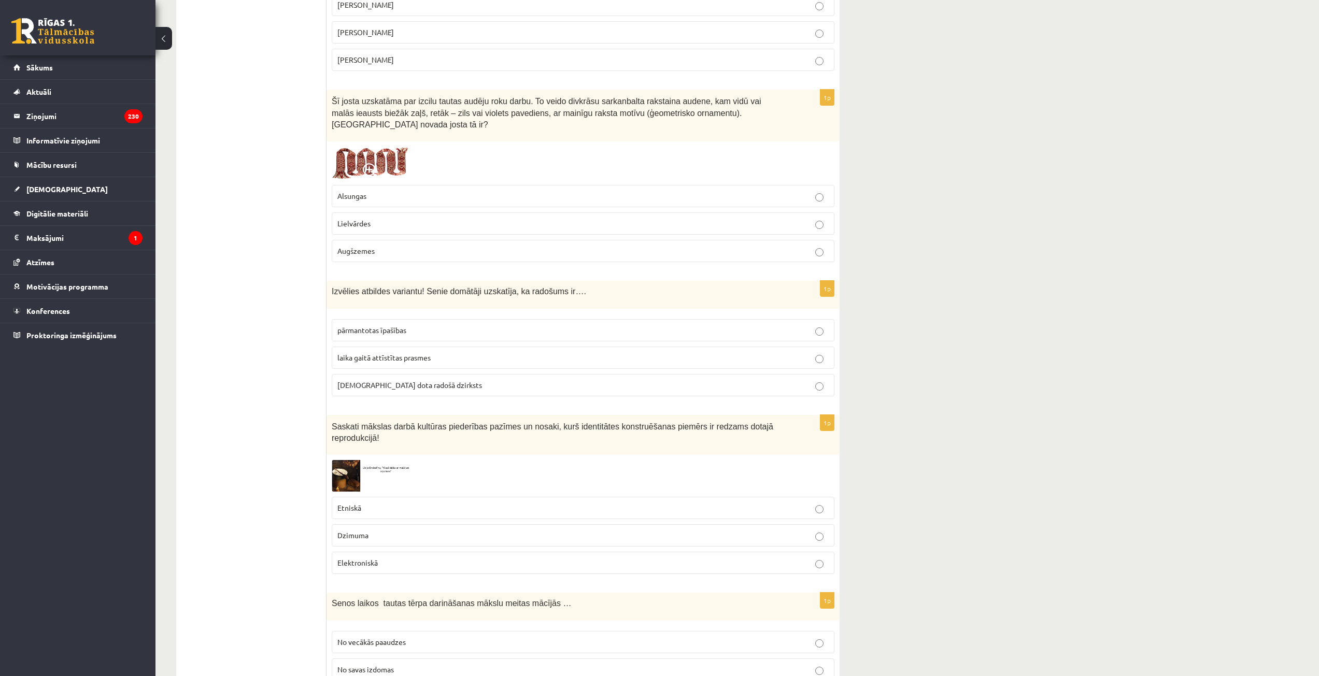
scroll to position [3317, 0]
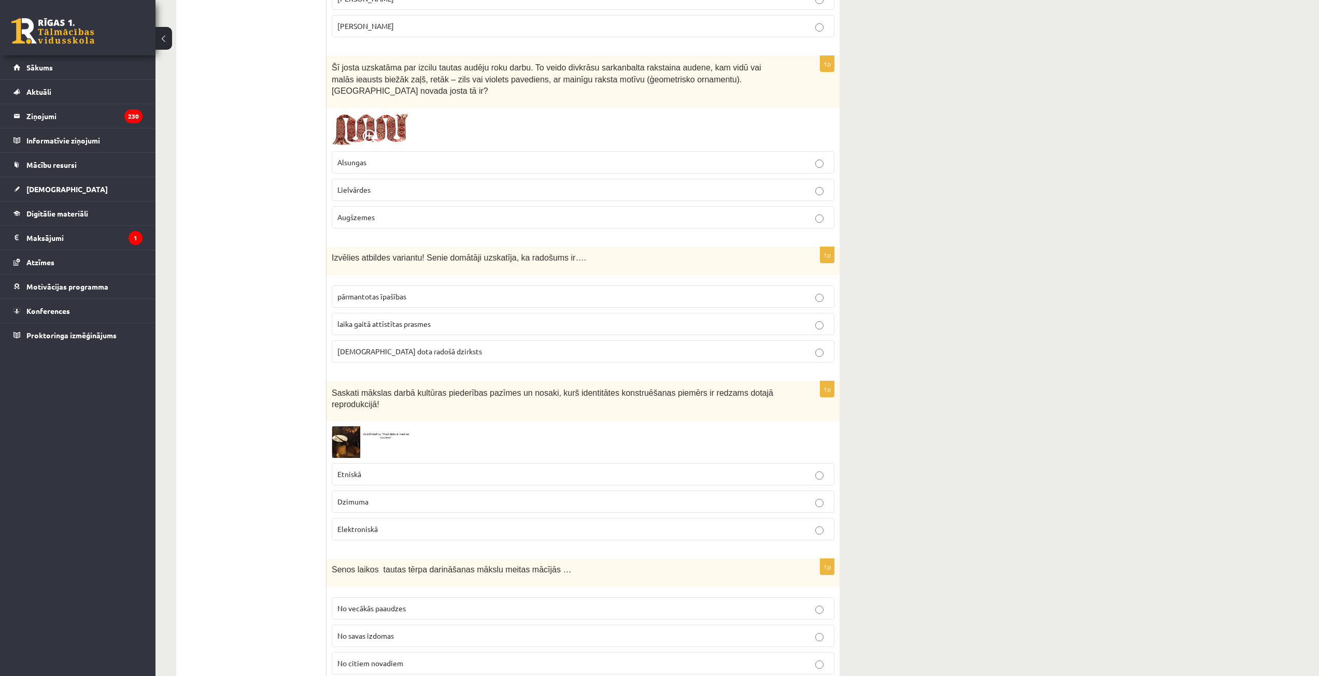
click at [427, 346] on p "dieva dota radošā dzirksts" at bounding box center [582, 351] width 491 height 11
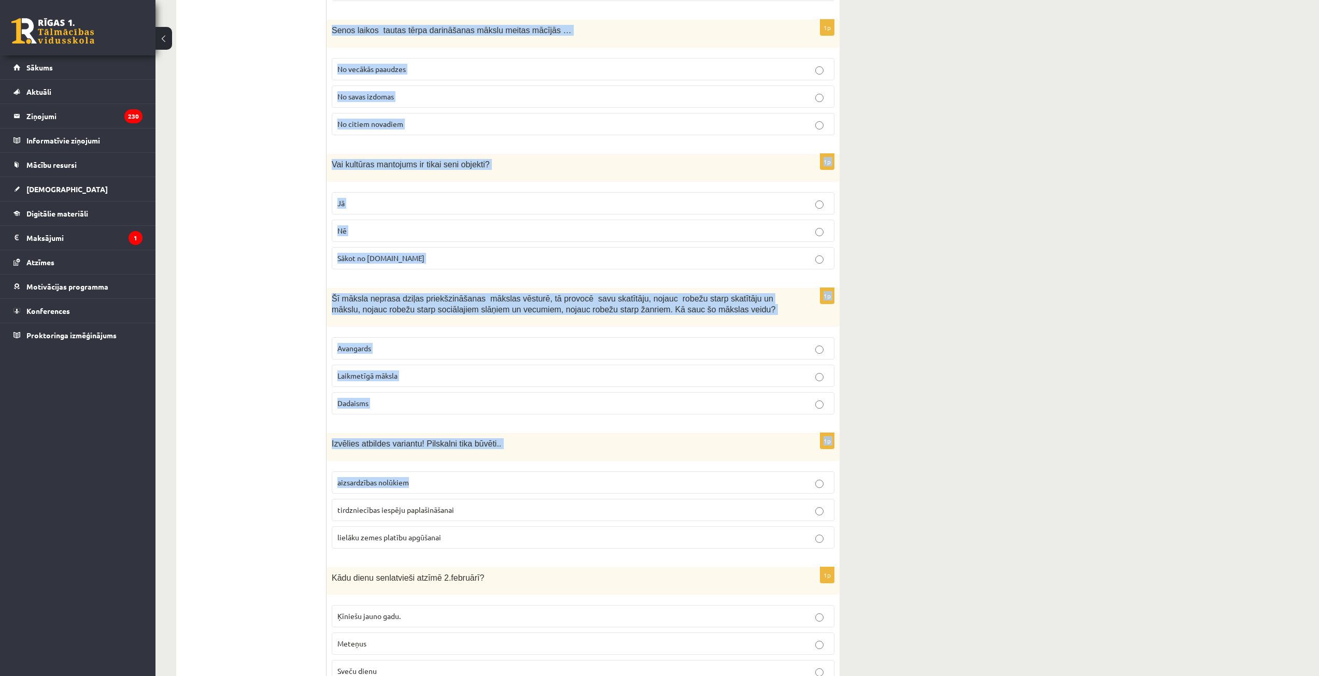
scroll to position [3869, 0]
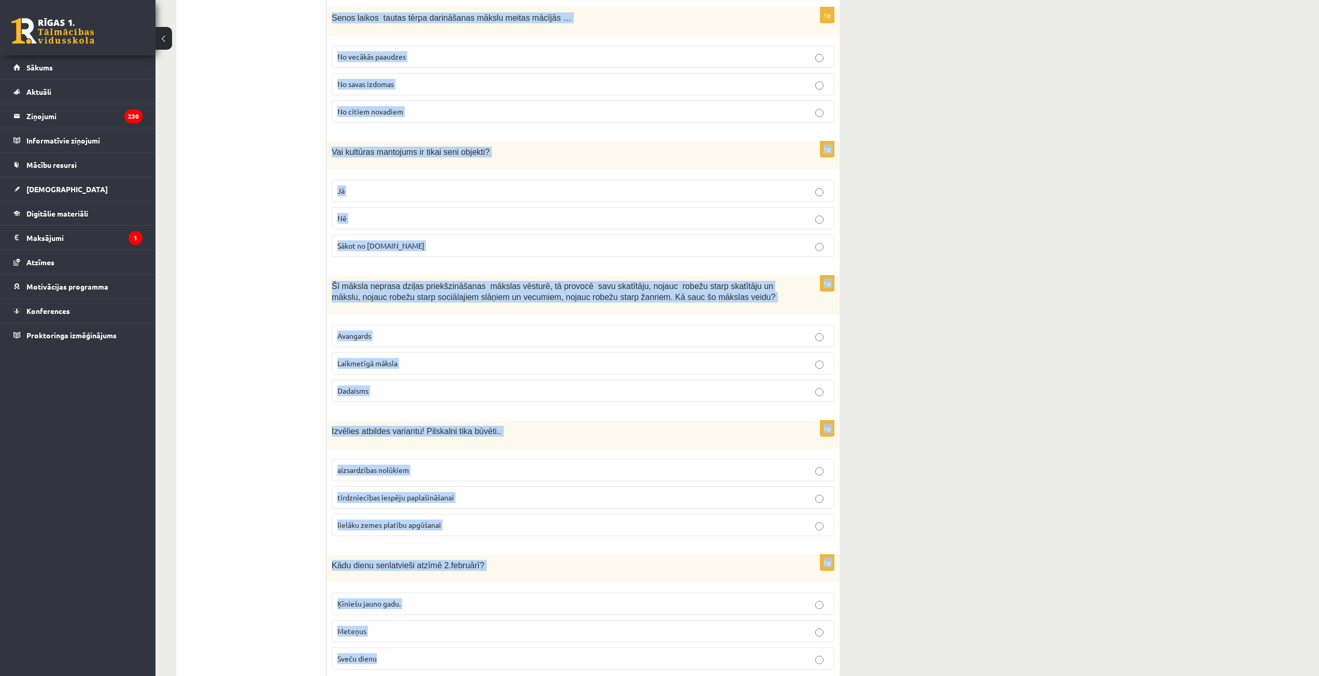
drag, startPoint x: 330, startPoint y: 273, endPoint x: 451, endPoint y: 630, distance: 377.1
copy form "Senos laikos tautas tērpa darināšanas mākslu meitas mācījās … No vecākās paaudz…"
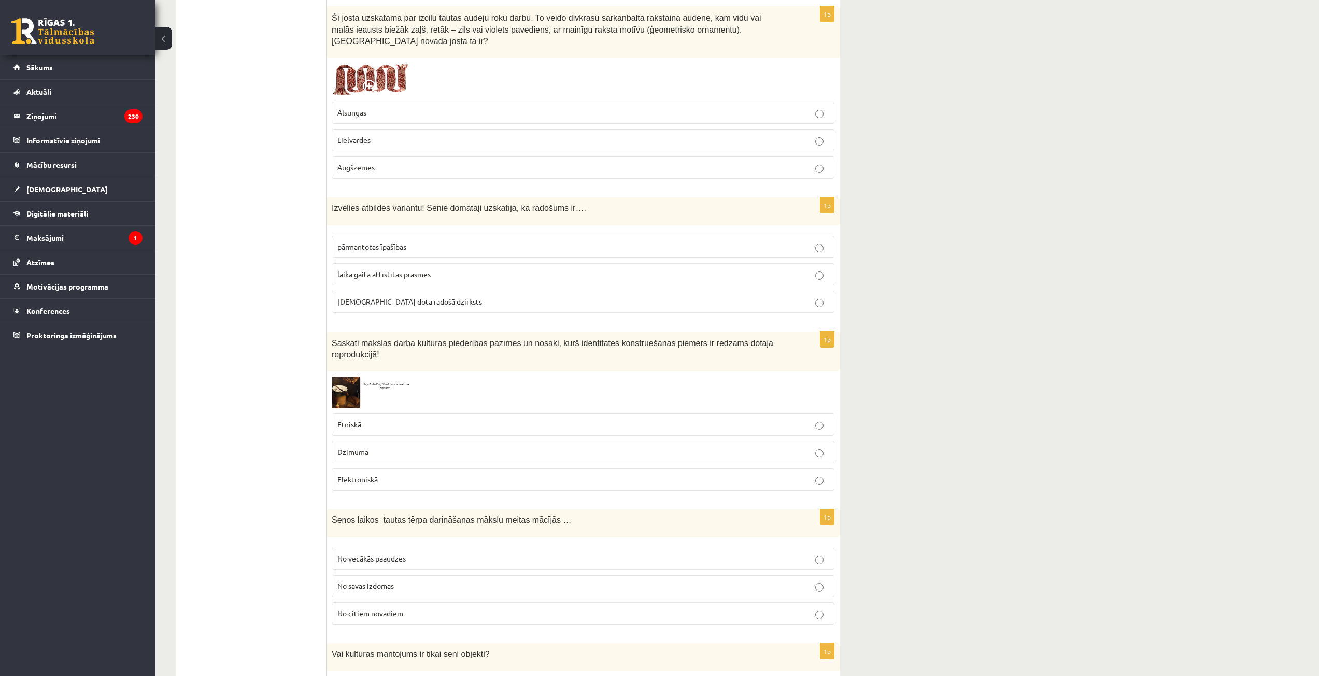
scroll to position [3351, 0]
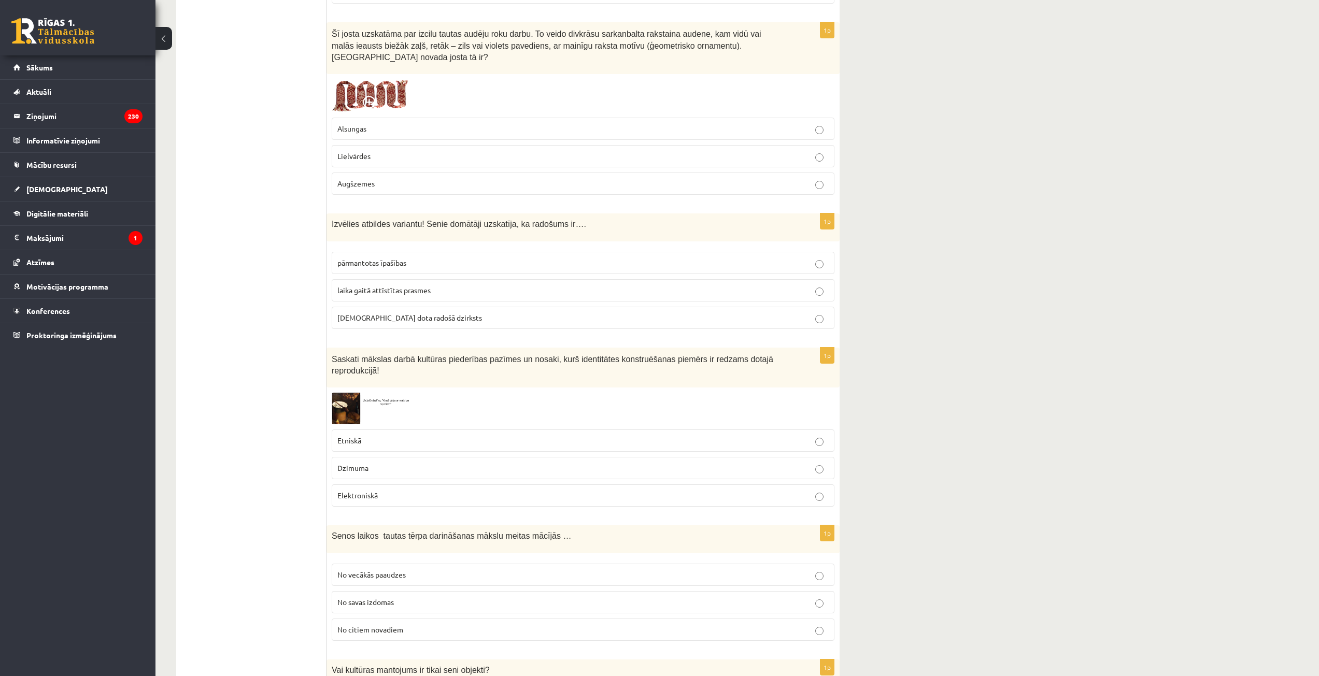
click at [370, 564] on label "No vecākās paaudzes" at bounding box center [583, 575] width 503 height 22
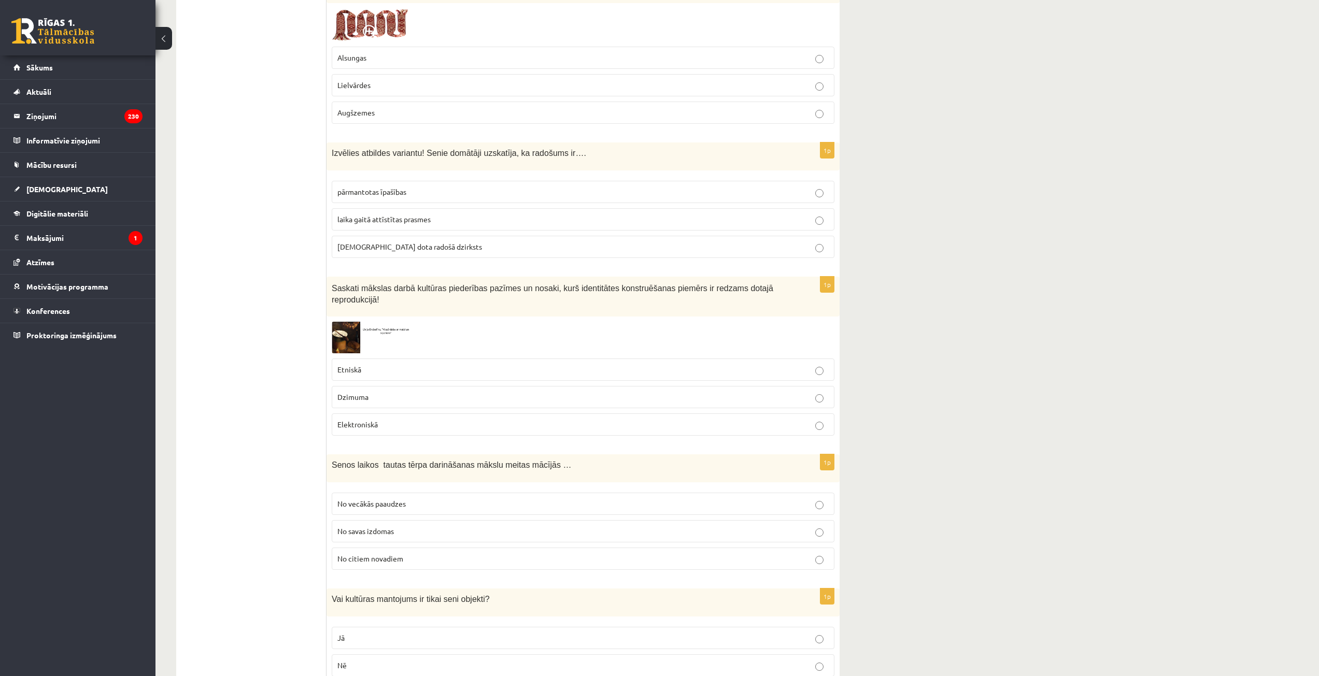
scroll to position [3610, 0]
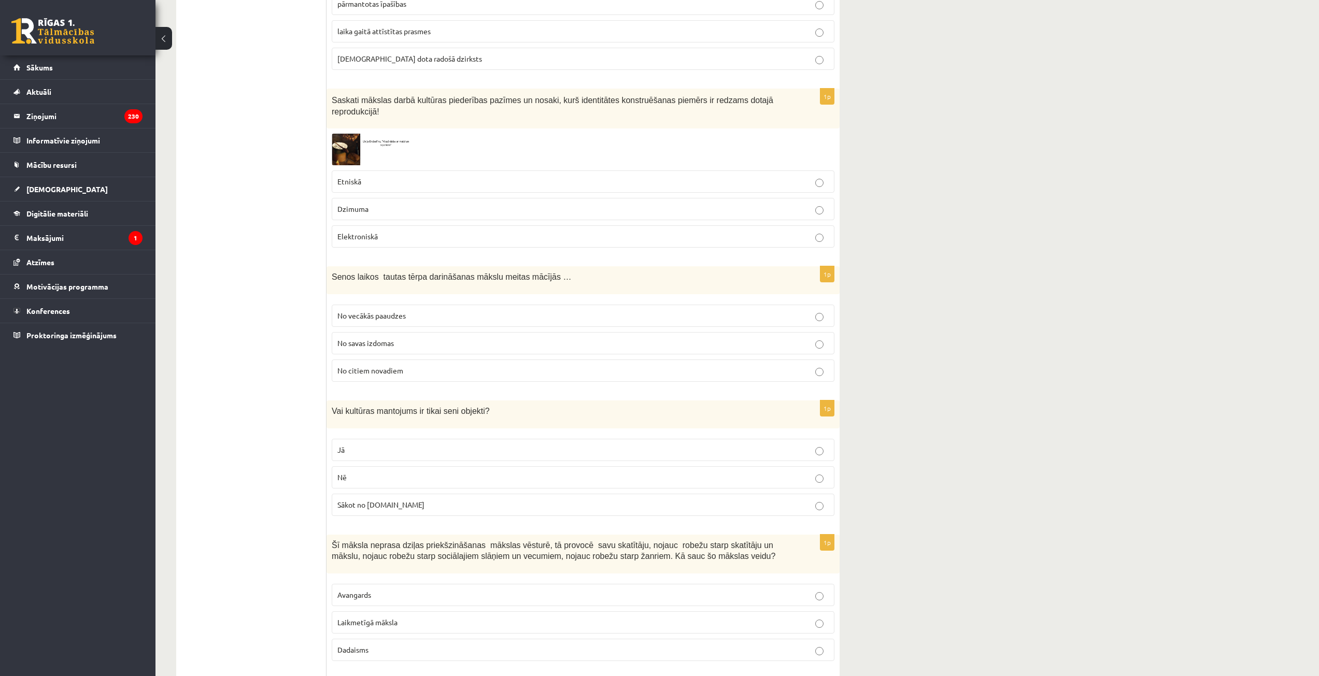
drag, startPoint x: 376, startPoint y: 437, endPoint x: 384, endPoint y: 477, distance: 40.2
click at [376, 466] on label "Nē" at bounding box center [583, 477] width 503 height 22
drag, startPoint x: 369, startPoint y: 578, endPoint x: 373, endPoint y: 572, distance: 7.9
click at [370, 612] on label "Laikmetīgā māksla" at bounding box center [583, 623] width 503 height 22
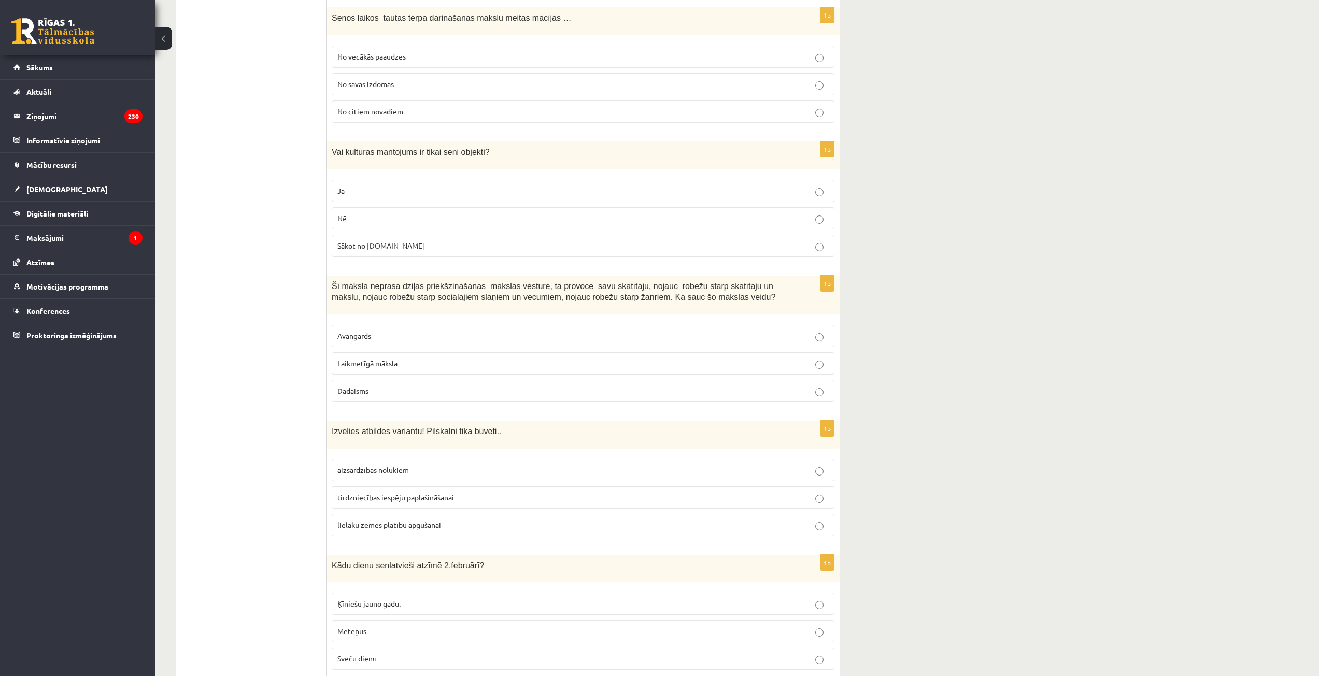
click at [441, 465] on p "aizsardzības nolūkiem" at bounding box center [582, 470] width 491 height 11
click at [400, 648] on label "Sveču dienu" at bounding box center [583, 659] width 503 height 22
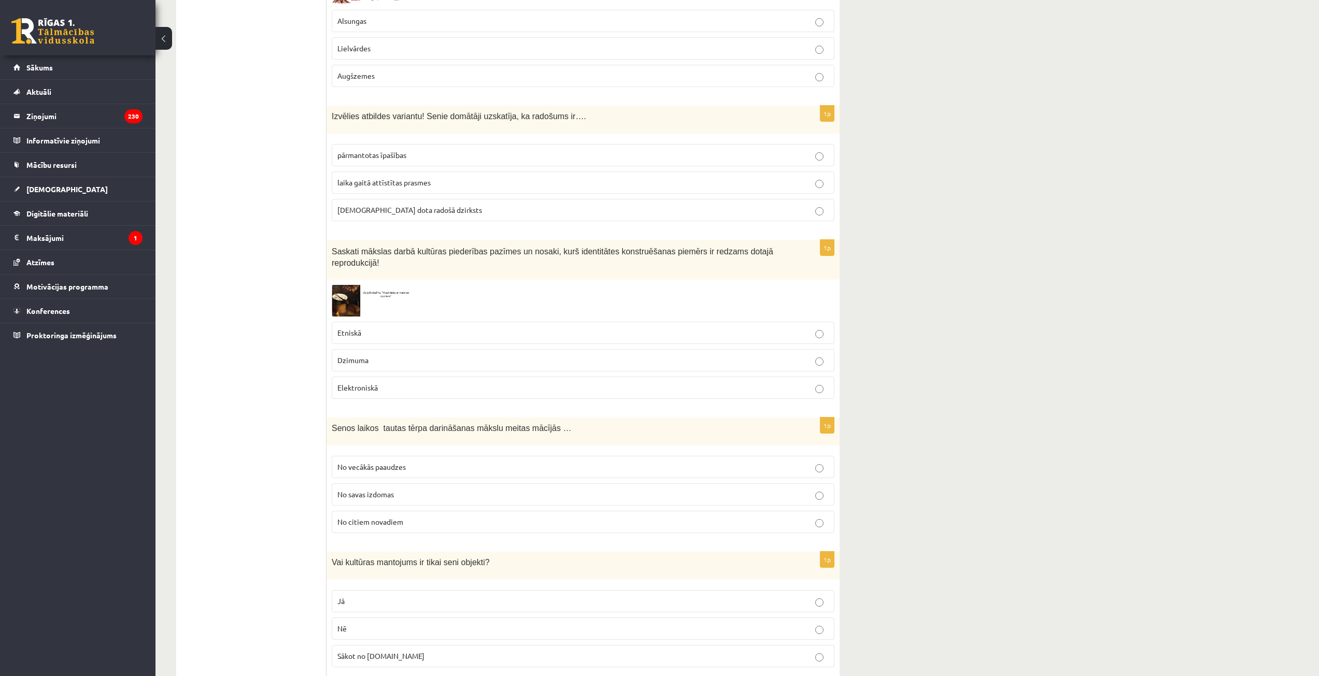
scroll to position [3351, 0]
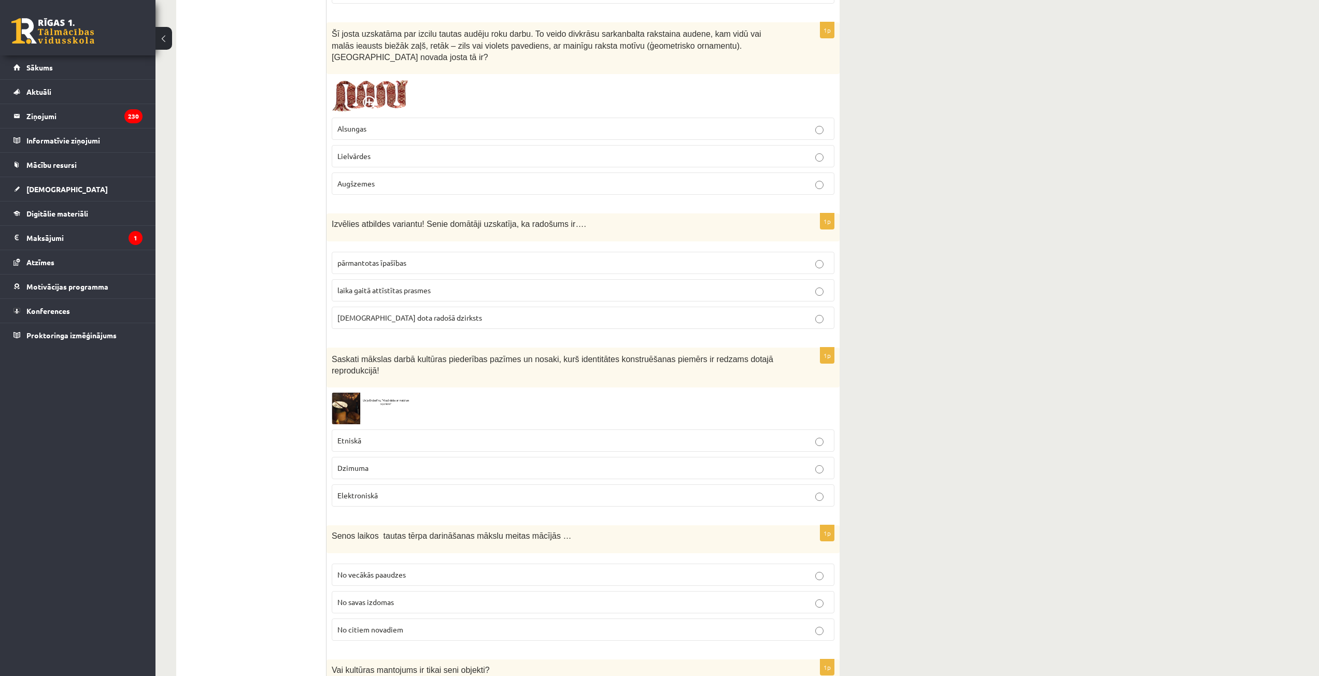
click at [375, 463] on p "Dzimuma" at bounding box center [582, 468] width 491 height 11
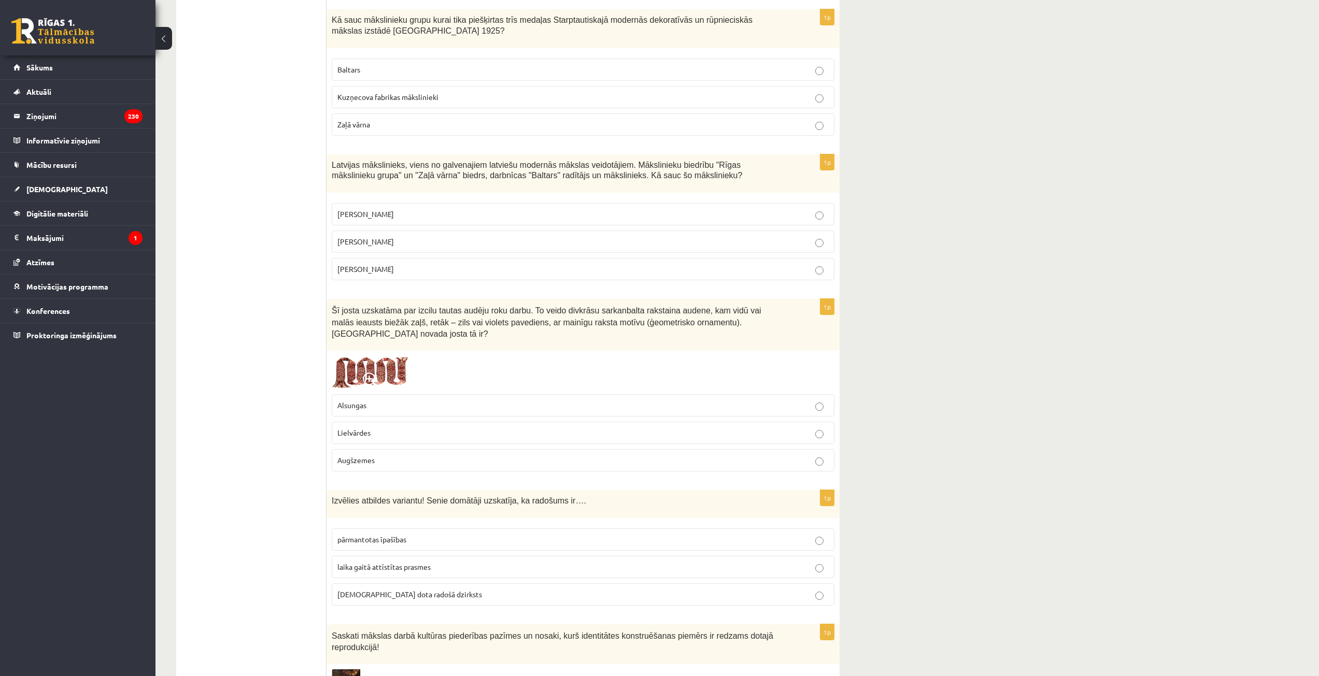
scroll to position [3092, 0]
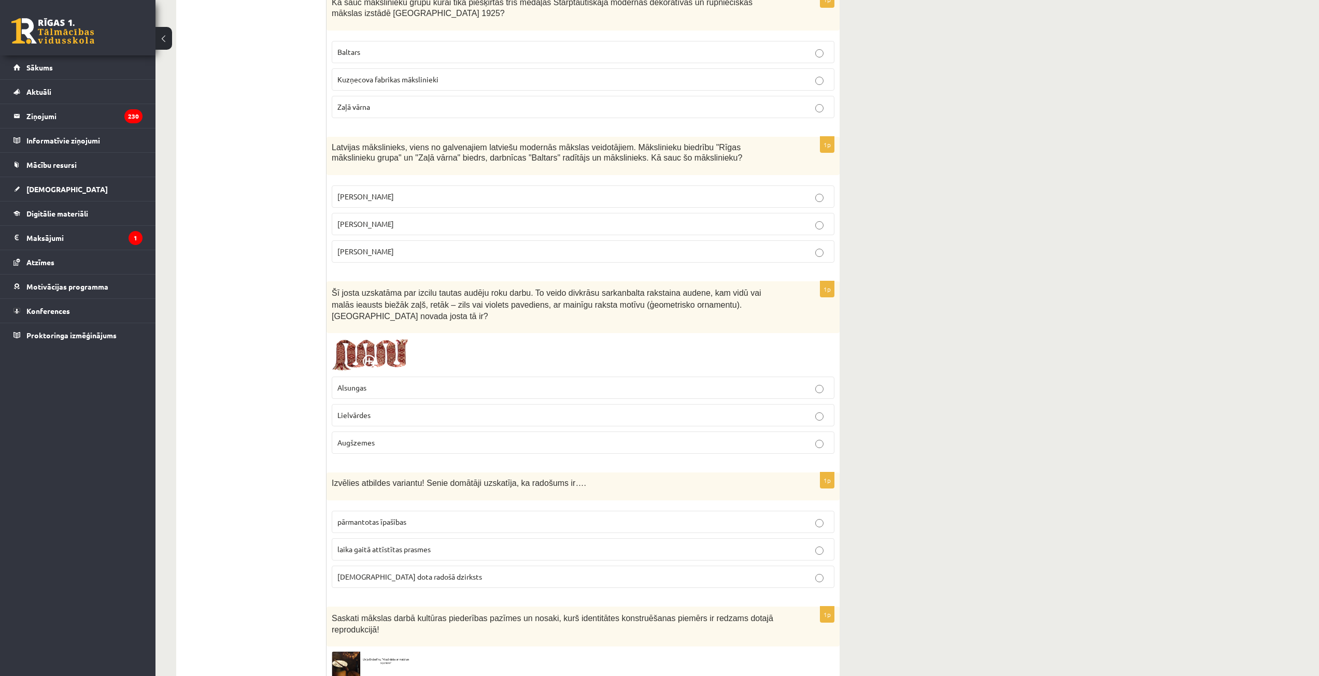
click at [381, 383] on p "Alsungas" at bounding box center [582, 388] width 491 height 11
click at [427, 404] on label "Lielvārdes" at bounding box center [583, 415] width 503 height 22
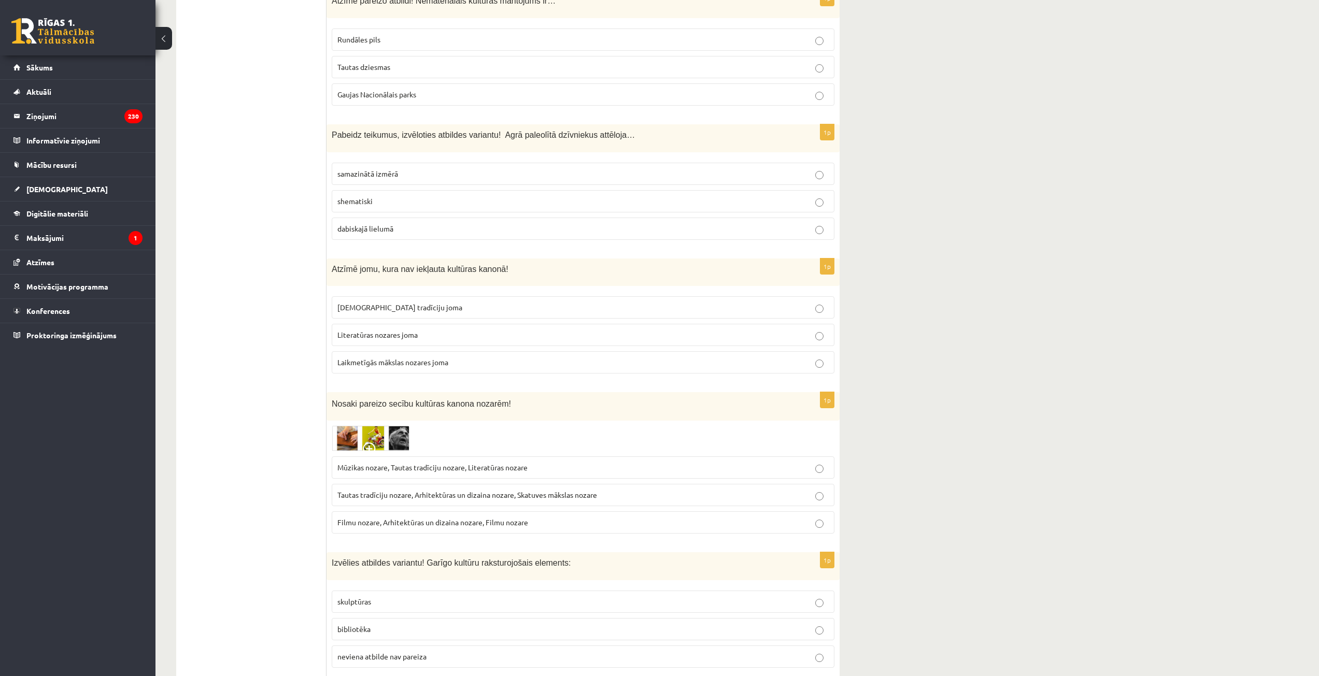
click at [376, 462] on p "Mūzikas nozare, Tautas tradīciju nozare, Literatūras nozare" at bounding box center [582, 467] width 491 height 11
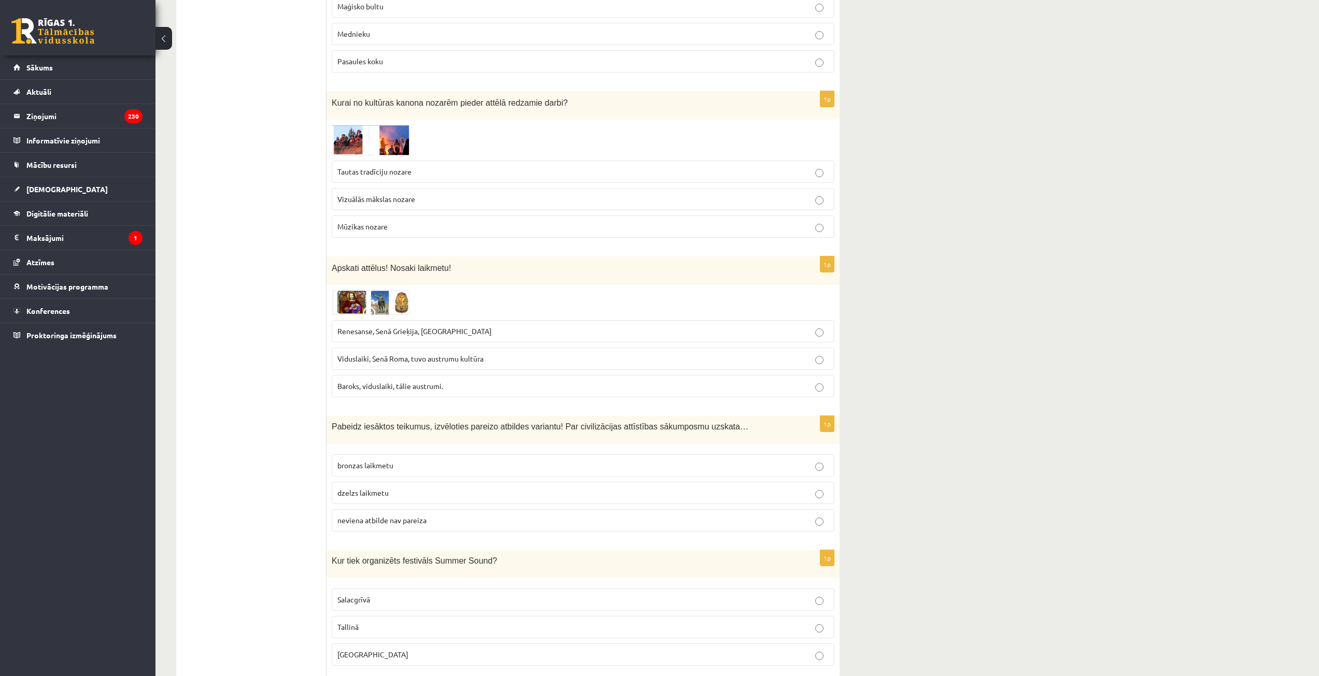
scroll to position [86, 0]
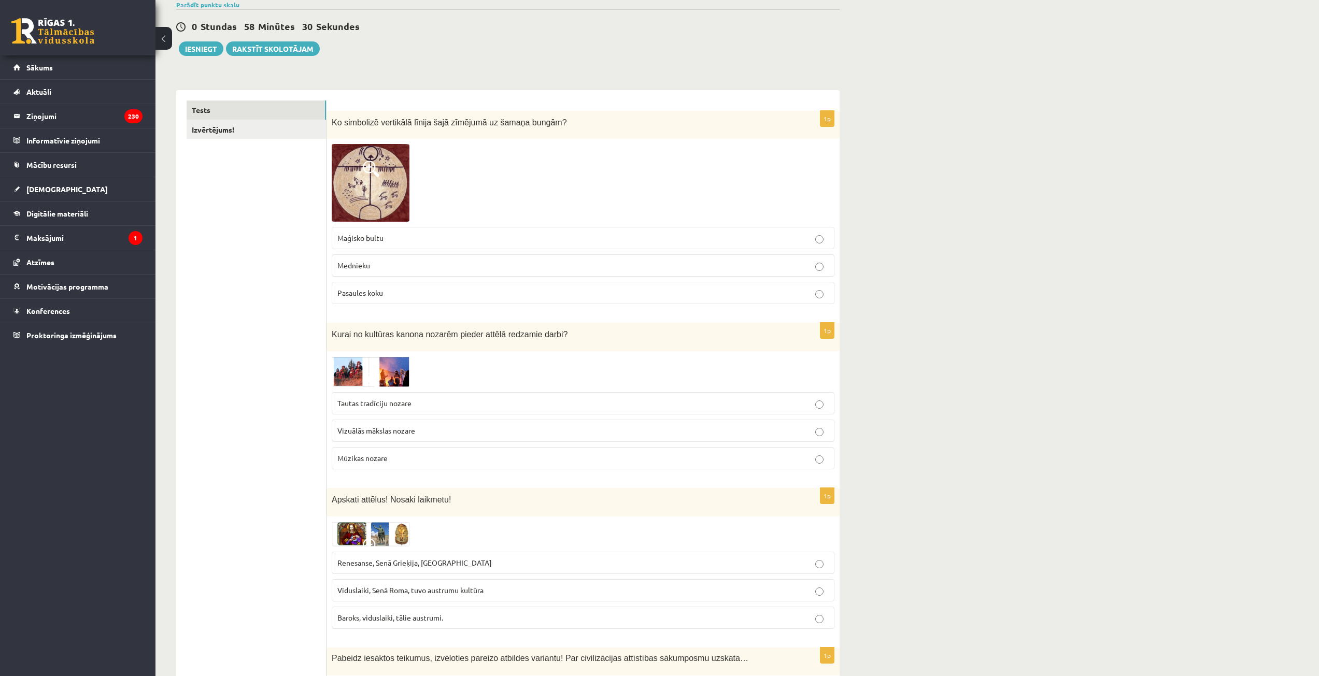
click at [391, 551] on fieldset "Renesanse, Senā Grieķija, Ēģipte Viduslaiki, Senā Roma, tuvo austrumu kultūra B…" at bounding box center [583, 590] width 503 height 86
click at [410, 563] on span "Renesanse, Senā Grieķija, Ēģipte" at bounding box center [414, 562] width 154 height 9
click at [376, 410] on label "Tautas tradīciju nozare" at bounding box center [583, 403] width 503 height 22
click at [395, 263] on p "Mednieku" at bounding box center [582, 265] width 491 height 11
drag, startPoint x: 565, startPoint y: 119, endPoint x: 333, endPoint y: 115, distance: 232.2
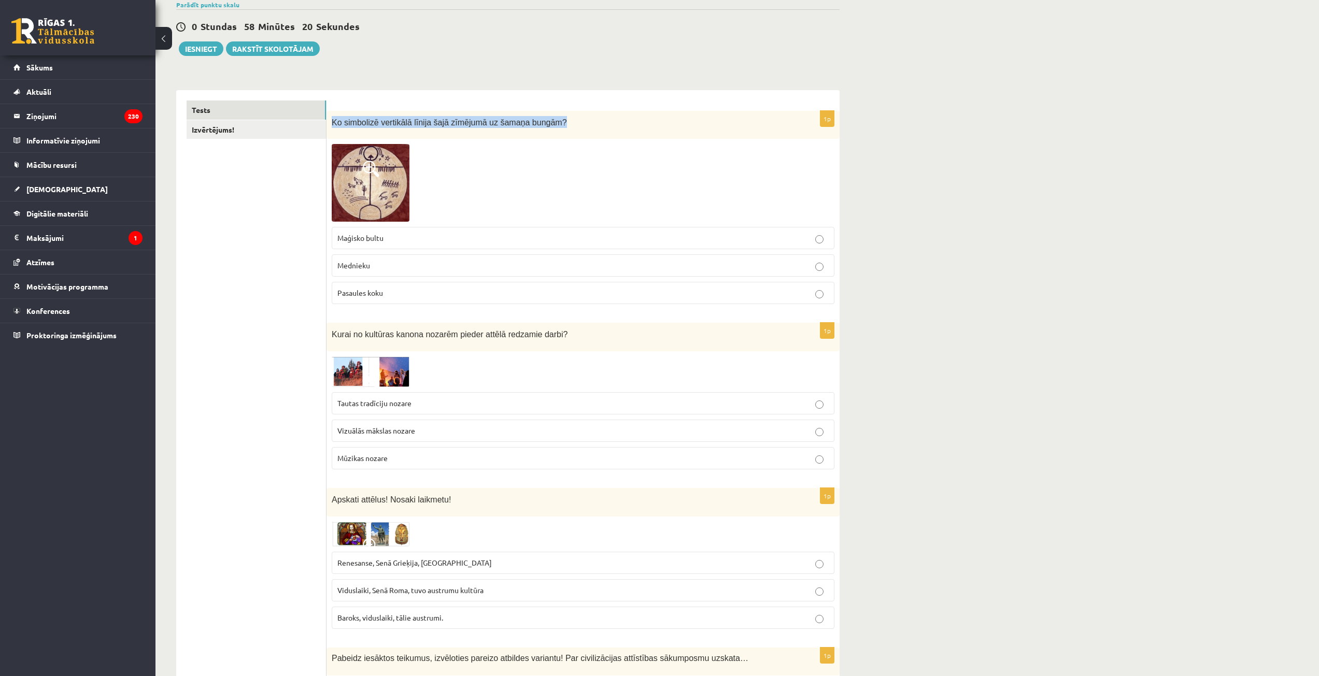
click at [333, 115] on div "Ko simbolizē vertikālā līnija šajā zīmējumā uz šamaņa bungām?" at bounding box center [583, 125] width 513 height 29
copy span "Ko simbolizē vertikālā līnija šajā zīmējumā uz šamaņa bungām?"
click at [441, 207] on div at bounding box center [583, 183] width 503 height 78
click at [389, 188] on img at bounding box center [371, 183] width 78 height 78
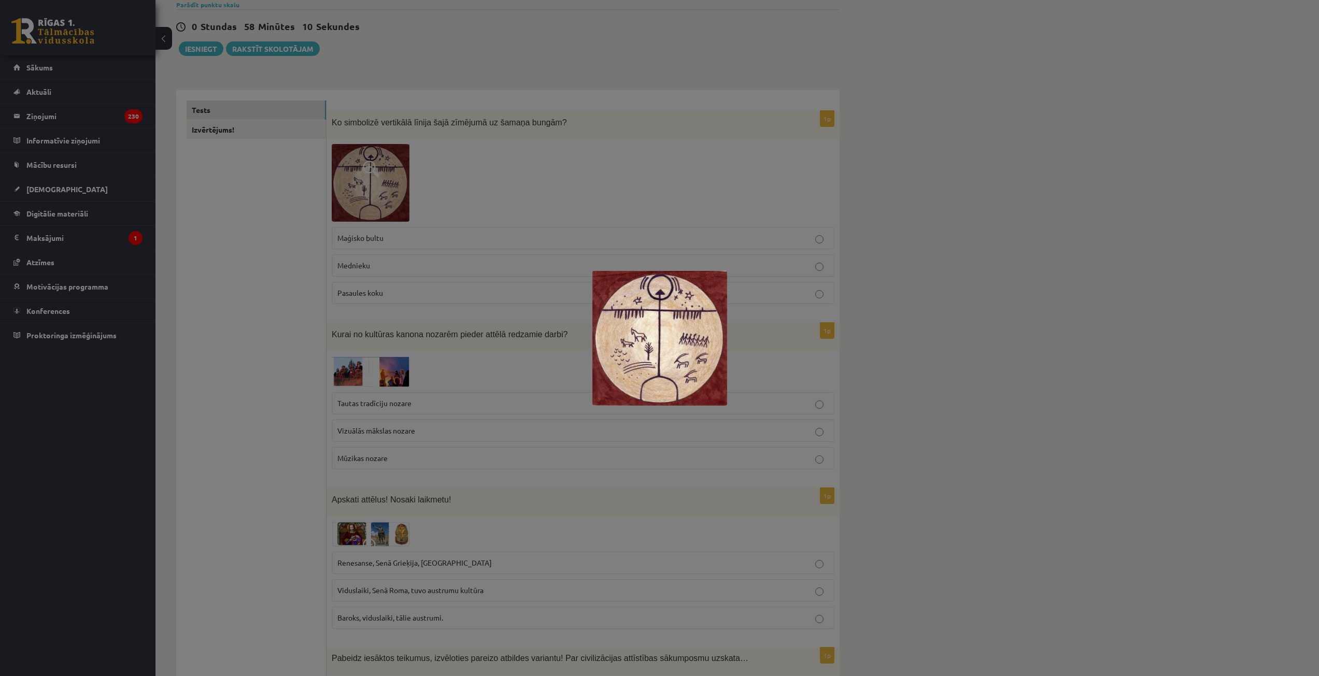
click at [1082, 180] on div at bounding box center [659, 338] width 1319 height 676
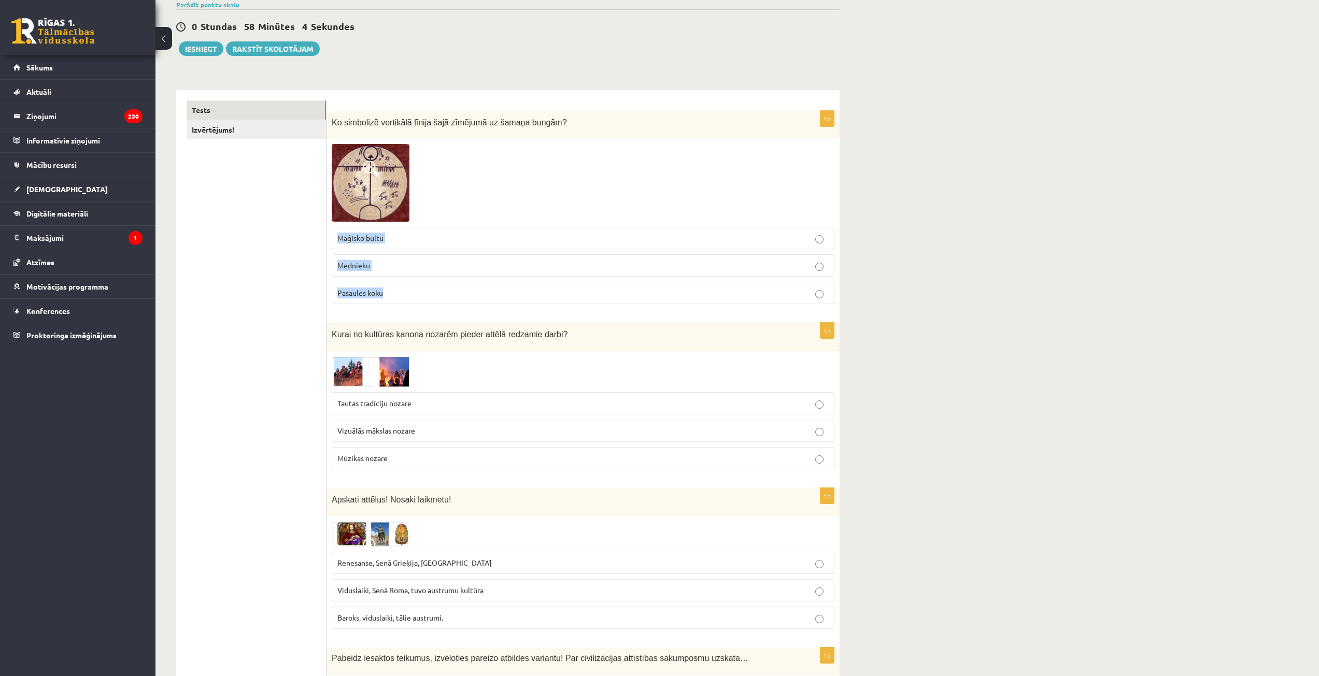
drag, startPoint x: 330, startPoint y: 230, endPoint x: 434, endPoint y: 302, distance: 126.7
click at [434, 302] on div "1p Ko simbolizē vertikālā līnija šajā zīmējumā uz šamaņa bungām? Maģisko bultu …" at bounding box center [583, 212] width 513 height 202
copy fieldset "Maģisko bultu Mednieku Pasaules koku"
click at [362, 266] on span "Mednieku" at bounding box center [353, 265] width 33 height 9
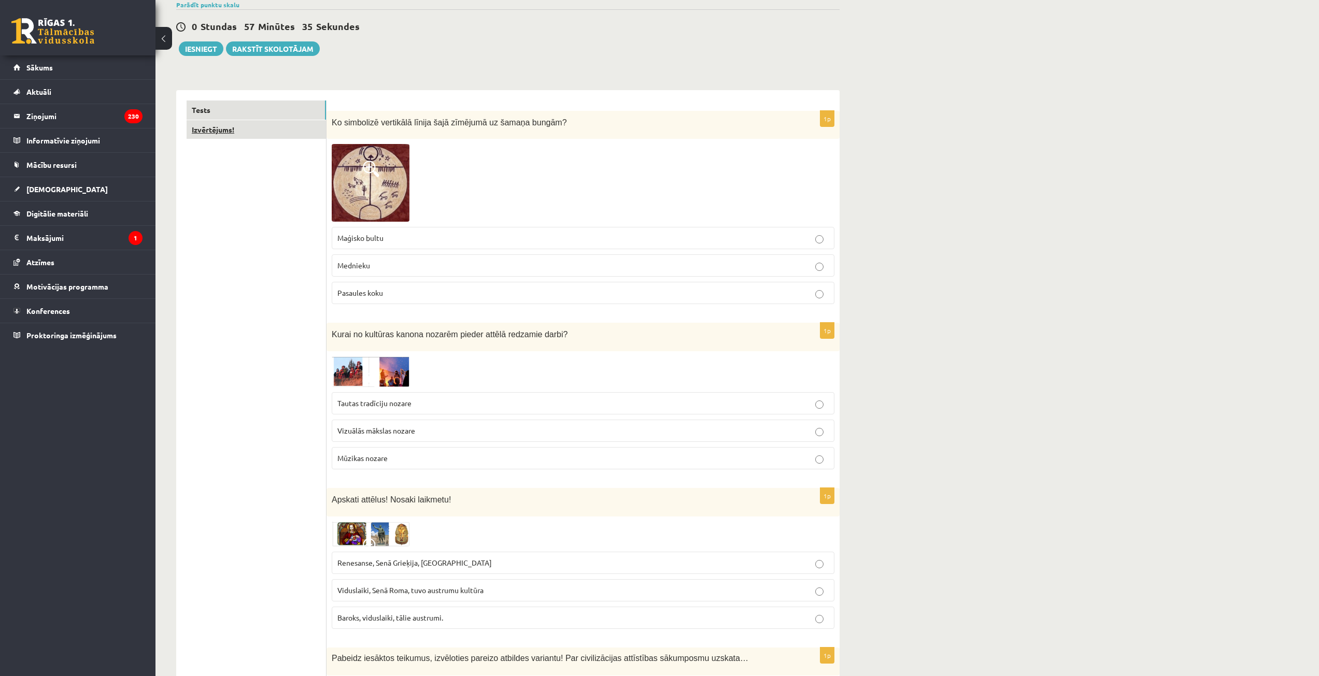
click at [246, 128] on link "Izvērtējums!" at bounding box center [256, 129] width 139 height 19
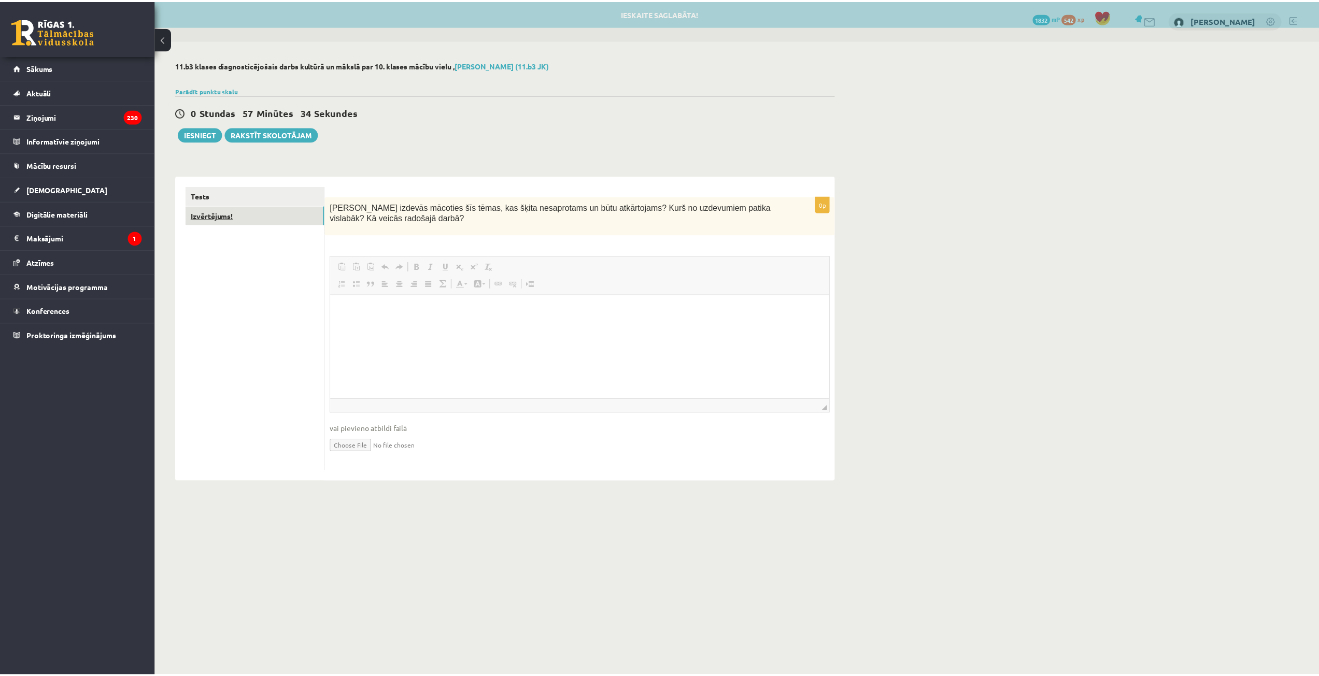
scroll to position [0, 0]
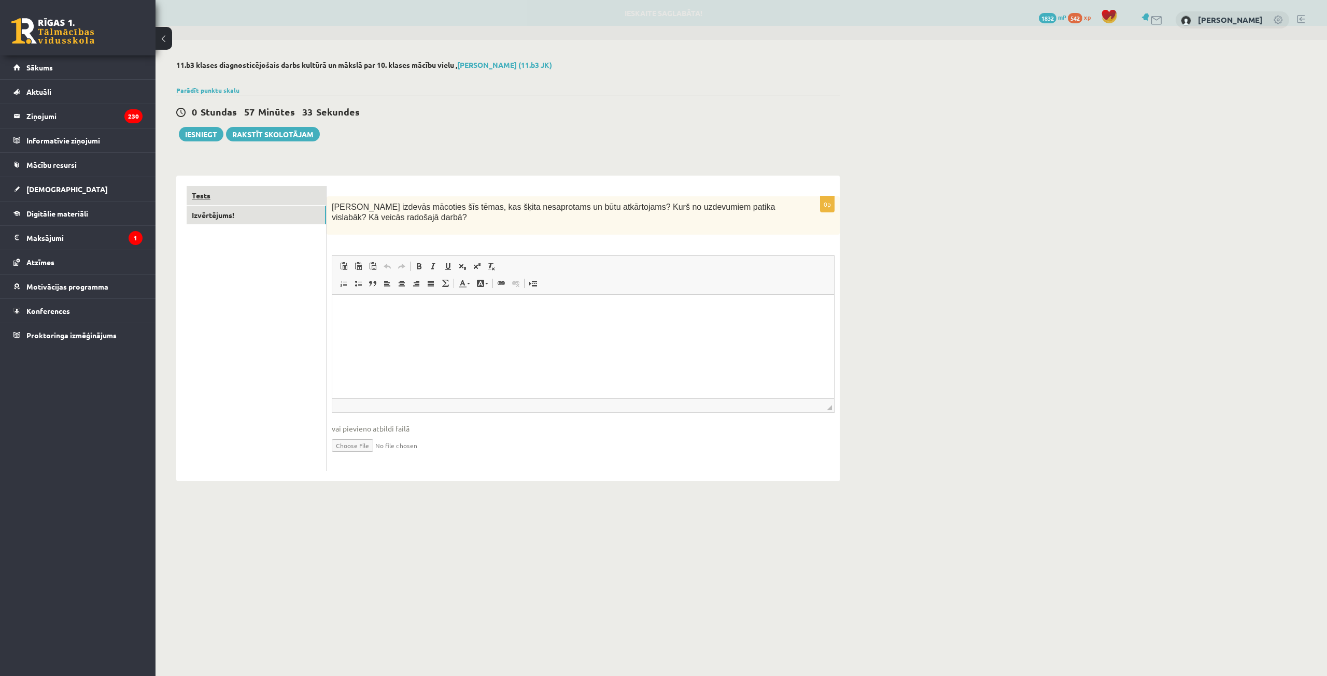
click at [268, 195] on link "Tests" at bounding box center [256, 195] width 139 height 19
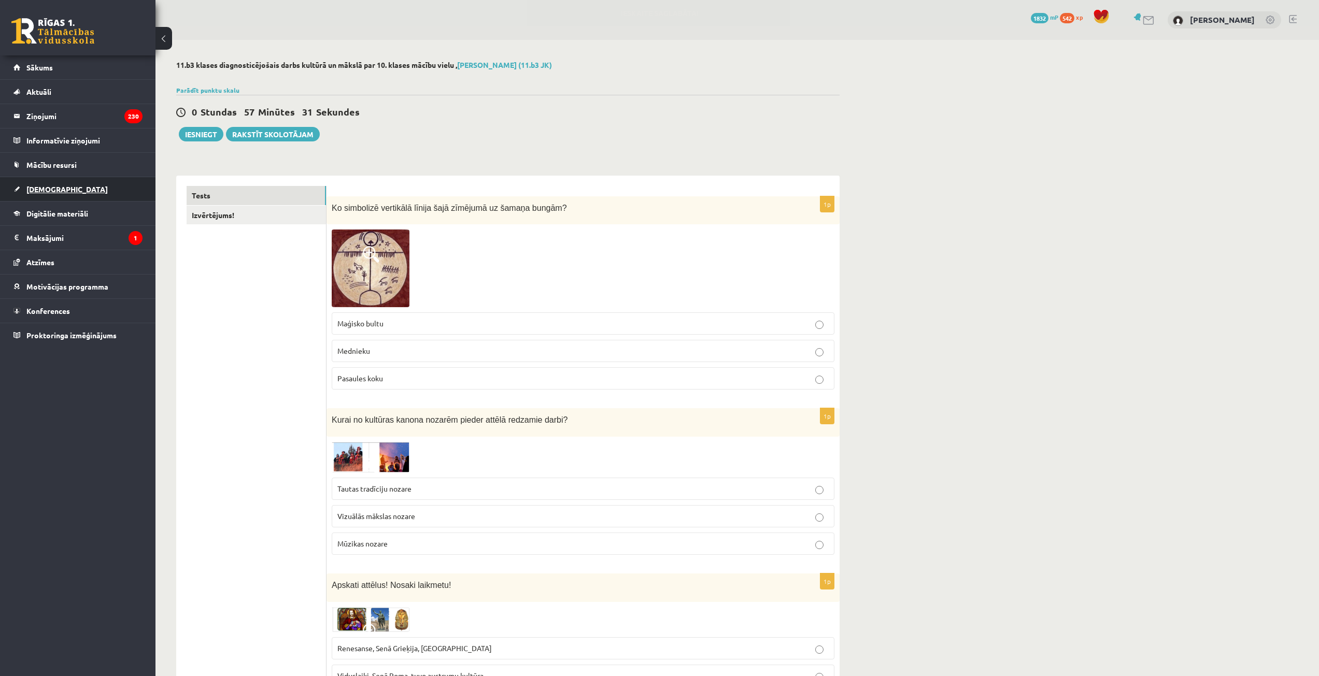
click at [65, 185] on link "[DEMOGRAPHIC_DATA]" at bounding box center [77, 189] width 129 height 24
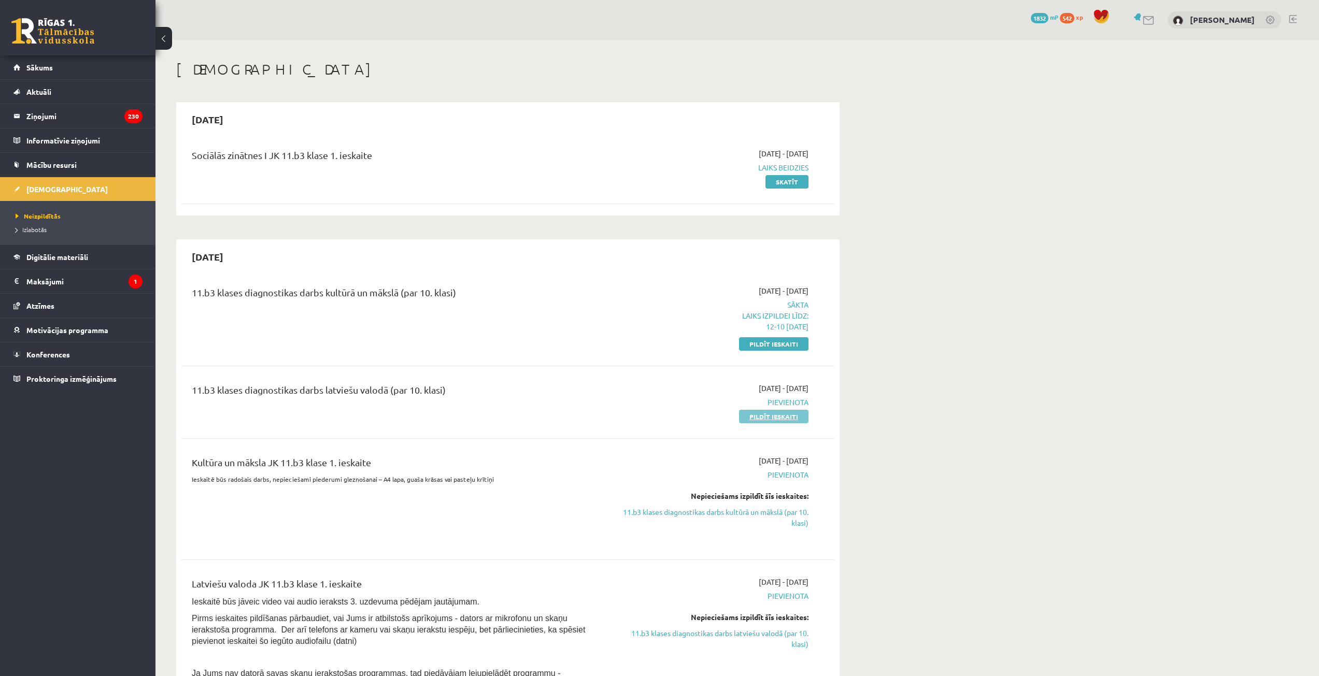
click at [773, 415] on link "Pildīt ieskaiti" at bounding box center [773, 416] width 69 height 13
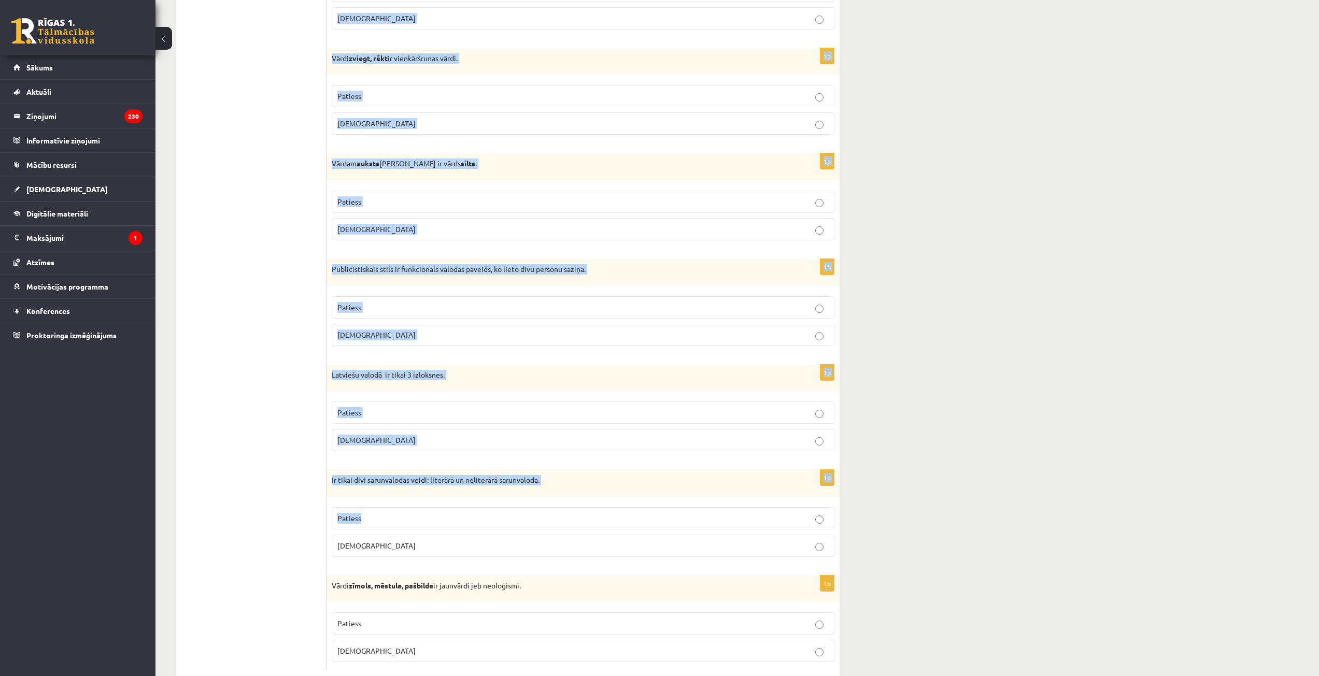
scroll to position [2756, 0]
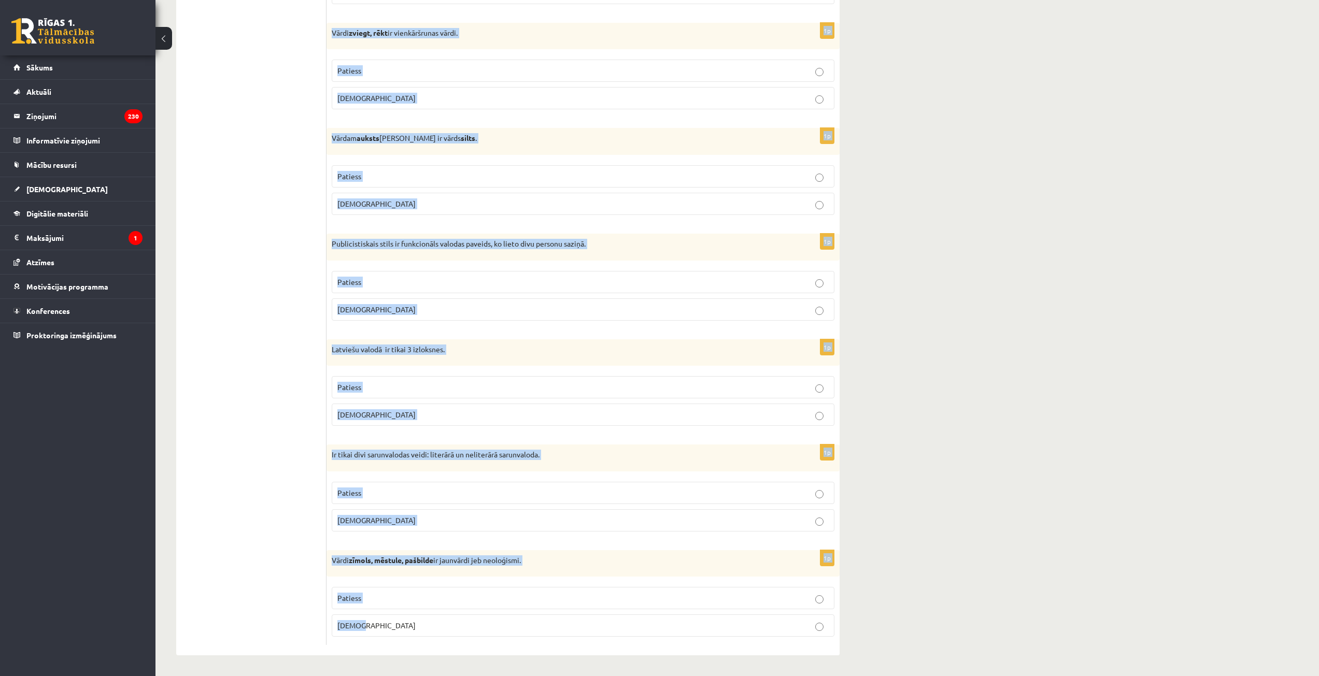
drag, startPoint x: 342, startPoint y: 190, endPoint x: 478, endPoint y: 633, distance: 464.0
copy form "Loremipsumd si ametcon adi elitseddo? 3e Te incid utlabor, etd magn aliqu enima…"
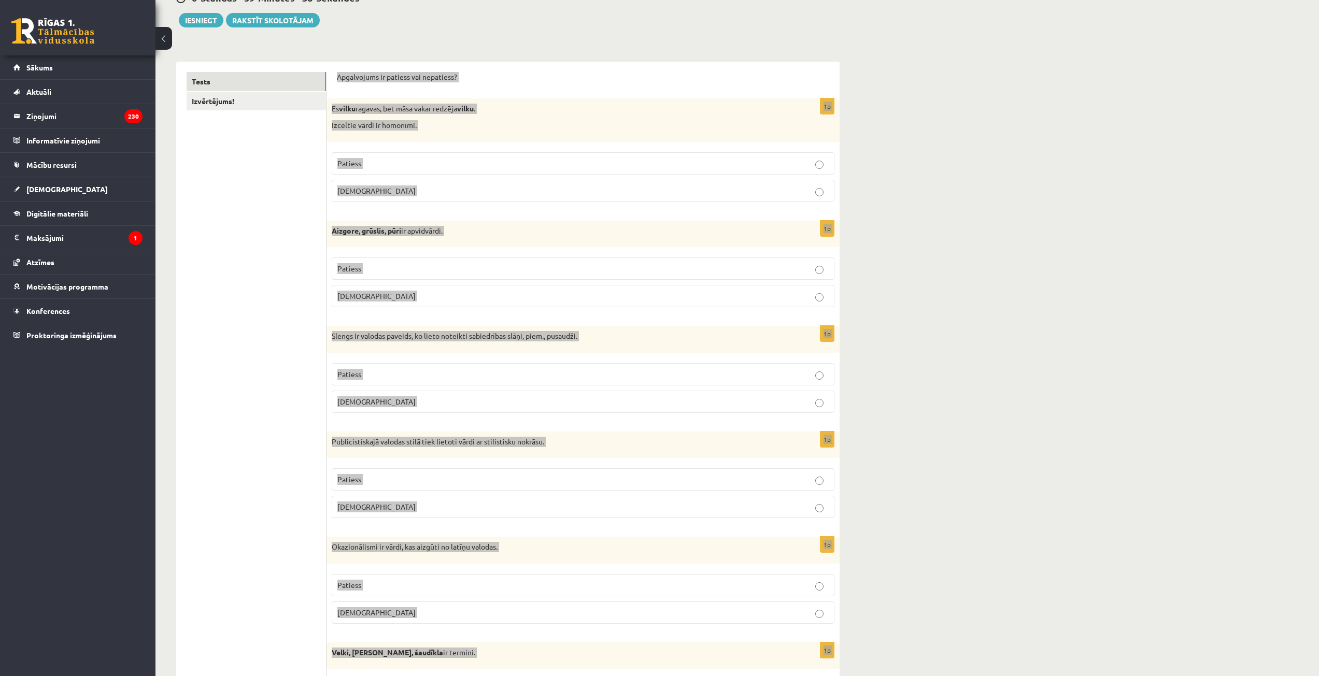
scroll to position [0, 0]
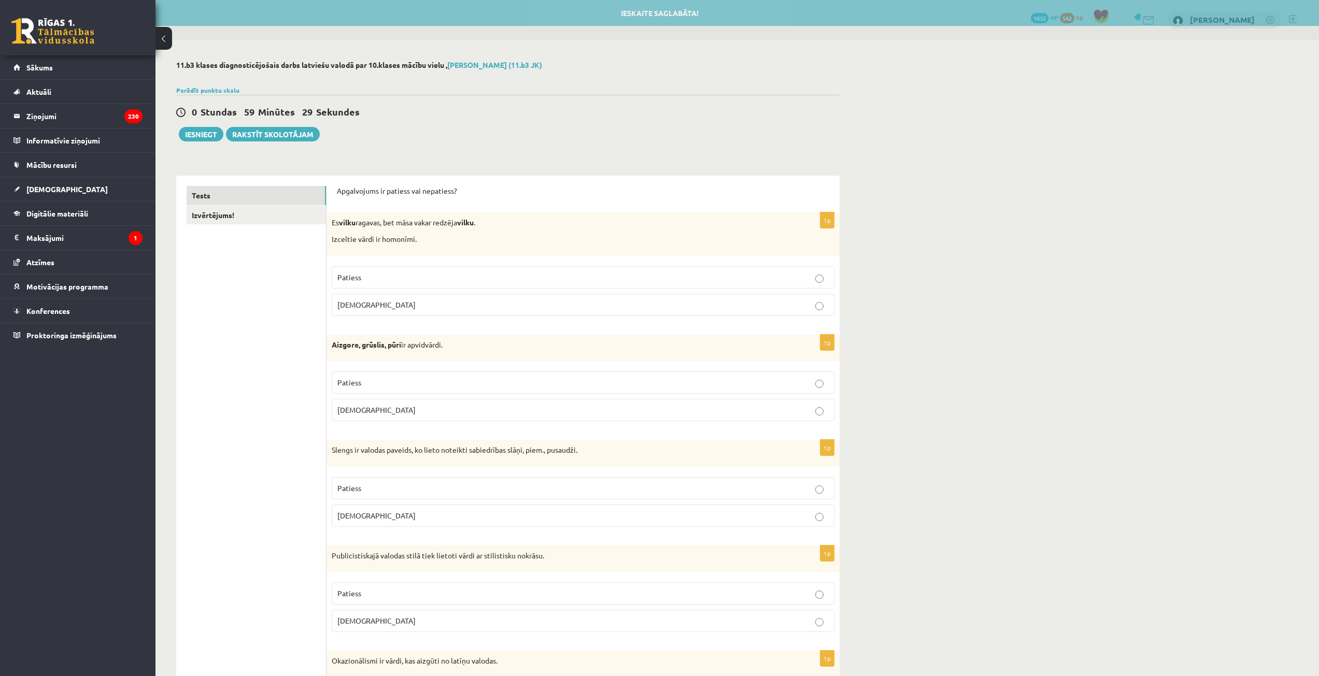
drag, startPoint x: 369, startPoint y: 305, endPoint x: 370, endPoint y: 334, distance: 28.5
click at [369, 305] on p "[DEMOGRAPHIC_DATA]" at bounding box center [582, 305] width 491 height 11
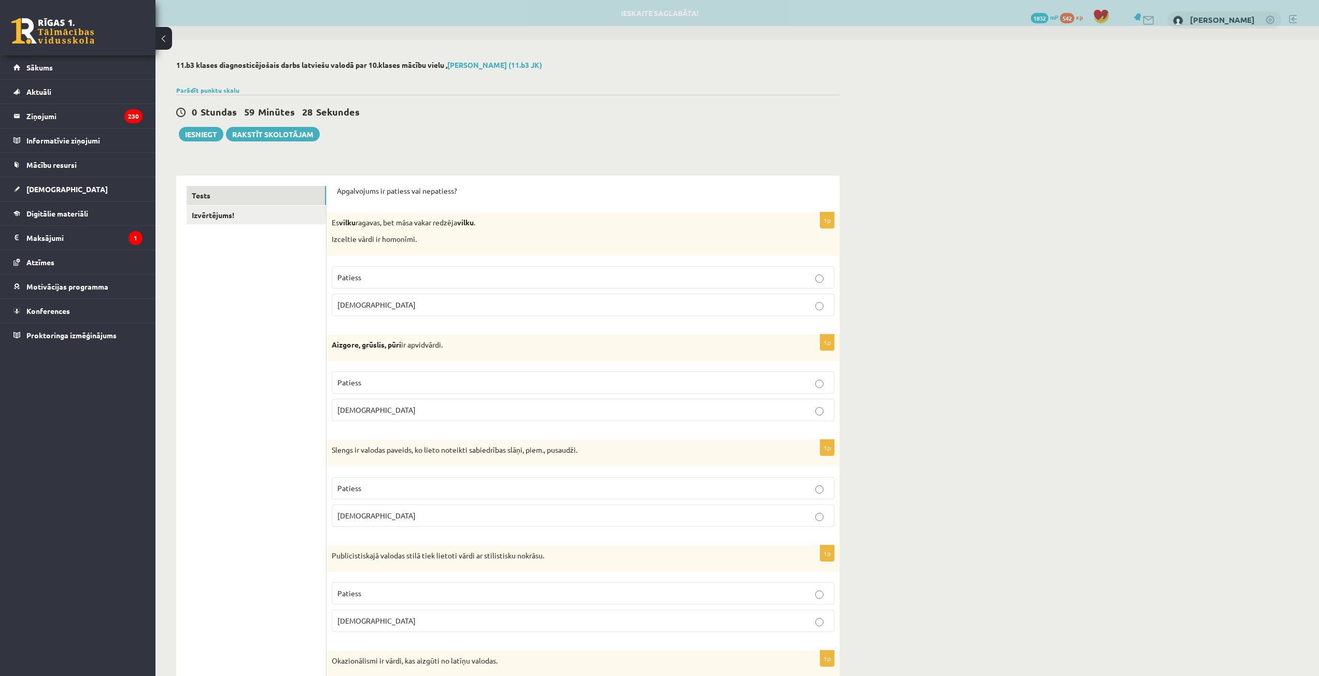
click at [360, 380] on span "Patiess" at bounding box center [349, 382] width 24 height 9
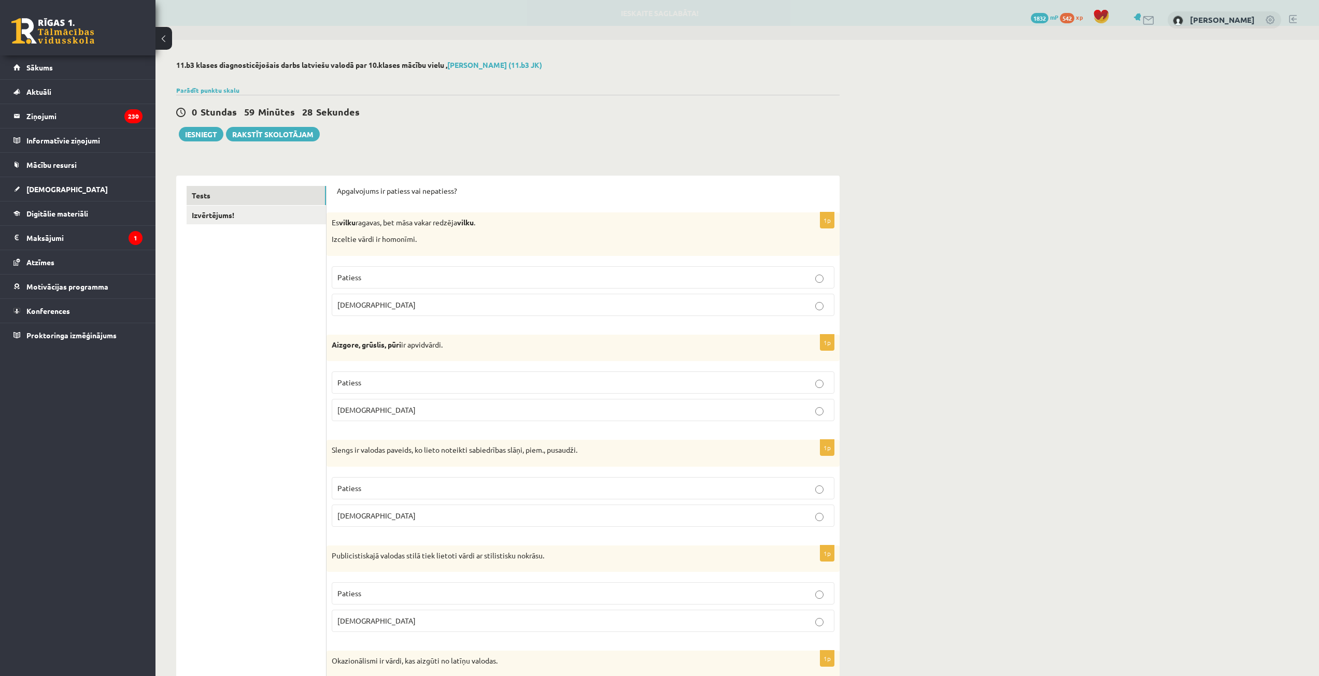
click at [370, 487] on p "Patiess" at bounding box center [582, 488] width 491 height 11
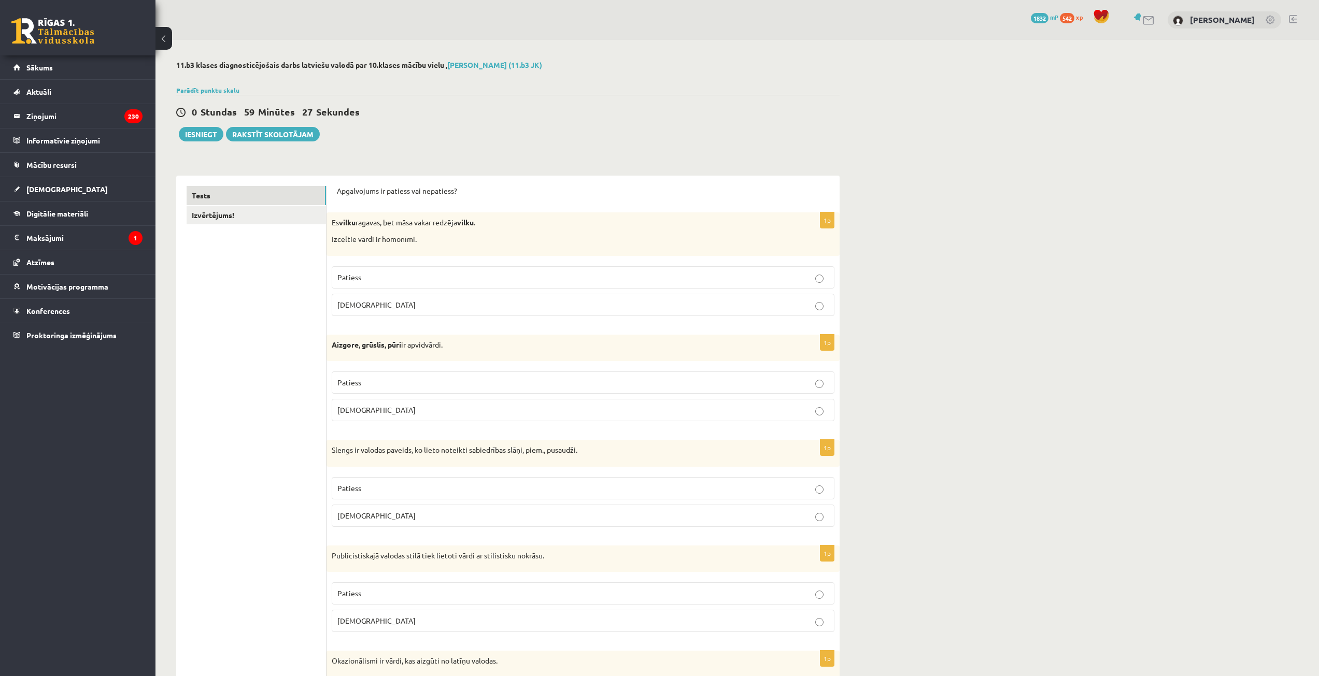
drag, startPoint x: 373, startPoint y: 600, endPoint x: 400, endPoint y: 543, distance: 62.6
click at [373, 598] on p "Patiess" at bounding box center [582, 593] width 491 height 11
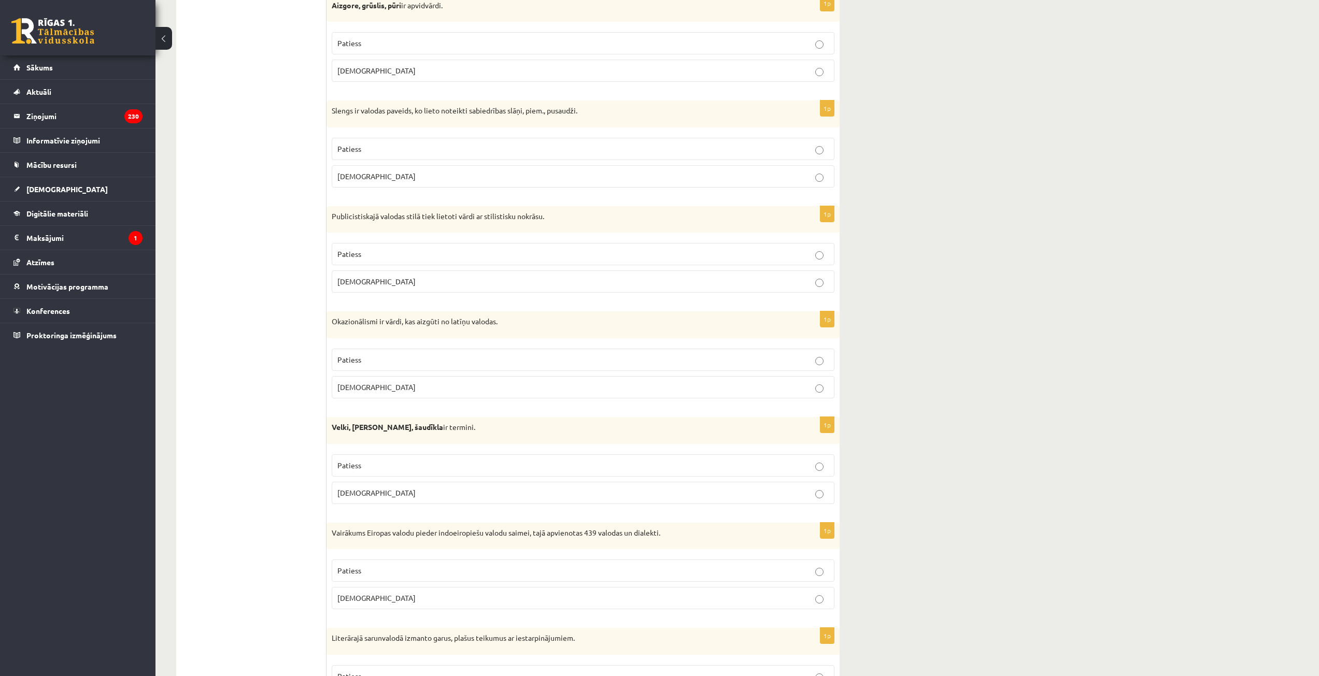
scroll to position [415, 0]
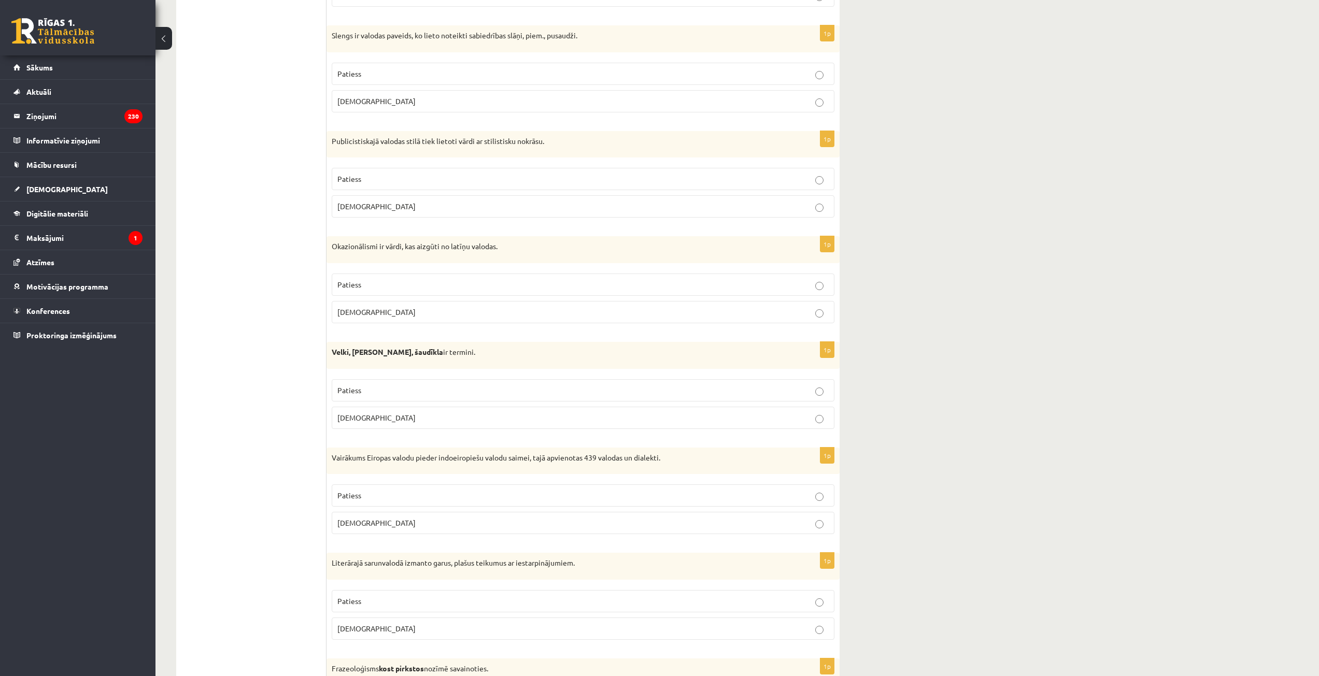
click at [636, 318] on p "[DEMOGRAPHIC_DATA]" at bounding box center [582, 312] width 491 height 11
click at [629, 395] on p "Patiess" at bounding box center [582, 390] width 491 height 11
click at [669, 488] on label "Patiess" at bounding box center [583, 496] width 503 height 22
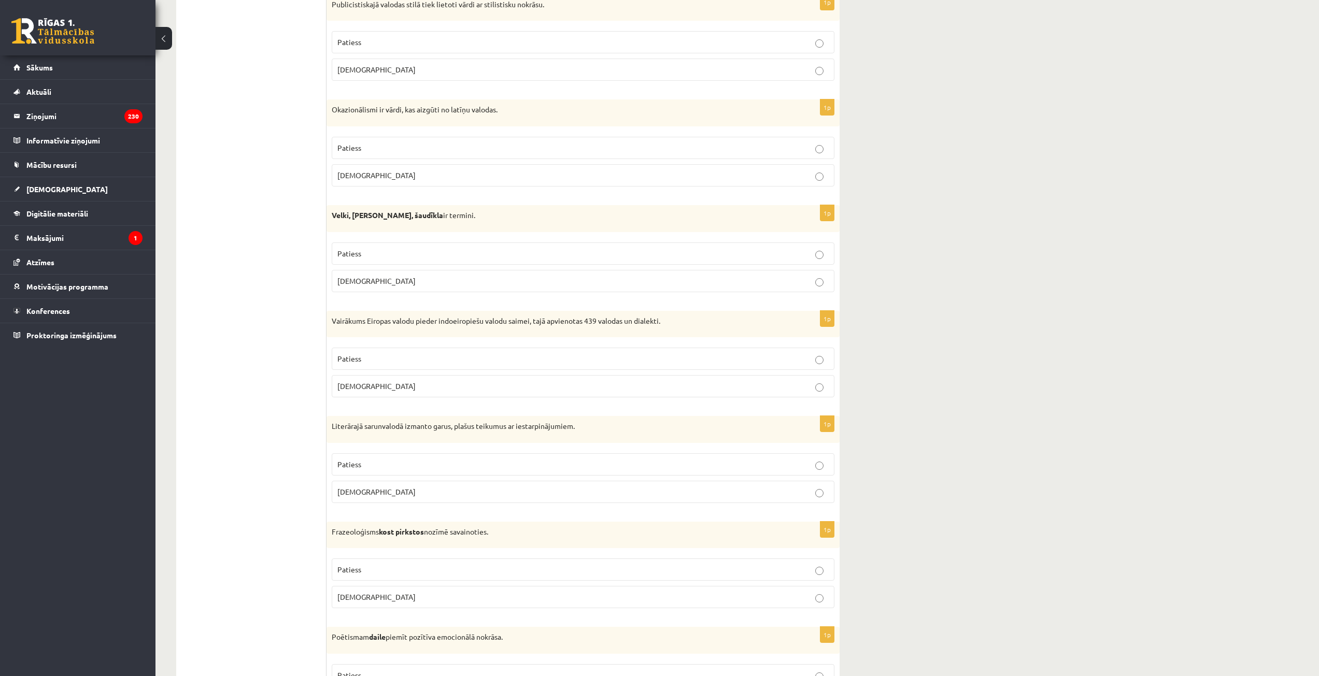
scroll to position [622, 0]
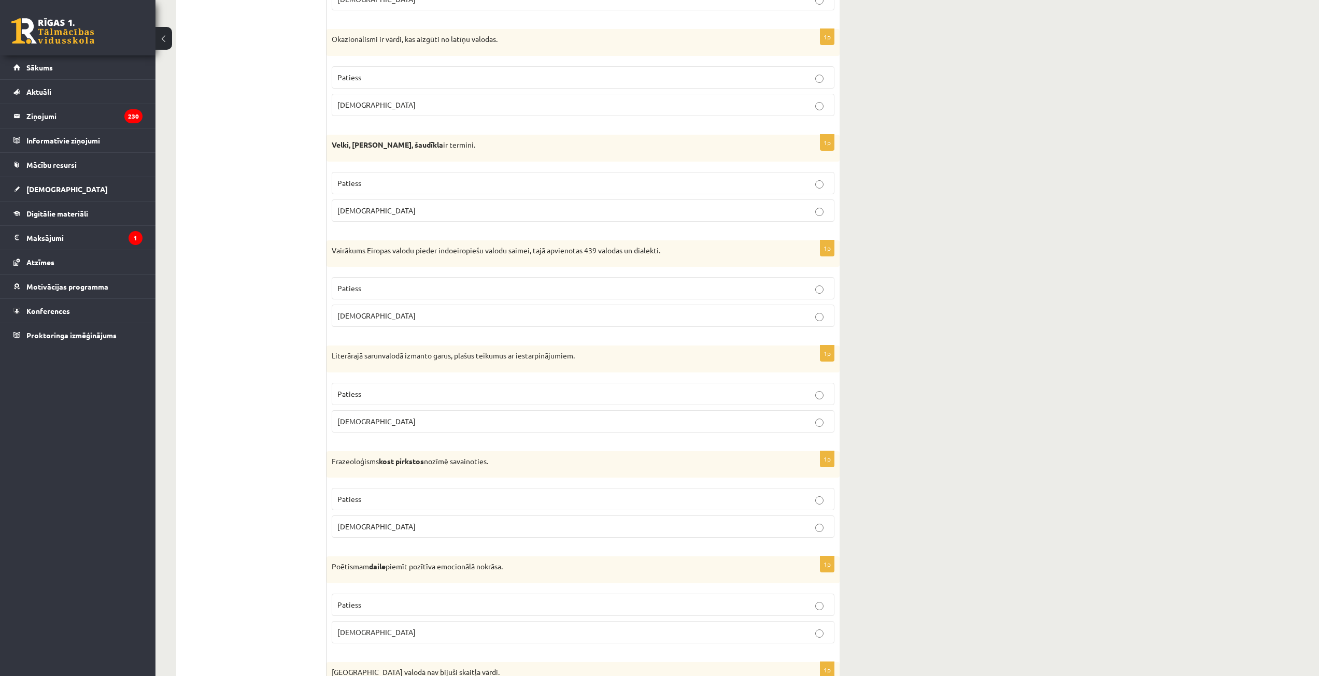
click at [755, 418] on p "[DEMOGRAPHIC_DATA]" at bounding box center [582, 421] width 491 height 11
click at [776, 521] on label "[DEMOGRAPHIC_DATA]" at bounding box center [583, 527] width 503 height 22
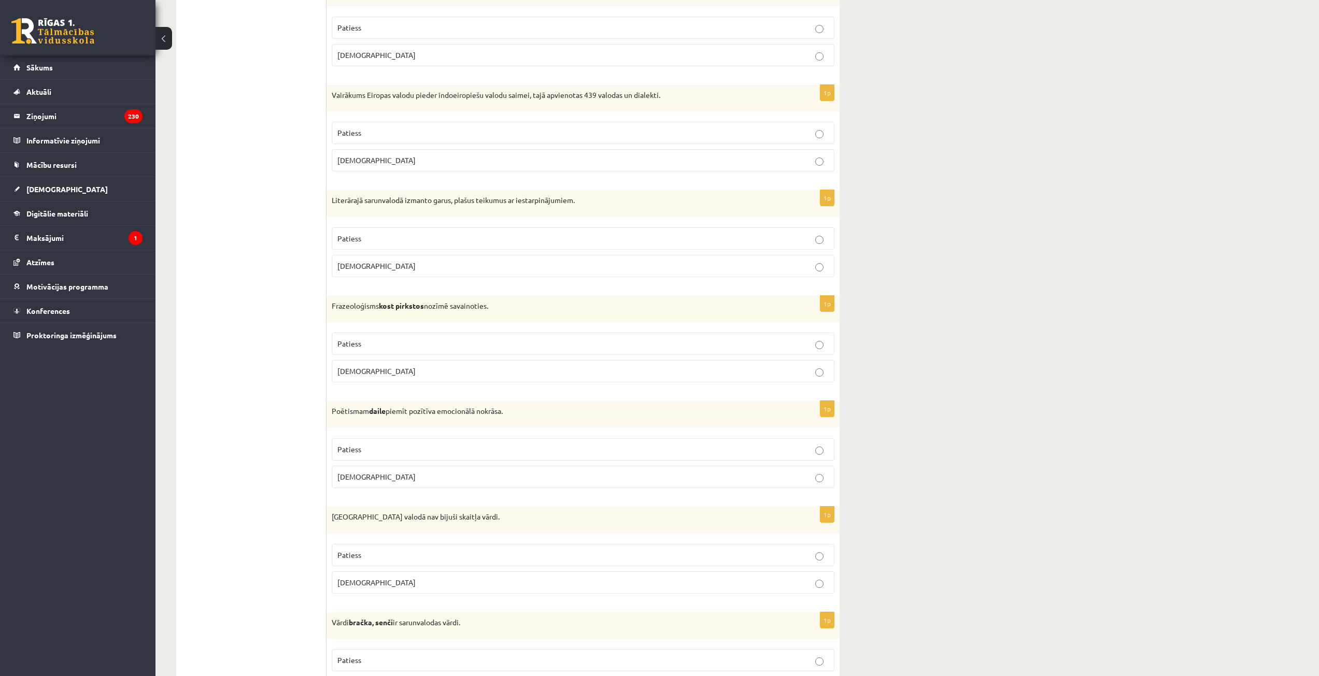
click at [790, 452] on p "Patiess" at bounding box center [582, 449] width 491 height 11
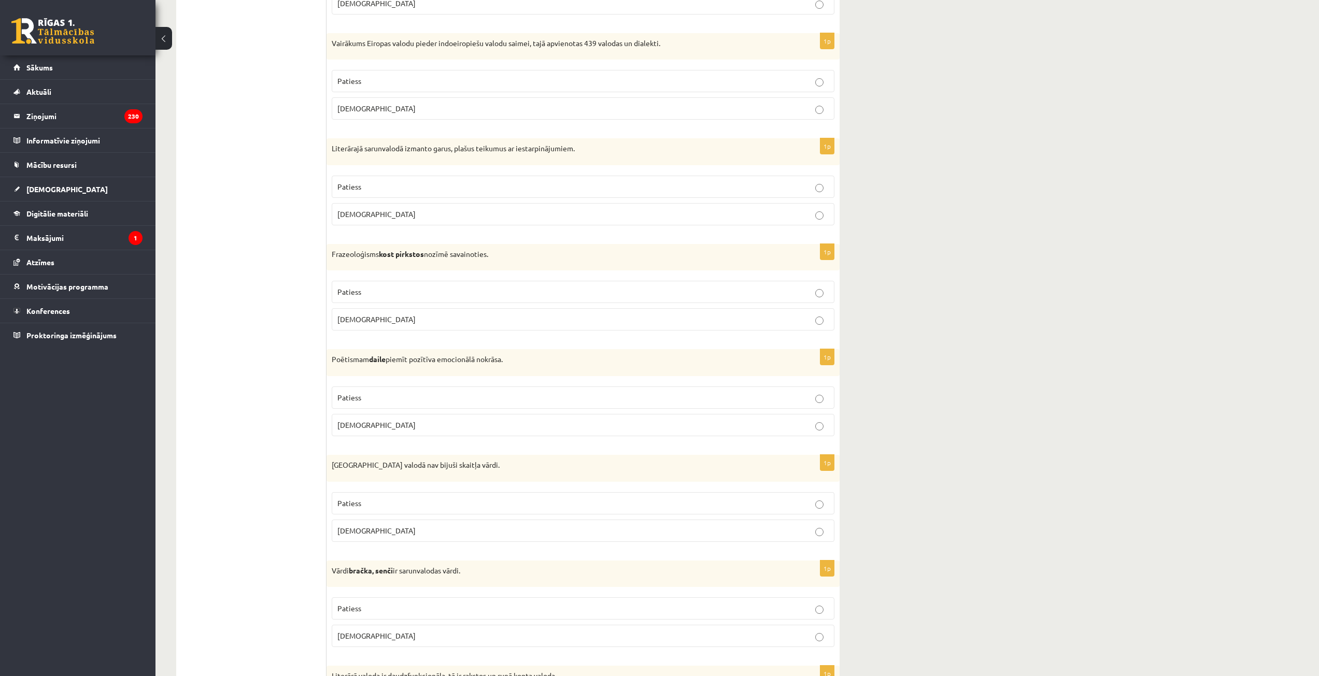
click at [790, 503] on p "Patiess" at bounding box center [582, 503] width 491 height 11
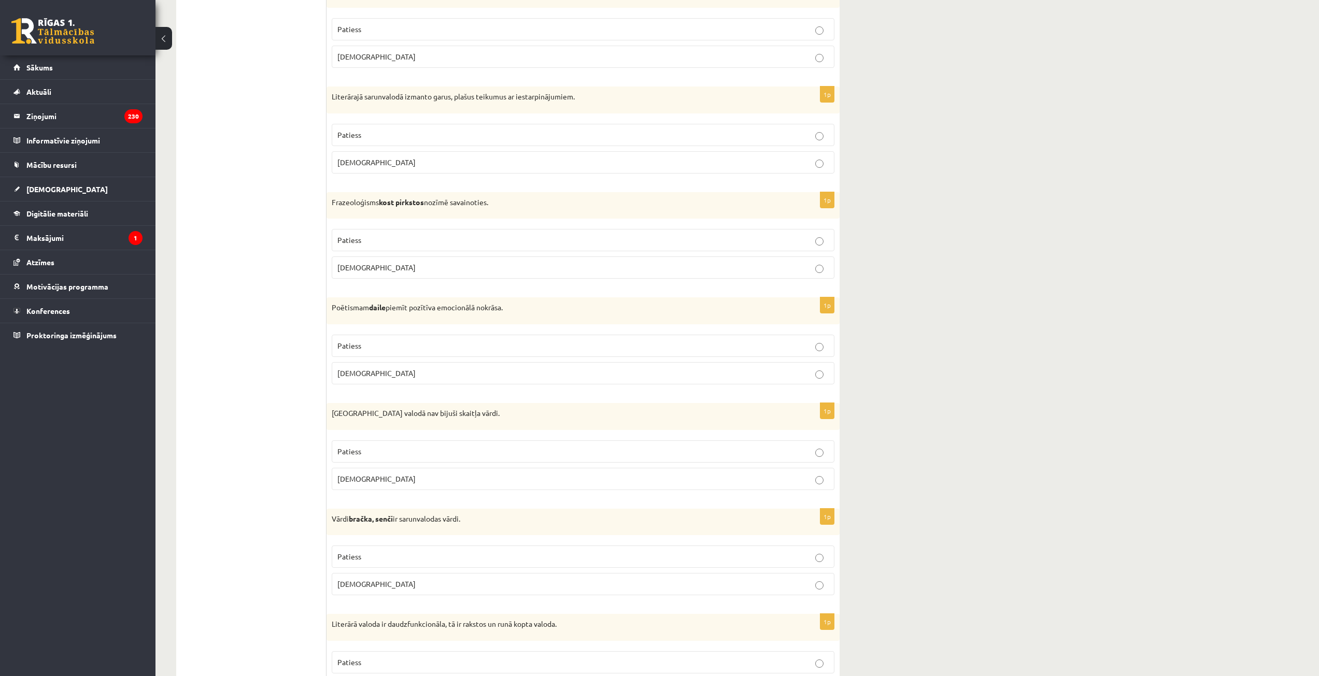
click at [794, 549] on label "Patiess" at bounding box center [583, 557] width 503 height 22
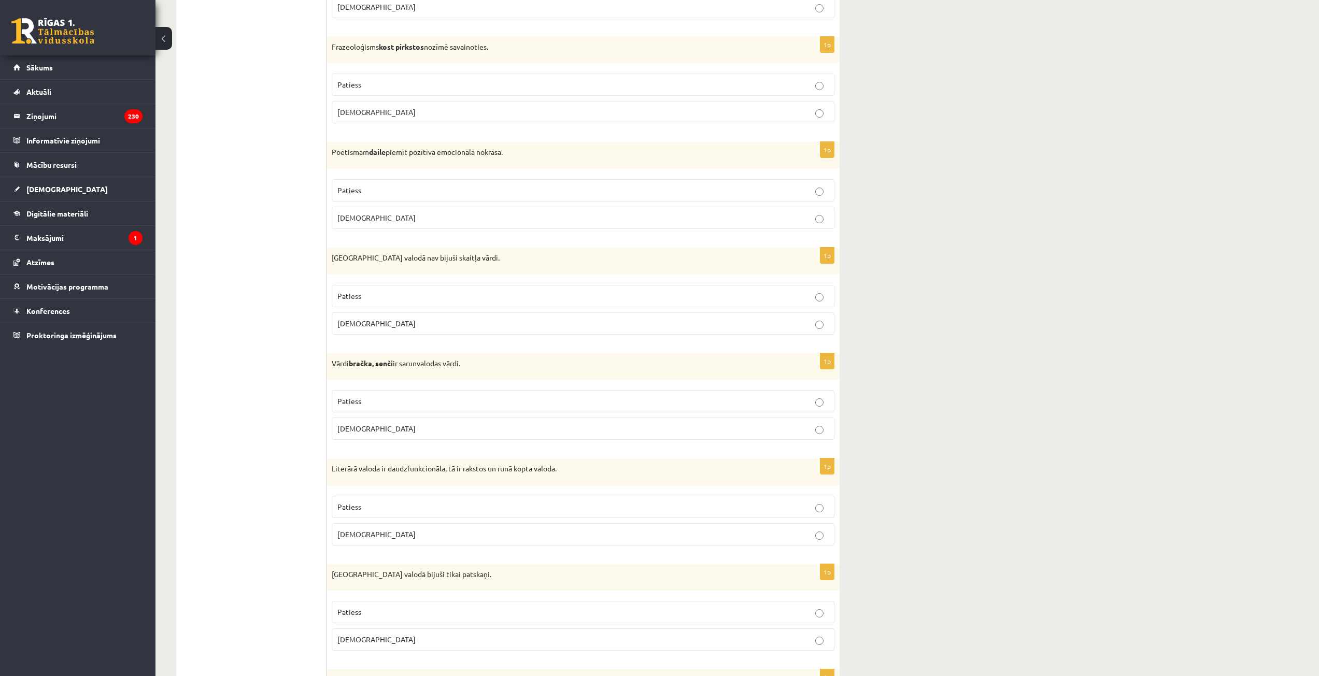
click at [778, 514] on label "Patiess" at bounding box center [583, 507] width 503 height 22
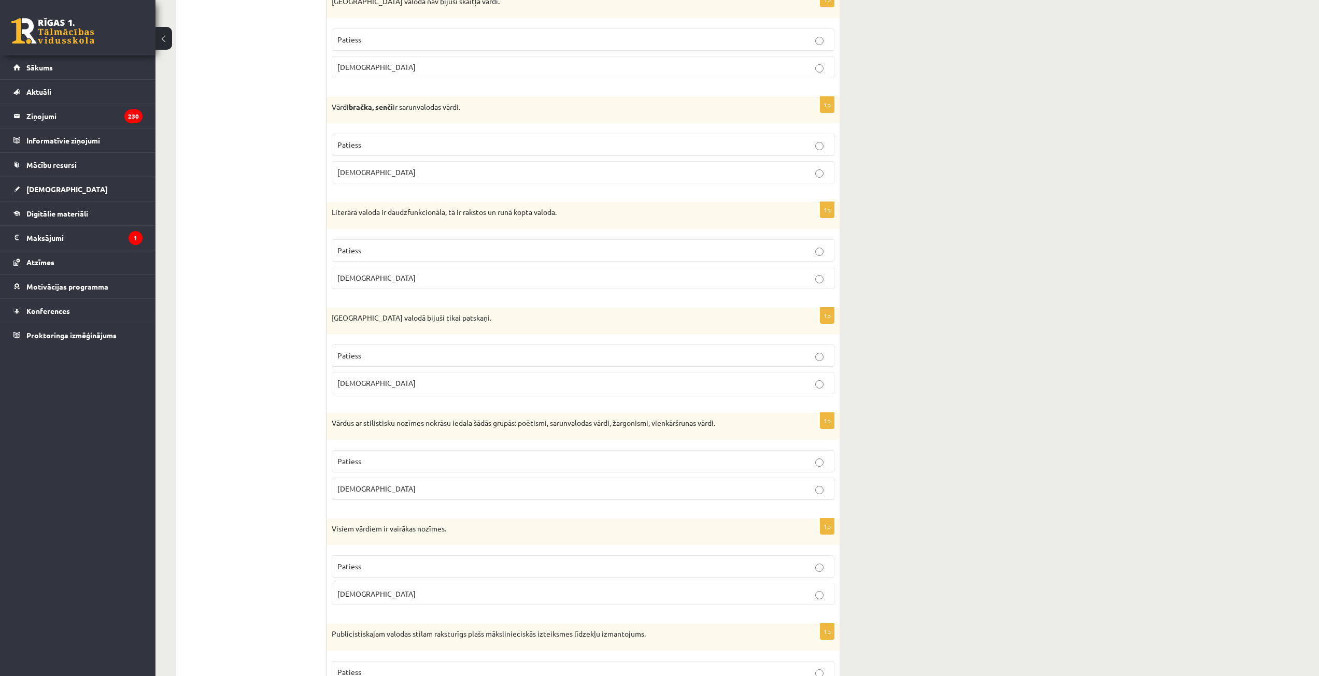
scroll to position [1296, 0]
click at [805, 379] on p "[DEMOGRAPHIC_DATA]" at bounding box center [582, 380] width 491 height 11
click at [791, 464] on p "Patiess" at bounding box center [582, 459] width 491 height 11
click at [792, 592] on p "[DEMOGRAPHIC_DATA]" at bounding box center [582, 591] width 491 height 11
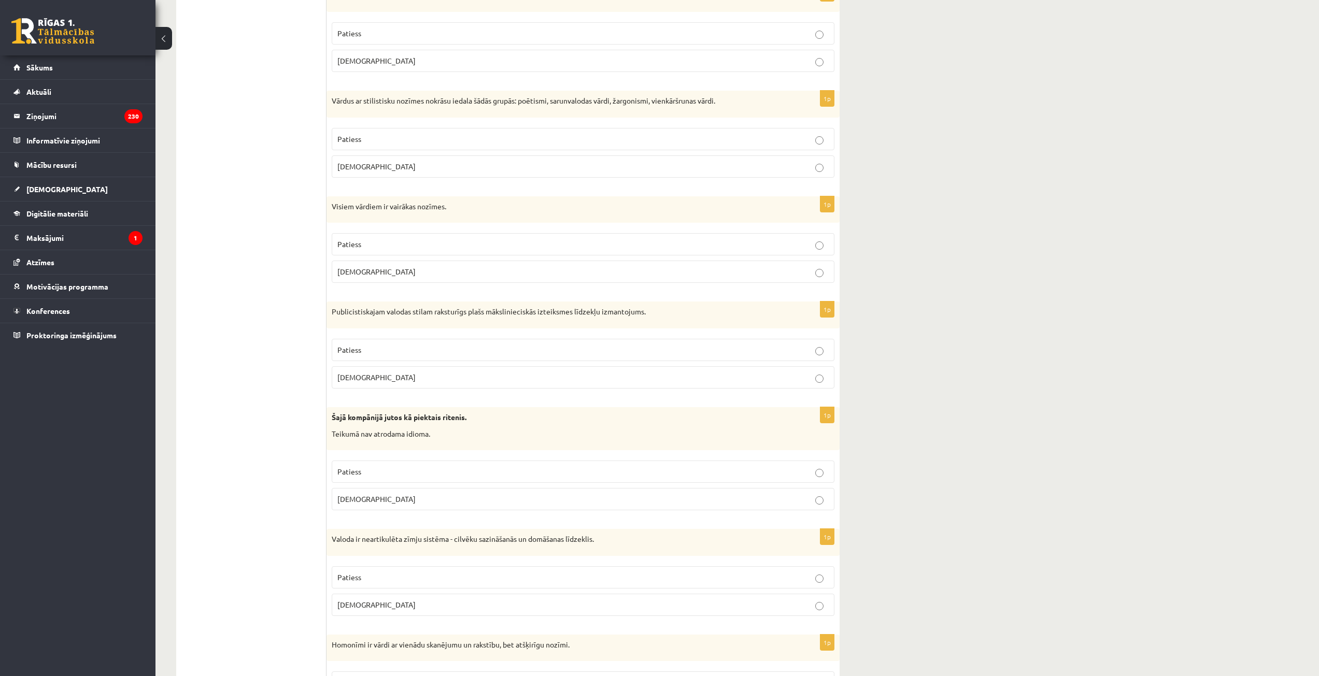
scroll to position [1659, 0]
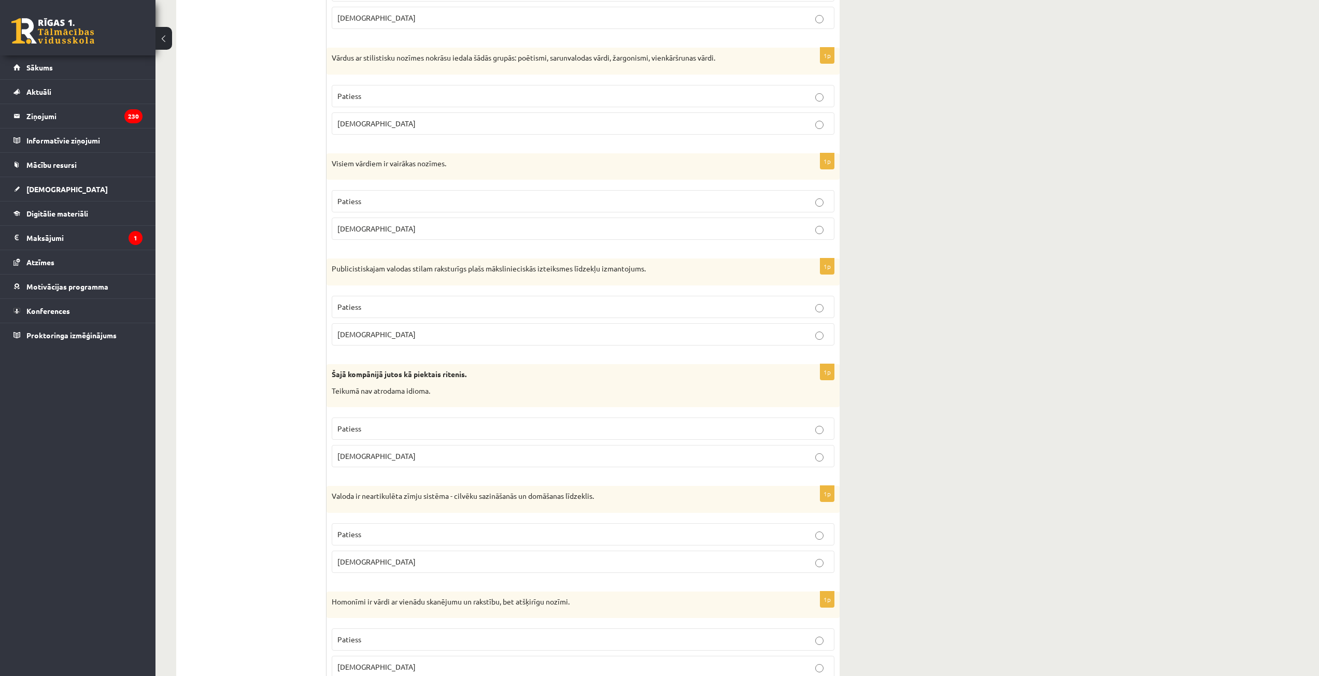
drag, startPoint x: 776, startPoint y: 307, endPoint x: 769, endPoint y: 438, distance: 131.8
click at [776, 308] on p "Patiess" at bounding box center [582, 307] width 491 height 11
click at [775, 469] on fieldset "Patiess [DEMOGRAPHIC_DATA]" at bounding box center [583, 442] width 503 height 58
click at [775, 461] on p "[DEMOGRAPHIC_DATA]" at bounding box center [582, 456] width 491 height 11
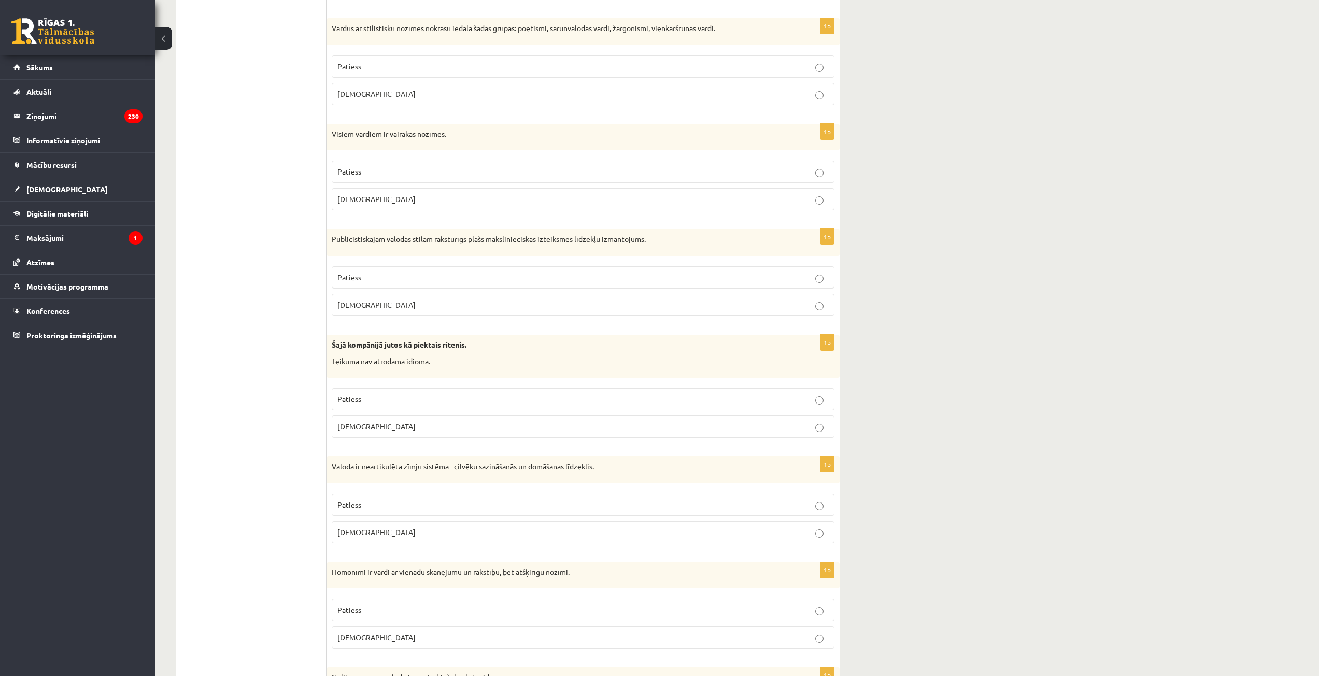
scroll to position [1814, 0]
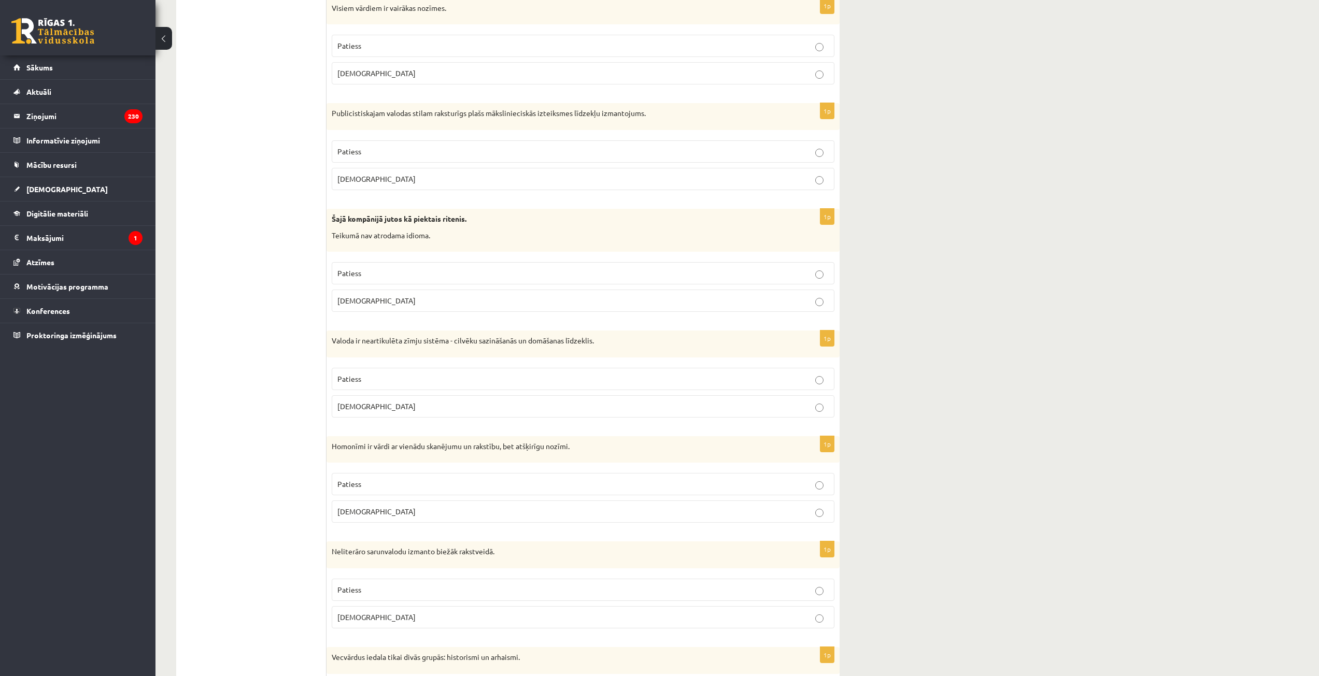
click at [810, 388] on label "Patiess" at bounding box center [583, 379] width 503 height 22
click at [798, 483] on p "Patiess" at bounding box center [582, 484] width 491 height 11
click at [804, 593] on p "Patiess" at bounding box center [582, 590] width 491 height 11
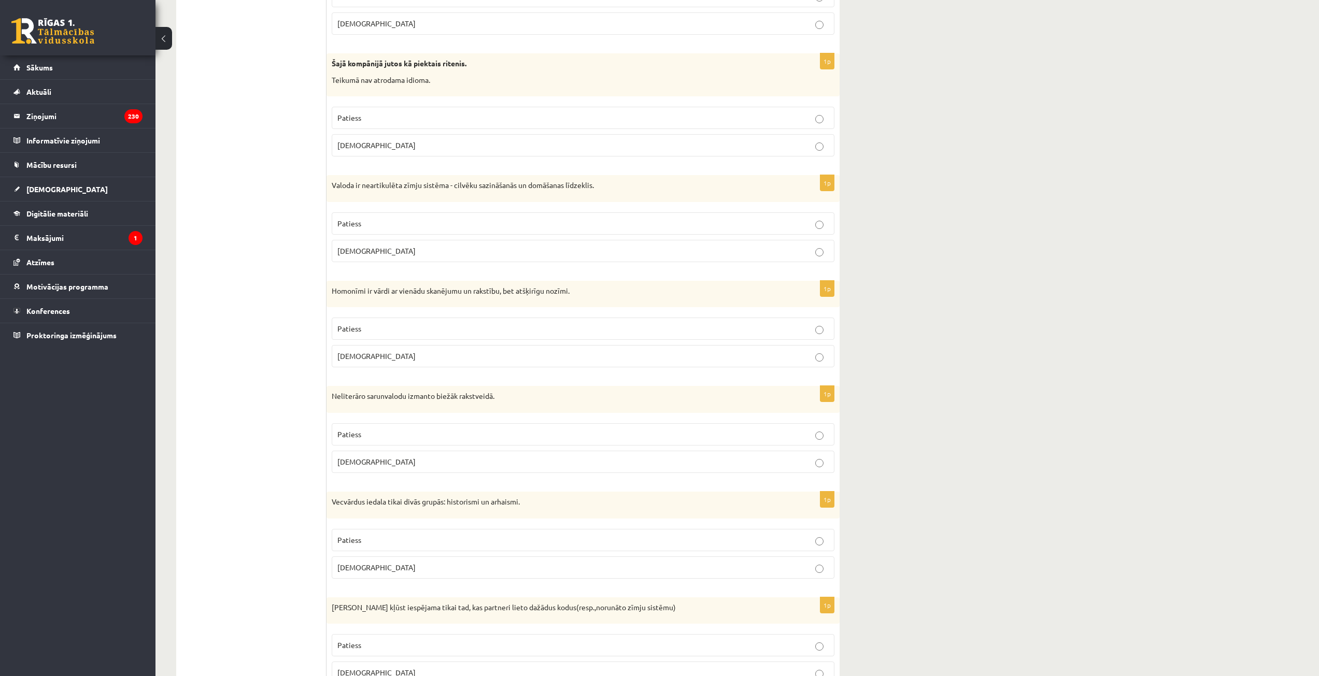
click at [803, 537] on p "Patiess" at bounding box center [582, 540] width 491 height 11
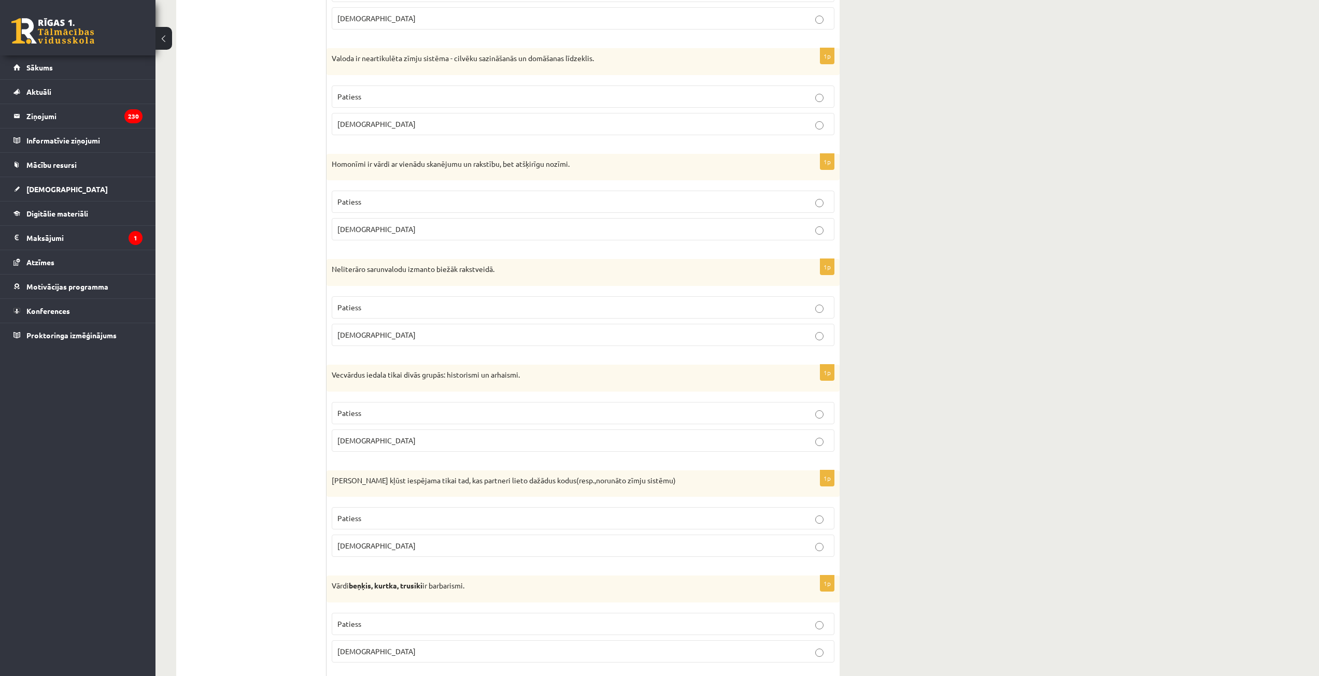
scroll to position [2281, 0]
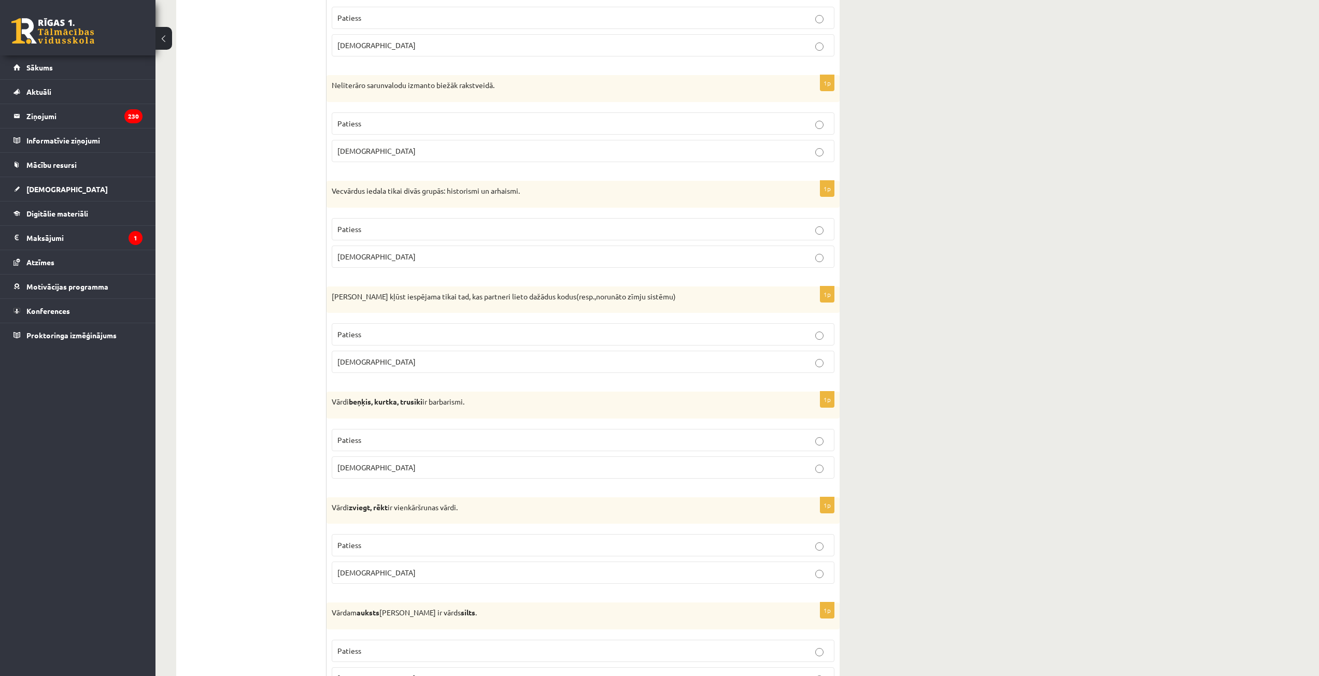
click at [812, 363] on p "[DEMOGRAPHIC_DATA]" at bounding box center [582, 362] width 491 height 11
click at [811, 472] on p "[DEMOGRAPHIC_DATA]" at bounding box center [582, 467] width 491 height 11
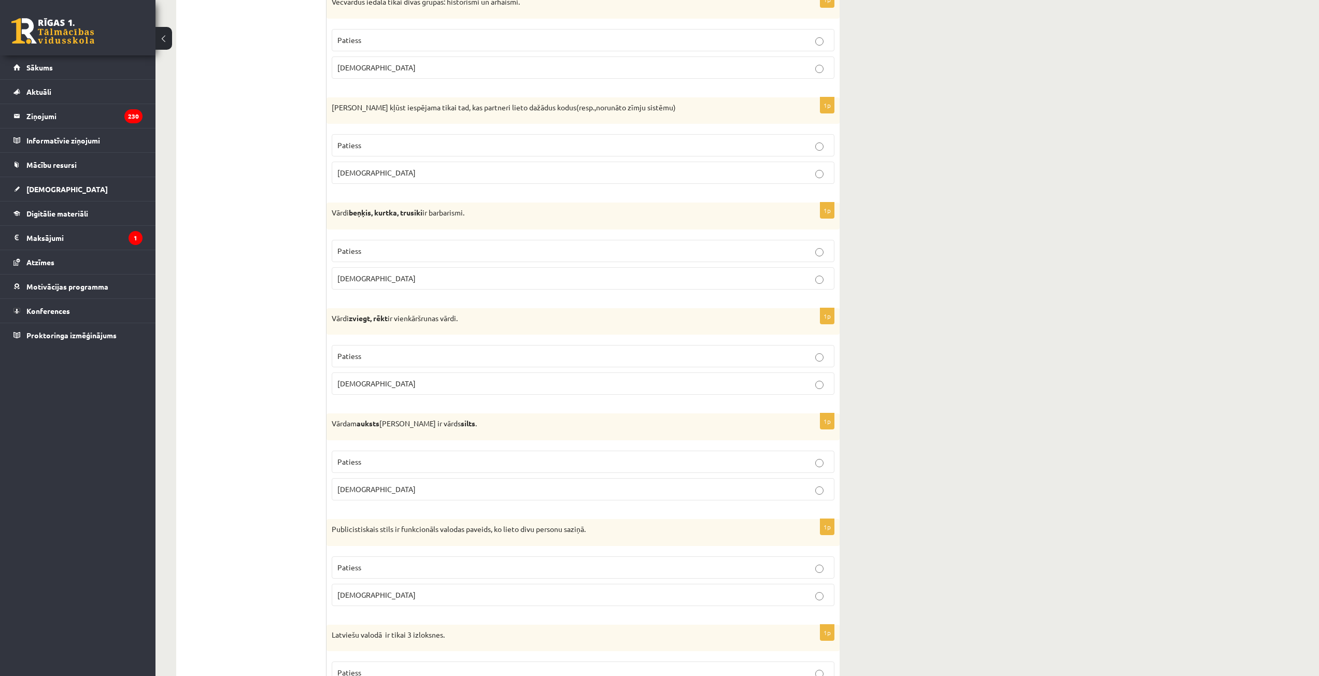
scroll to position [2436, 0]
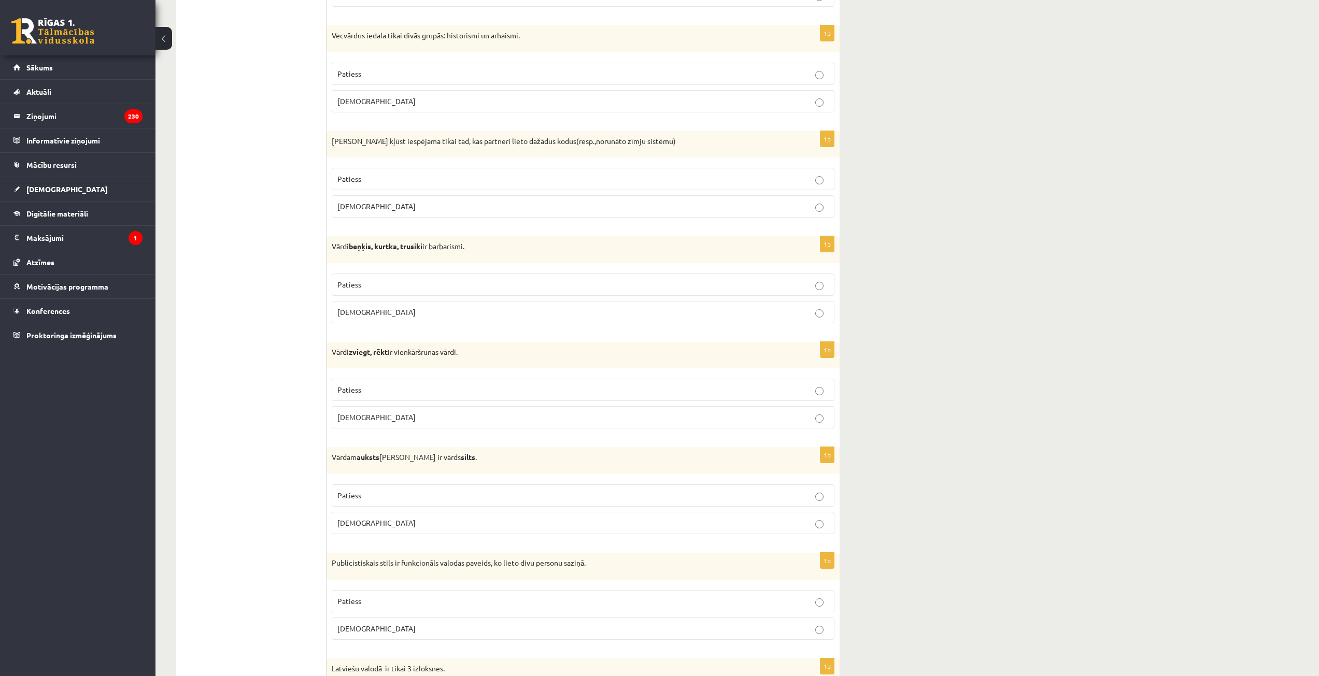
click at [759, 385] on p "Patiess" at bounding box center [582, 390] width 491 height 11
drag, startPoint x: 794, startPoint y: 498, endPoint x: 795, endPoint y: 517, distance: 19.2
click at [795, 498] on p "Patiess" at bounding box center [582, 495] width 491 height 11
click at [813, 602] on p "Patiess" at bounding box center [582, 601] width 491 height 11
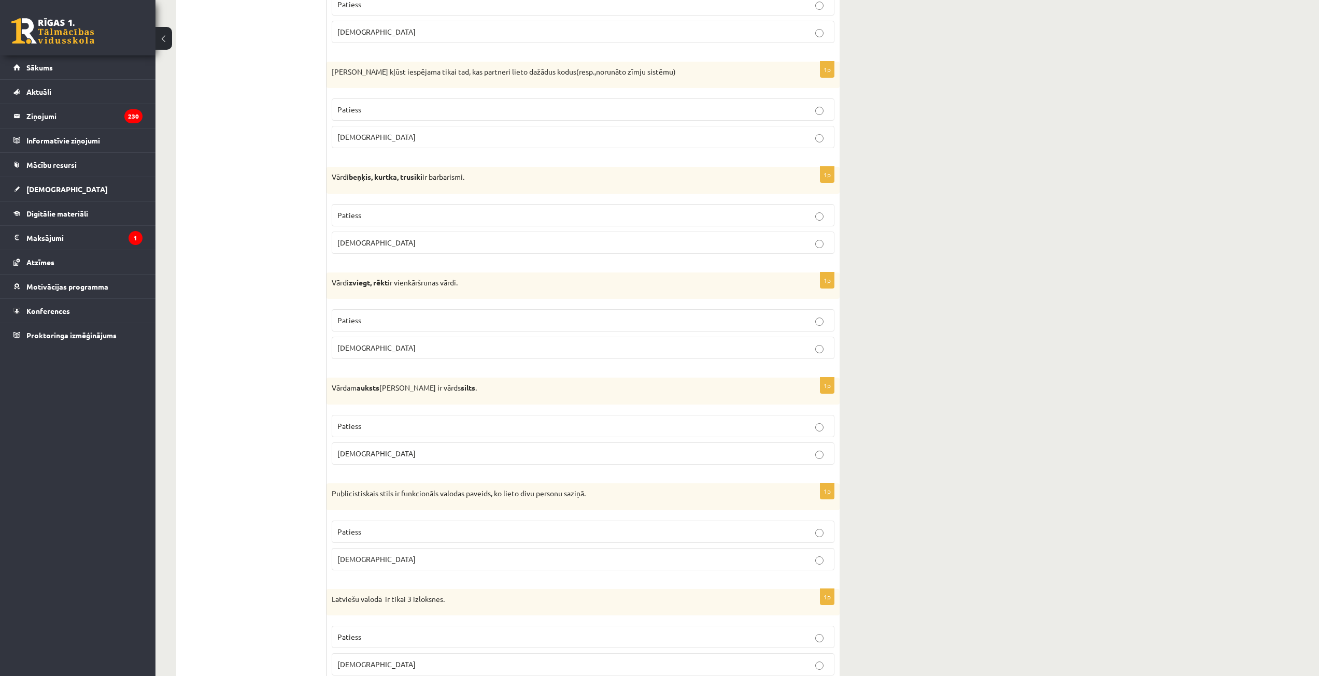
scroll to position [2695, 0]
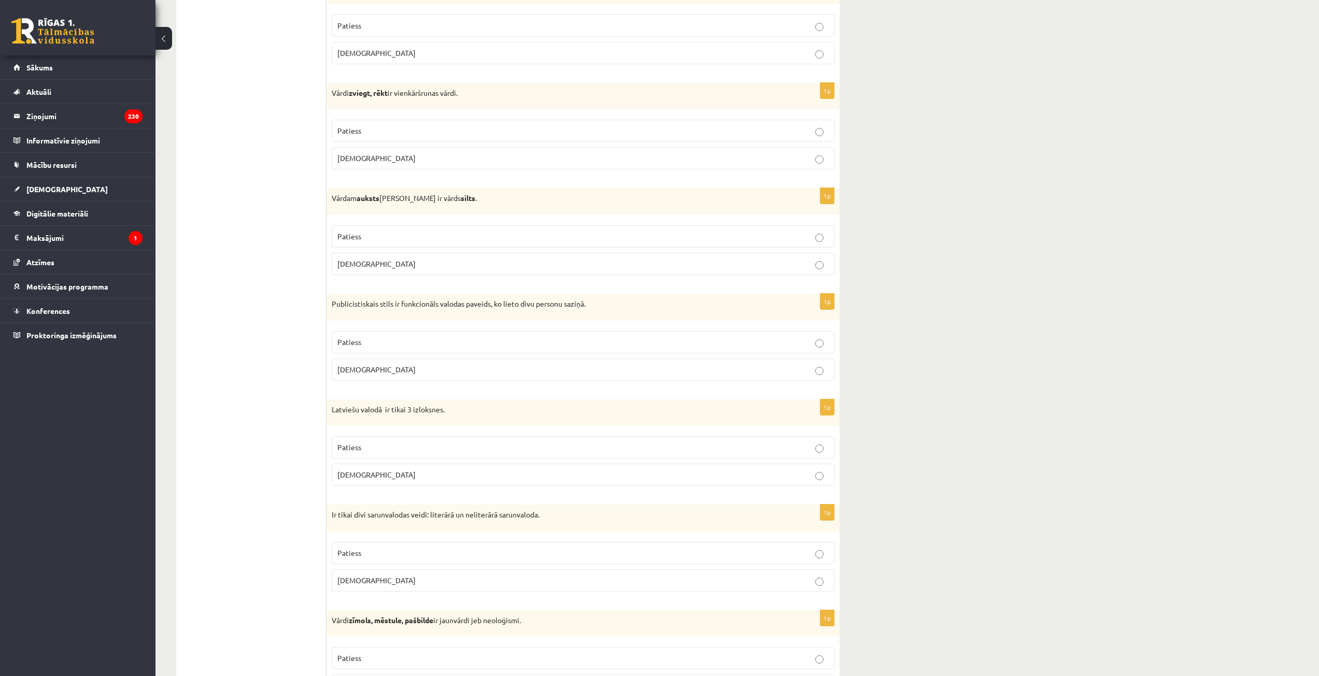
click at [813, 483] on label "[DEMOGRAPHIC_DATA]" at bounding box center [583, 475] width 503 height 22
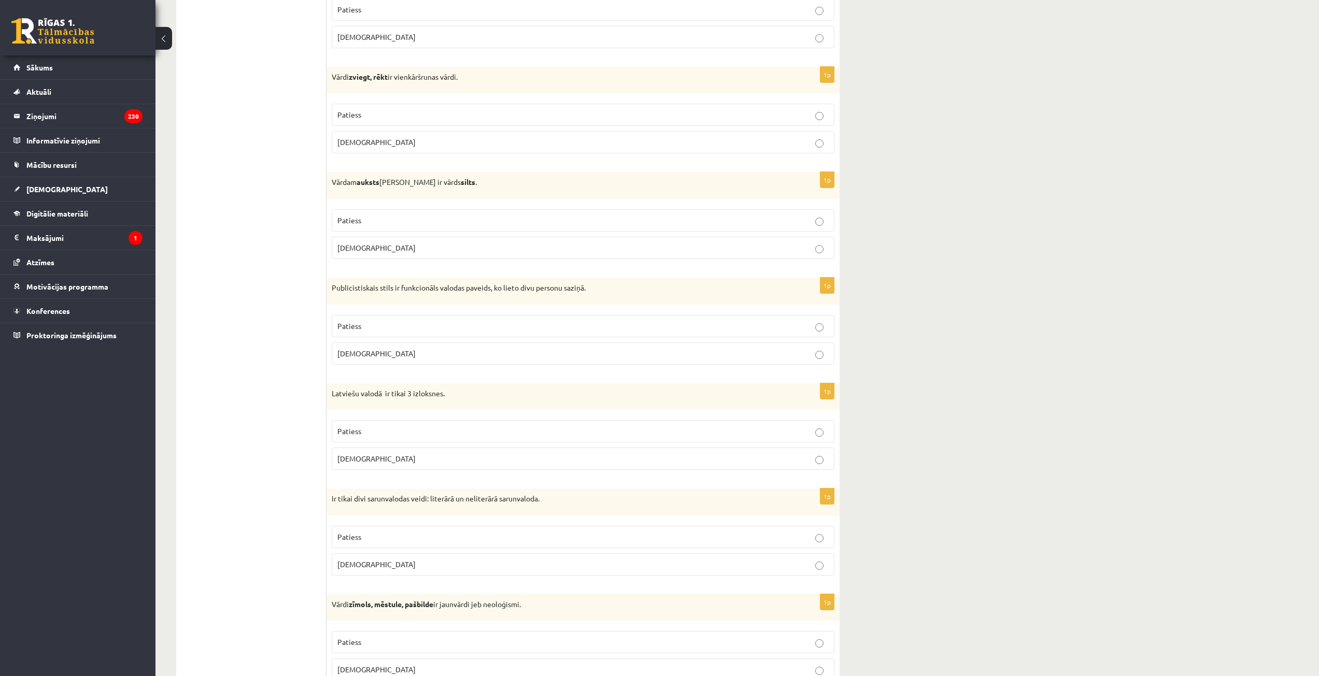
scroll to position [2756, 0]
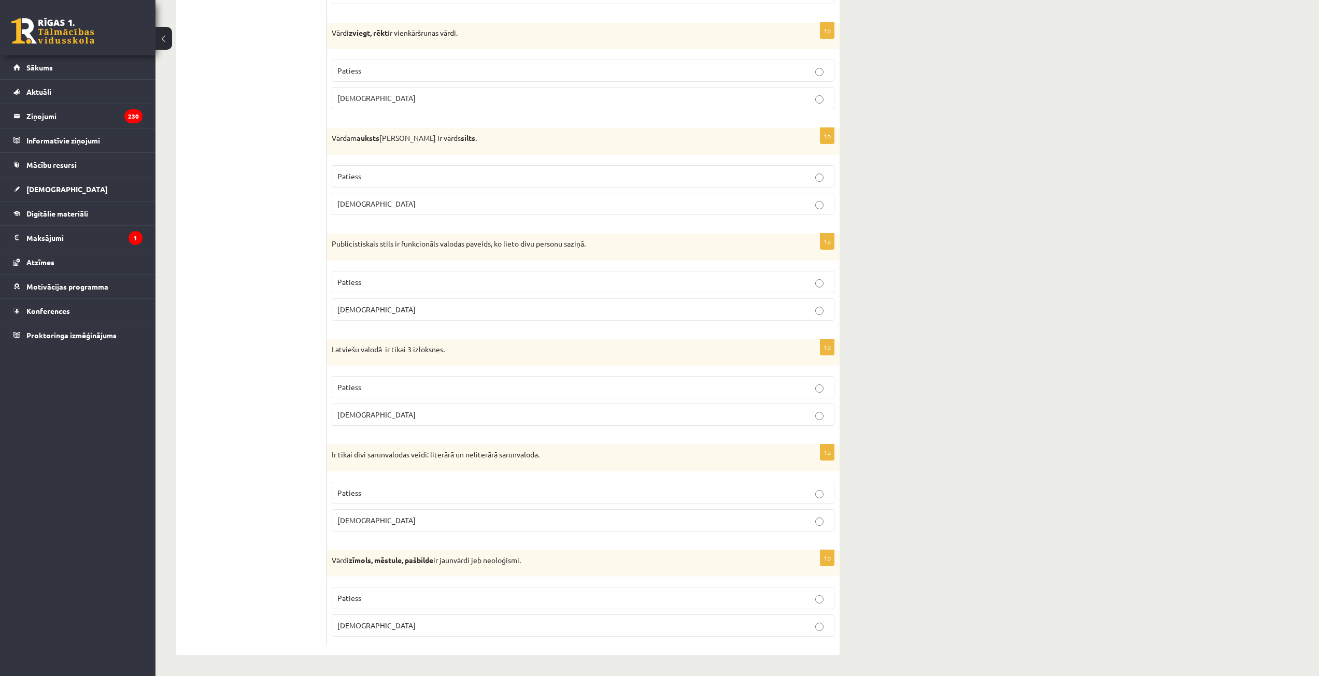
click at [805, 492] on p "Patiess" at bounding box center [582, 493] width 491 height 11
click at [805, 628] on p "[DEMOGRAPHIC_DATA]" at bounding box center [582, 625] width 491 height 11
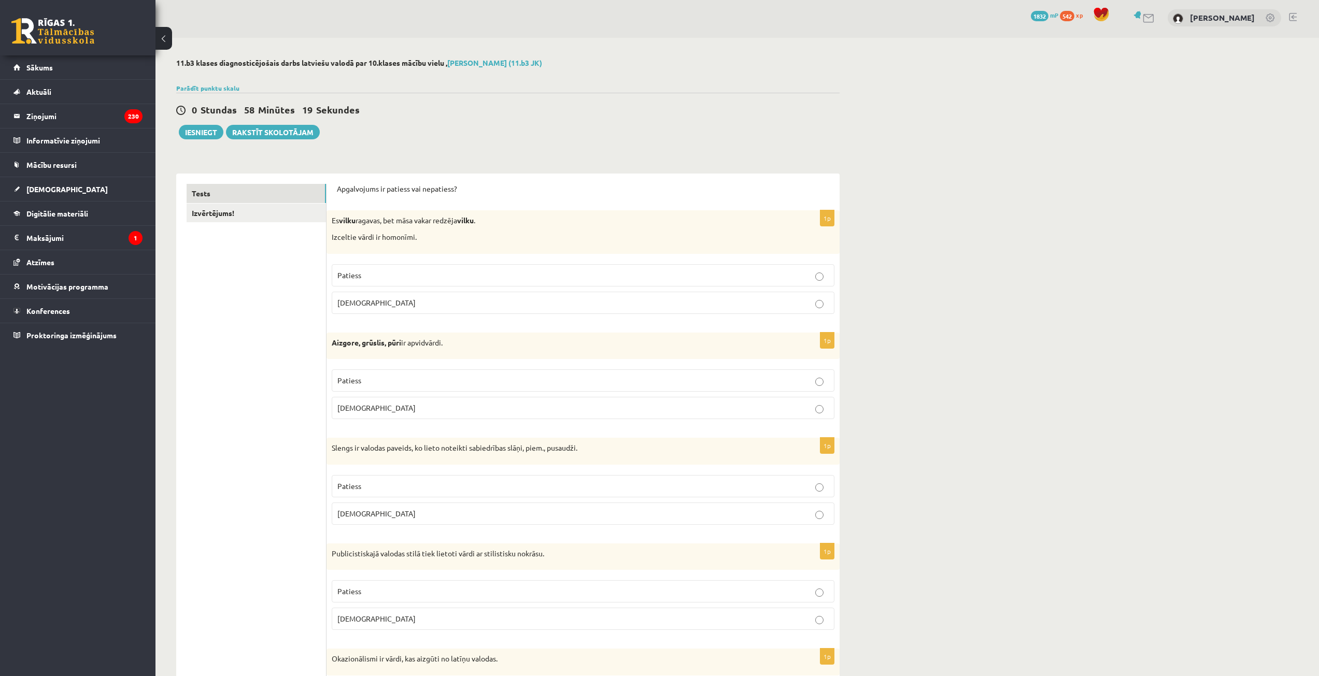
scroll to position [0, 0]
click at [63, 192] on link "[DEMOGRAPHIC_DATA]" at bounding box center [77, 189] width 129 height 24
